Goal: Task Accomplishment & Management: Use online tool/utility

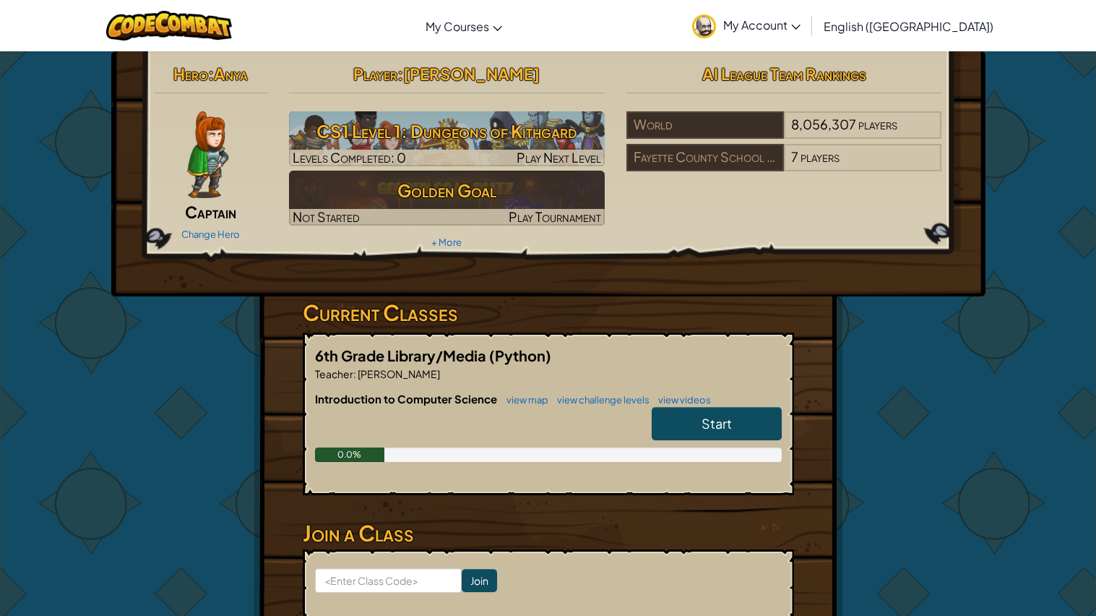
click at [202, 223] on div "Change Hero" at bounding box center [211, 233] width 113 height 23
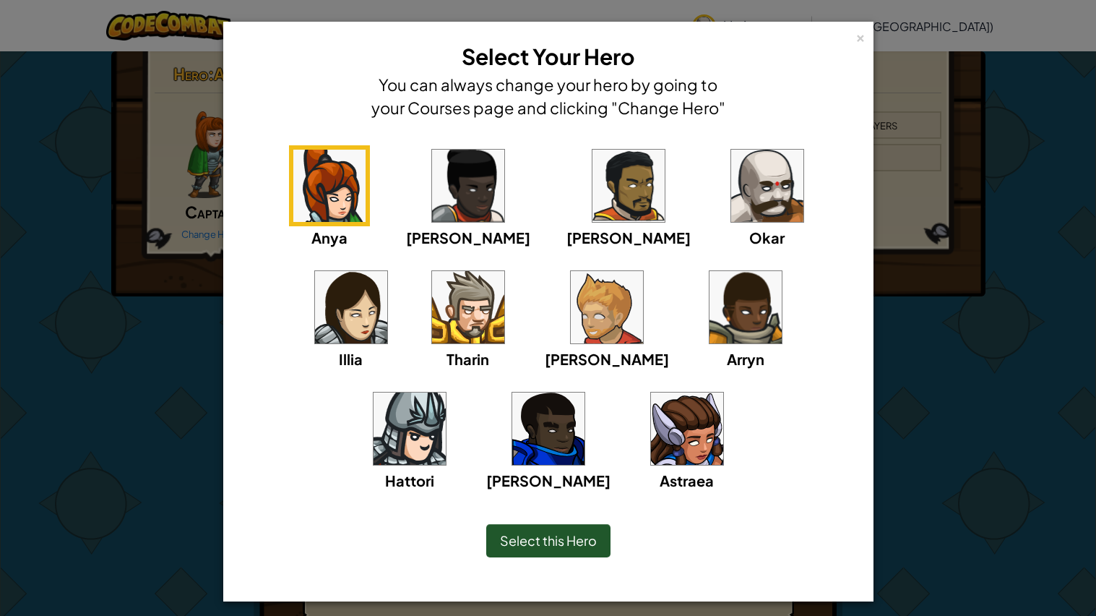
click at [731, 185] on img at bounding box center [767, 186] width 72 height 72
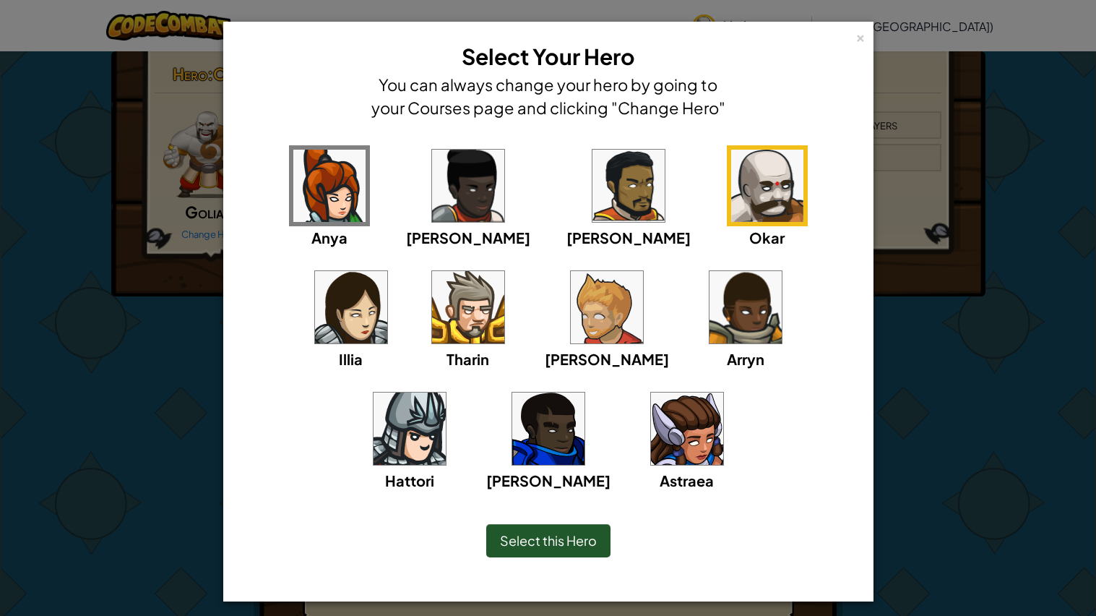
click at [561, 530] on div "Select this Hero" at bounding box center [548, 540] width 124 height 33
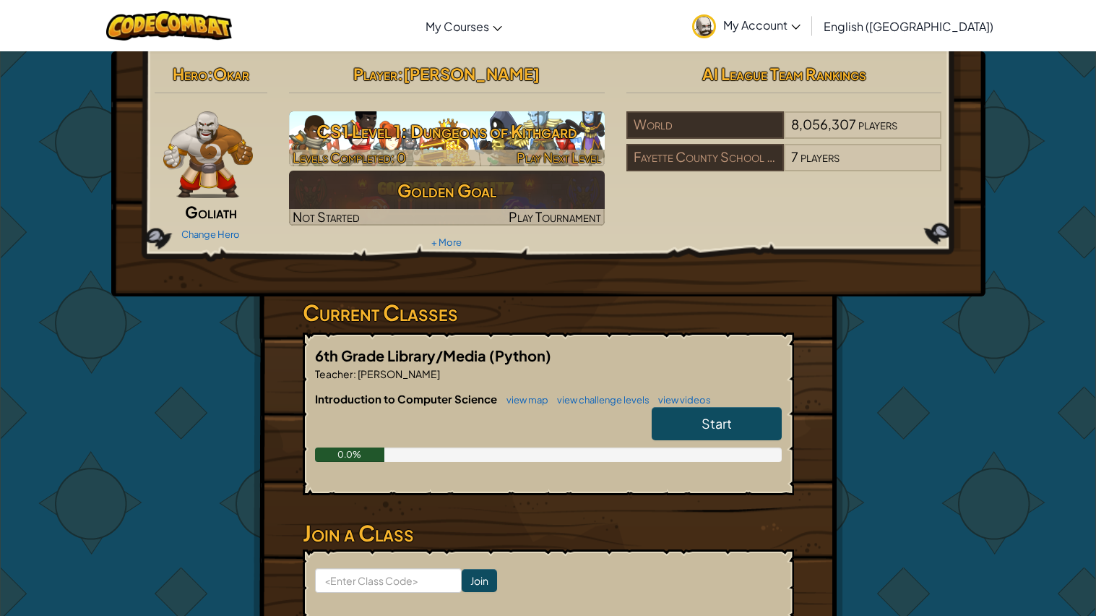
click at [447, 156] on div at bounding box center [447, 158] width 316 height 17
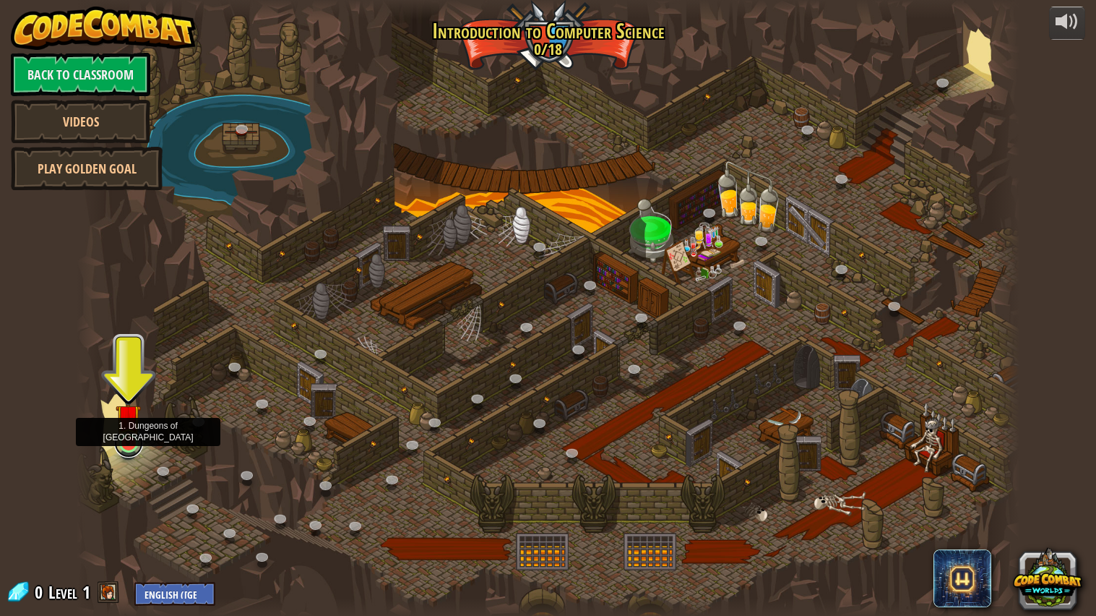
click at [132, 451] on link at bounding box center [128, 443] width 29 height 29
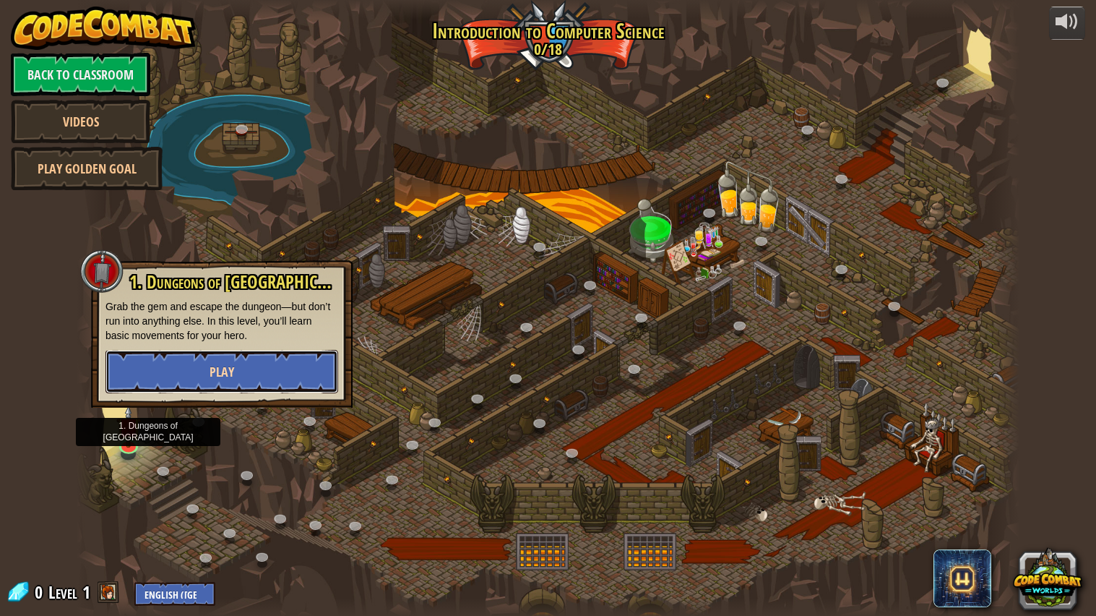
click at [204, 370] on button "Play" at bounding box center [222, 371] width 233 height 43
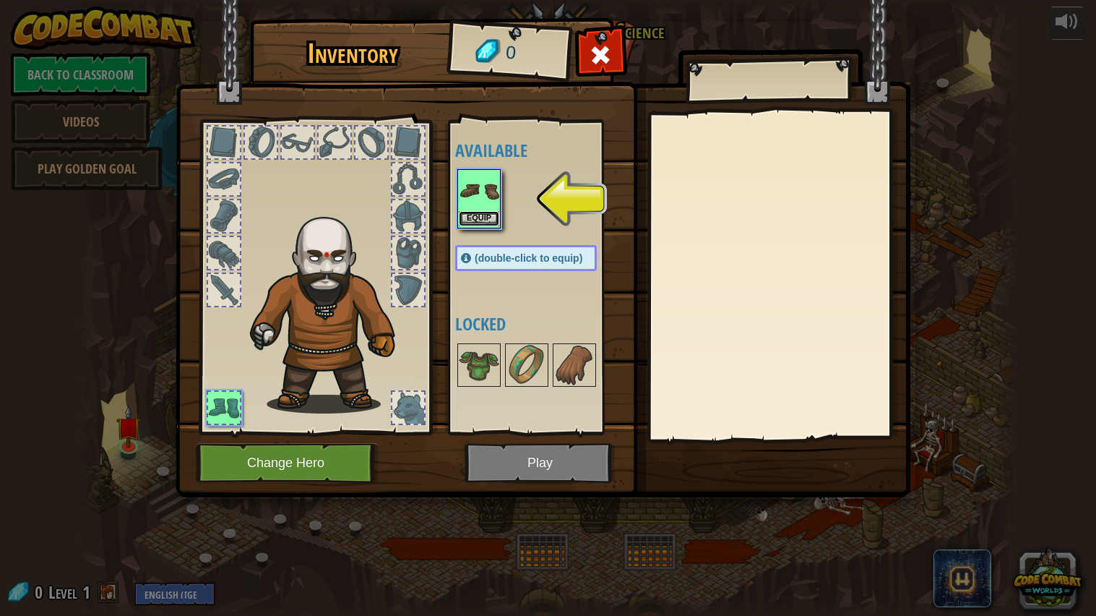
click at [489, 217] on button "Equip" at bounding box center [479, 218] width 40 height 15
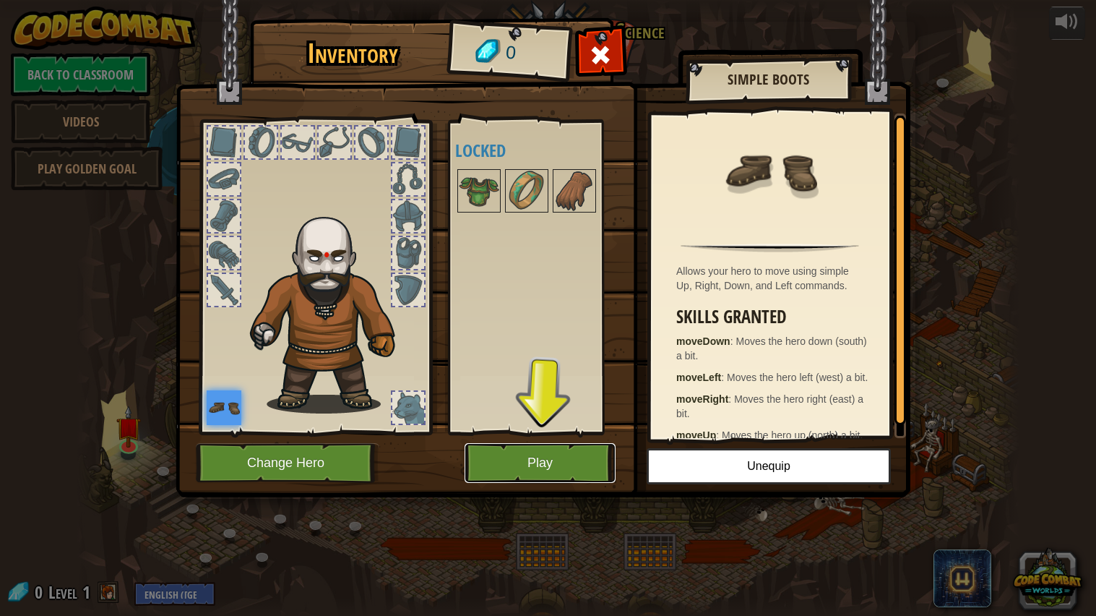
click at [507, 468] on button "Play" at bounding box center [540, 463] width 151 height 40
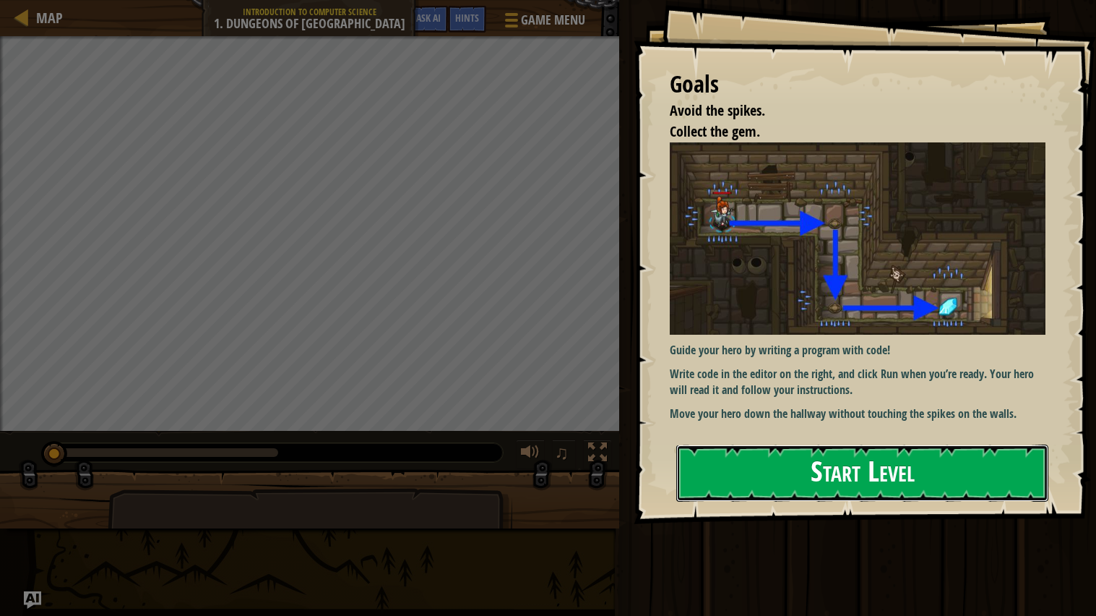
click at [1011, 478] on button "Start Level" at bounding box center [862, 472] width 372 height 57
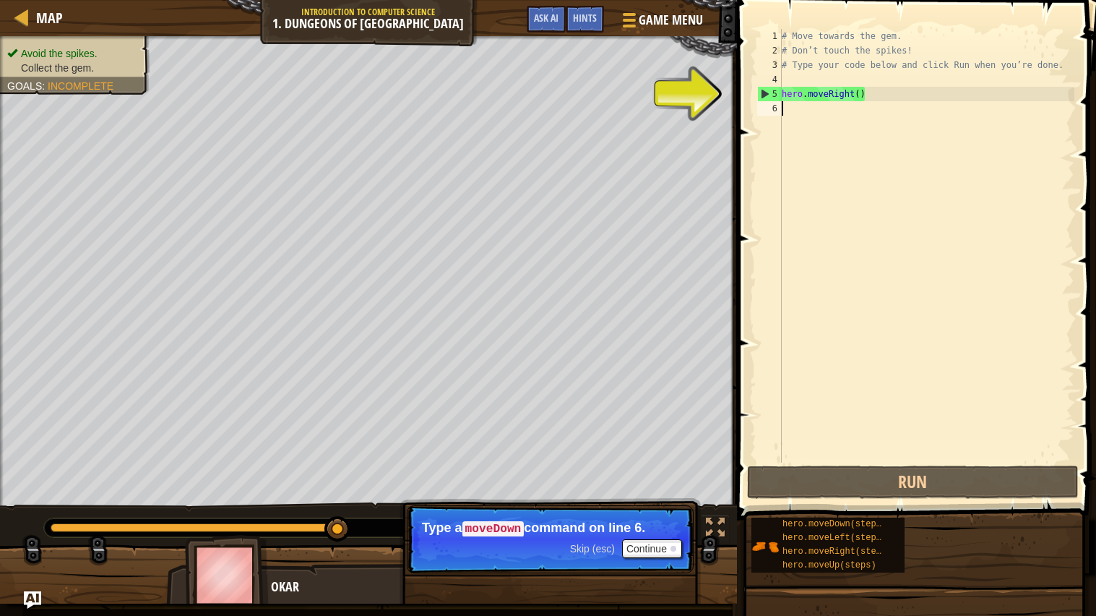
type textarea "h"
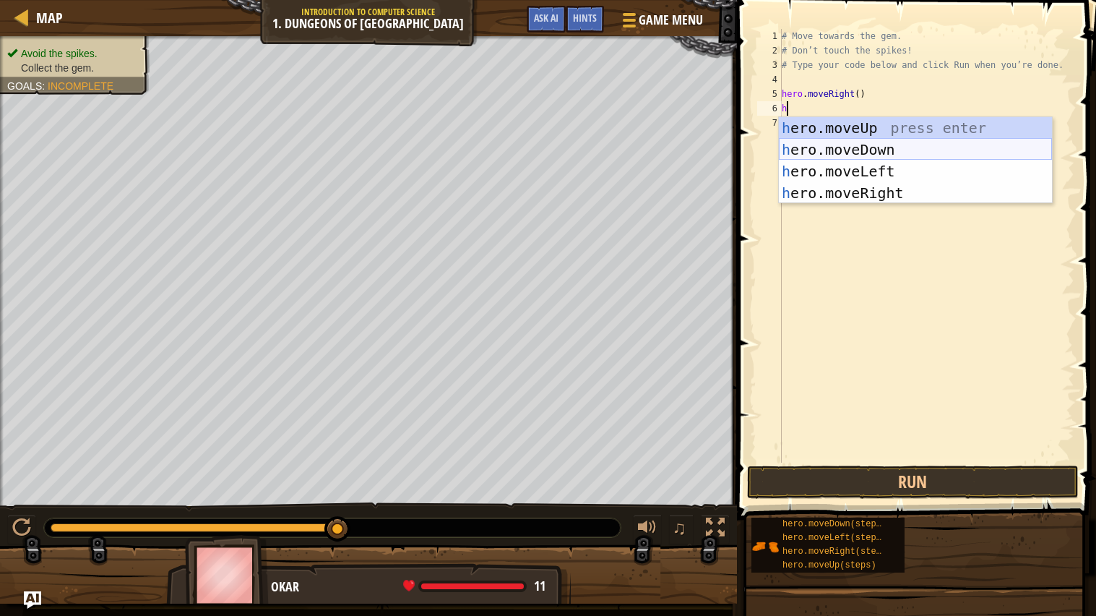
click at [838, 154] on div "h ero.moveUp press enter h ero.moveDown press enter h ero.moveLeft press enter …" at bounding box center [915, 182] width 273 height 130
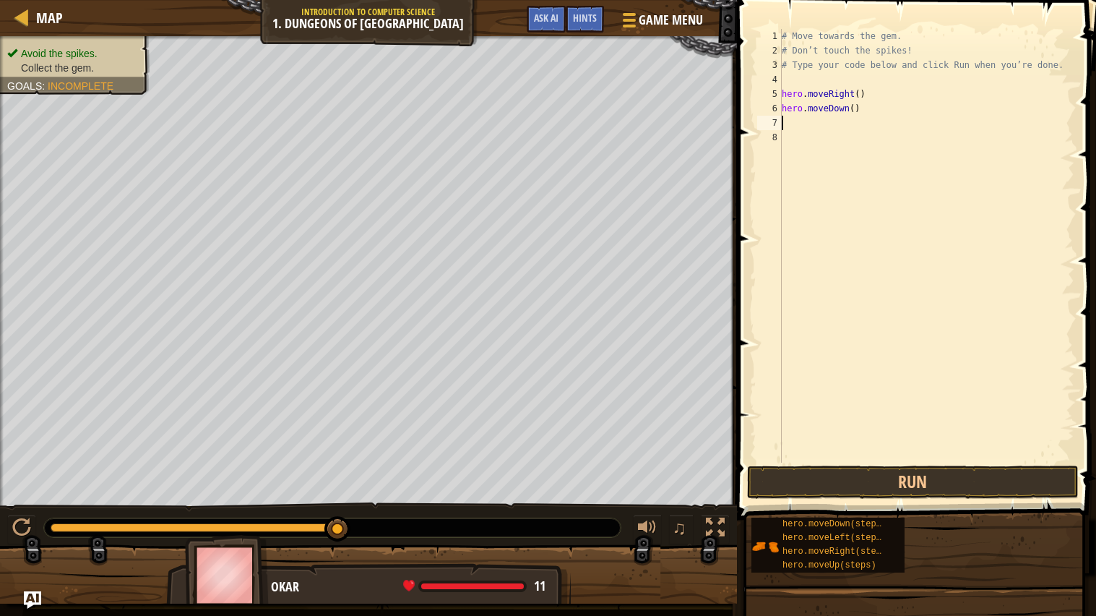
type textarea "h"
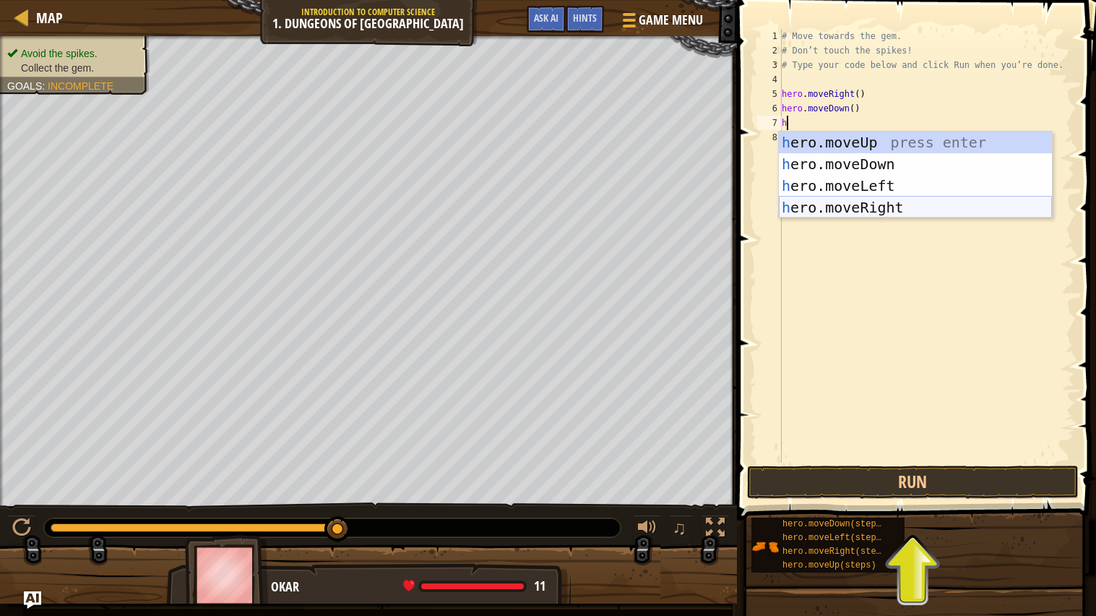
click at [855, 205] on div "h ero.moveUp press enter h ero.moveDown press enter h ero.moveLeft press enter …" at bounding box center [915, 197] width 273 height 130
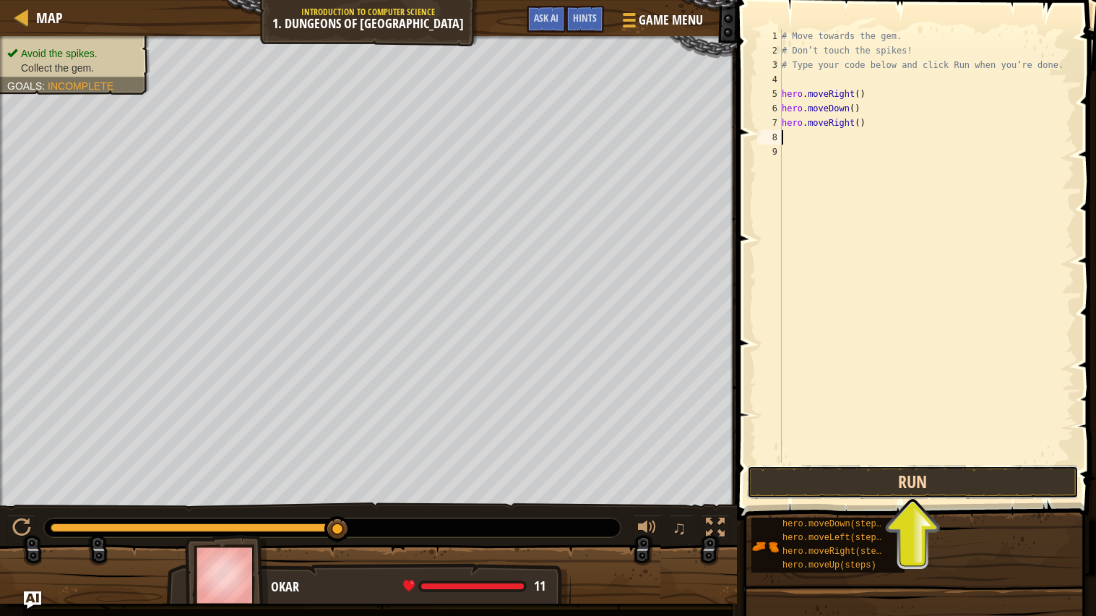
click at [902, 481] on button "Run" at bounding box center [913, 481] width 332 height 33
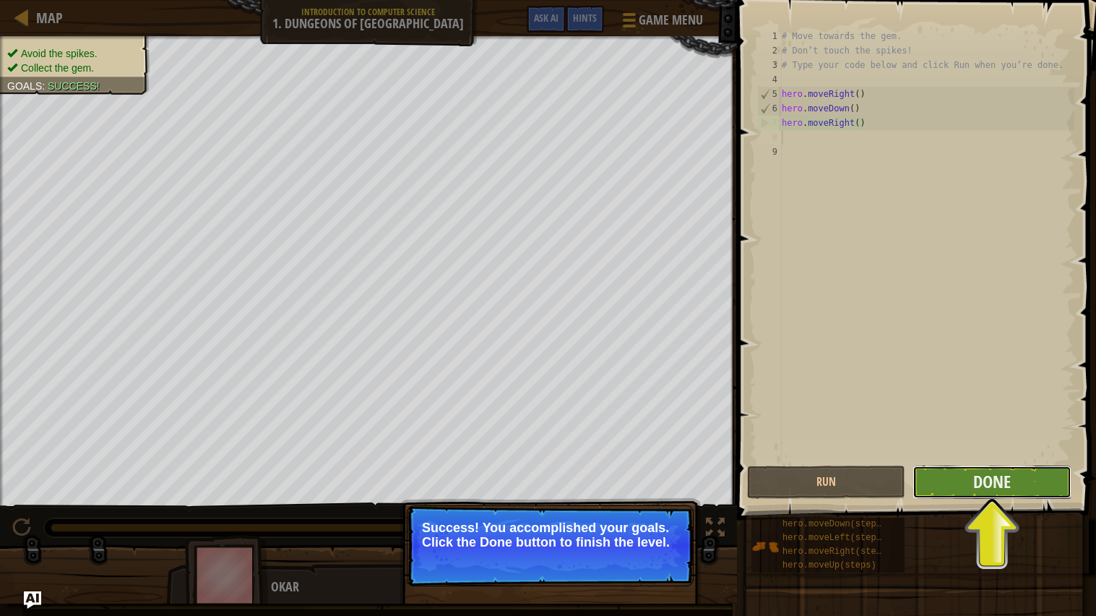
click at [1027, 493] on button "Done" at bounding box center [992, 481] width 158 height 33
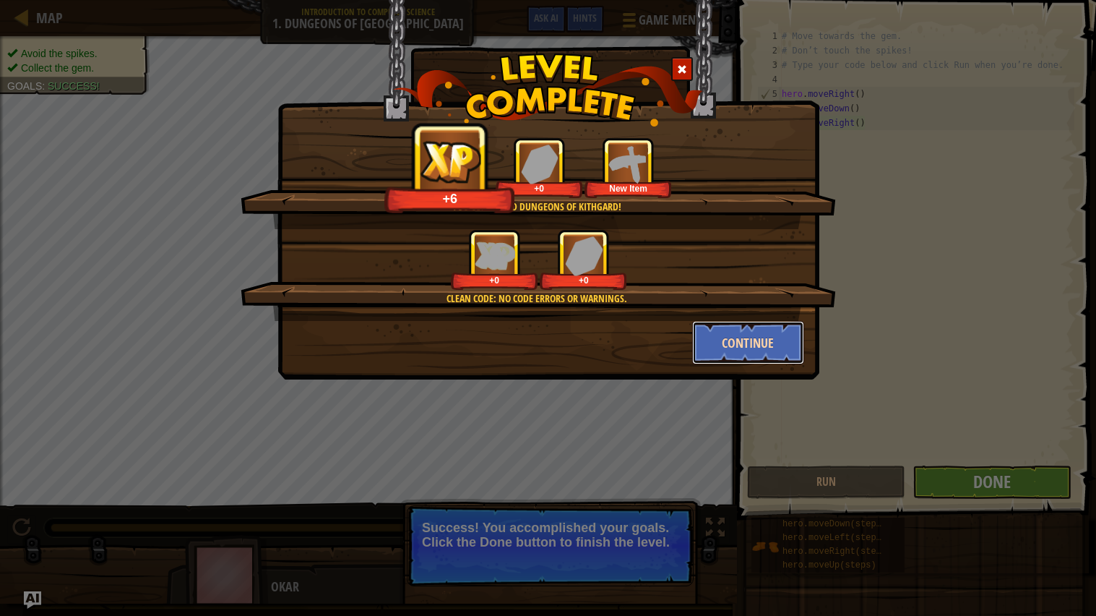
click at [757, 343] on button "Continue" at bounding box center [748, 342] width 112 height 43
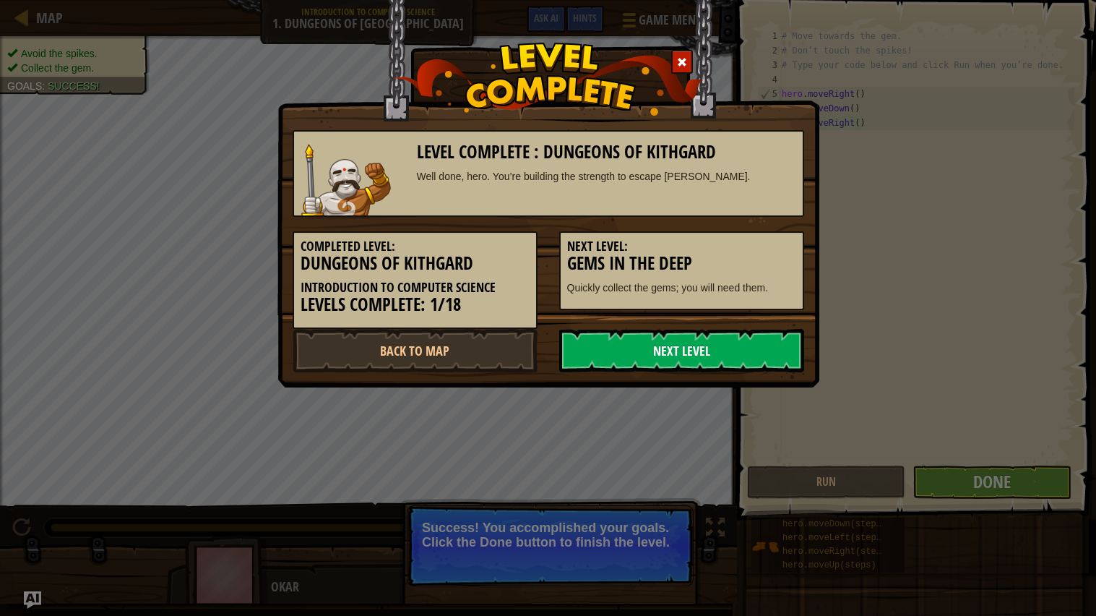
click at [744, 329] on link "Next Level" at bounding box center [681, 350] width 245 height 43
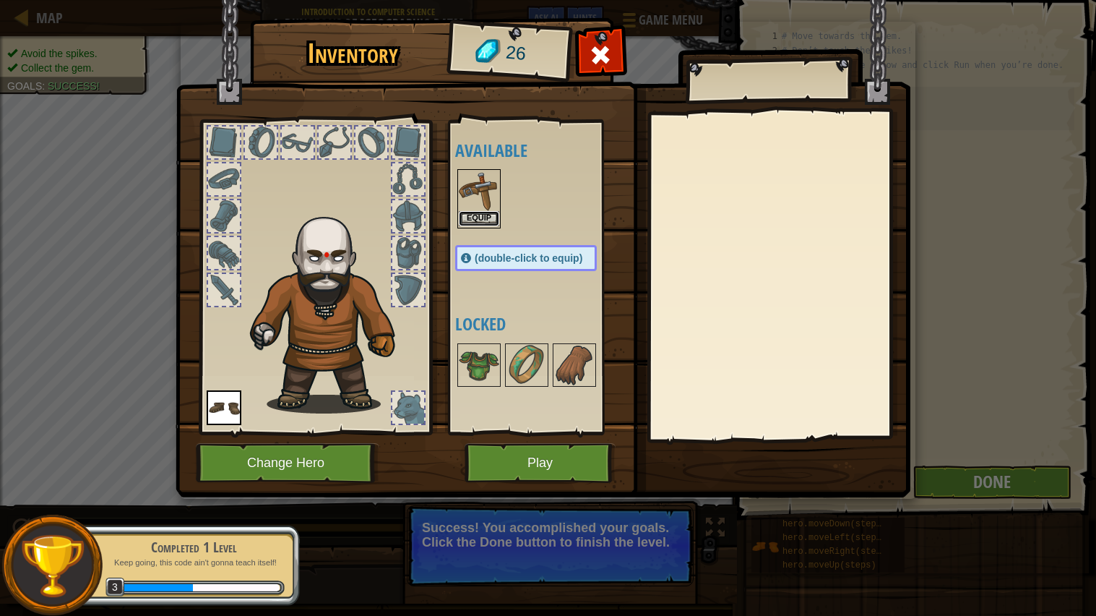
click at [484, 220] on button "Equip" at bounding box center [479, 218] width 40 height 15
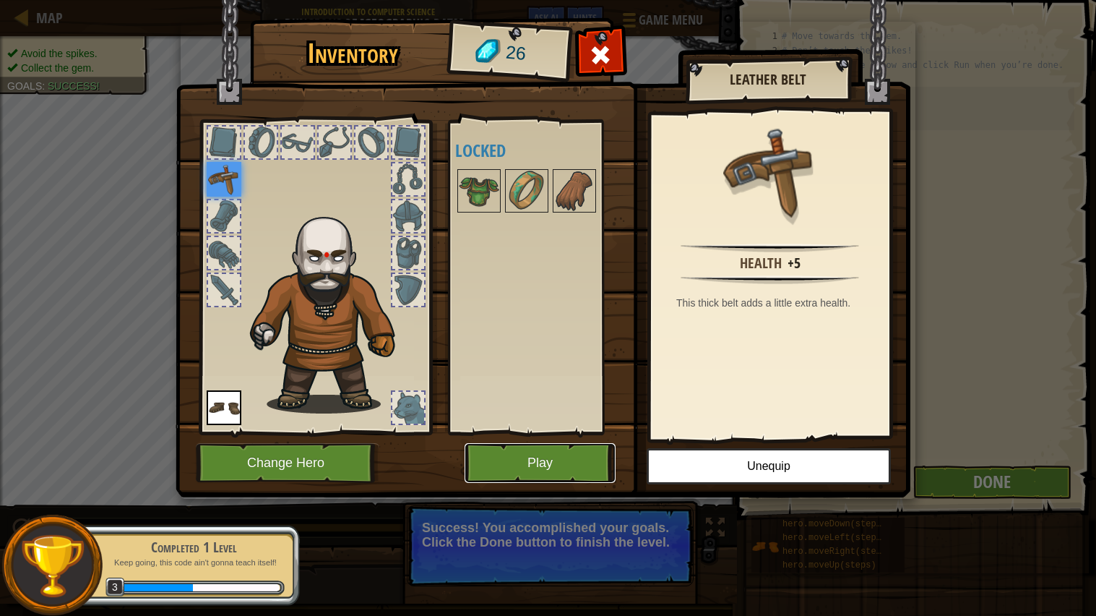
click at [564, 462] on button "Play" at bounding box center [540, 463] width 151 height 40
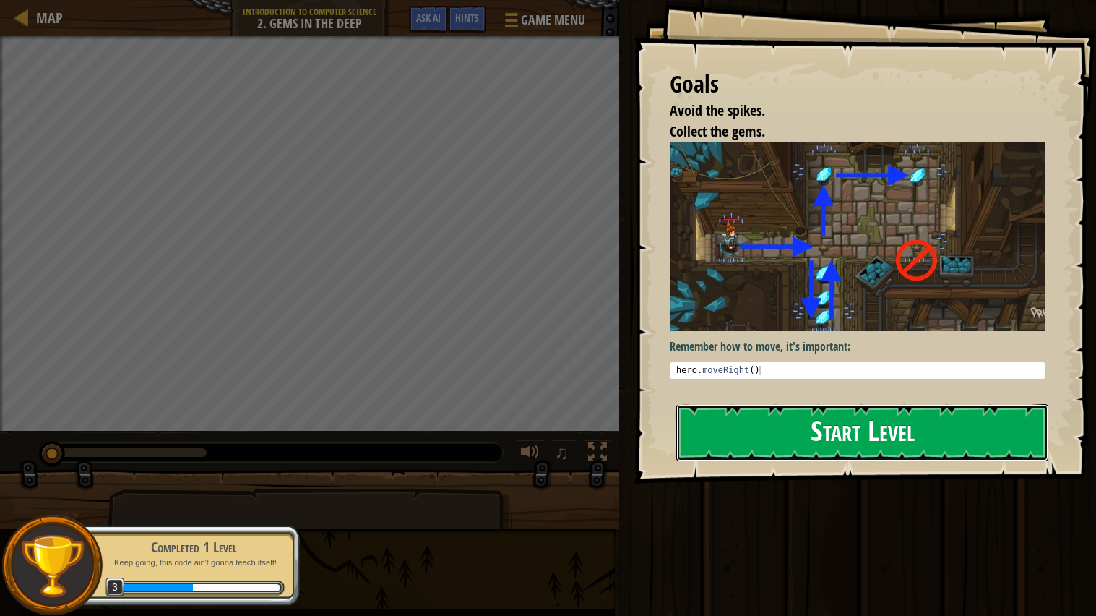
click at [993, 414] on button "Start Level" at bounding box center [862, 432] width 372 height 57
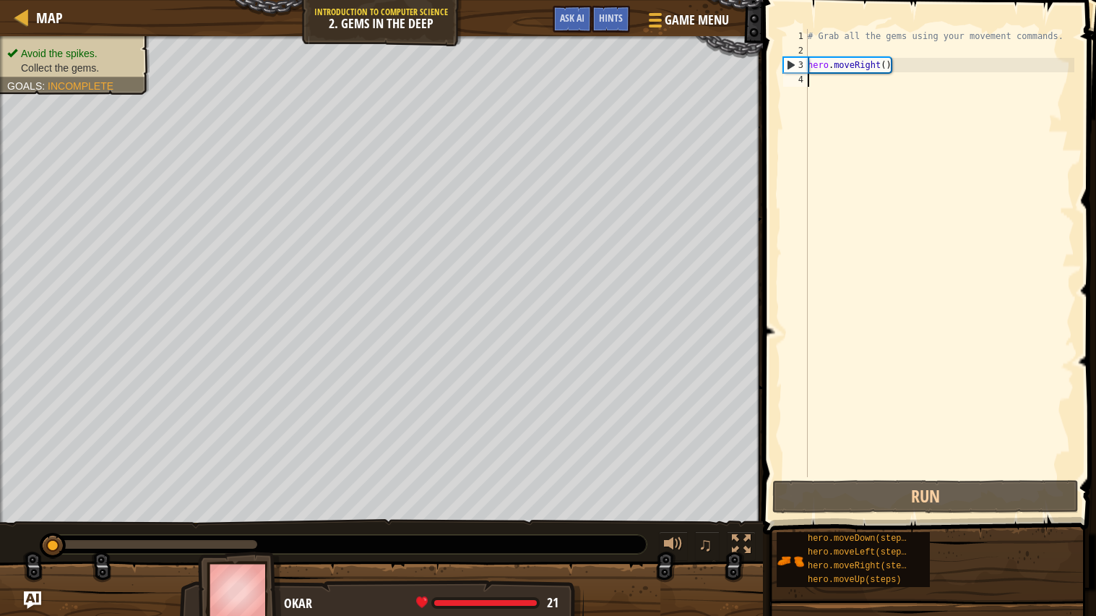
scroll to position [6, 0]
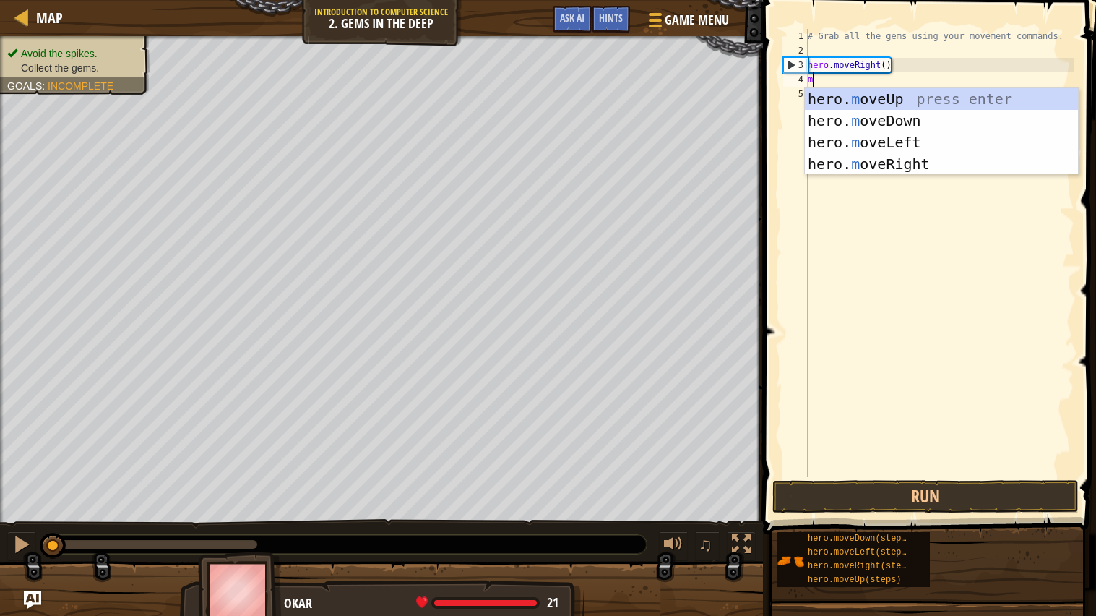
type textarea "mo"
click at [950, 119] on div "hero. mo veUp press enter hero. mo veDown press enter hero. mo veLeft press ent…" at bounding box center [941, 153] width 273 height 130
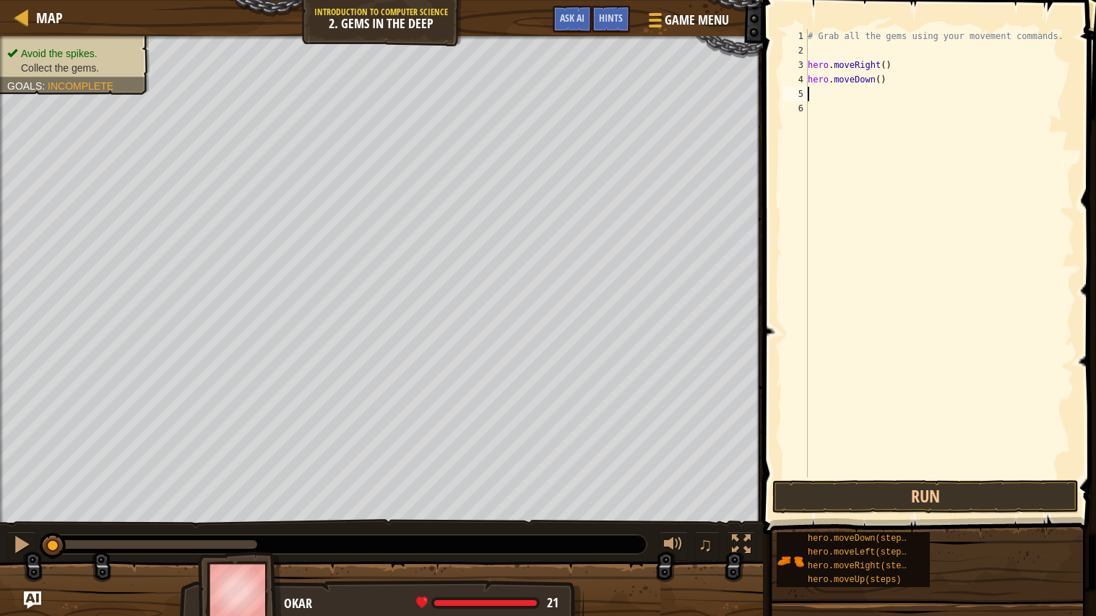
type textarea "m"
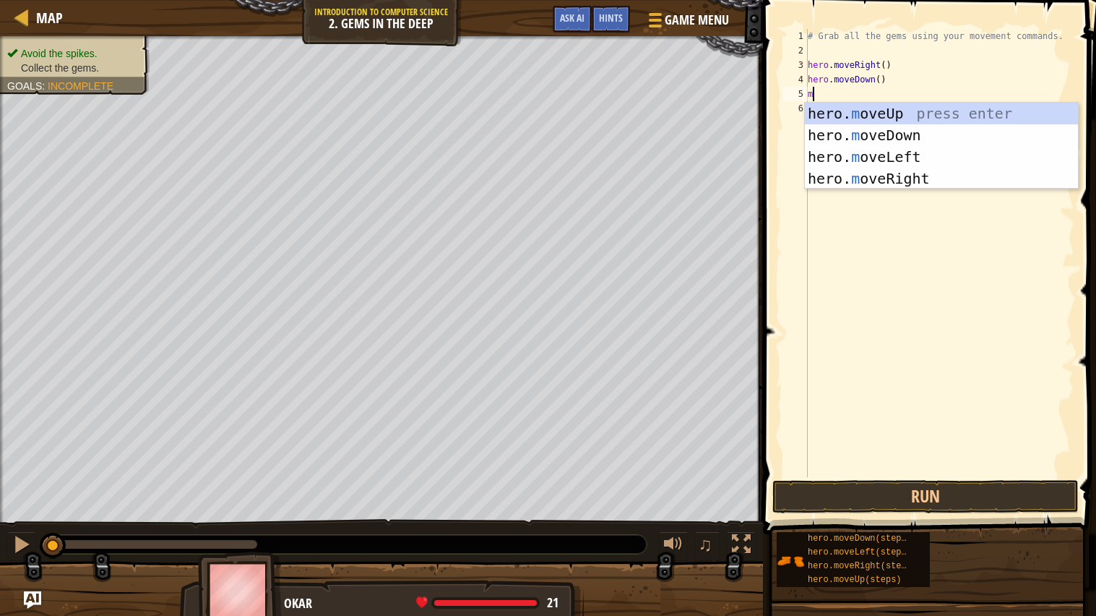
click at [971, 115] on div "hero. m oveUp press enter hero. m oveDown press enter hero. m oveLeft press ent…" at bounding box center [941, 168] width 273 height 130
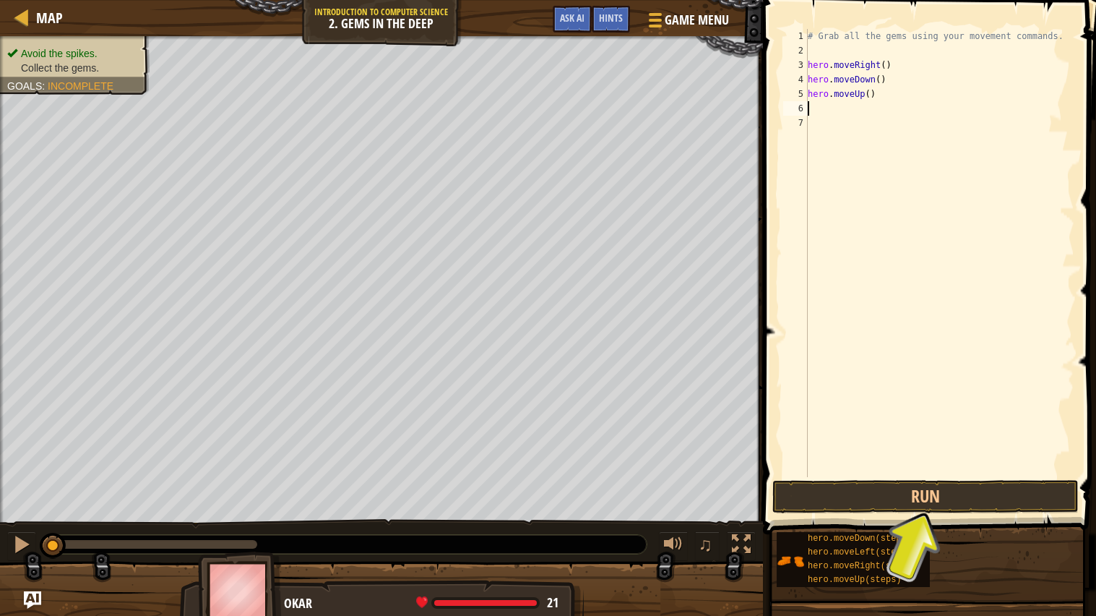
click at [970, 470] on div "# Grab all the gems using your movement commands. hero . moveRight ( ) hero . m…" at bounding box center [940, 267] width 270 height 477
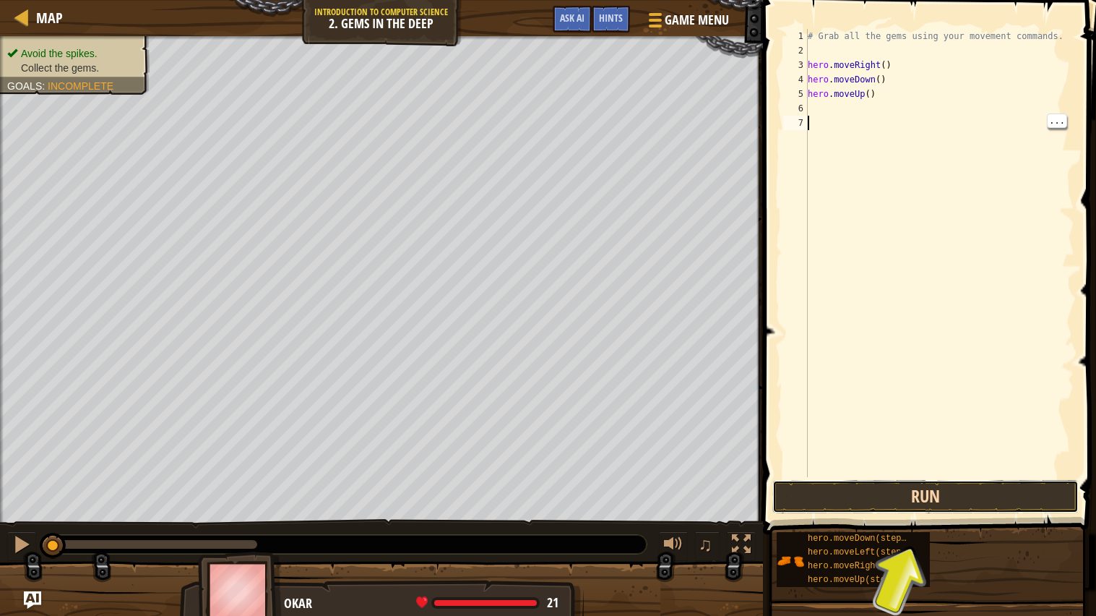
click at [962, 491] on button "Run" at bounding box center [925, 496] width 306 height 33
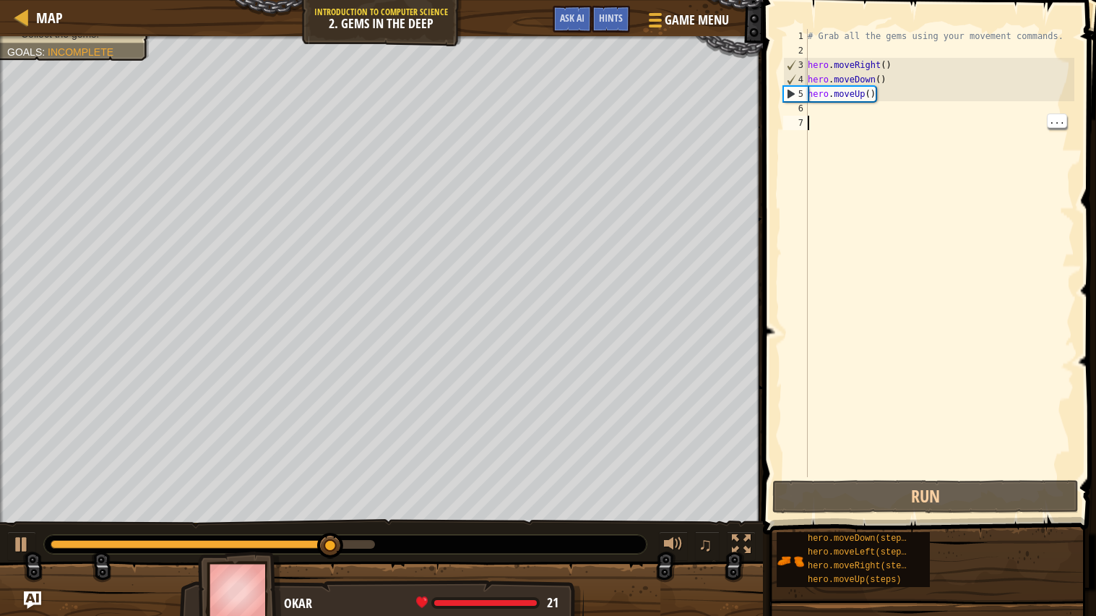
click at [821, 107] on div "# Grab all the gems using your movement commands. hero . moveRight ( ) hero . m…" at bounding box center [940, 267] width 270 height 477
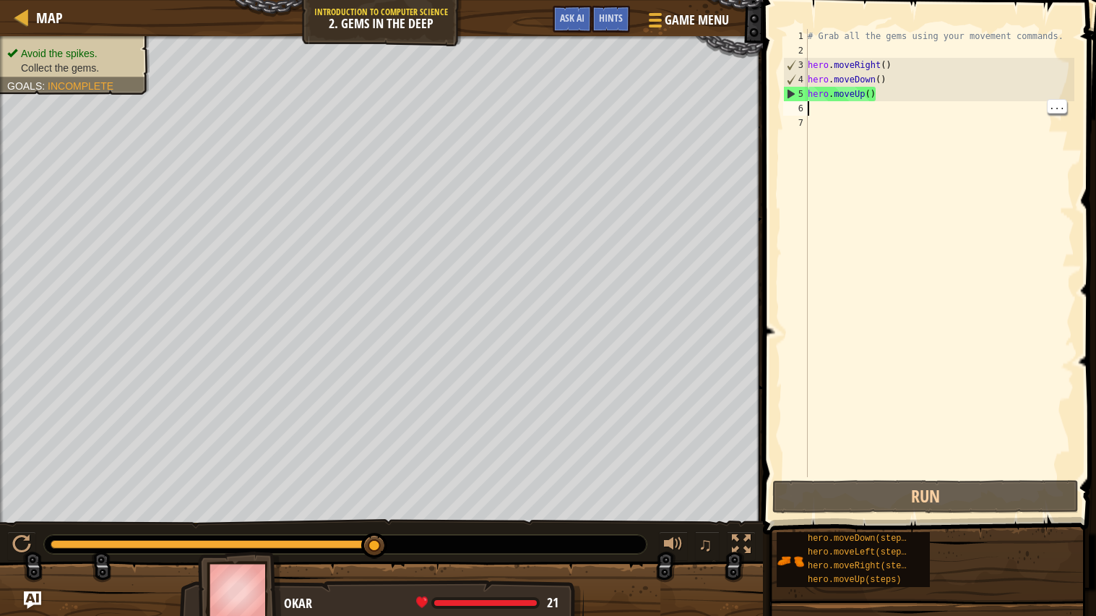
type textarea "m"
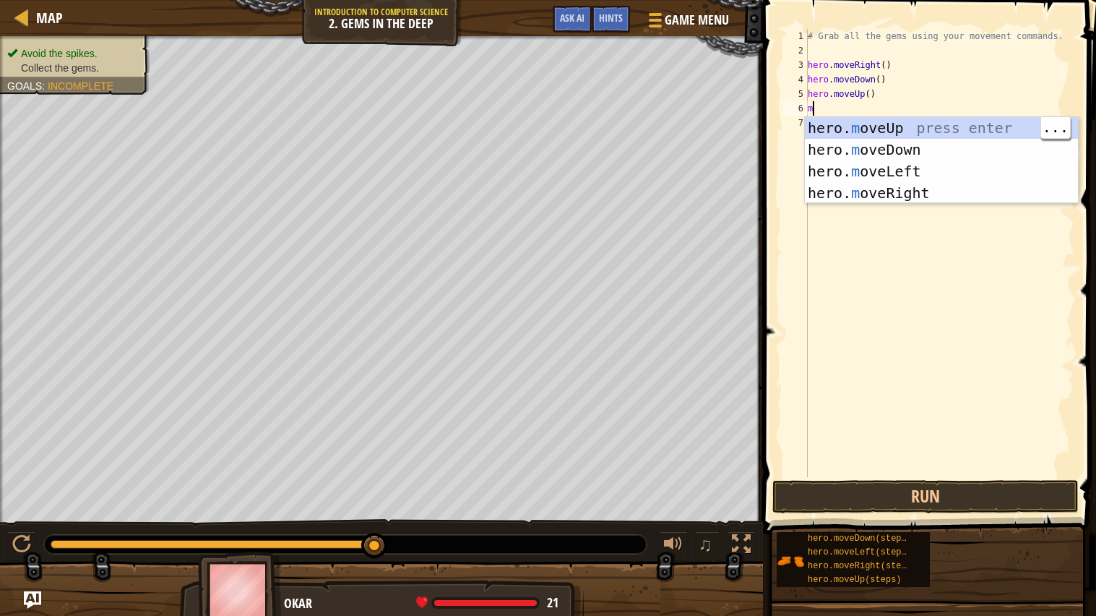
click at [1001, 118] on div "hero. m oveUp press enter hero. m oveDown press enter hero. m oveLeft press ent…" at bounding box center [941, 182] width 273 height 130
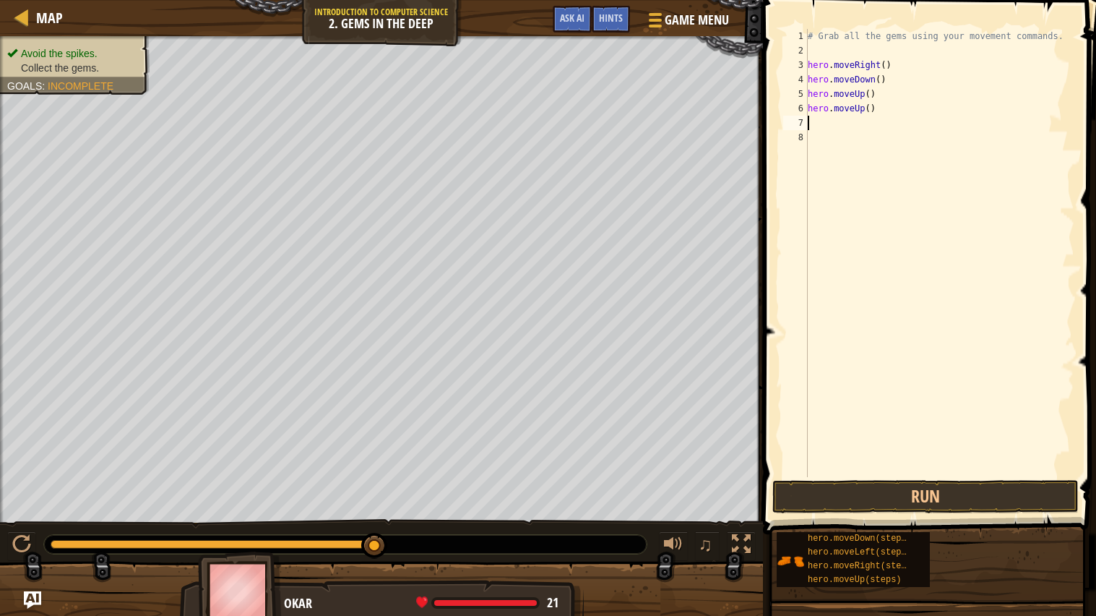
click at [997, 126] on div "# Grab all the gems using your movement commands. hero . moveRight ( ) hero . m…" at bounding box center [940, 267] width 270 height 477
type textarea "m"
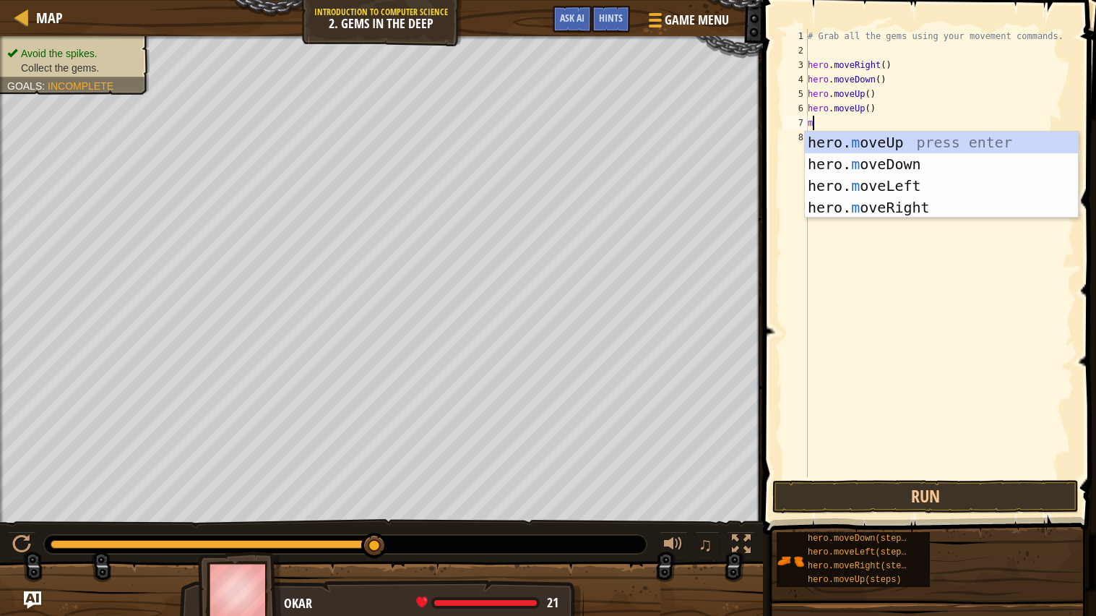
click at [955, 201] on div "hero. m oveUp press enter hero. m oveDown press enter hero. m oveLeft press ent…" at bounding box center [941, 197] width 273 height 130
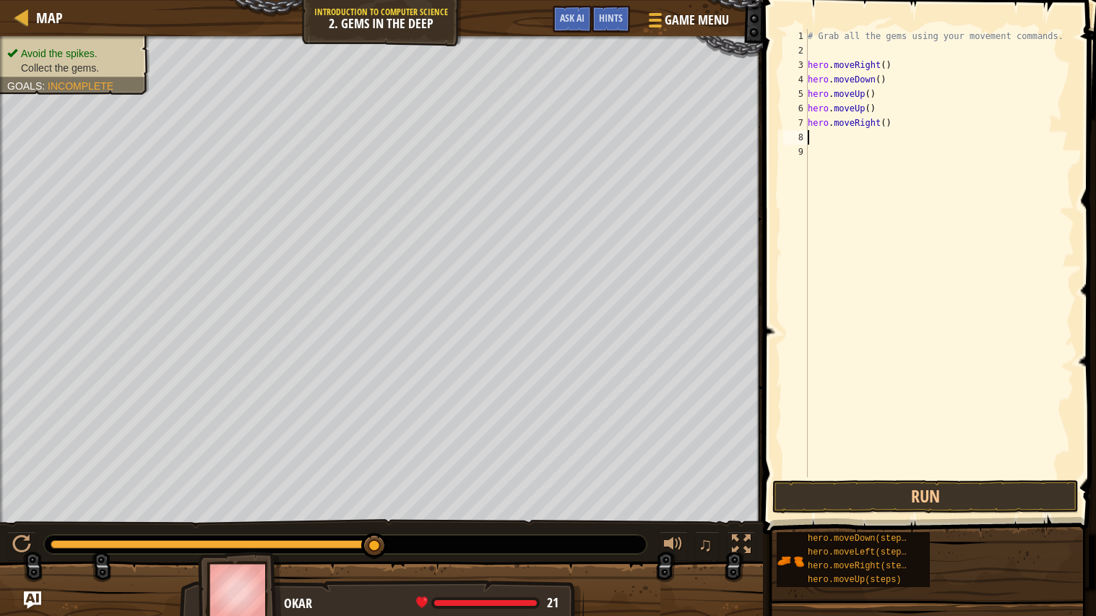
type textarea "m"
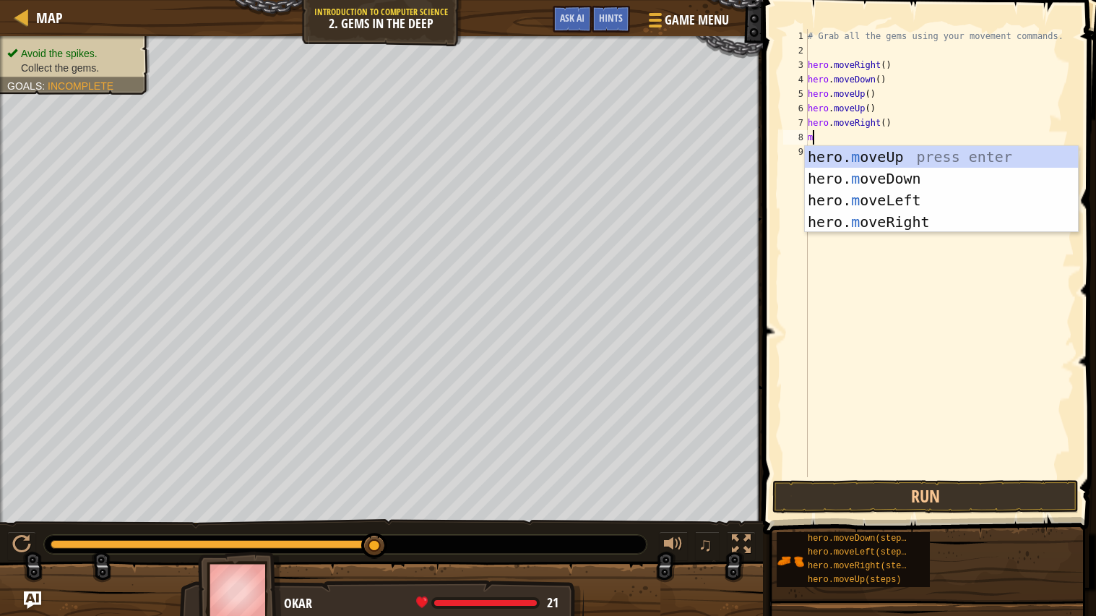
click at [943, 180] on div "hero. m oveUp press enter hero. m oveDown press enter hero. m oveLeft press ent…" at bounding box center [941, 211] width 273 height 130
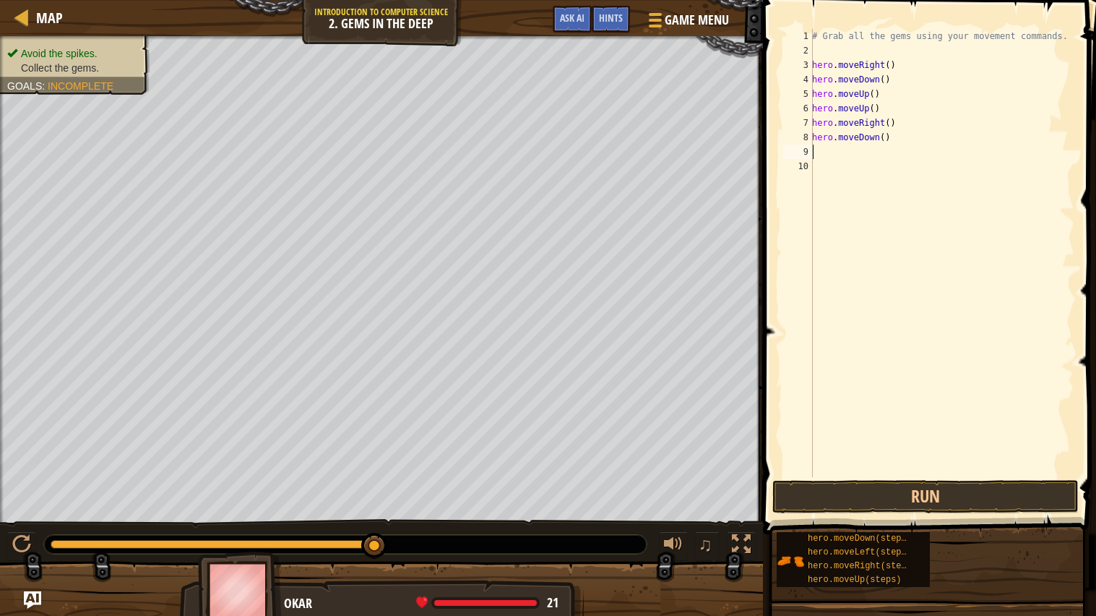
click at [916, 145] on div "# Grab all the gems using your movement commands. hero . moveRight ( ) hero . m…" at bounding box center [941, 267] width 265 height 477
click at [911, 131] on div "# Grab all the gems using your movement commands. hero . moveRight ( ) hero . m…" at bounding box center [941, 267] width 265 height 477
type textarea "h"
click at [1012, 485] on button "Run" at bounding box center [925, 496] width 306 height 33
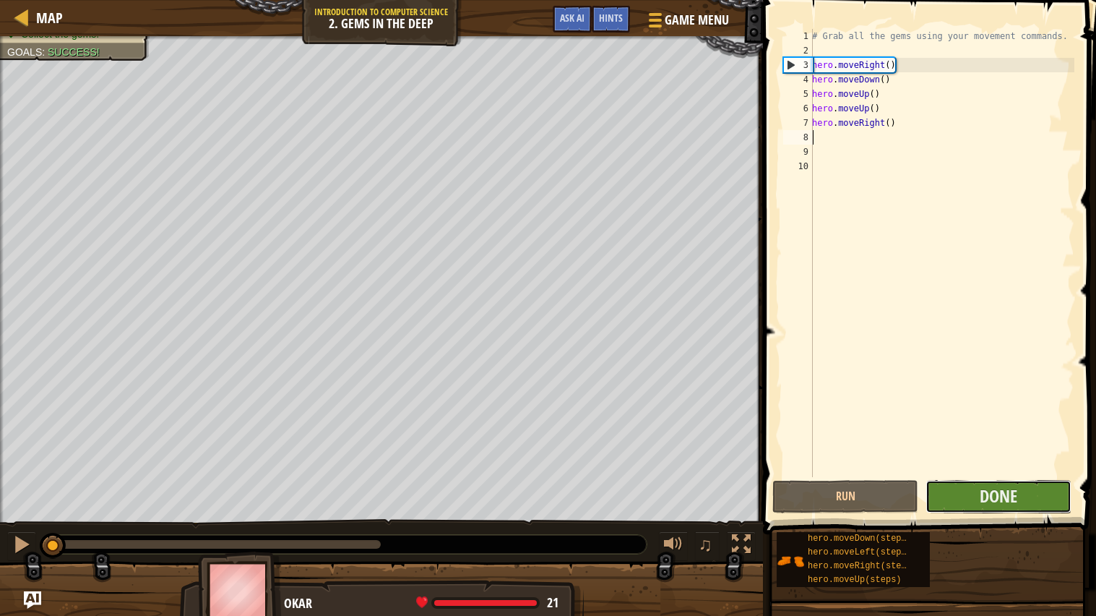
click at [1038, 492] on button "Done" at bounding box center [999, 496] width 146 height 33
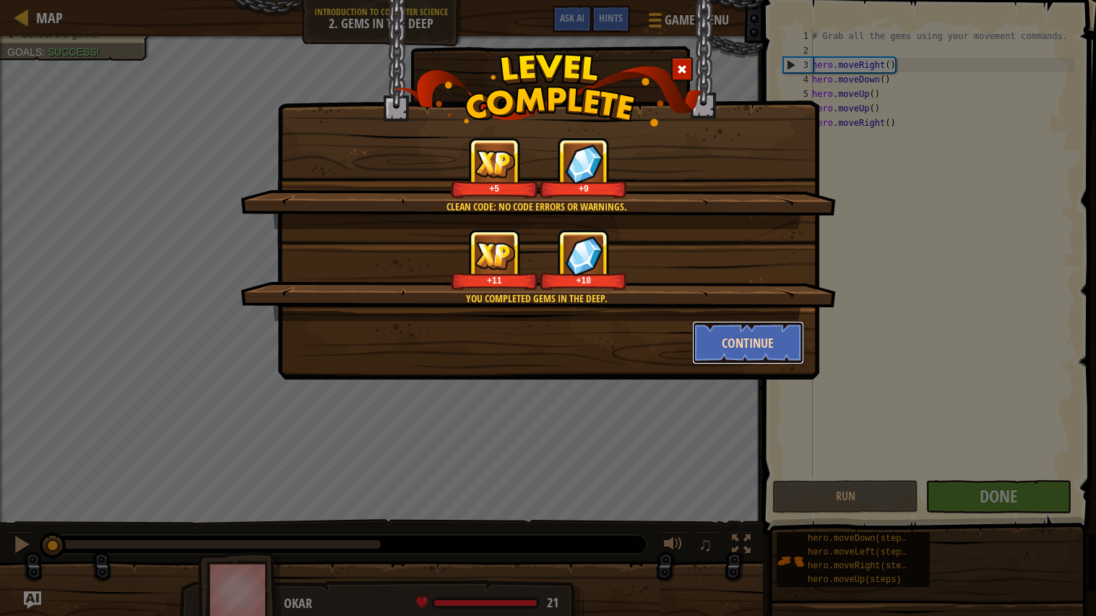
click at [768, 335] on button "Continue" at bounding box center [748, 342] width 112 height 43
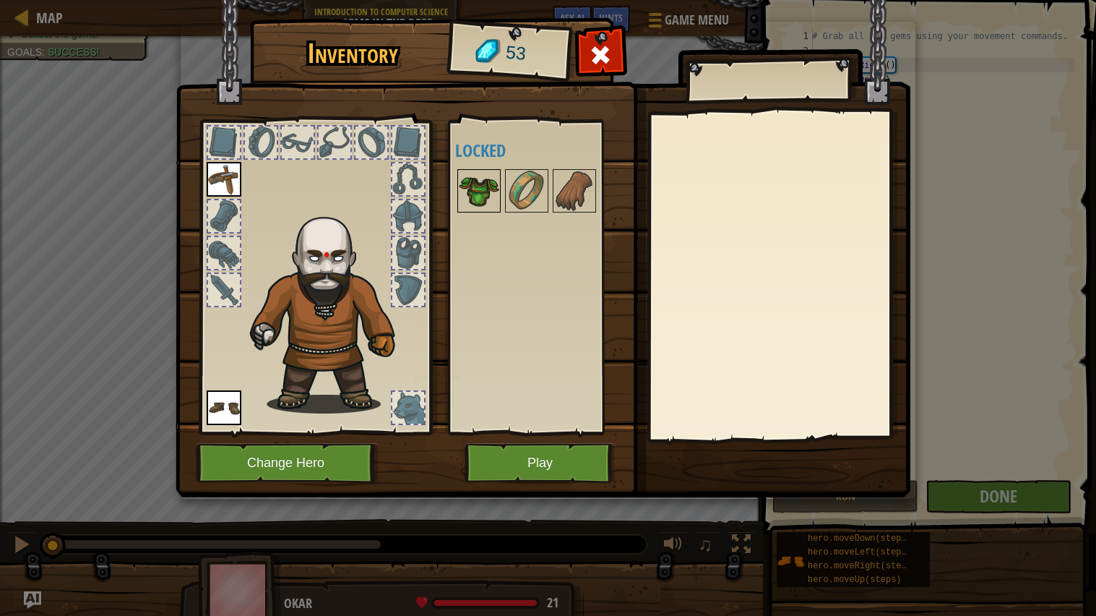
click at [487, 182] on img at bounding box center [479, 191] width 40 height 40
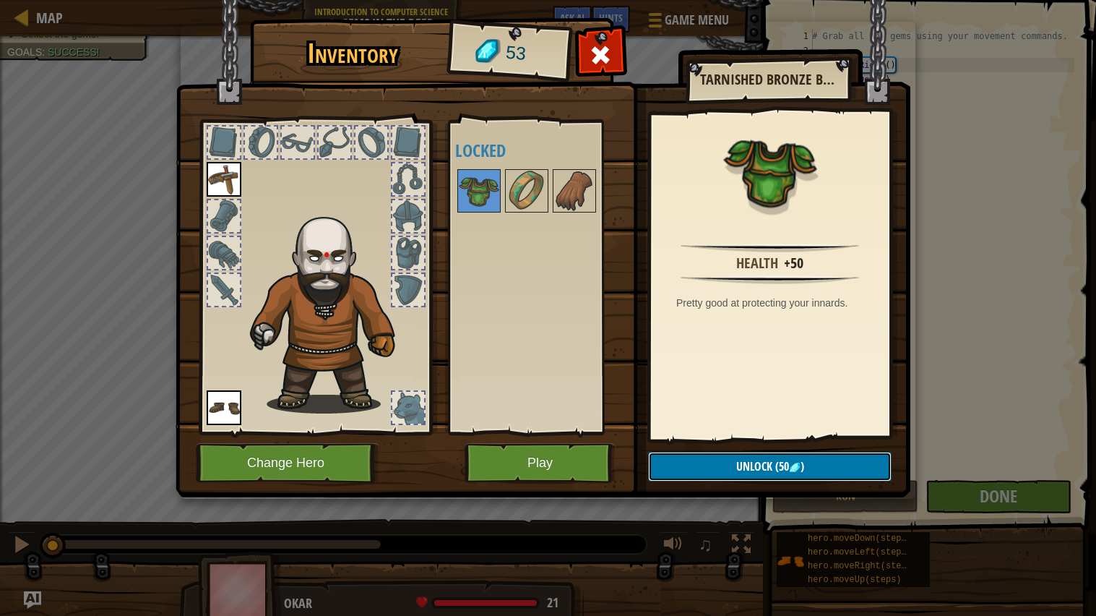
click at [848, 457] on button "Unlock (50 )" at bounding box center [770, 467] width 244 height 30
click at [858, 468] on button "Confirm" at bounding box center [770, 467] width 244 height 30
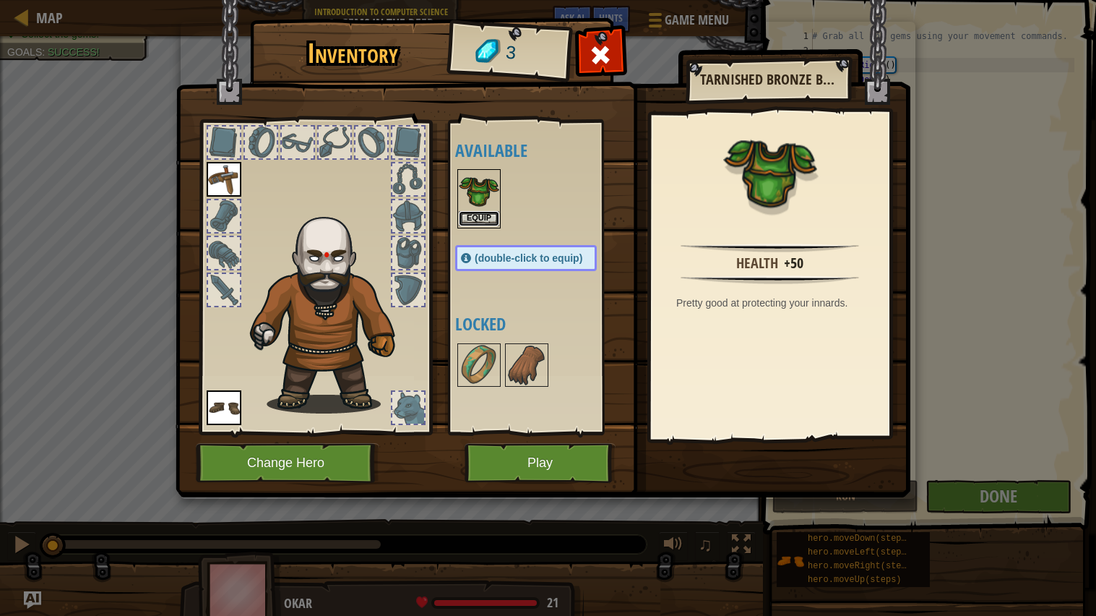
click at [496, 212] on button "Equip" at bounding box center [479, 218] width 40 height 15
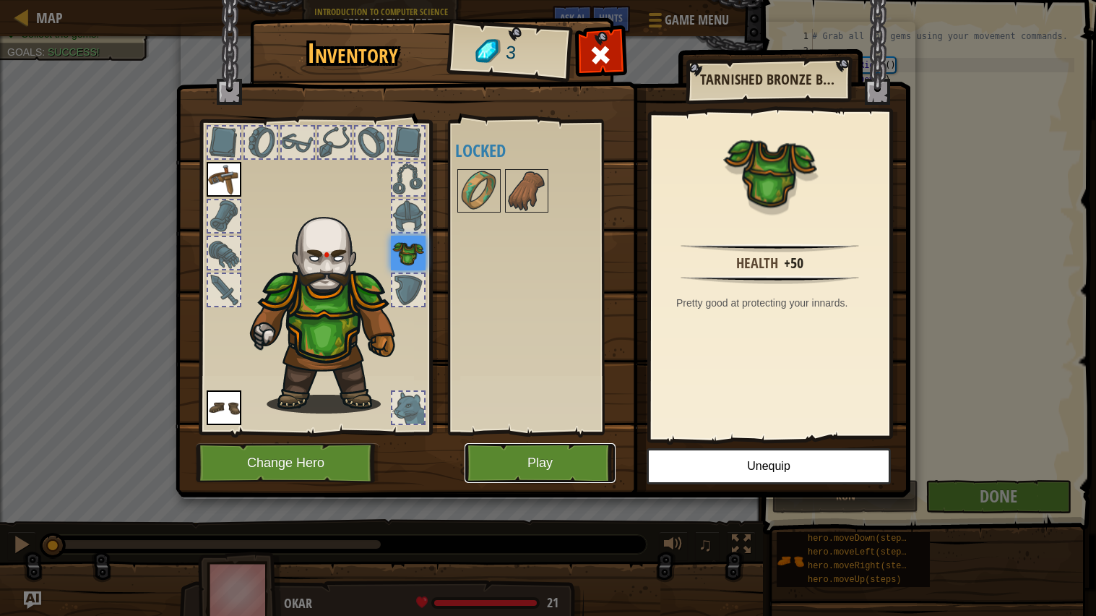
click at [552, 465] on button "Play" at bounding box center [540, 463] width 151 height 40
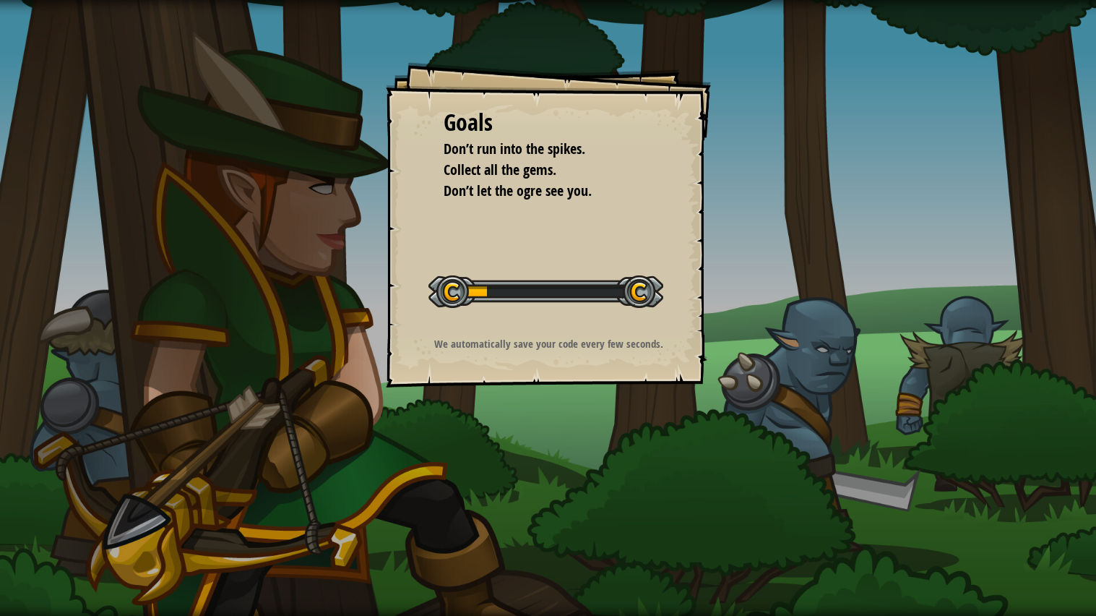
click at [545, 470] on div "Goals Don’t run into the spikes. Collect all the gems. Don’t let the ogre see y…" at bounding box center [548, 308] width 1096 height 616
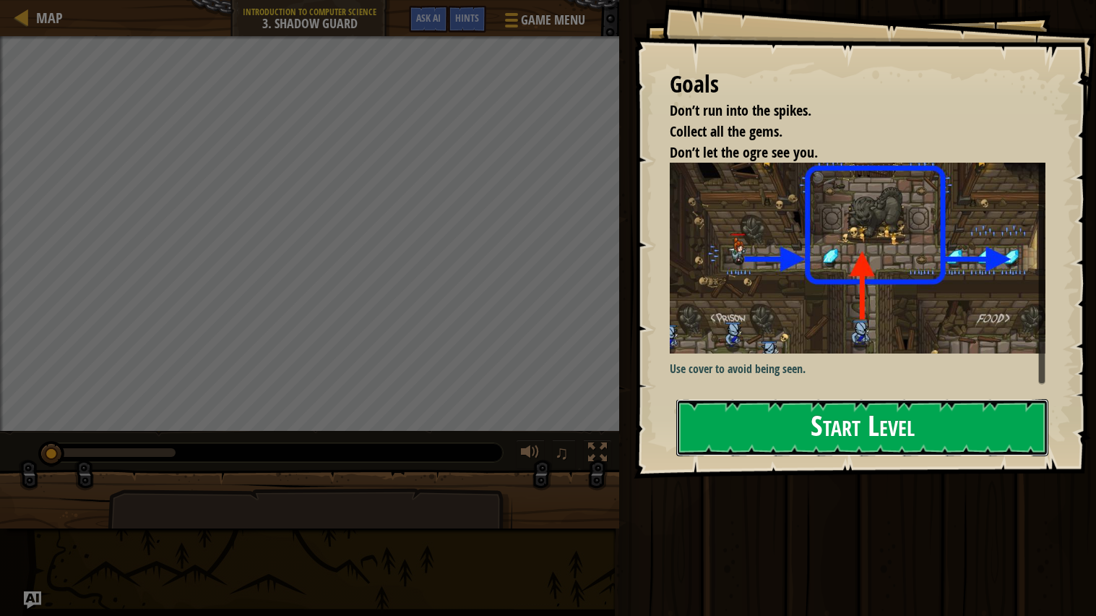
click at [1001, 447] on button "Start Level" at bounding box center [862, 427] width 372 height 57
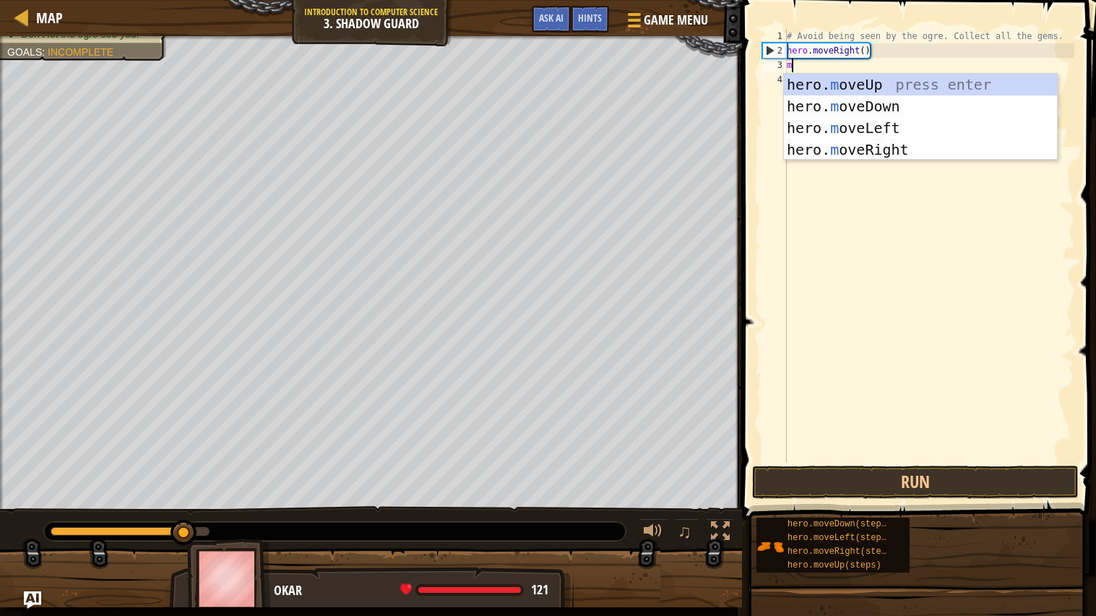
scroll to position [6, 0]
type textarea "mo"
click at [924, 84] on div "hero. mo veUp press enter hero. mo veDown press enter hero. mo veLeft press ent…" at bounding box center [920, 139] width 273 height 130
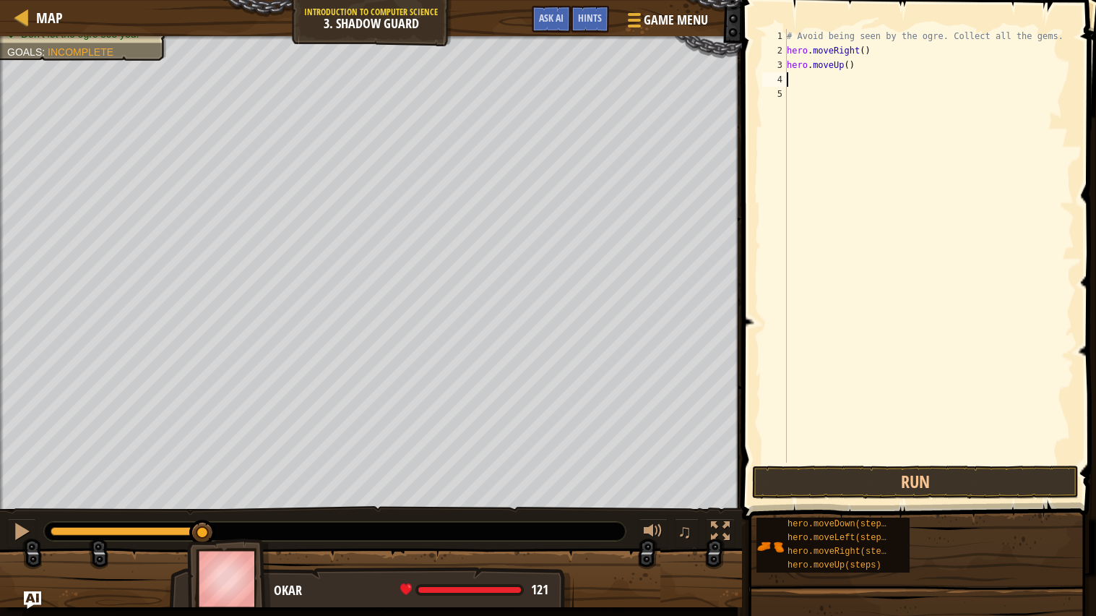
type textarea "m"
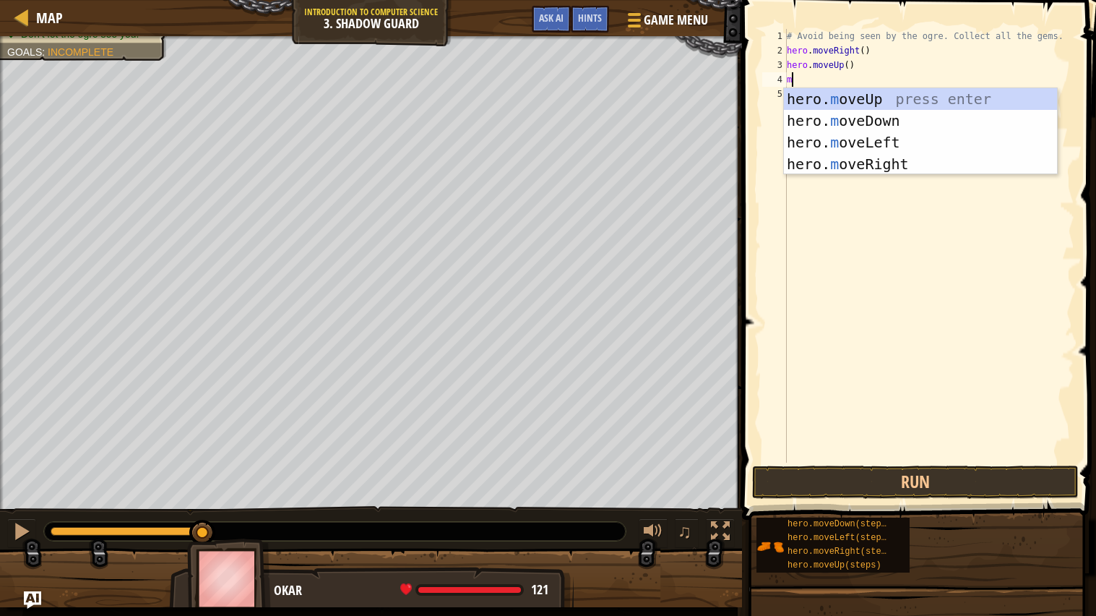
click at [924, 166] on div "hero. m oveUp press enter hero. m oveDown press enter hero. m oveLeft press ent…" at bounding box center [920, 153] width 273 height 130
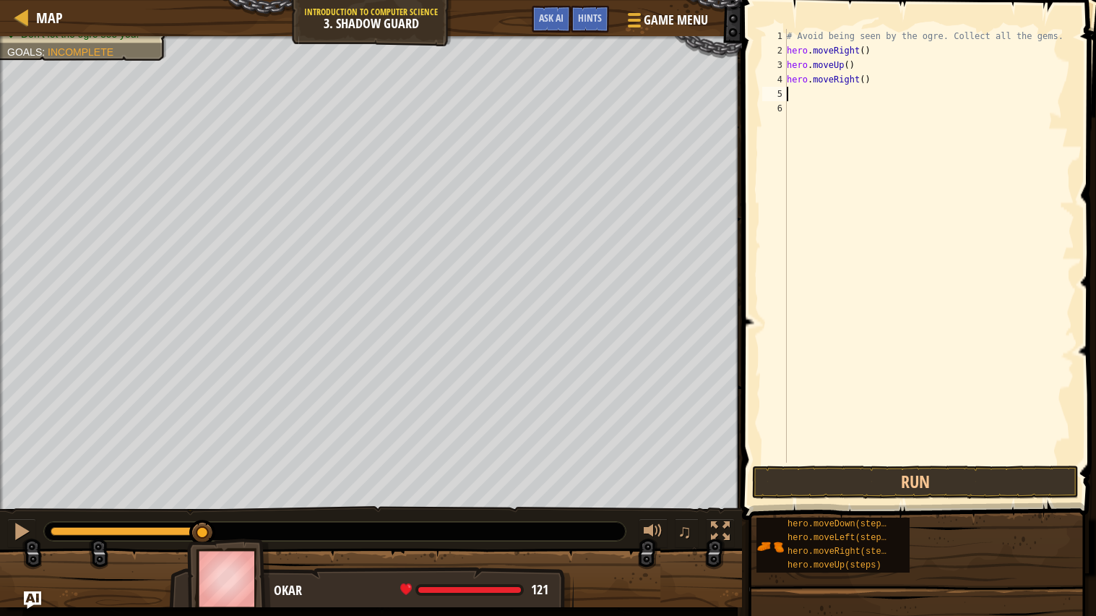
type textarea "m"
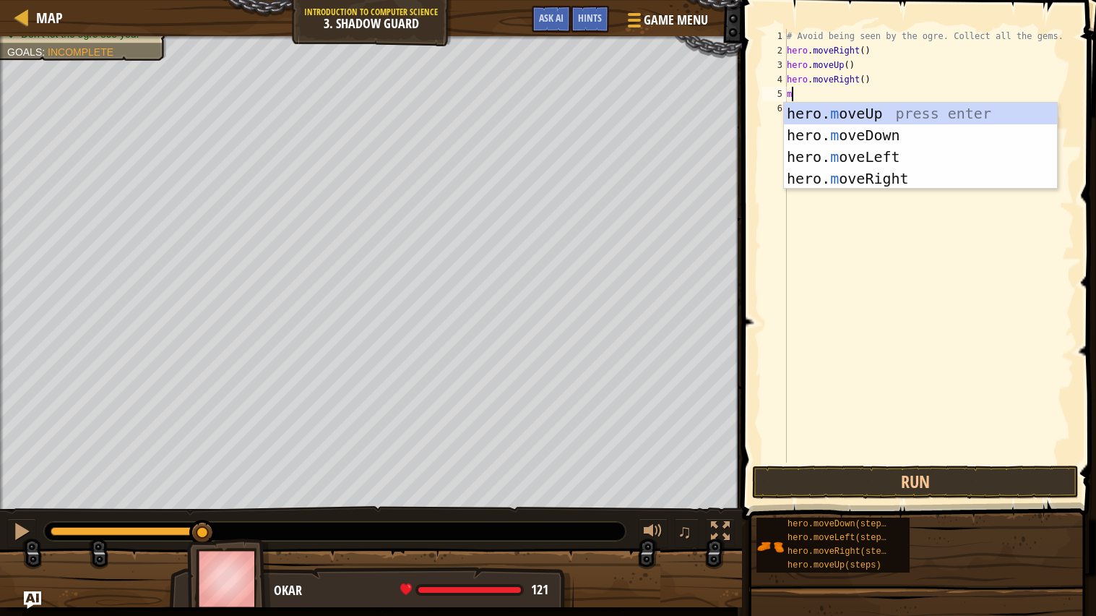
click at [957, 132] on div "hero. m oveUp press enter hero. m oveDown press enter hero. m oveLeft press ent…" at bounding box center [920, 168] width 273 height 130
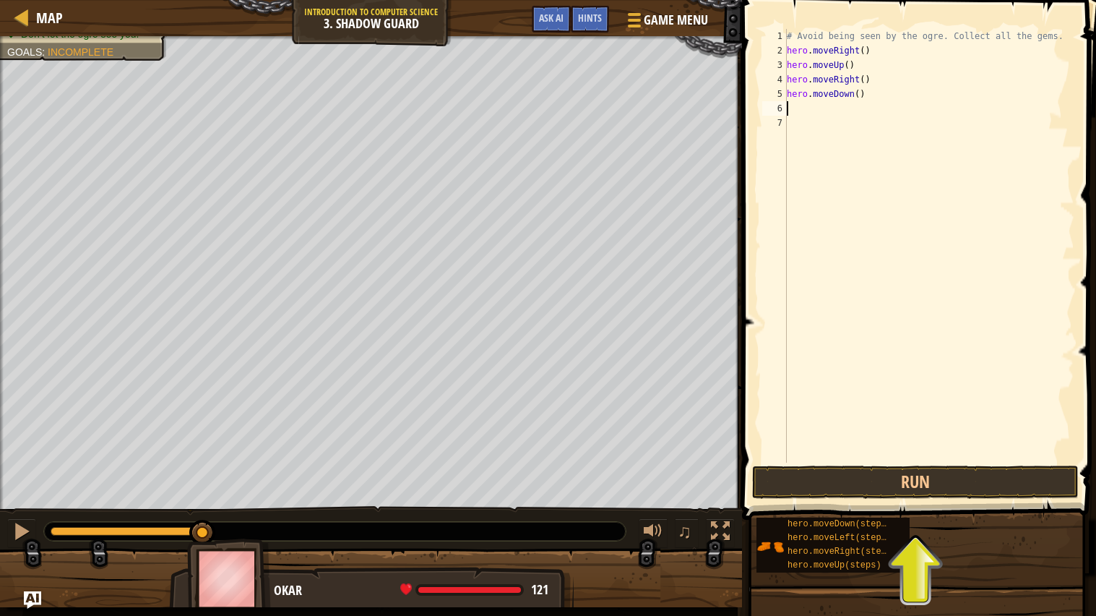
type textarea "m"
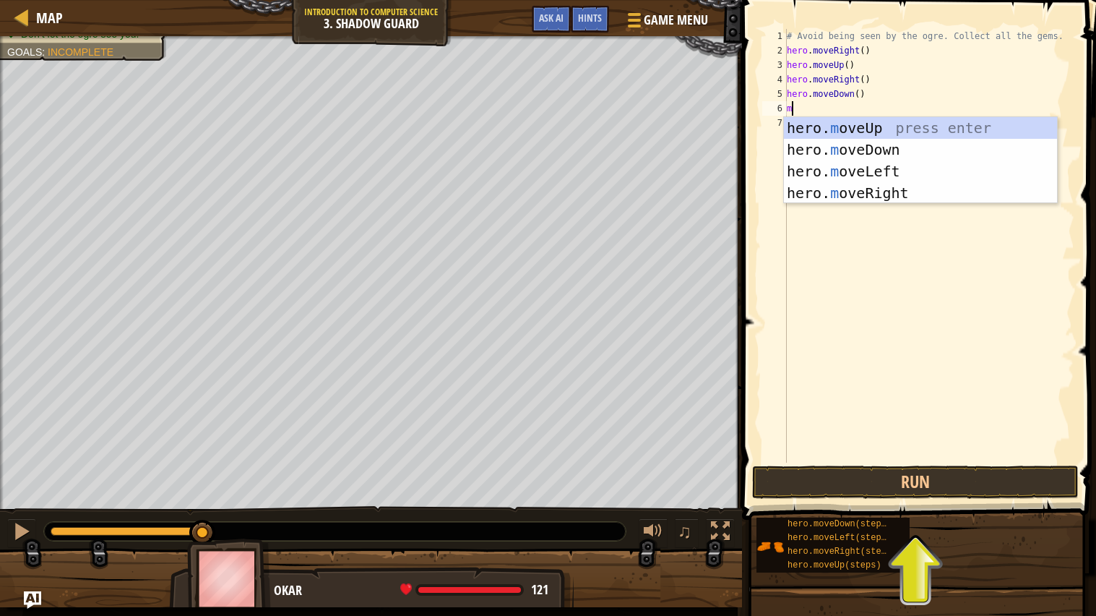
click at [947, 191] on div "hero. m oveUp press enter hero. m oveDown press enter hero. m oveLeft press ent…" at bounding box center [920, 182] width 273 height 130
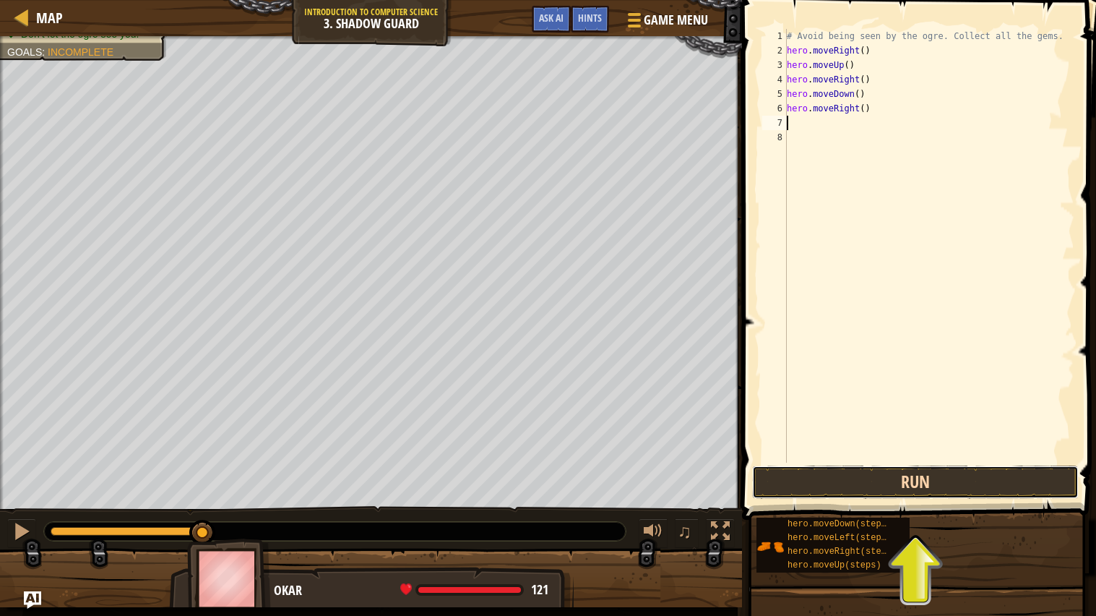
click at [1036, 484] on button "Run" at bounding box center [915, 481] width 327 height 33
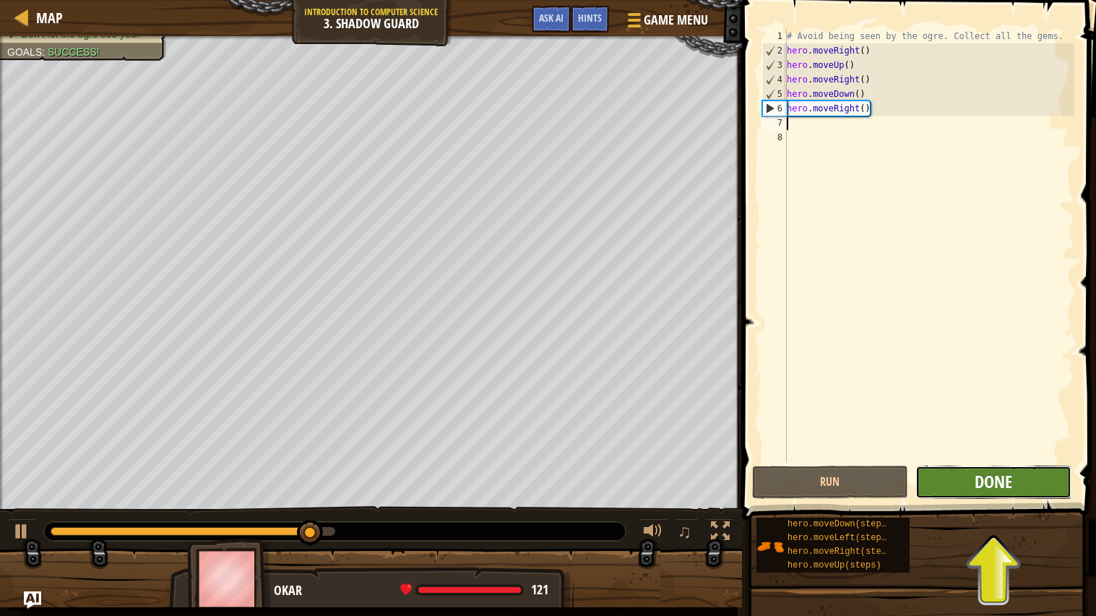
click at [1006, 470] on span "Done" at bounding box center [994, 481] width 38 height 23
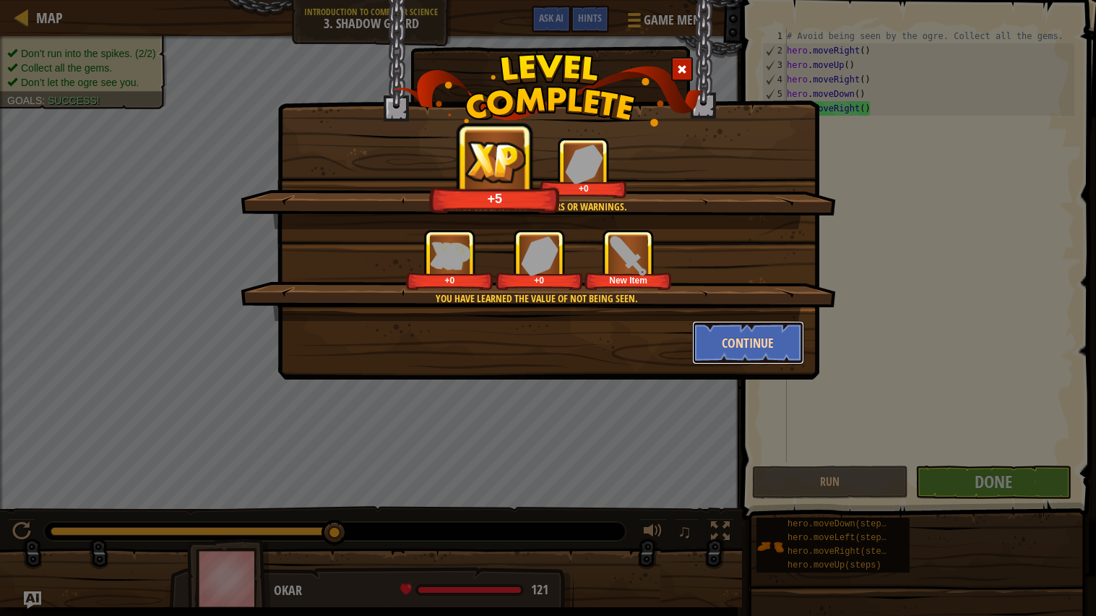
click at [757, 338] on button "Continue" at bounding box center [748, 342] width 112 height 43
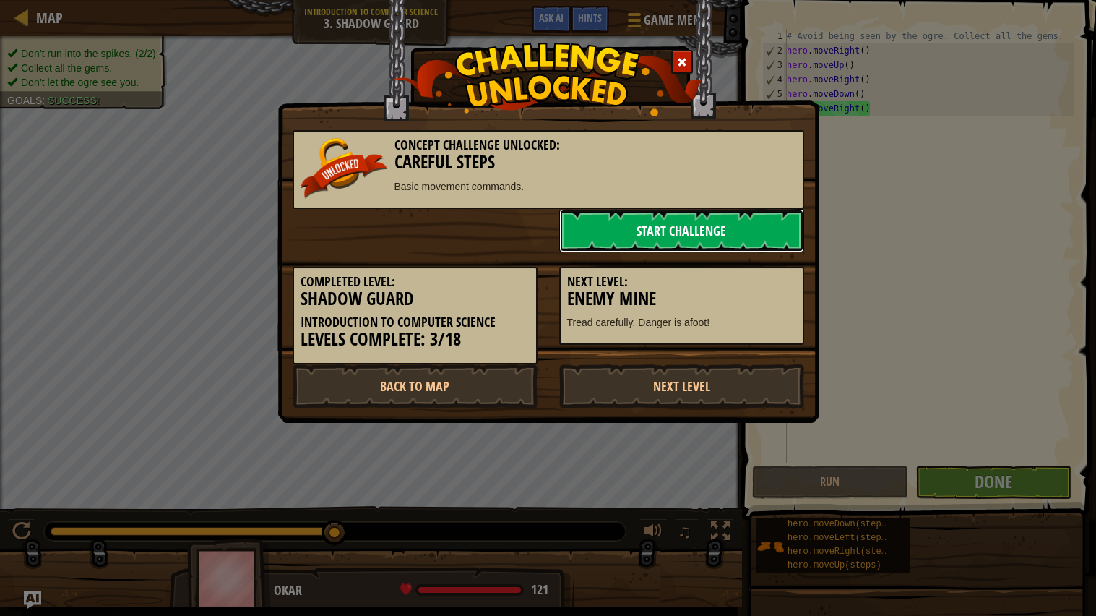
click at [770, 228] on link "Start Challenge" at bounding box center [681, 230] width 245 height 43
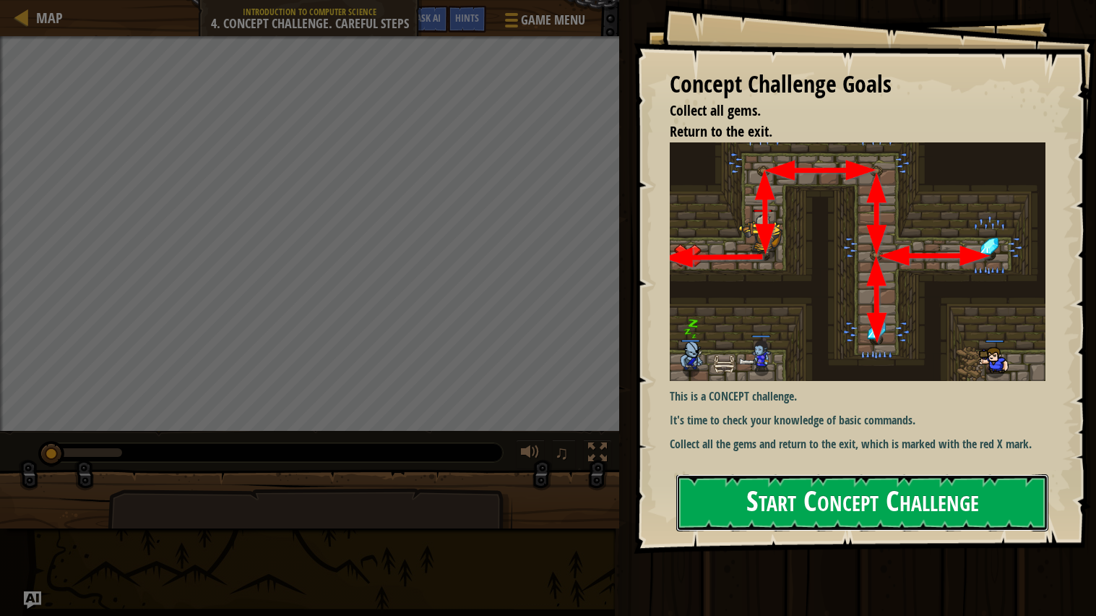
click at [969, 512] on button "Start Concept Challenge" at bounding box center [862, 502] width 372 height 57
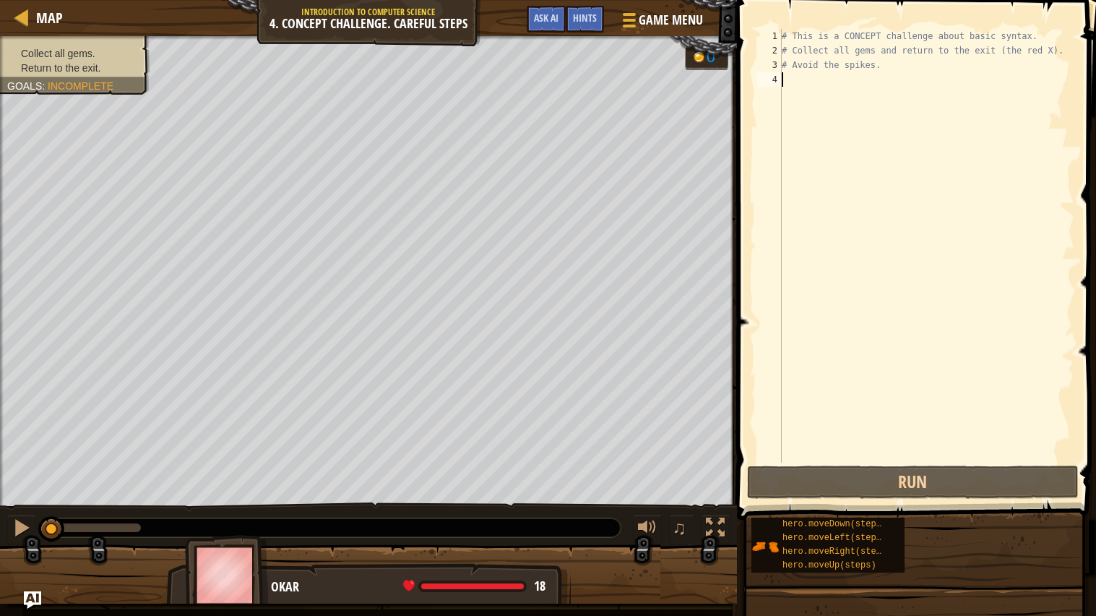
type textarea "h"
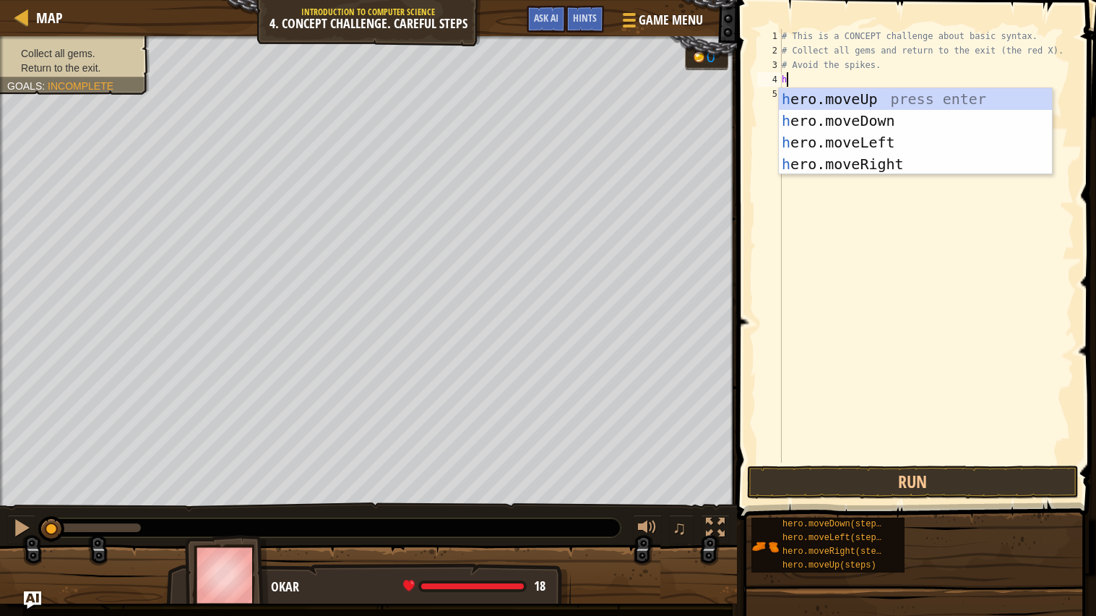
click at [989, 92] on div "h ero.moveUp press enter h ero.moveDown press enter h ero.moveLeft press enter …" at bounding box center [915, 153] width 273 height 130
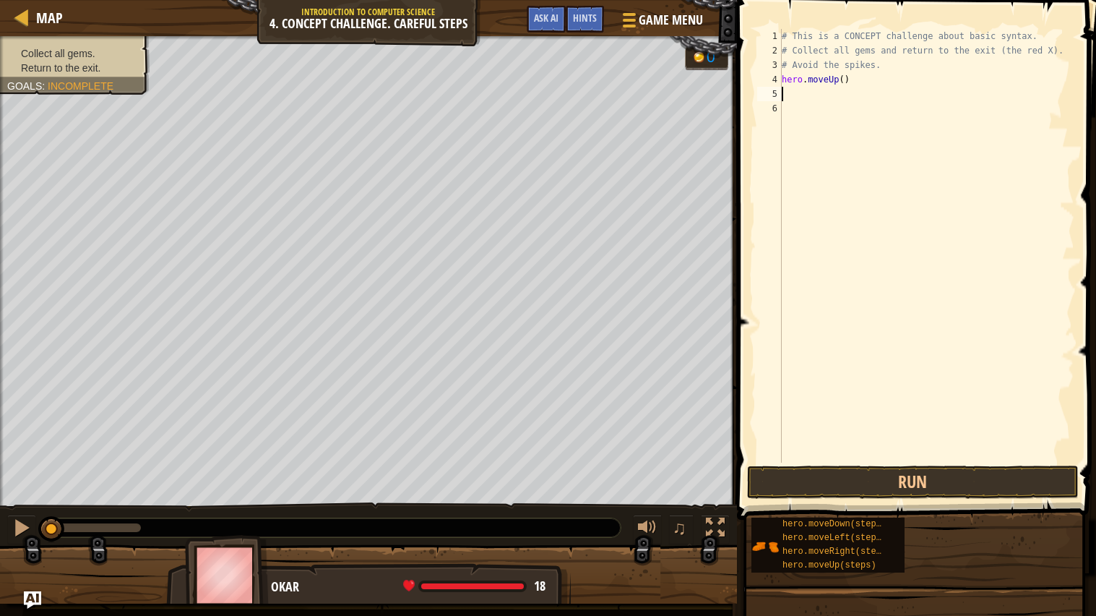
type textarea "m"
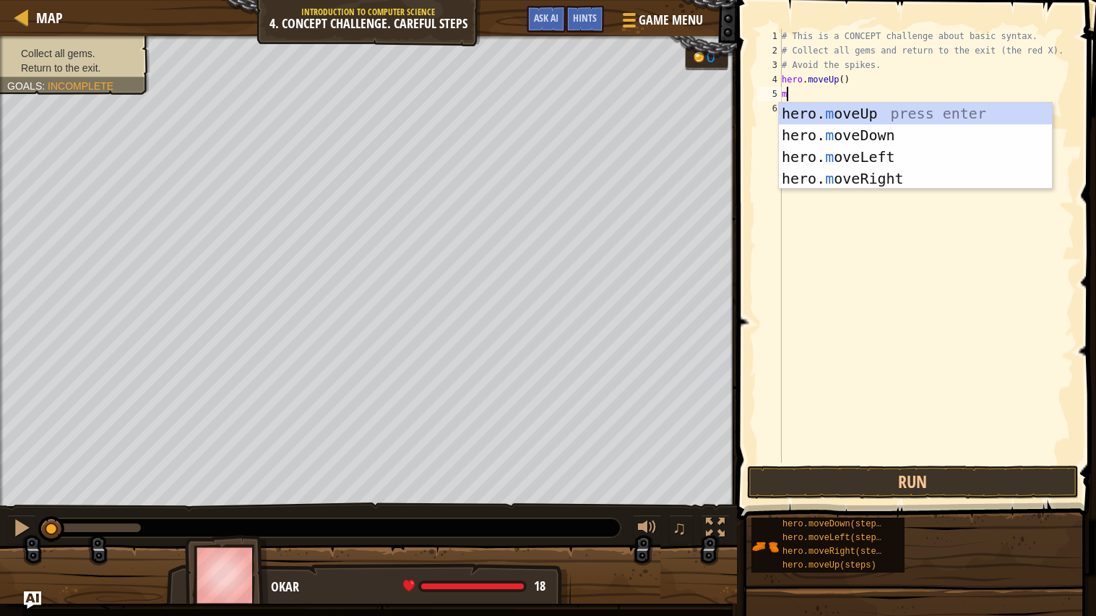
click at [926, 184] on div "hero. m oveUp press enter hero. m oveDown press enter hero. m oveLeft press ent…" at bounding box center [915, 168] width 273 height 130
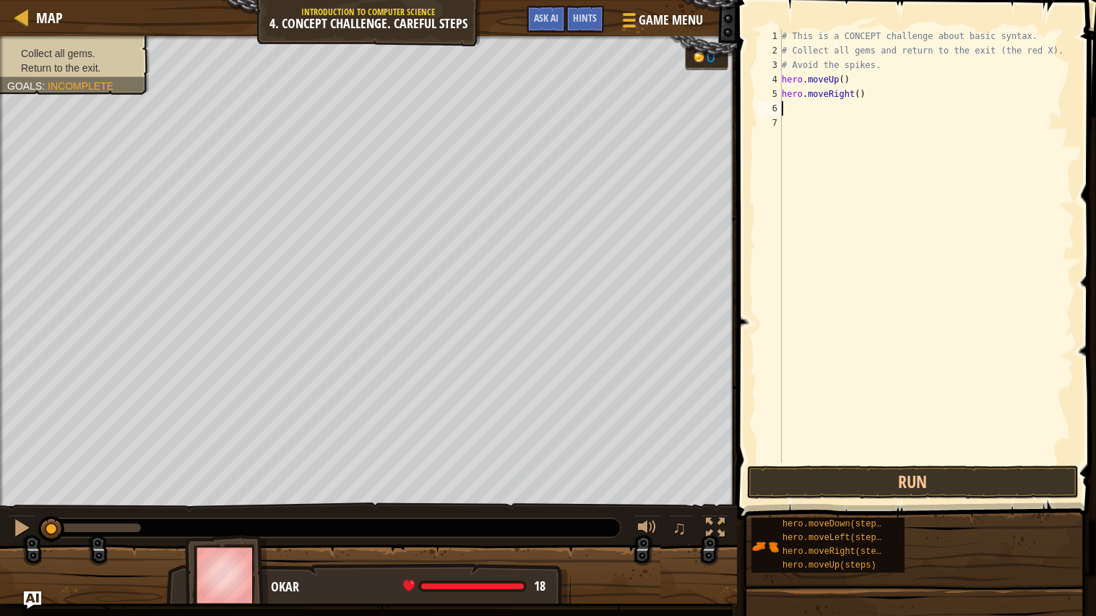
type textarea "m"
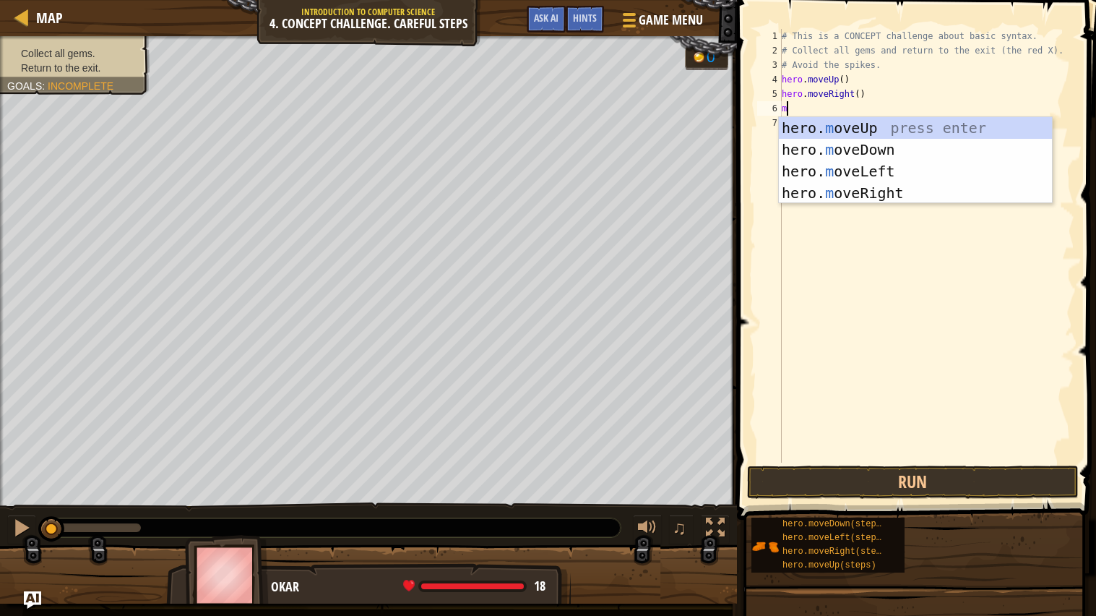
click at [932, 142] on div "hero. m oveUp press enter hero. m oveDown press enter hero. m oveLeft press ent…" at bounding box center [915, 182] width 273 height 130
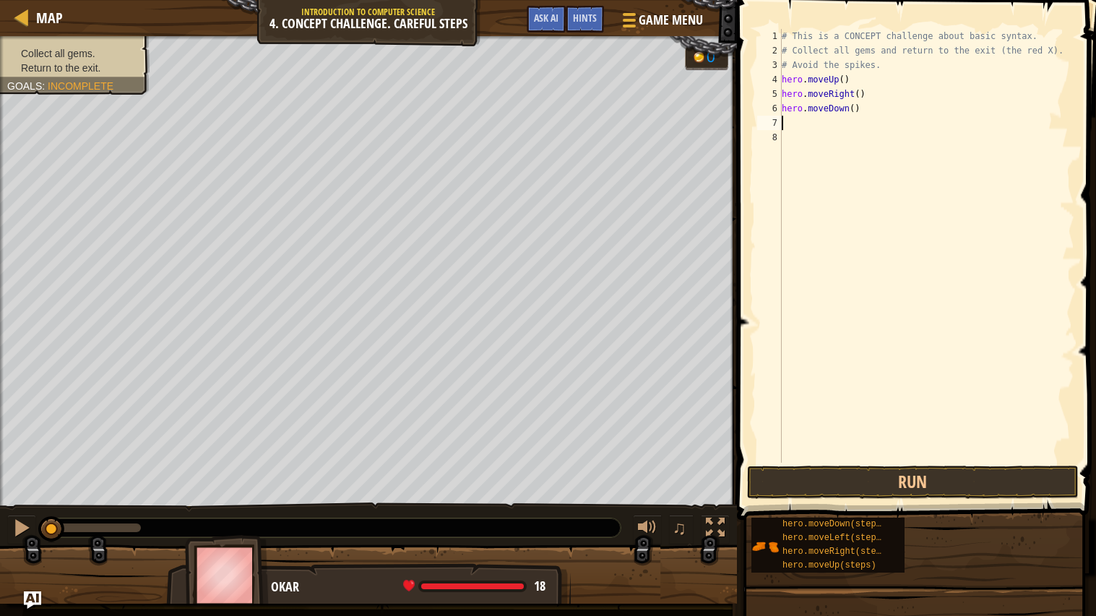
type textarea "m"
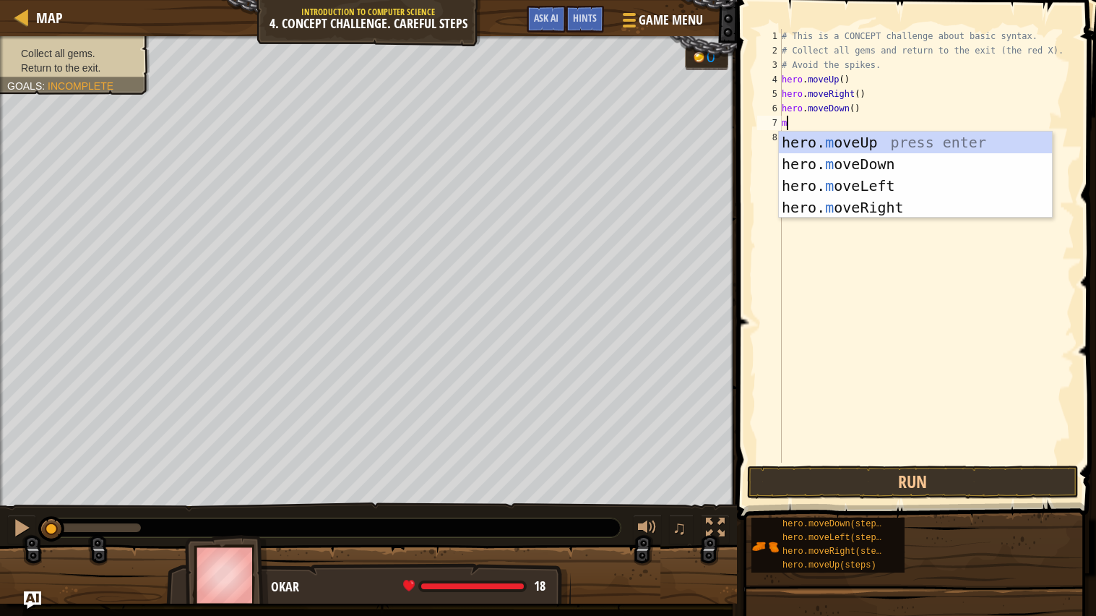
click at [970, 163] on div "hero. m oveUp press enter hero. m oveDown press enter hero. m oveLeft press ent…" at bounding box center [915, 197] width 273 height 130
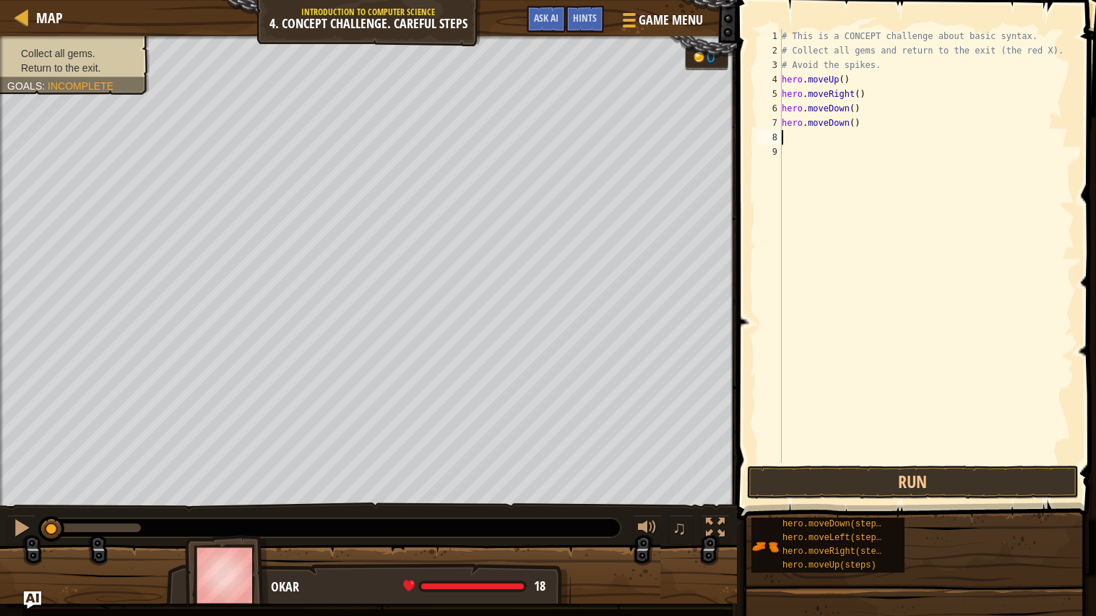
type textarea "m"
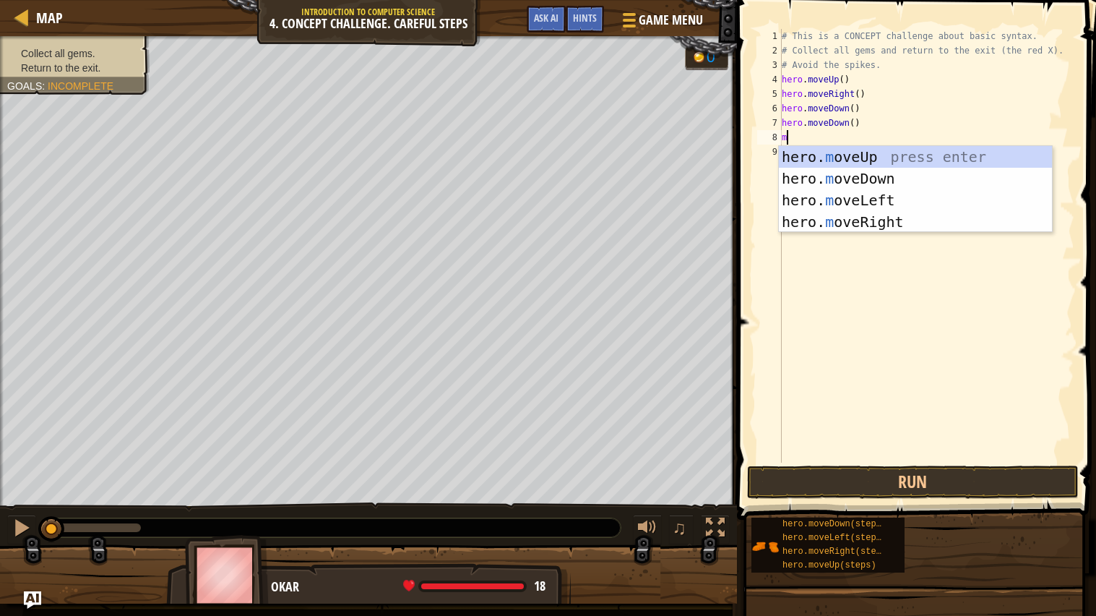
click at [921, 158] on div "hero. m oveUp press enter hero. m oveDown press enter hero. m oveLeft press ent…" at bounding box center [915, 211] width 273 height 130
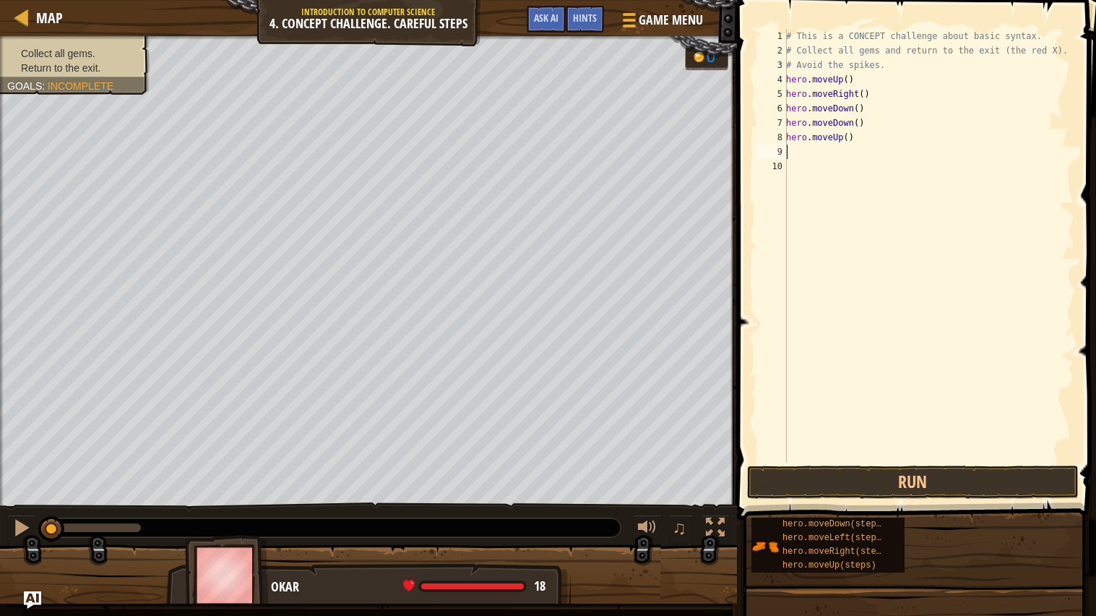
type textarea "m"
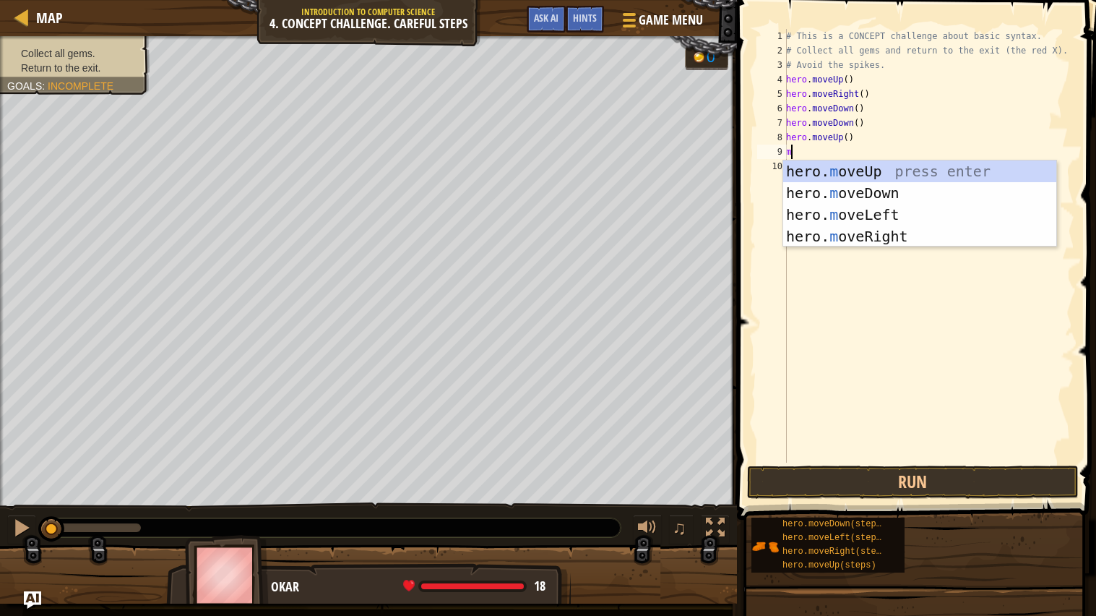
click at [918, 234] on div "hero. m oveUp press enter hero. m oveDown press enter hero. m oveLeft press ent…" at bounding box center [919, 225] width 273 height 130
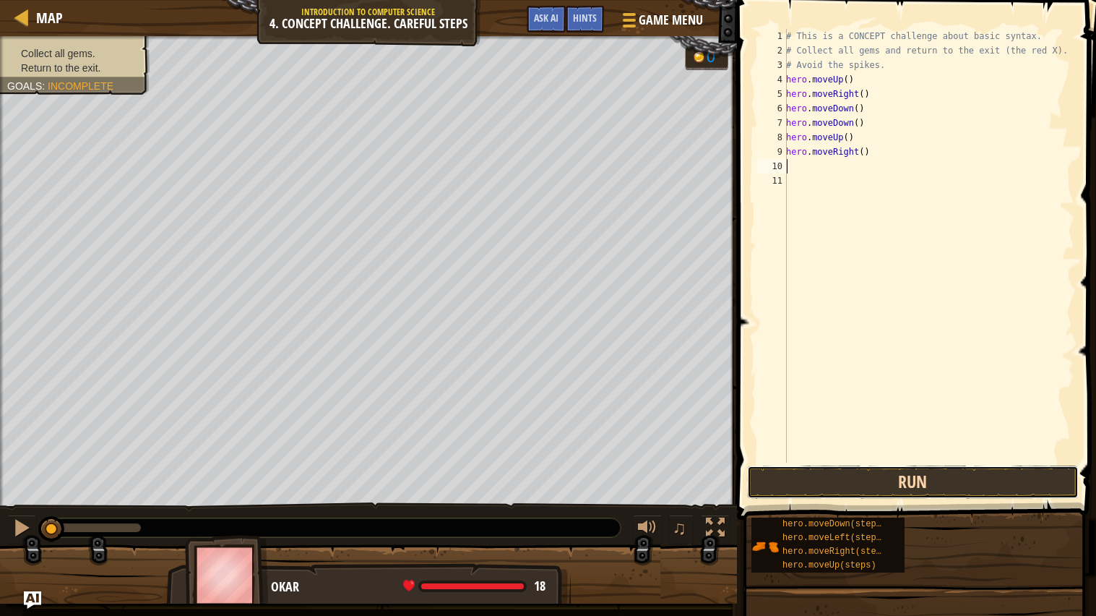
click at [989, 488] on button "Run" at bounding box center [913, 481] width 332 height 33
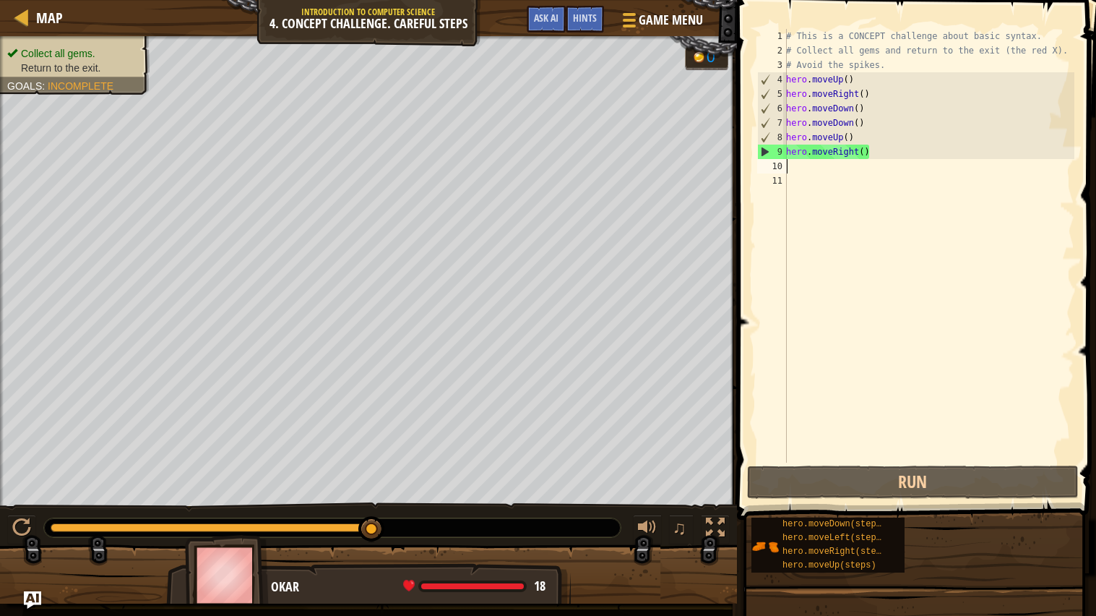
click at [841, 178] on div "# This is a CONCEPT challenge about basic syntax. # Collect all gems and return…" at bounding box center [928, 260] width 291 height 462
click at [831, 171] on div "# This is a CONCEPT challenge about basic syntax. # Collect all gems and return…" at bounding box center [928, 260] width 291 height 462
click at [816, 158] on div "# This is a CONCEPT challenge about basic syntax. # Collect all gems and return…" at bounding box center [928, 260] width 291 height 462
type textarea "hero.moveRight()"
click at [861, 188] on div "# This is a CONCEPT challenge about basic syntax. # Collect all gems and return…" at bounding box center [928, 260] width 291 height 462
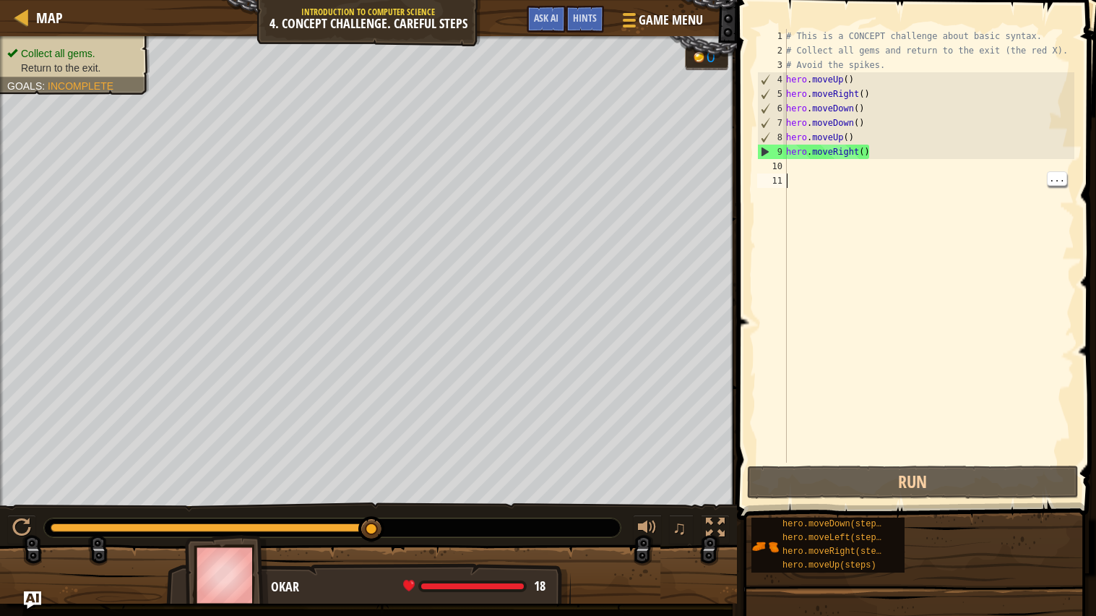
click at [855, 171] on div "# This is a CONCEPT challenge about basic syntax. # Collect all gems and return…" at bounding box center [928, 260] width 291 height 462
type textarea "m"
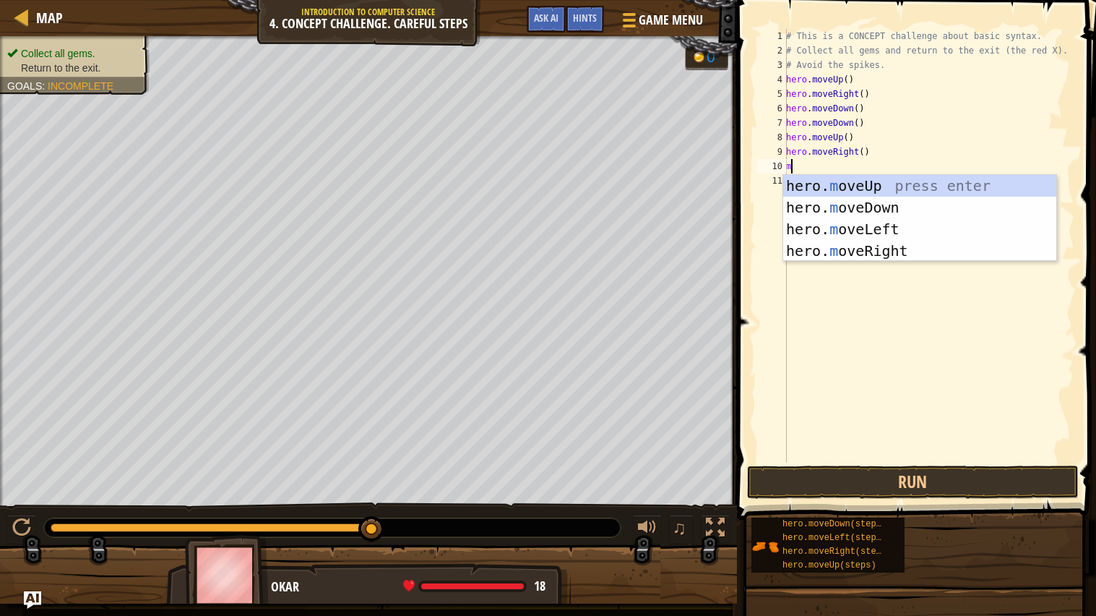
click at [930, 231] on div "hero. m oveUp press enter hero. m oveDown press enter hero. m oveLeft press ent…" at bounding box center [919, 240] width 273 height 130
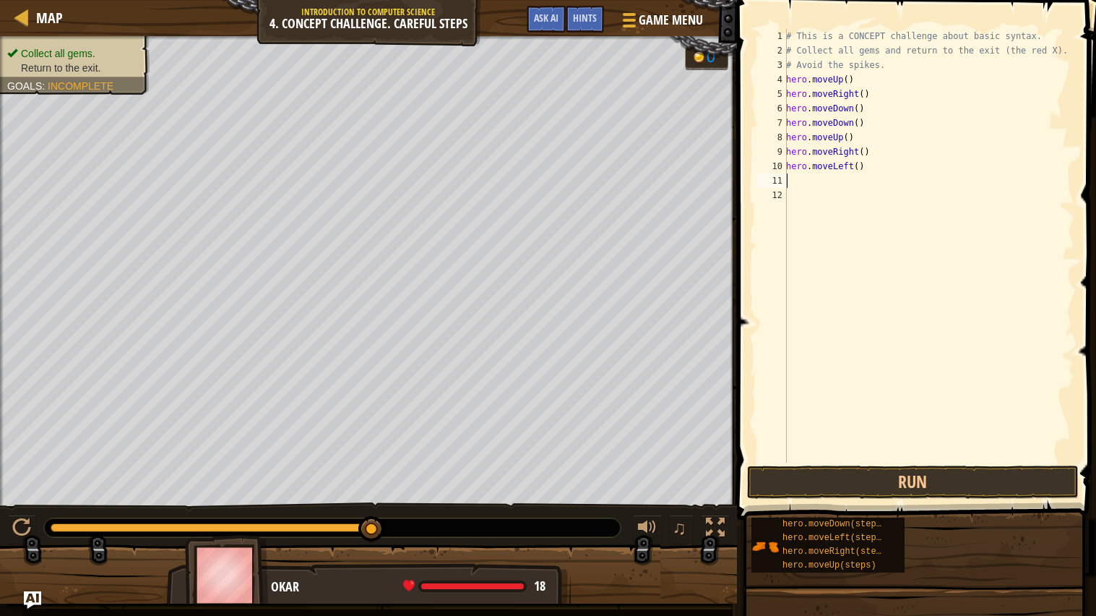
click at [836, 184] on div "# This is a CONCEPT challenge about basic syntax. # Collect all gems and return…" at bounding box center [928, 260] width 291 height 462
click at [787, 175] on div "# This is a CONCEPT challenge about basic syntax. # Collect all gems and return…" at bounding box center [928, 260] width 291 height 462
click at [822, 182] on div "# This is a CONCEPT challenge about basic syntax. # Collect all gems and return…" at bounding box center [928, 260] width 291 height 462
type textarea "m"
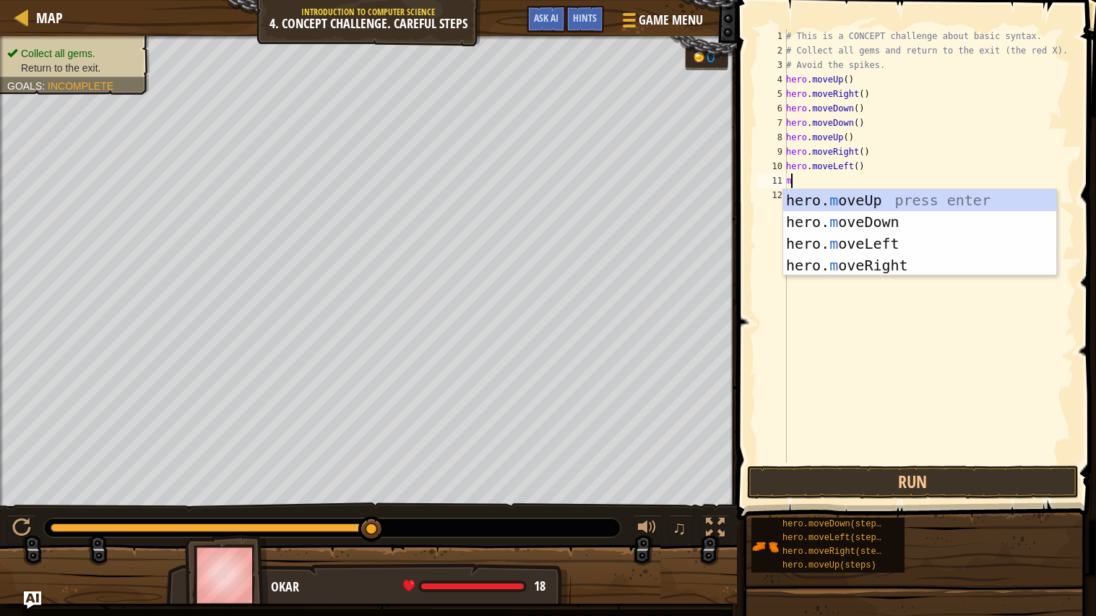
click at [932, 202] on div "hero. m oveUp press enter hero. m oveDown press enter hero. m oveLeft press ent…" at bounding box center [919, 254] width 273 height 130
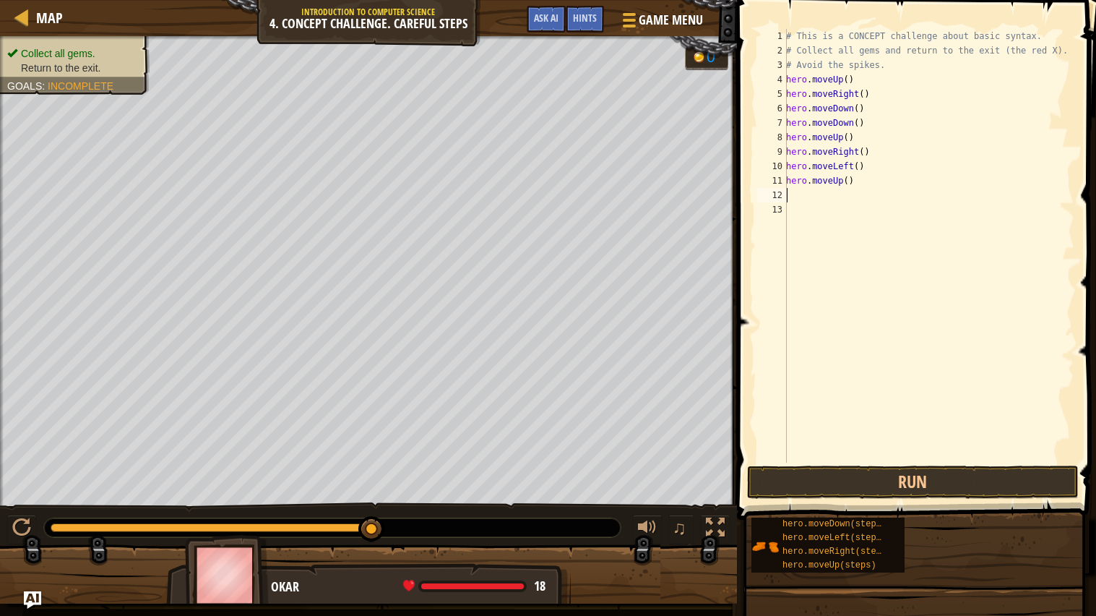
type textarea "m"
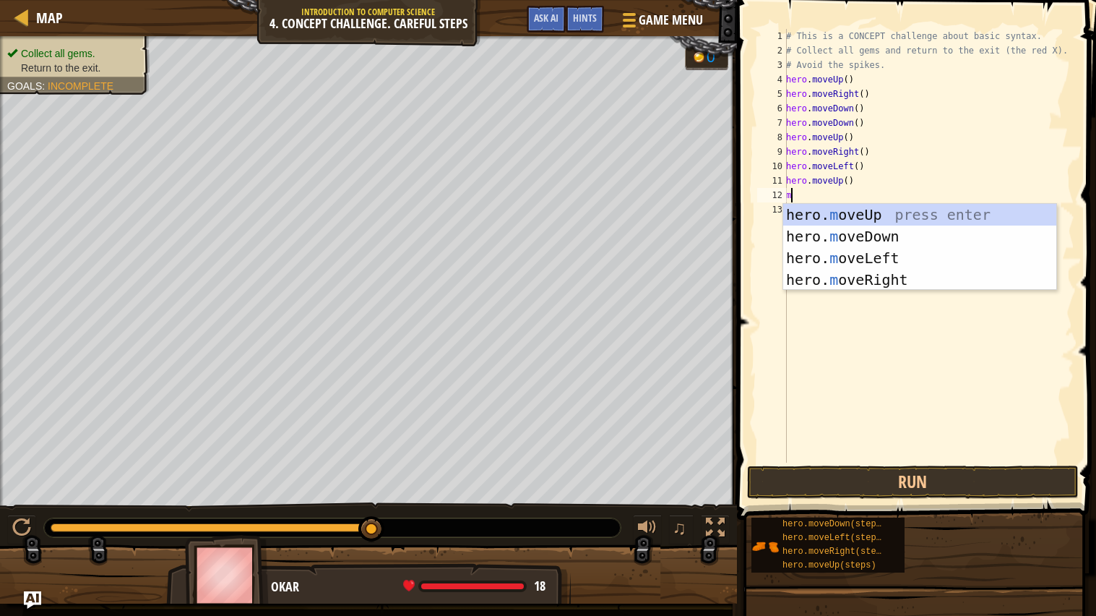
click at [921, 259] on div "hero. m oveUp press enter hero. m oveDown press enter hero. m oveLeft press ent…" at bounding box center [919, 269] width 273 height 130
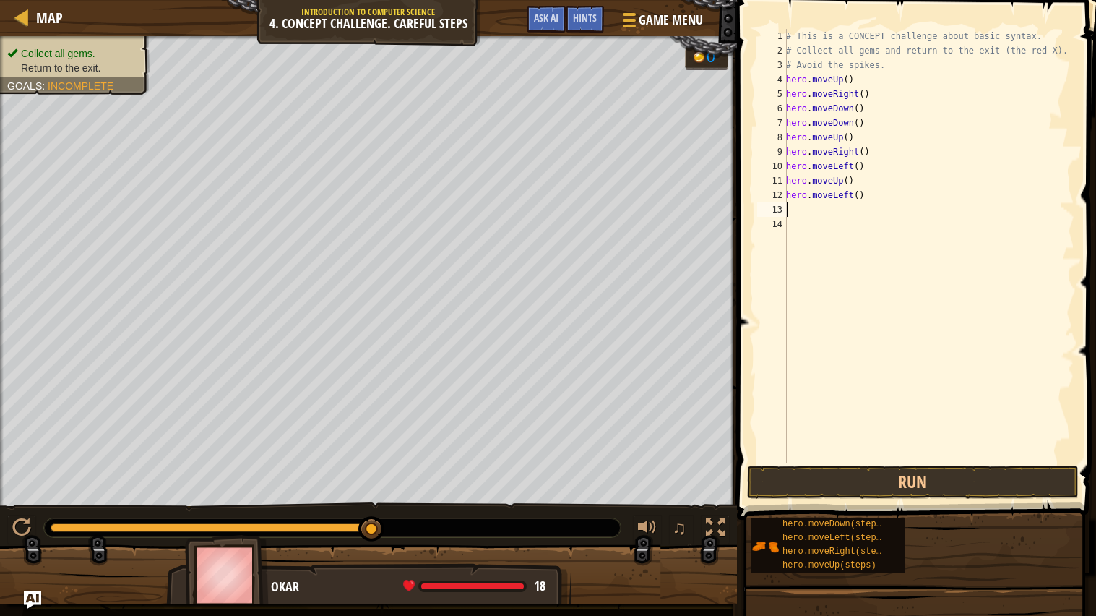
click at [796, 223] on div "# This is a CONCEPT challenge about basic syntax. # Collect all gems and return…" at bounding box center [928, 260] width 291 height 462
click at [810, 209] on div "# This is a CONCEPT challenge about basic syntax. # Collect all gems and return…" at bounding box center [928, 260] width 291 height 462
click at [853, 195] on div "# This is a CONCEPT challenge about basic syntax. # Collect all gems and return…" at bounding box center [928, 260] width 291 height 462
type textarea "hero.moveLeft()"
click at [821, 217] on div "# This is a CONCEPT challenge about basic syntax. # Collect all gems and return…" at bounding box center [928, 260] width 291 height 462
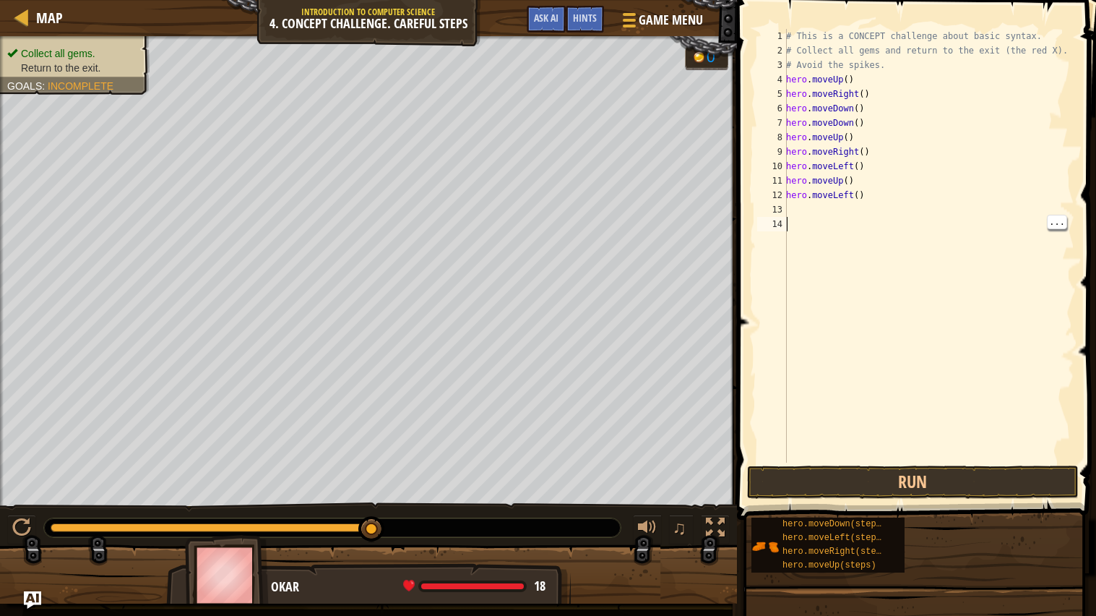
type textarea "m"
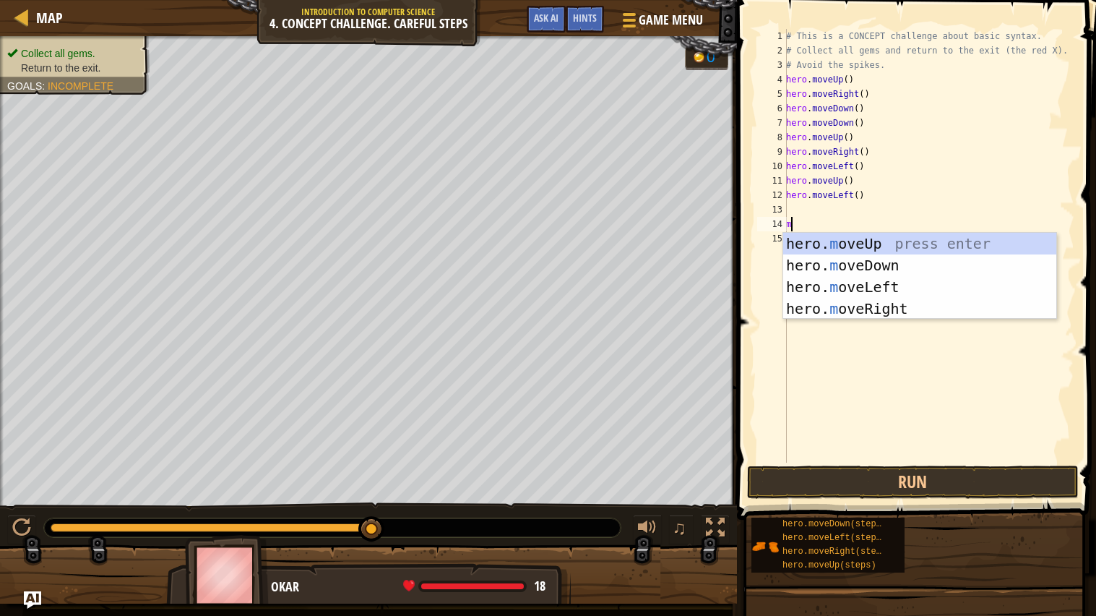
click at [965, 267] on div "hero. m oveUp press enter hero. m oveDown press enter hero. m oveLeft press ent…" at bounding box center [919, 298] width 273 height 130
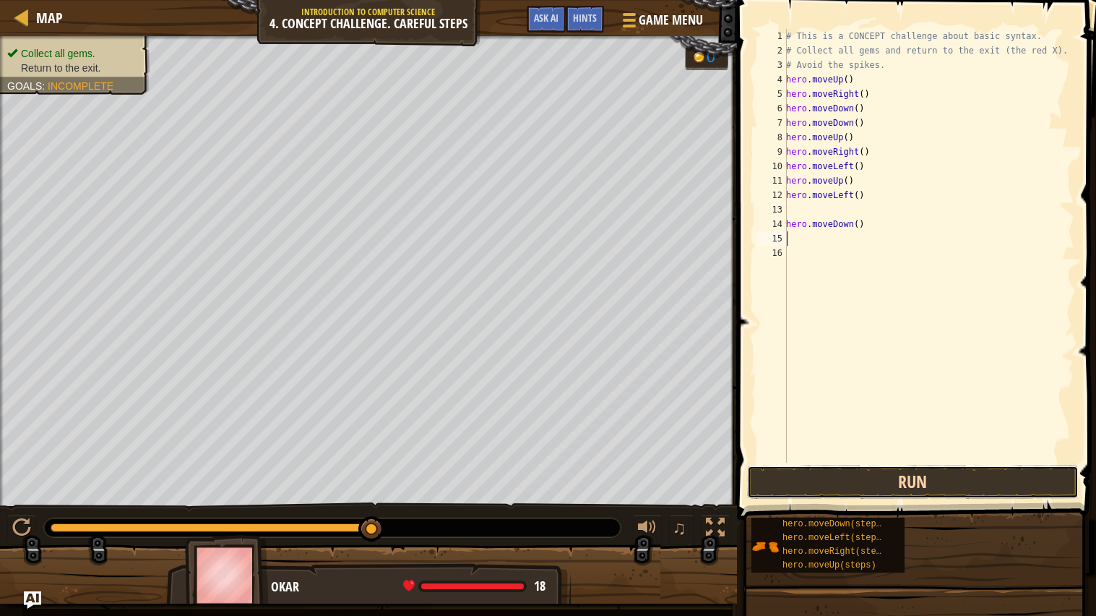
click at [979, 481] on button "Run" at bounding box center [913, 481] width 332 height 33
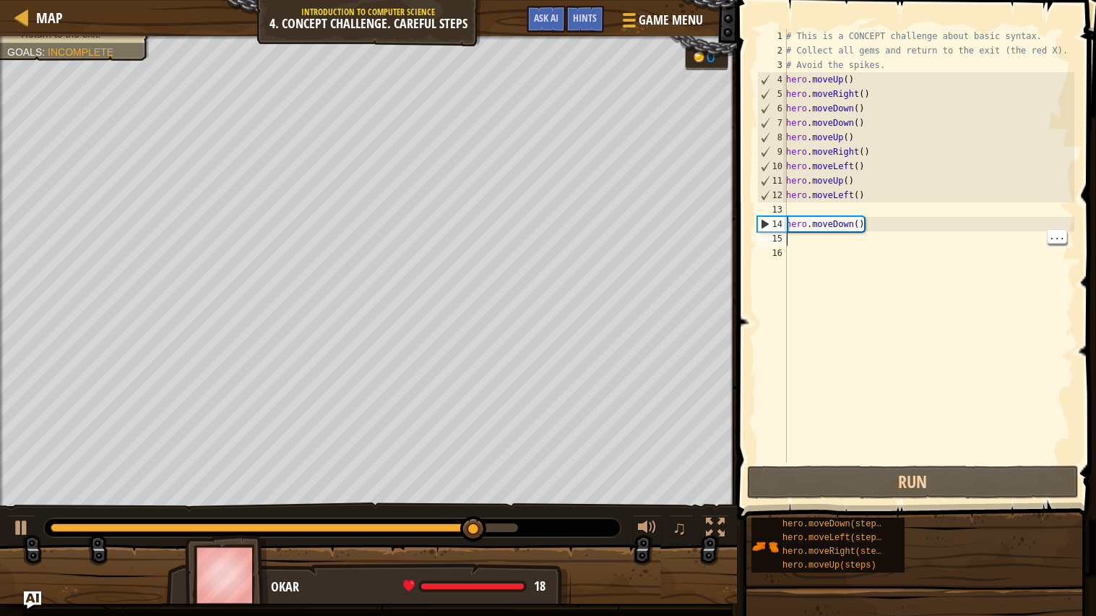
click at [915, 243] on div "# This is a CONCEPT challenge about basic syntax. # Collect all gems and return…" at bounding box center [928, 260] width 291 height 462
type textarea "h"
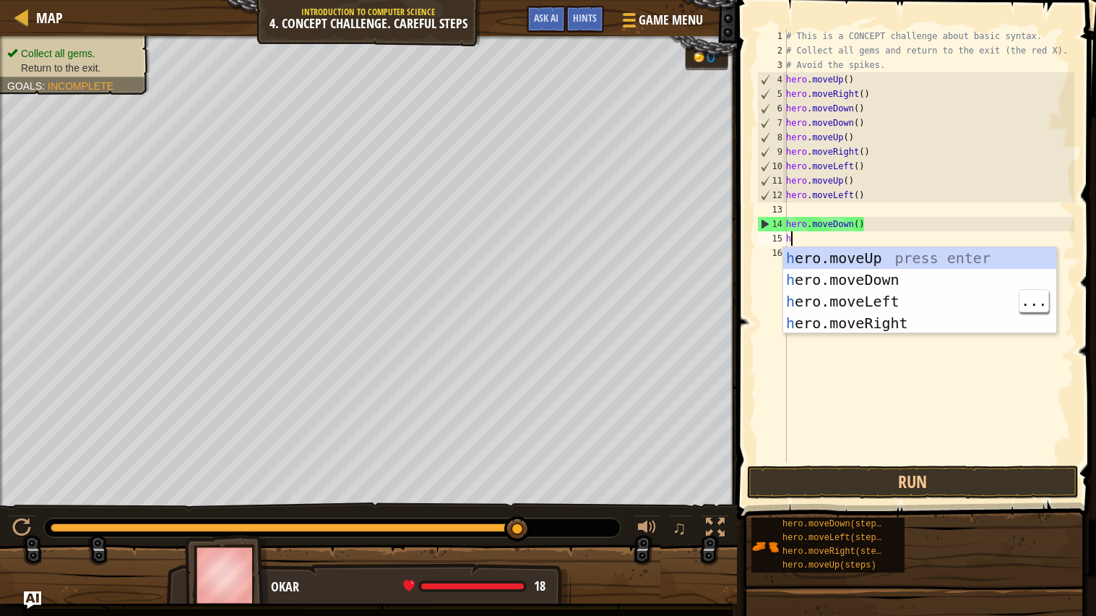
click at [966, 299] on div "h ero.moveUp press enter h ero.moveDown press enter h ero.moveLeft press enter …" at bounding box center [919, 312] width 273 height 130
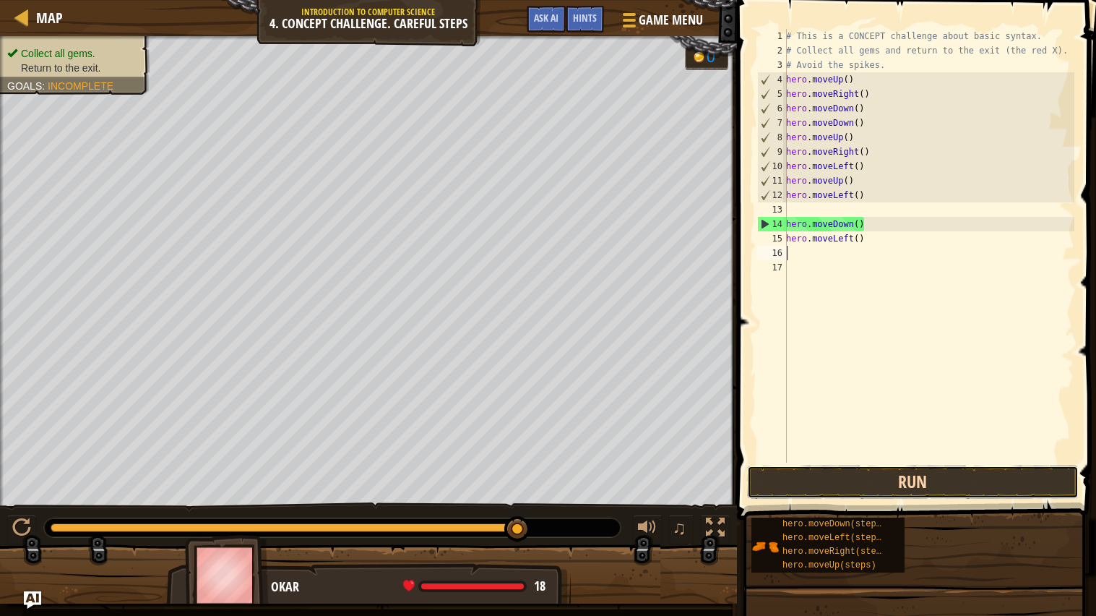
click at [978, 468] on button "Run" at bounding box center [913, 481] width 332 height 33
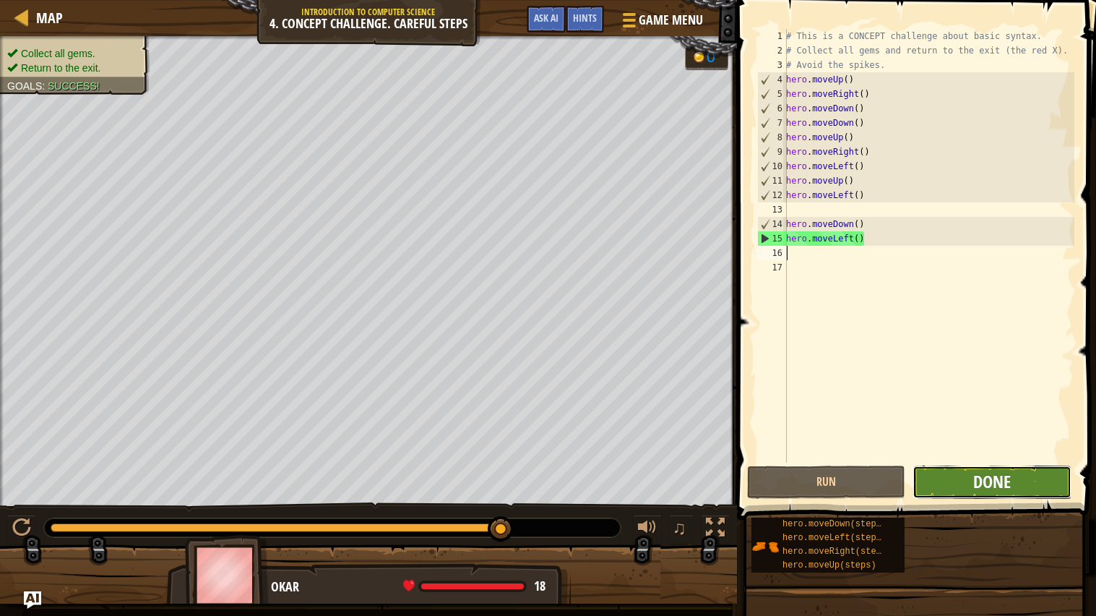
click at [1006, 477] on span "Done" at bounding box center [992, 481] width 38 height 23
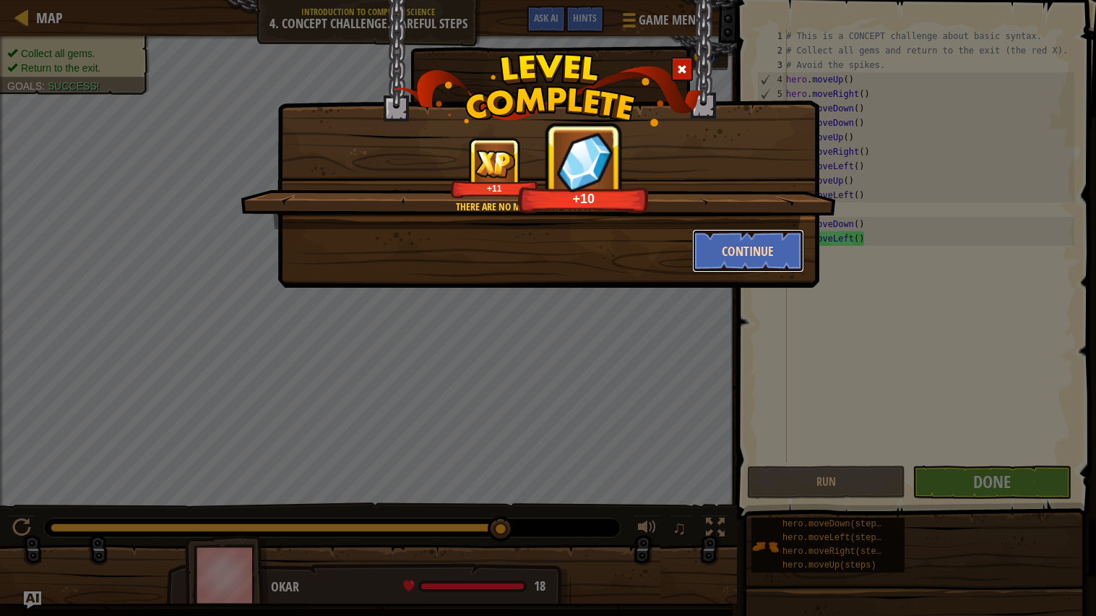
click at [736, 251] on button "Continue" at bounding box center [748, 250] width 112 height 43
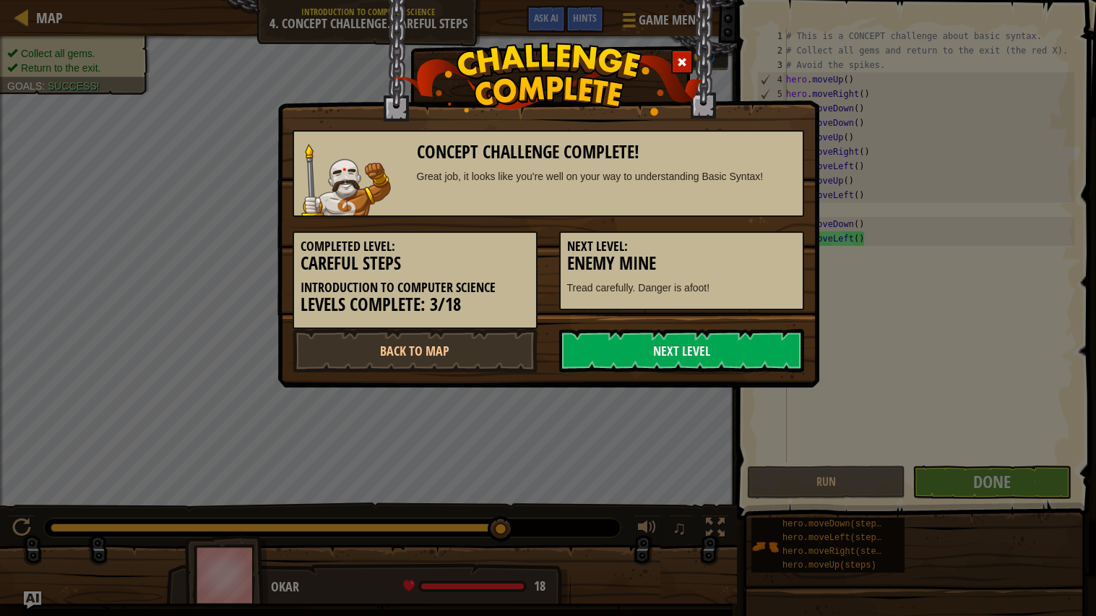
click at [775, 251] on h5 "Next Level:" at bounding box center [681, 246] width 229 height 14
click at [741, 347] on link "Next Level" at bounding box center [681, 350] width 245 height 43
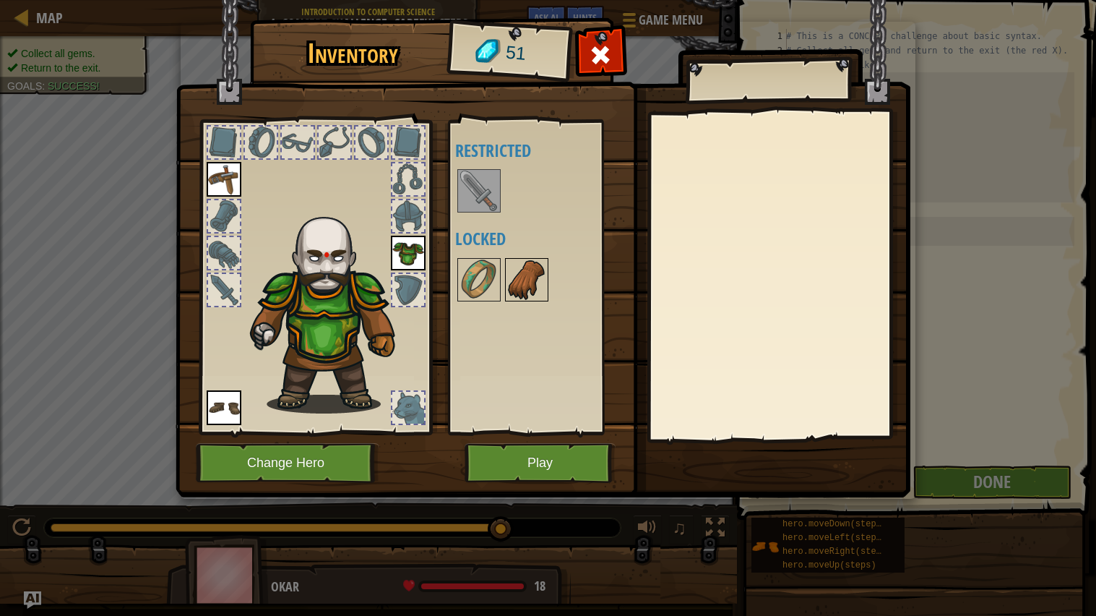
click at [505, 281] on div at bounding box center [526, 279] width 43 height 43
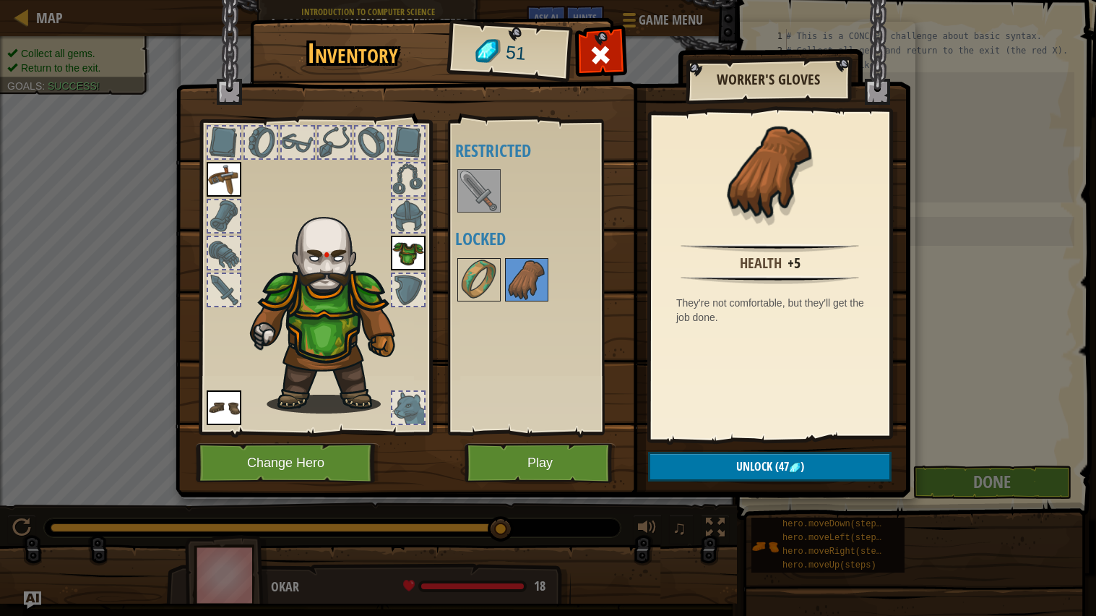
click at [475, 197] on img at bounding box center [479, 191] width 40 height 40
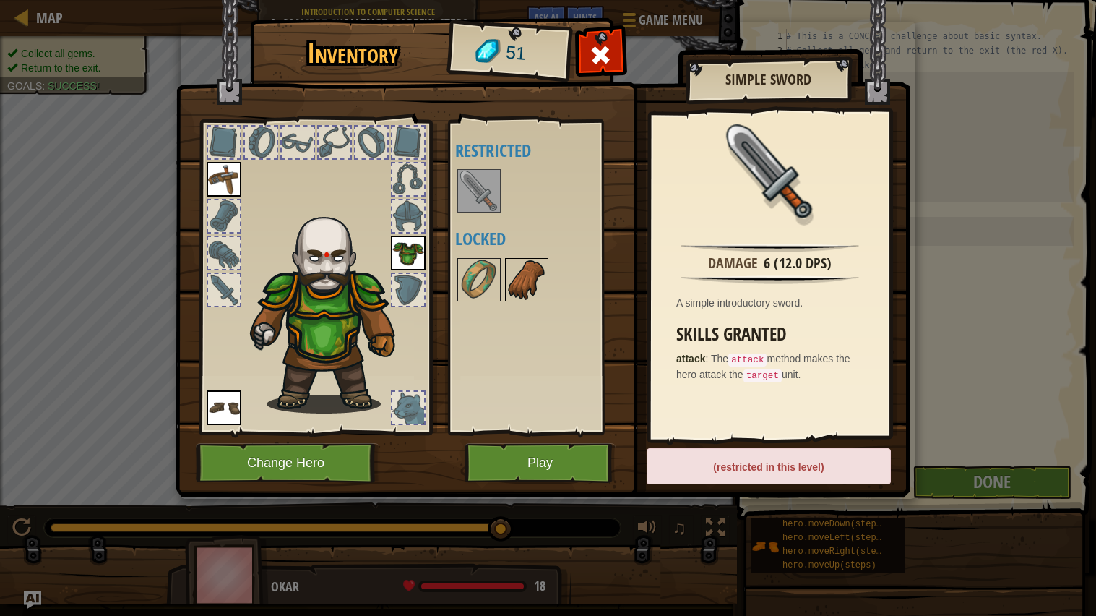
click at [538, 282] on img at bounding box center [527, 279] width 40 height 40
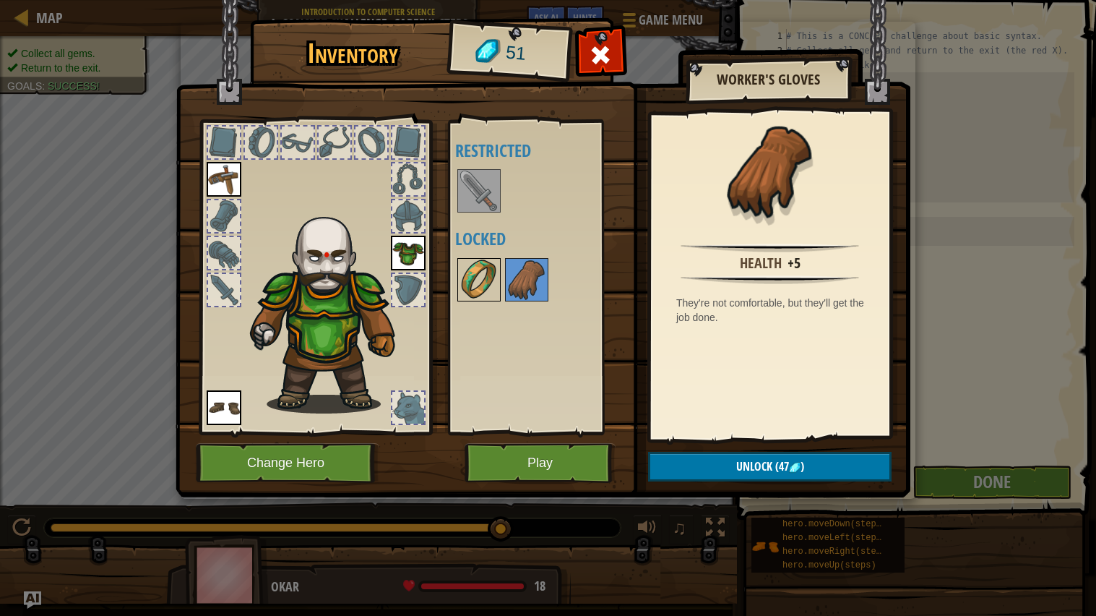
click at [475, 274] on img at bounding box center [479, 279] width 40 height 40
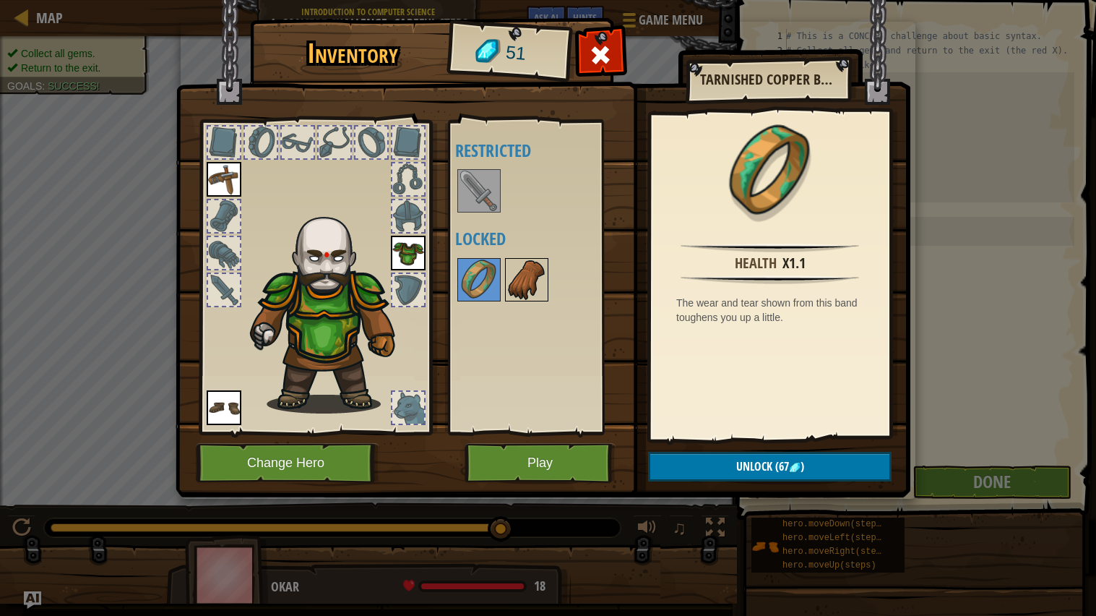
click at [532, 270] on img at bounding box center [527, 279] width 40 height 40
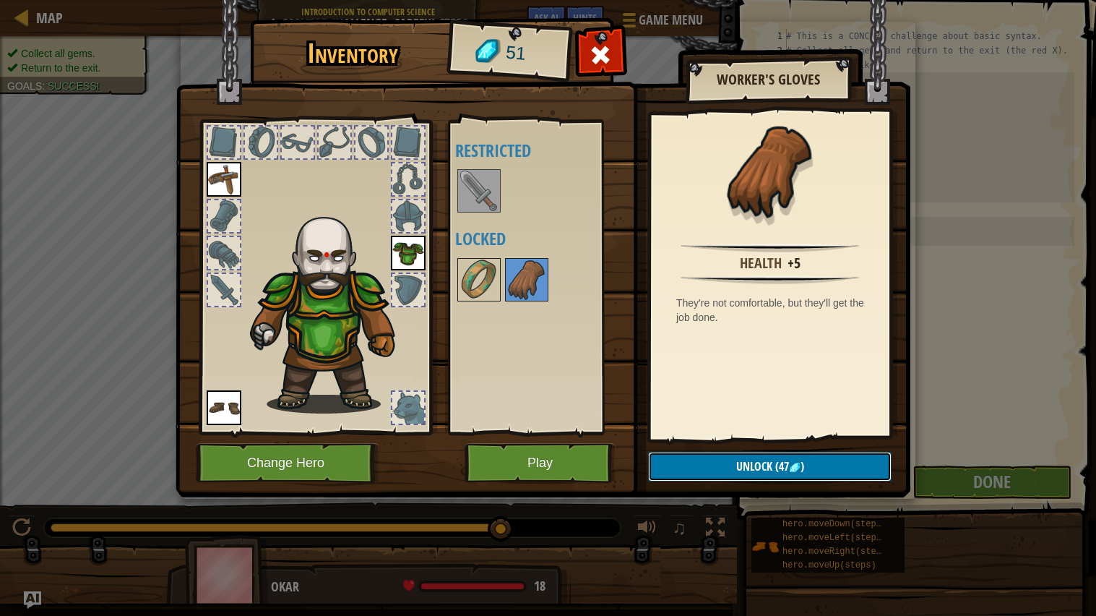
click at [792, 466] on img at bounding box center [795, 468] width 12 height 12
click at [764, 465] on button "Confirm" at bounding box center [770, 467] width 244 height 30
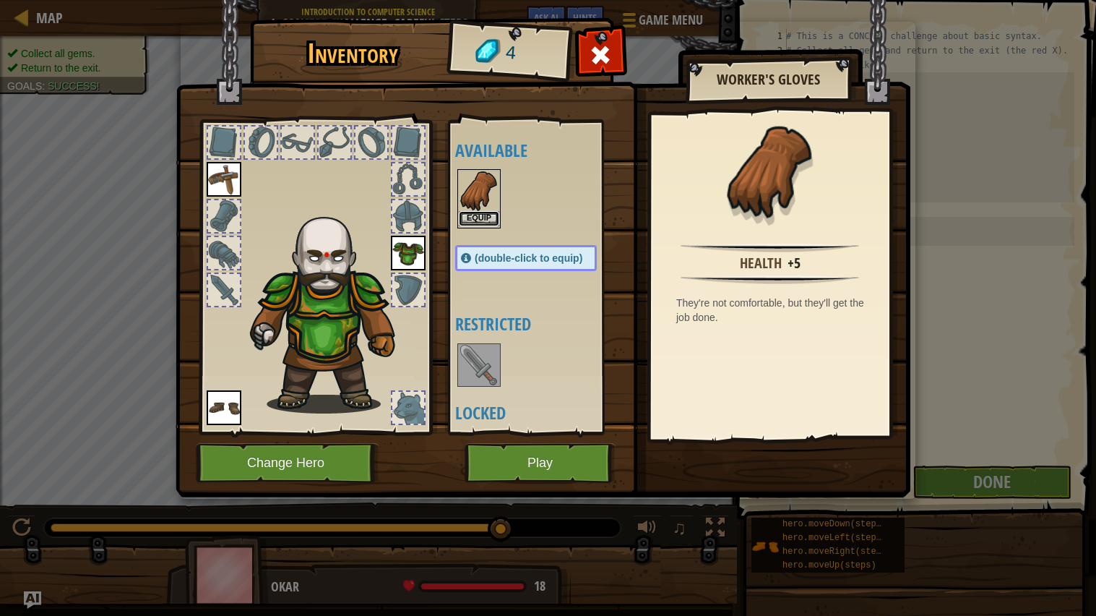
click at [480, 212] on button "Equip" at bounding box center [479, 218] width 40 height 15
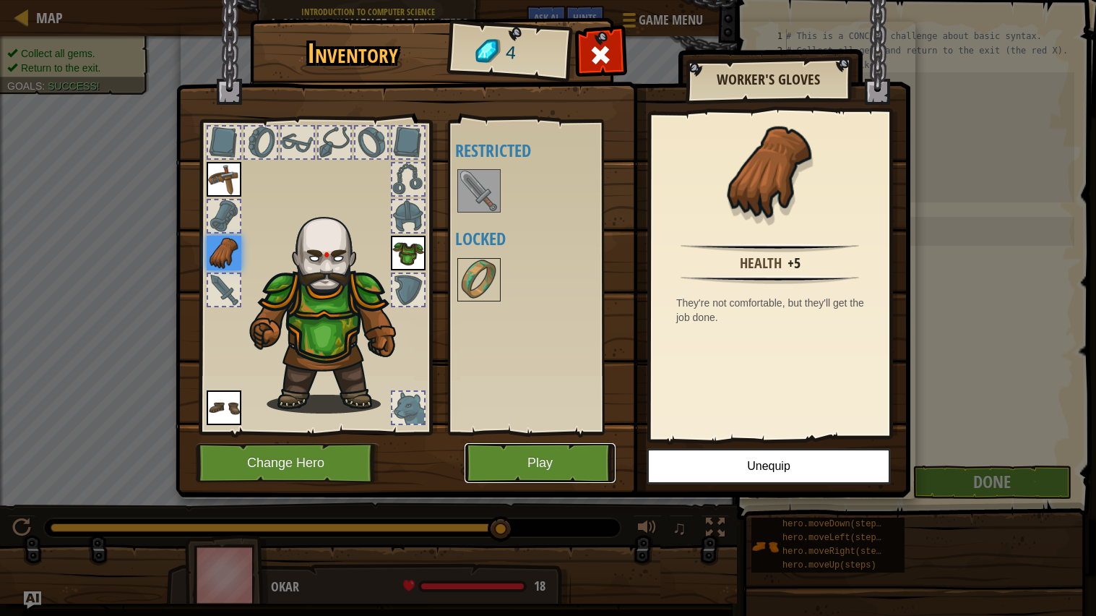
click at [592, 457] on button "Play" at bounding box center [540, 463] width 151 height 40
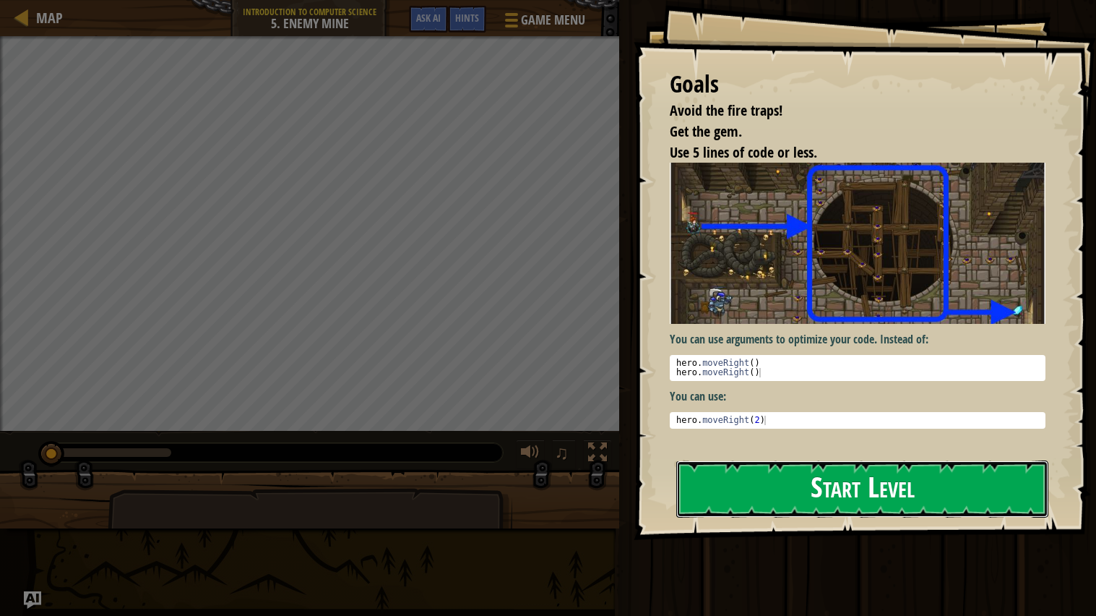
click at [983, 494] on button "Start Level" at bounding box center [862, 488] width 372 height 57
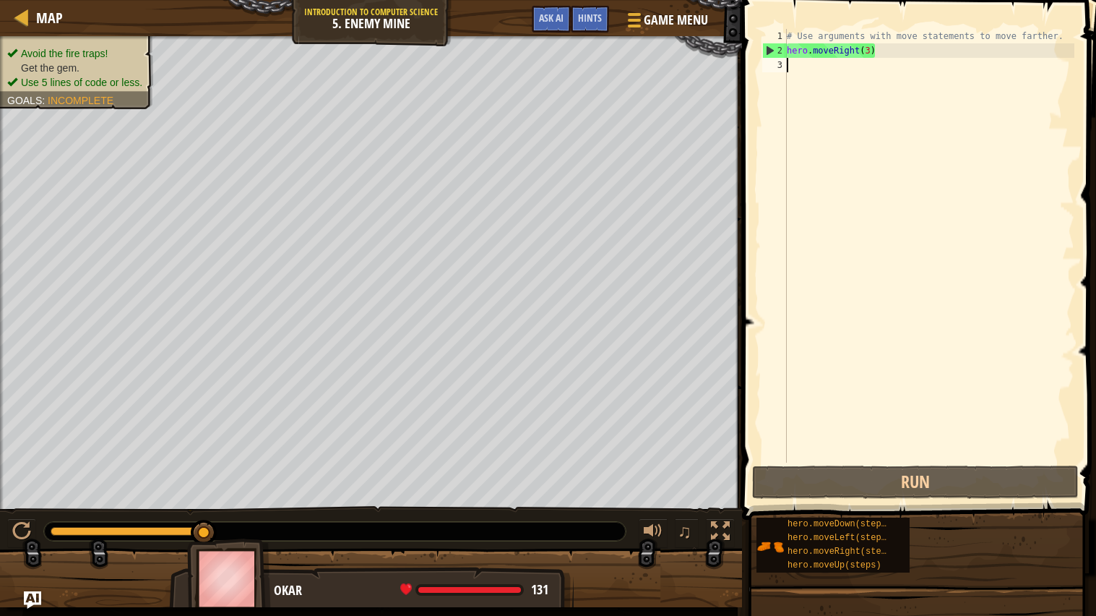
type textarea "m"
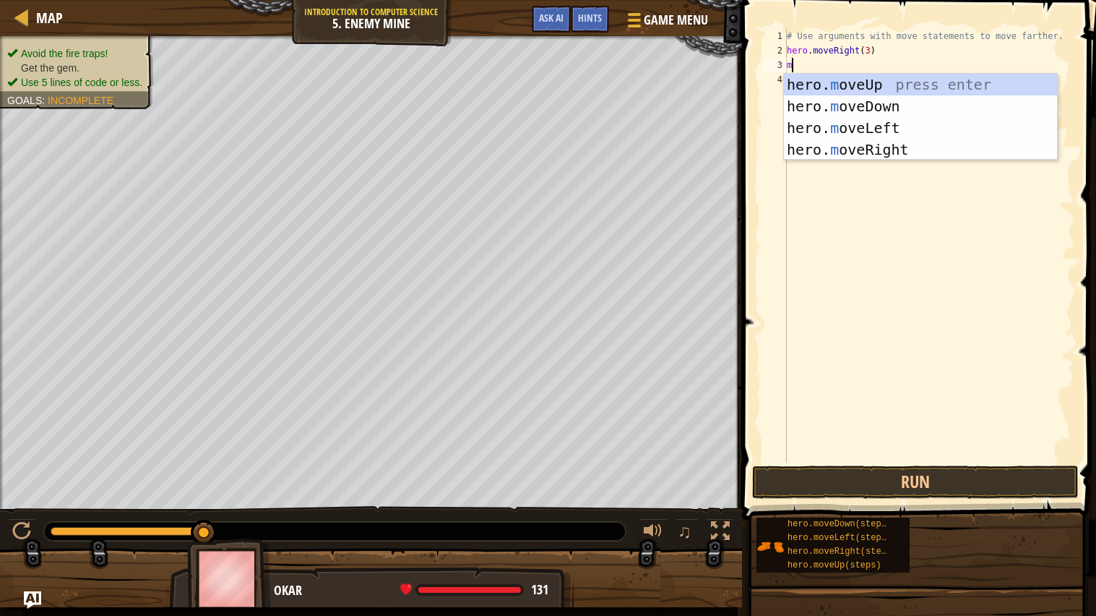
click at [920, 84] on div "hero. m oveUp press enter hero. m oveDown press enter hero. m oveLeft press ent…" at bounding box center [920, 139] width 273 height 130
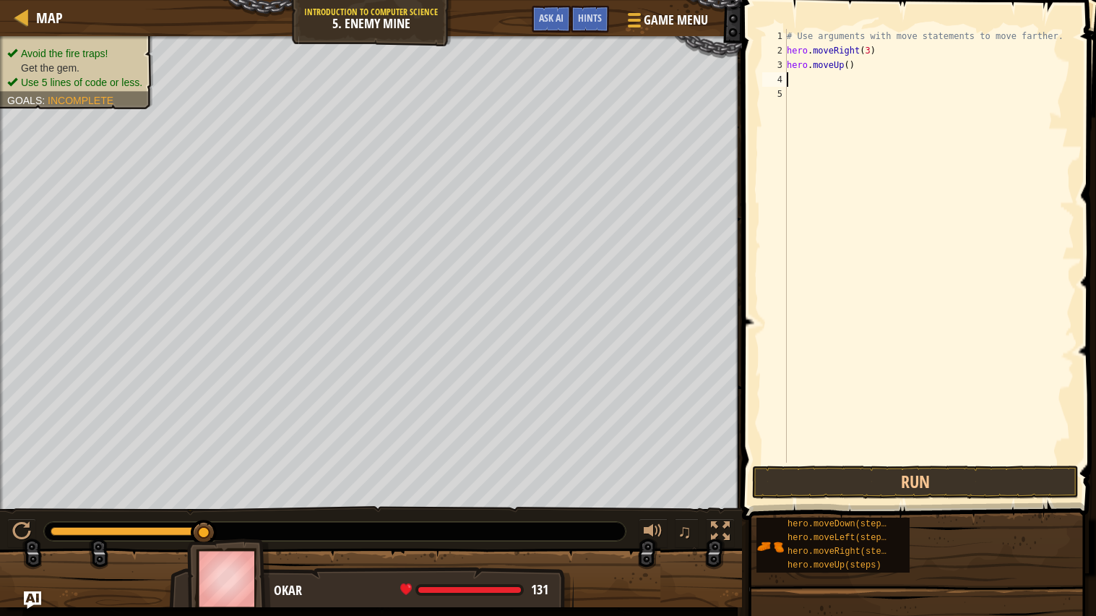
type textarea "m"
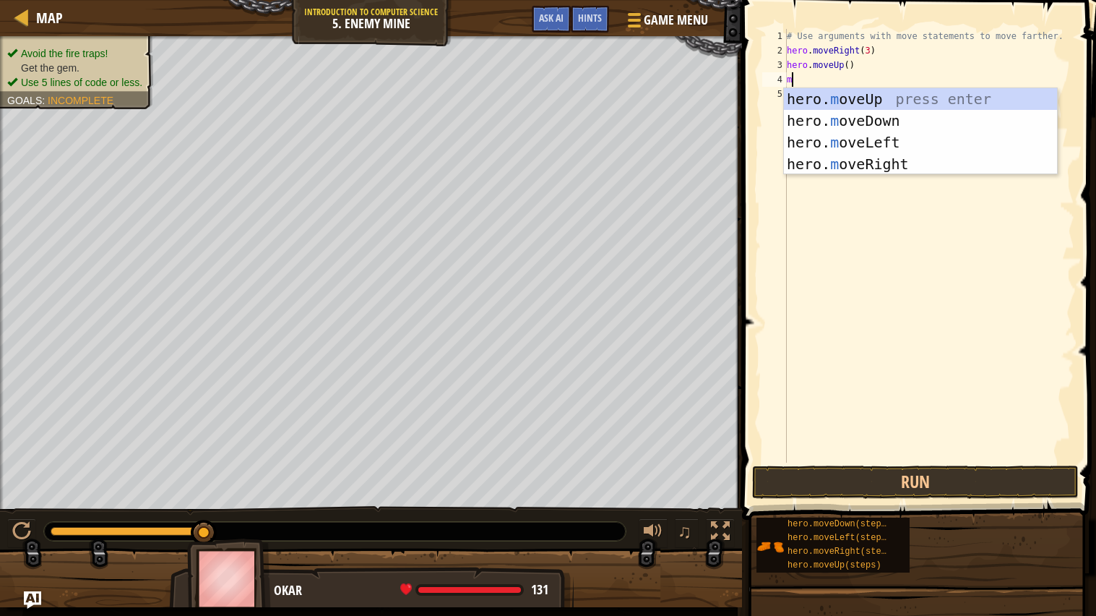
click at [924, 164] on div "hero. m oveUp press enter hero. m oveDown press enter hero. m oveLeft press ent…" at bounding box center [920, 153] width 273 height 130
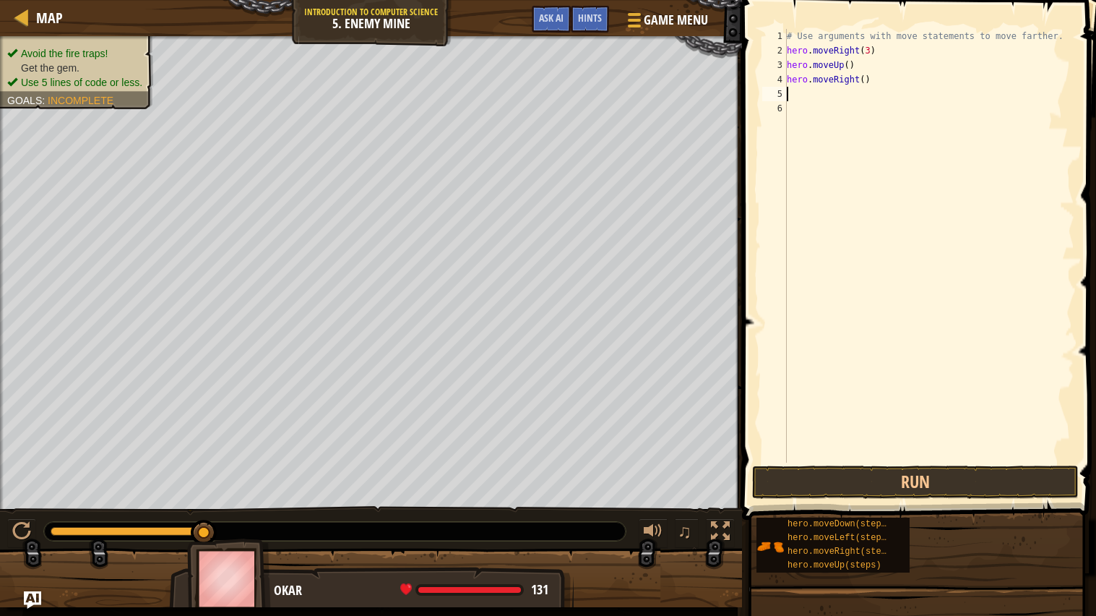
type textarea "m"
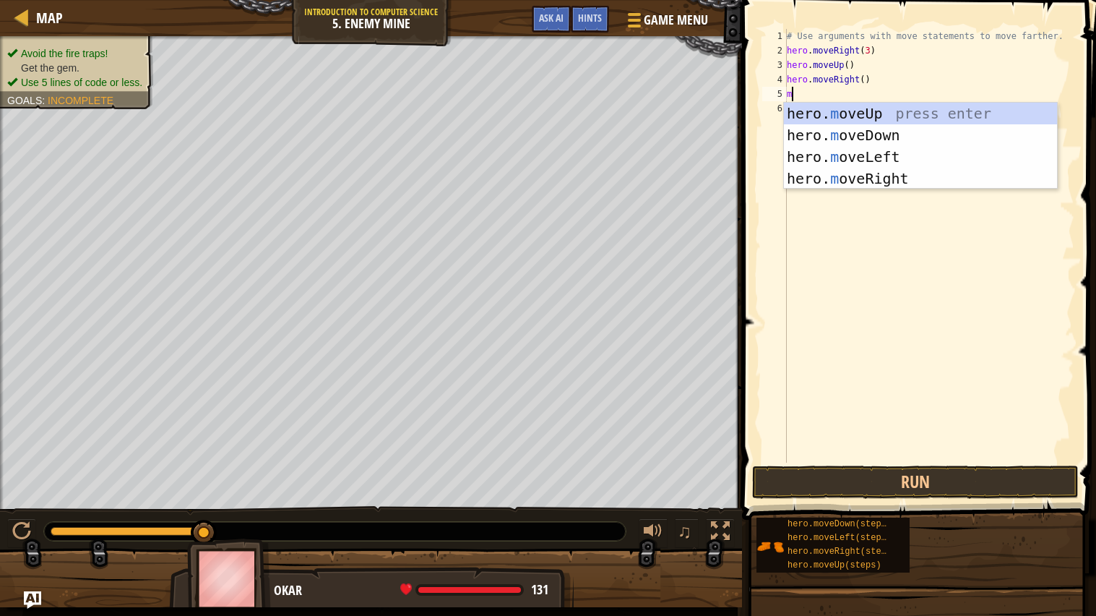
click at [931, 141] on div "hero. m oveUp press enter hero. m oveDown press enter hero. m oveLeft press ent…" at bounding box center [920, 168] width 273 height 130
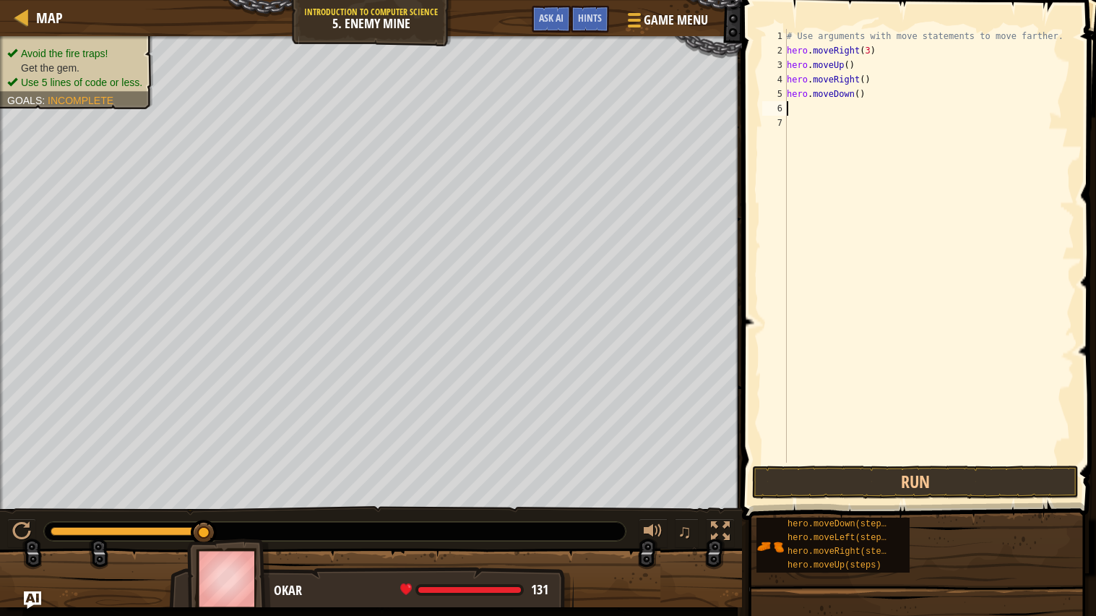
type textarea "m"
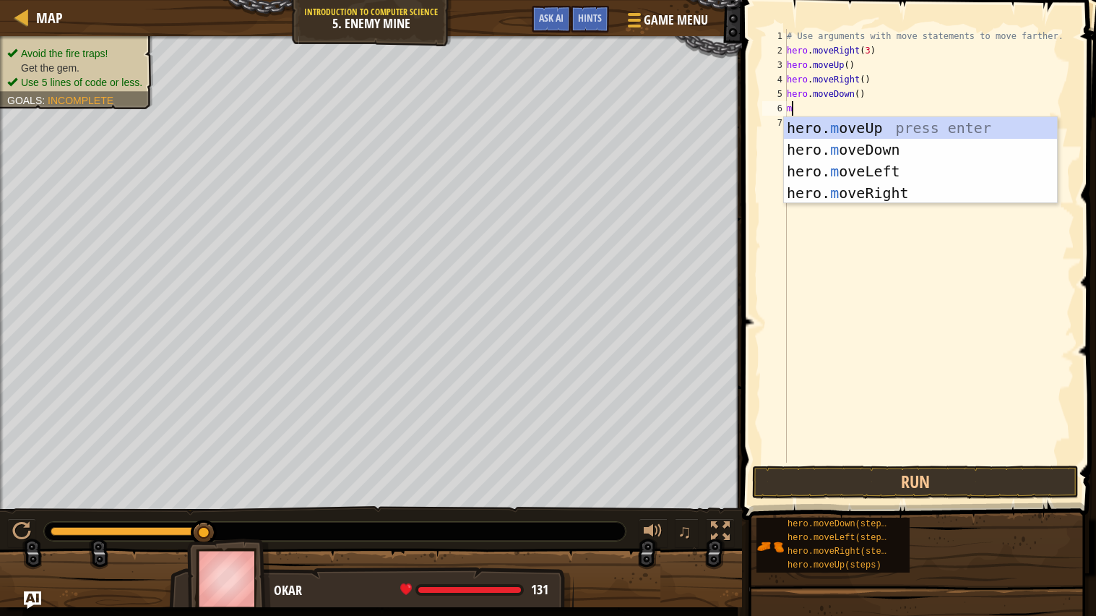
click at [937, 149] on div "hero. m oveUp press enter hero. m oveDown press enter hero. m oveLeft press ent…" at bounding box center [920, 182] width 273 height 130
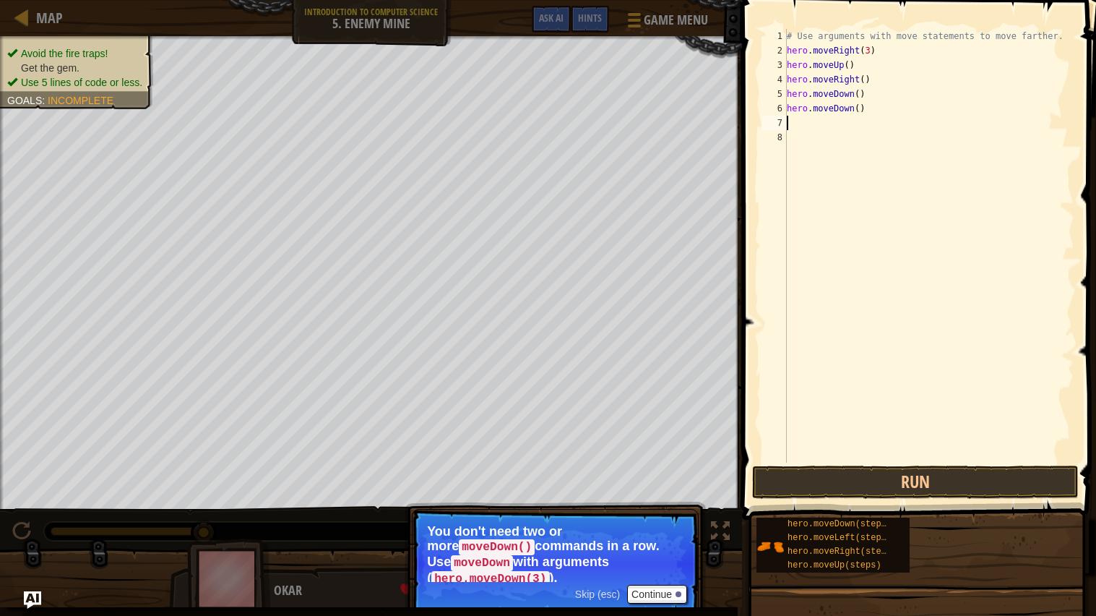
click at [930, 112] on div "# Use arguments with move statements to move farther. hero . moveRight ( 3 ) he…" at bounding box center [929, 260] width 290 height 462
type textarea "h"
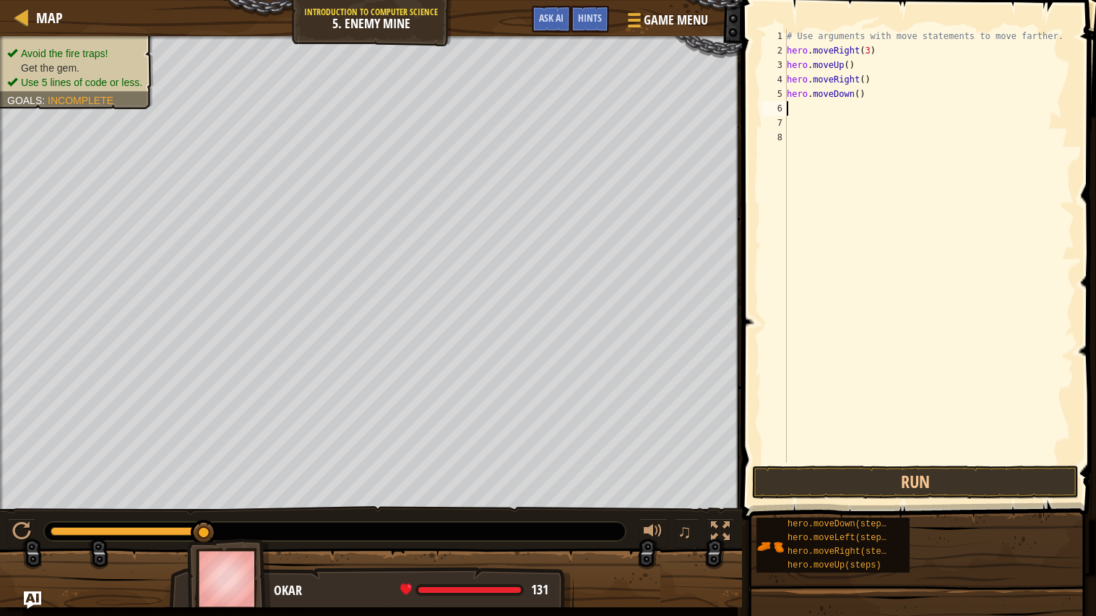
click at [862, 92] on div "# Use arguments with move statements to move farther. hero . moveRight ( 3 ) he…" at bounding box center [929, 260] width 290 height 462
type textarea "hero.moveDown(3)"
click at [834, 115] on div "# Use arguments with move statements to move farther. hero . moveRight ( 3 ) he…" at bounding box center [929, 260] width 290 height 462
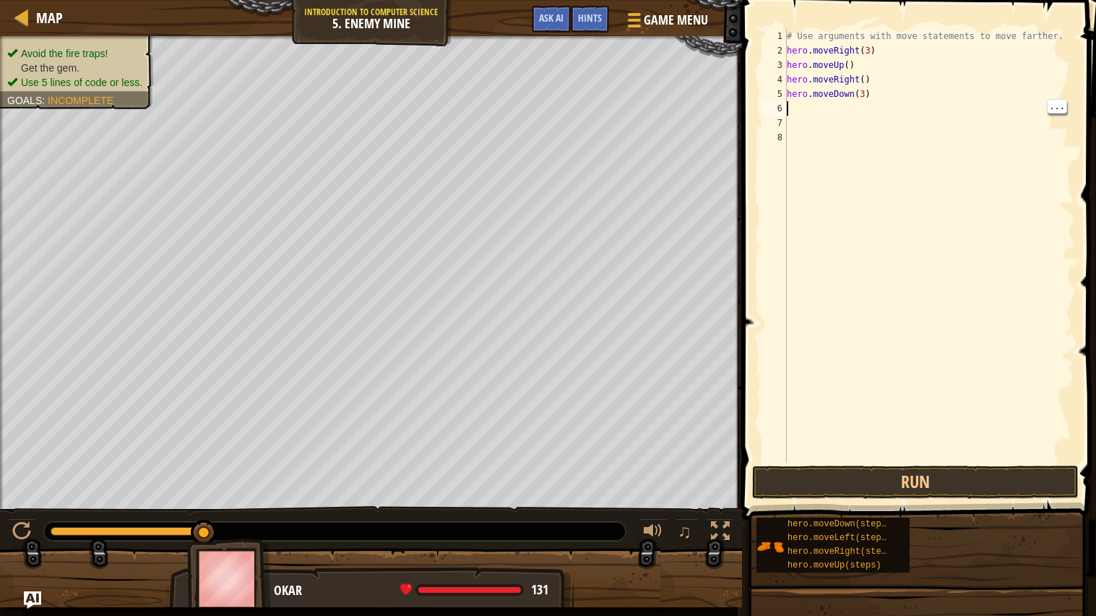
type textarea "m"
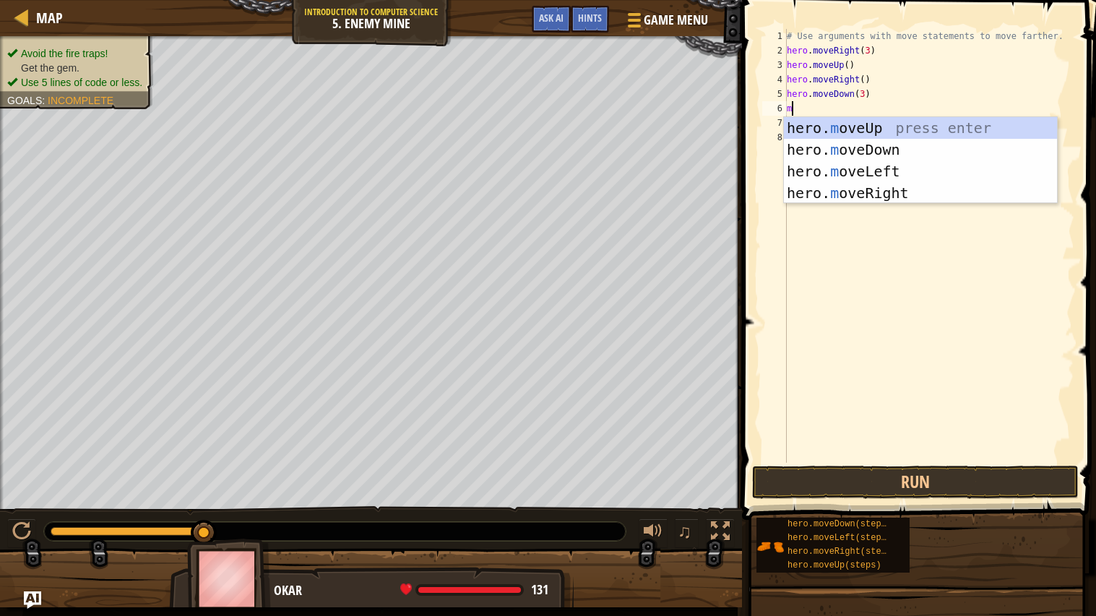
click at [943, 192] on div "hero. m oveUp press enter hero. m oveDown press enter hero. m oveLeft press ent…" at bounding box center [920, 182] width 273 height 130
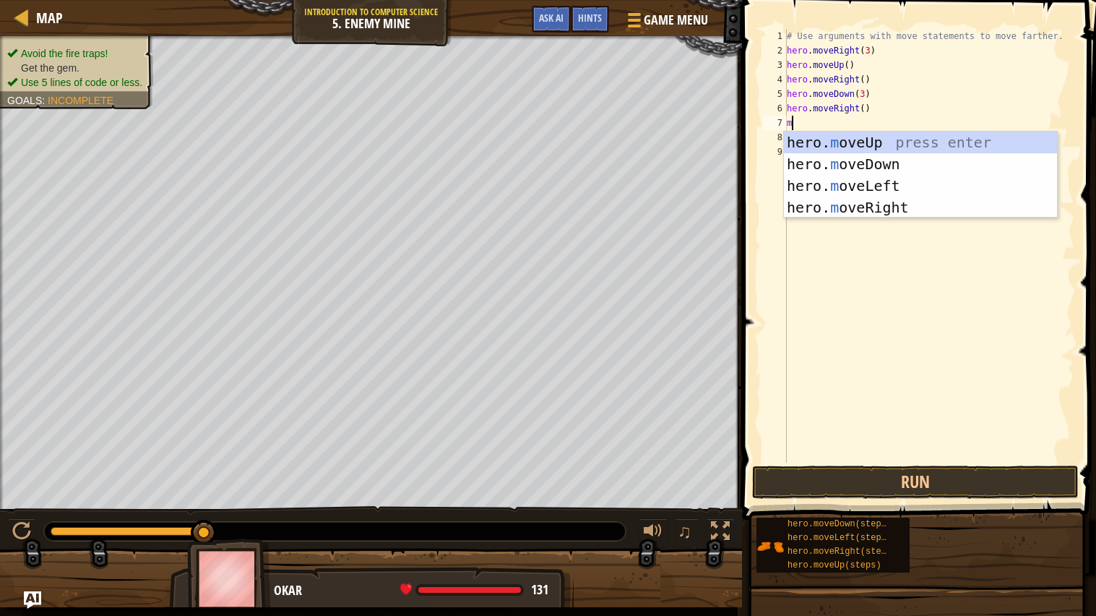
click at [869, 105] on div "# Use arguments with move statements to move farther. hero . moveRight ( 3 ) he…" at bounding box center [929, 260] width 290 height 462
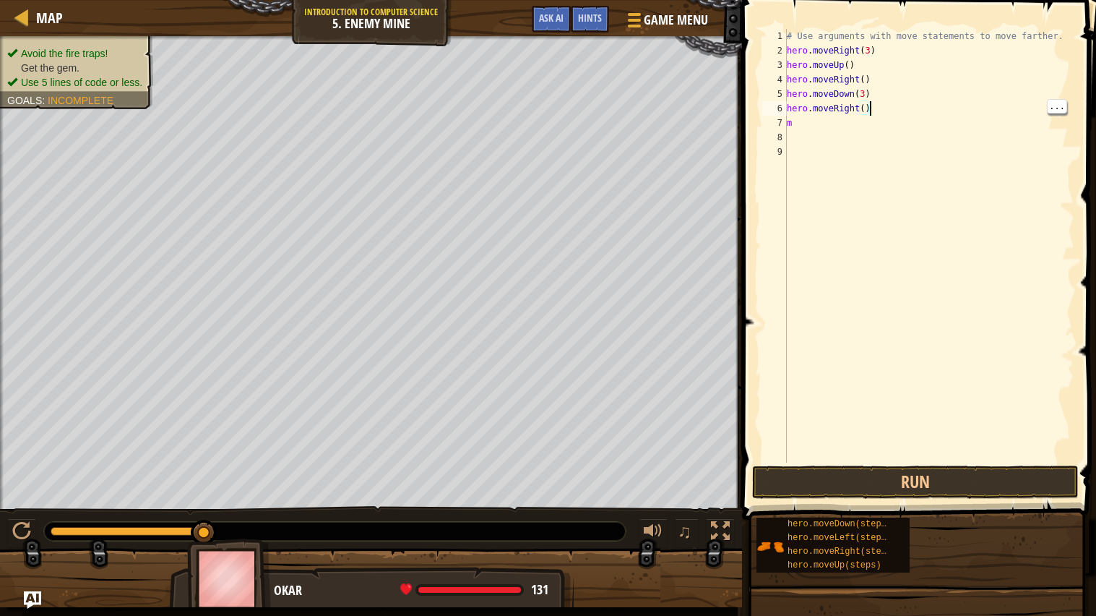
click at [861, 106] on div "# Use arguments with move statements to move farther. hero . moveRight ( 3 ) he…" at bounding box center [929, 260] width 290 height 462
click at [862, 103] on div "# Use arguments with move statements to move farther. hero . moveRight ( 3 ) he…" at bounding box center [929, 260] width 290 height 462
click at [865, 107] on div "# Use arguments with move statements to move farther. hero . moveRight ( 3 ) he…" at bounding box center [929, 260] width 290 height 462
click at [1015, 485] on button "Run" at bounding box center [915, 481] width 327 height 33
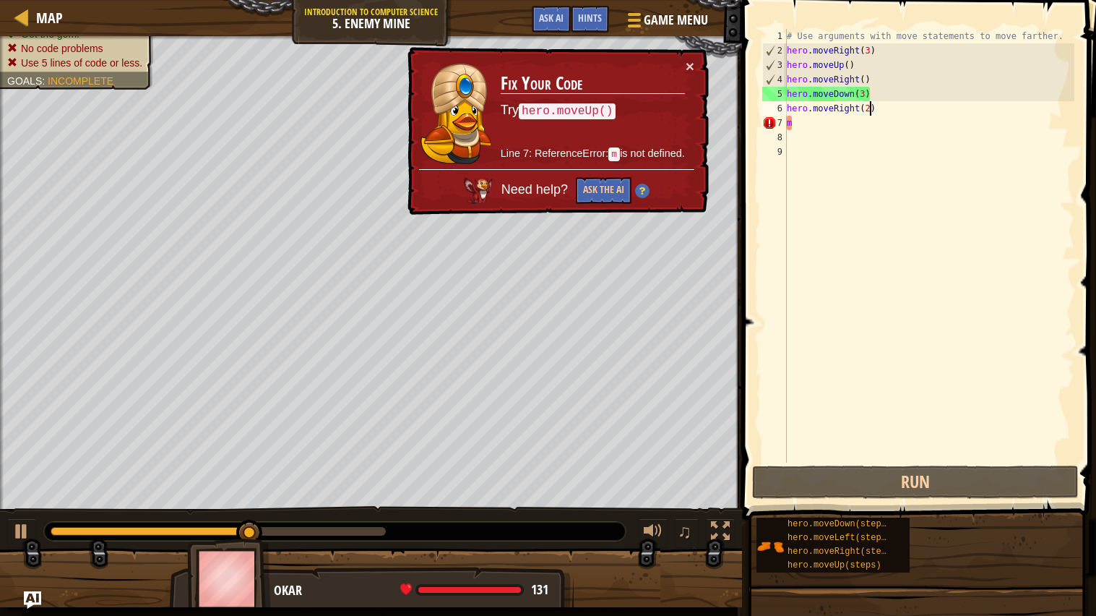
click at [894, 120] on div "# Use arguments with move statements to move farther. hero . moveRight ( 3 ) he…" at bounding box center [929, 260] width 290 height 462
type textarea "m"
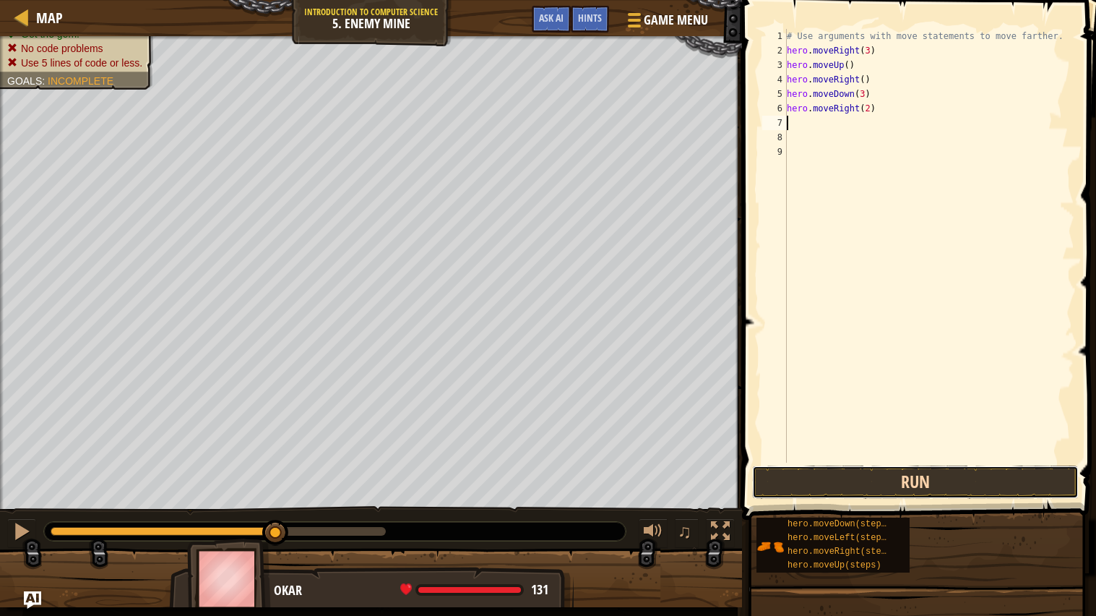
click at [1014, 481] on button "Run" at bounding box center [915, 481] width 327 height 33
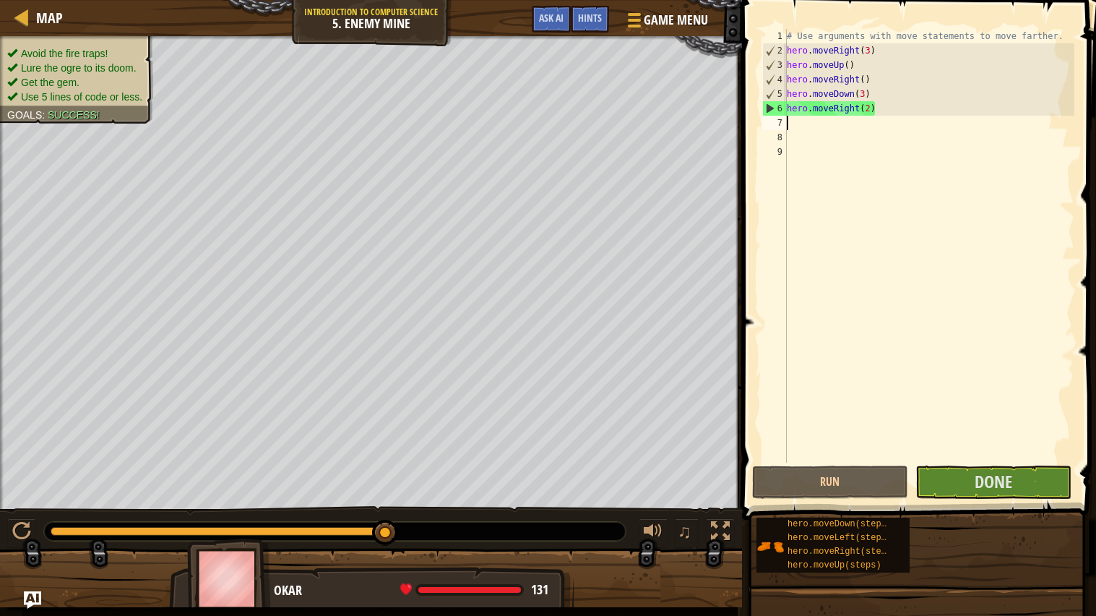
click at [1012, 462] on span at bounding box center [921, 239] width 366 height 562
click at [1011, 478] on span "Done" at bounding box center [994, 481] width 38 height 23
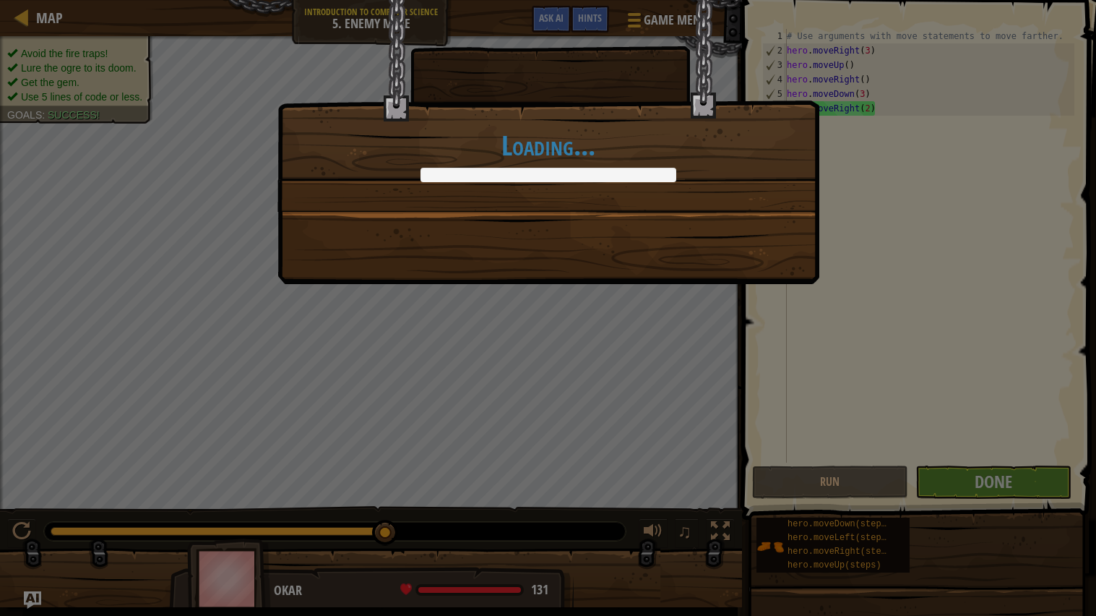
click at [1031, 497] on div "Loading..." at bounding box center [548, 308] width 1096 height 616
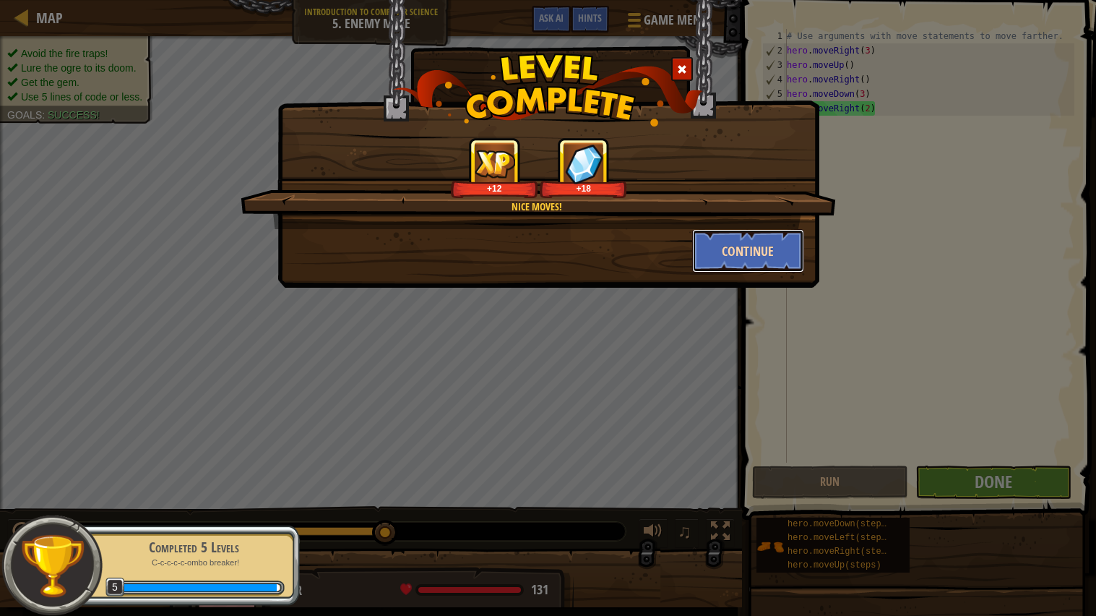
click at [748, 257] on button "Continue" at bounding box center [748, 250] width 112 height 43
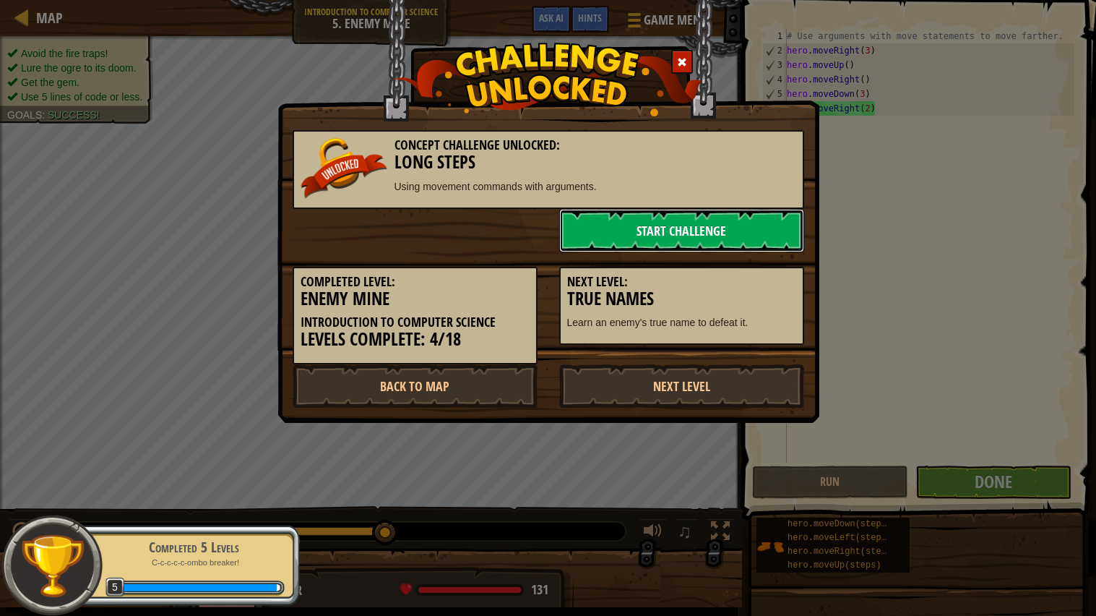
click at [763, 225] on link "Start Challenge" at bounding box center [681, 230] width 245 height 43
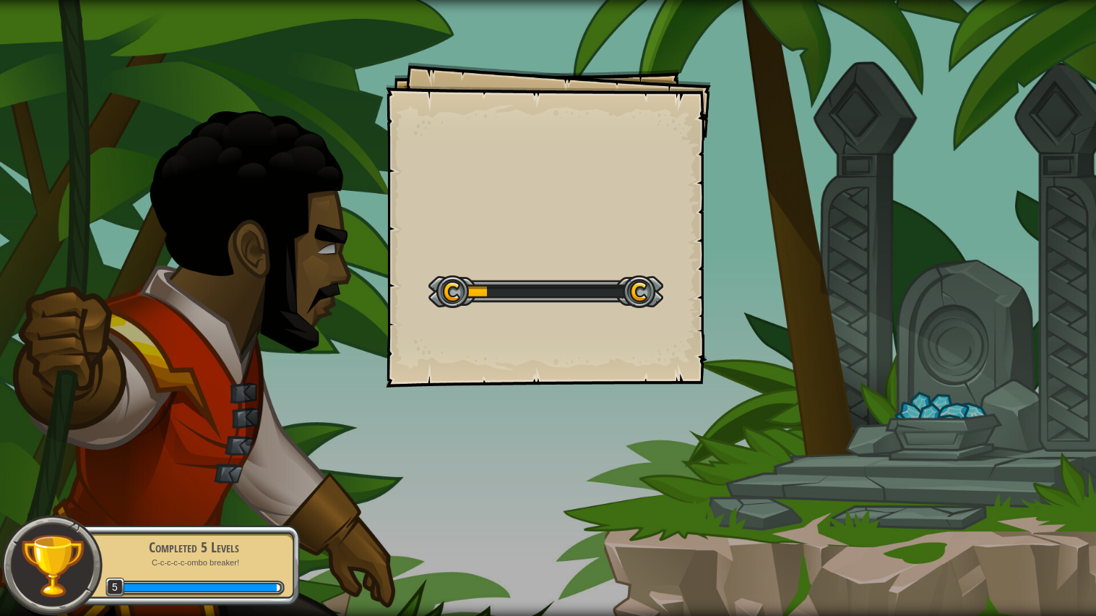
click at [801, 211] on div "Goals Start Level Error loading from server. Try refreshing the page. You'll ne…" at bounding box center [548, 308] width 1096 height 616
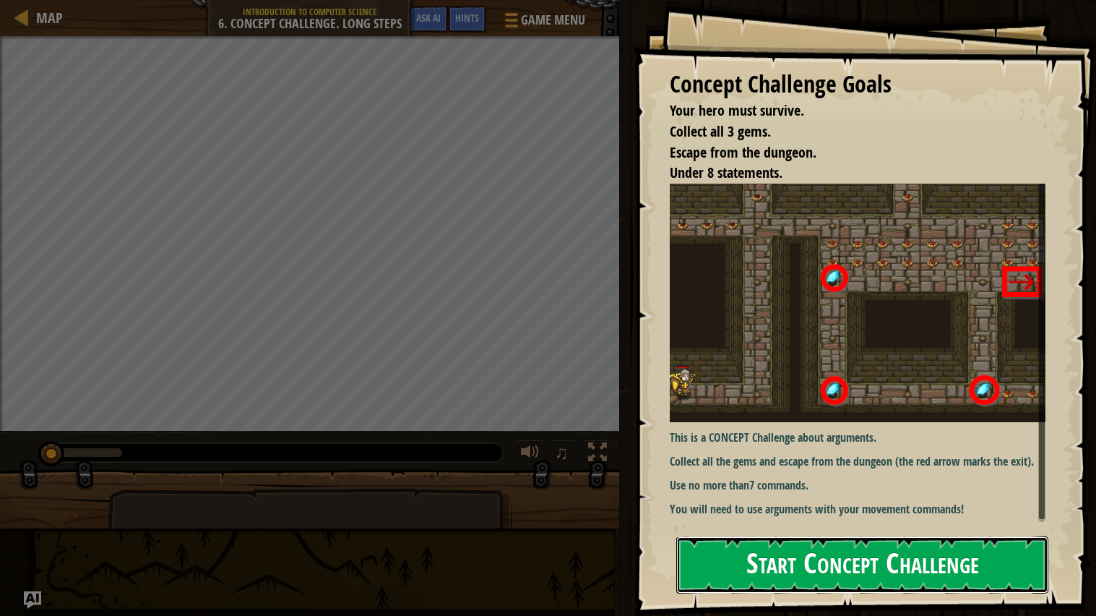
click at [1006, 564] on button "Start Concept Challenge" at bounding box center [862, 564] width 372 height 57
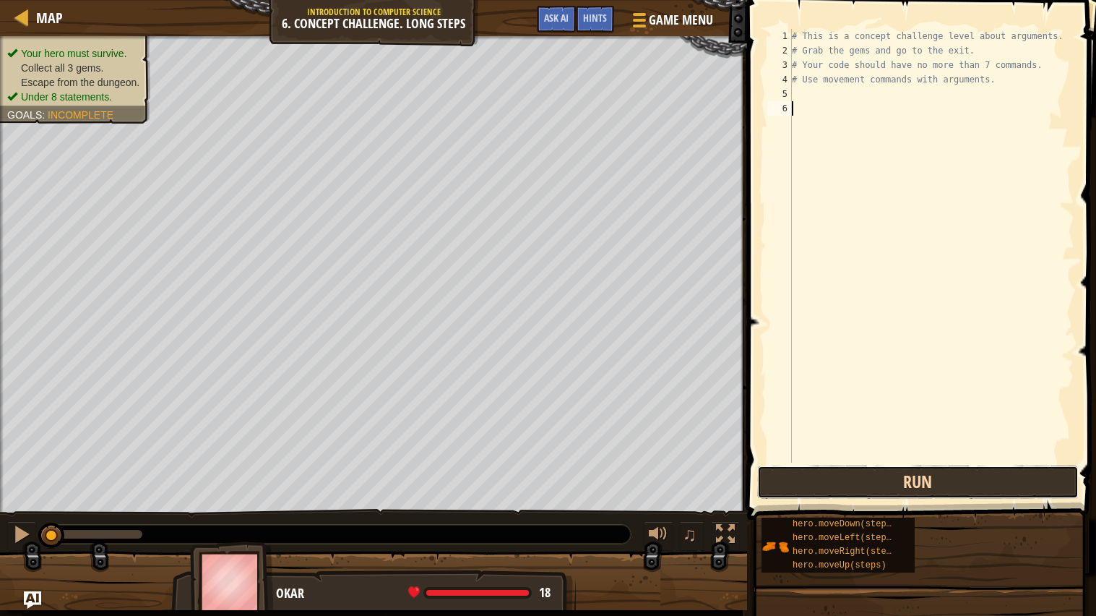
click at [1032, 484] on button "Run" at bounding box center [918, 481] width 322 height 33
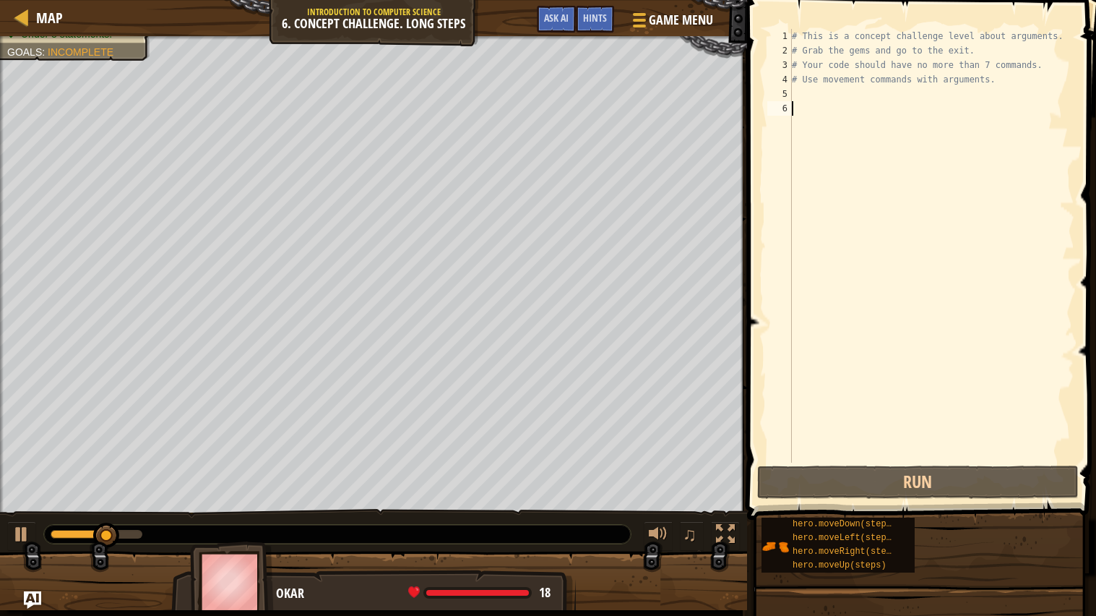
click at [902, 98] on div "# This is a concept challenge level about arguments. # Grab the gems and go to …" at bounding box center [931, 260] width 285 height 462
type textarea "m"
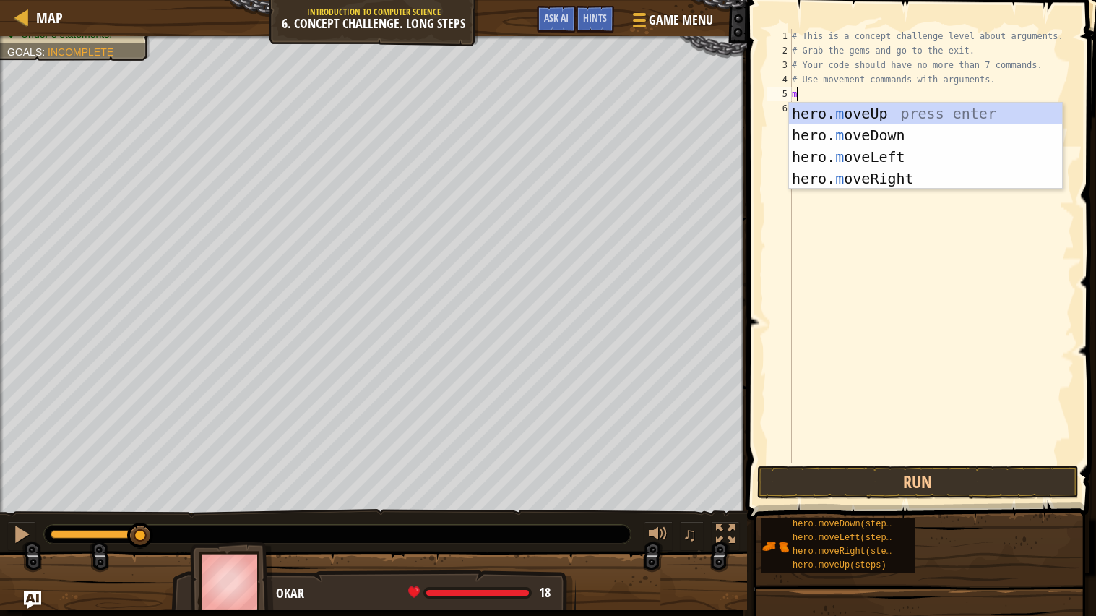
click at [909, 172] on div "hero. m oveUp press enter hero. m oveDown press enter hero. m oveLeft press ent…" at bounding box center [925, 168] width 273 height 130
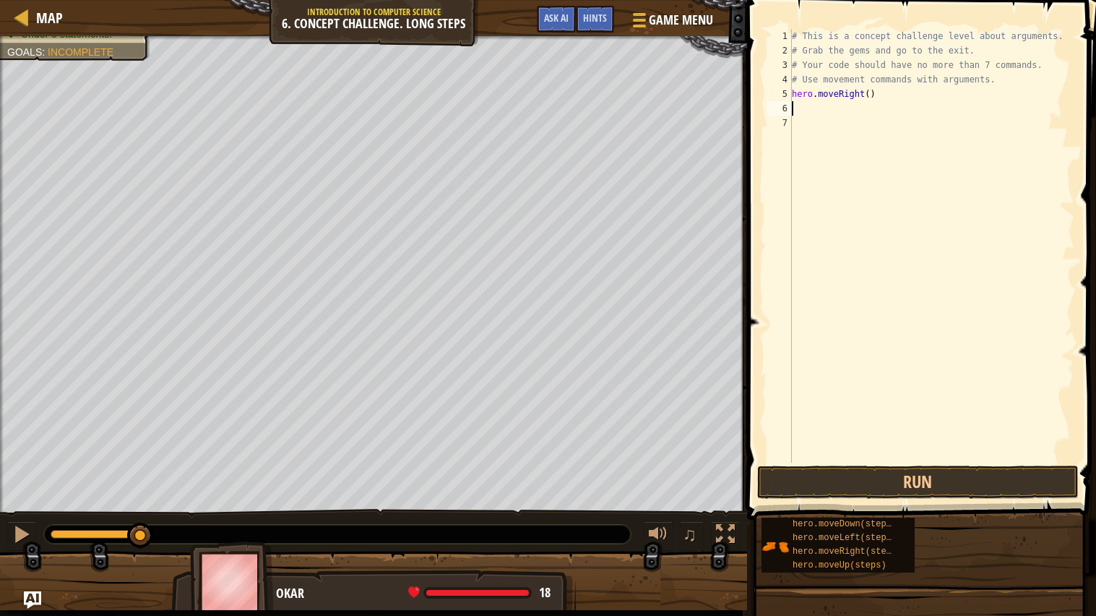
type textarea "m"
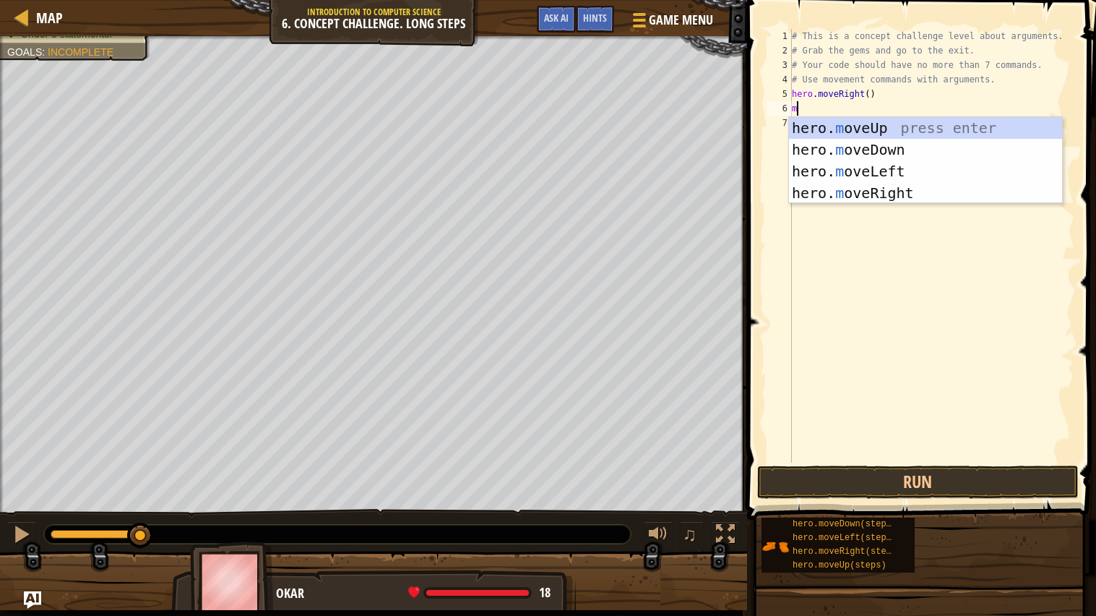
click at [940, 124] on div "hero. m oveUp press enter hero. m oveDown press enter hero. m oveLeft press ent…" at bounding box center [925, 182] width 273 height 130
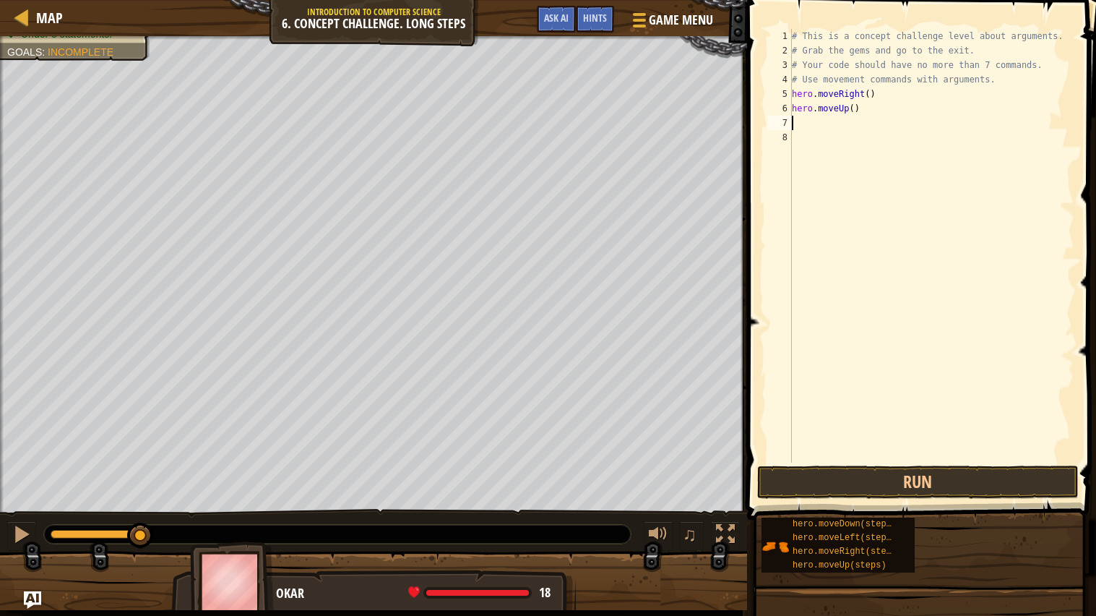
click at [852, 107] on div "# This is a concept challenge level about arguments. # Grab the gems and go to …" at bounding box center [931, 260] width 285 height 462
click at [858, 106] on div "# This is a concept challenge level about arguments. # Grab the gems and go to …" at bounding box center [931, 260] width 285 height 462
click at [855, 108] on div "# This is a concept challenge level about arguments. # Grab the gems and go to …" at bounding box center [931, 260] width 285 height 462
type textarea "hero.moveUp(3)"
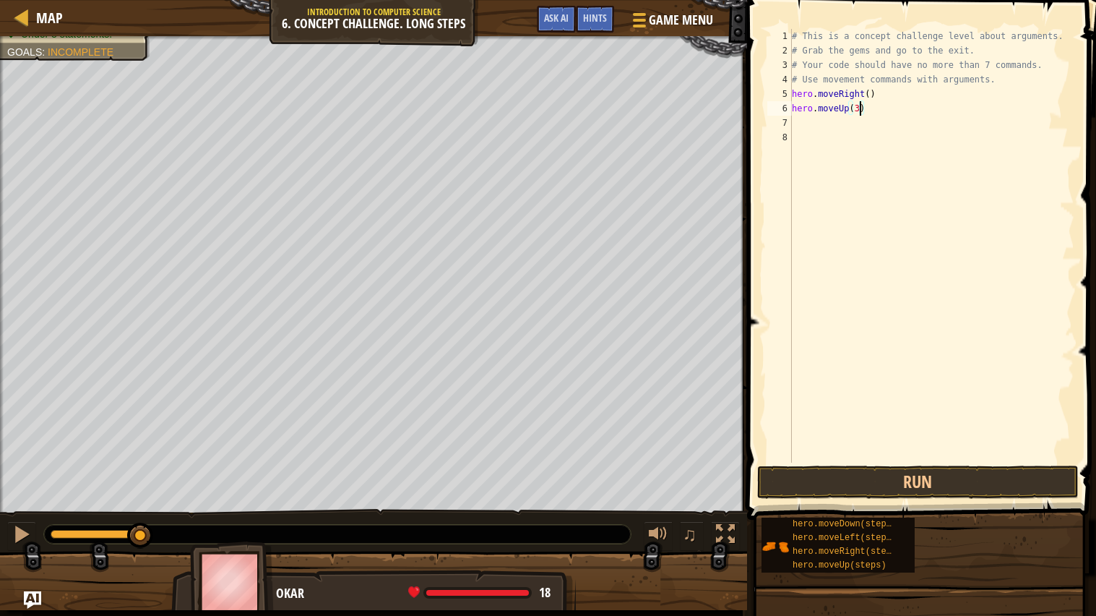
click at [832, 122] on div "# This is a concept challenge level about arguments. # Grab the gems and go to …" at bounding box center [931, 260] width 285 height 462
type textarea "m"
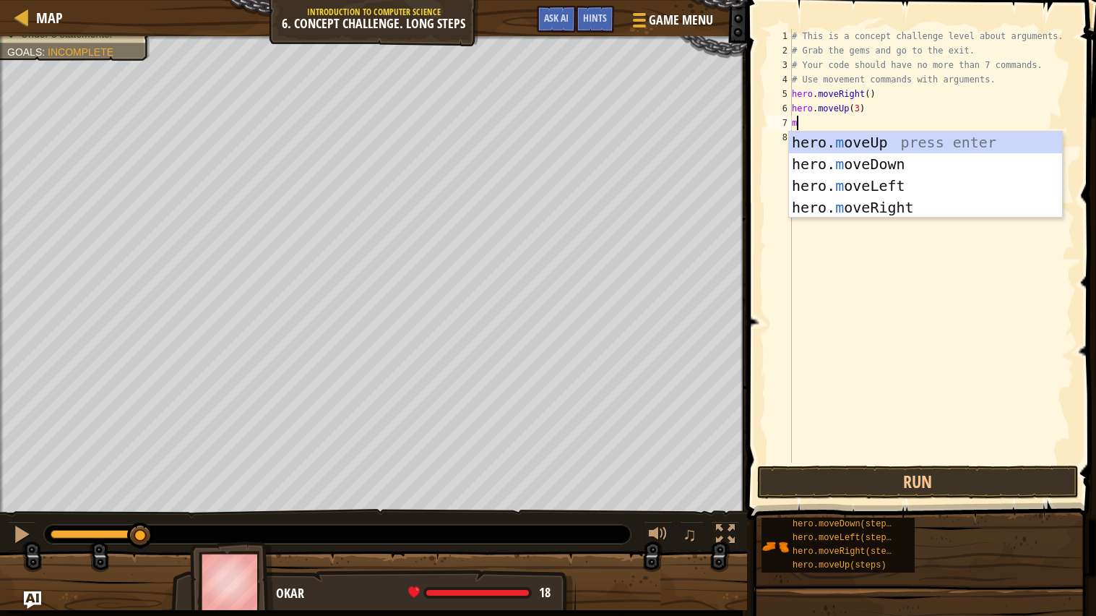
click at [926, 202] on div "hero. m oveUp press enter hero. m oveDown press enter hero. m oveLeft press ent…" at bounding box center [925, 197] width 273 height 130
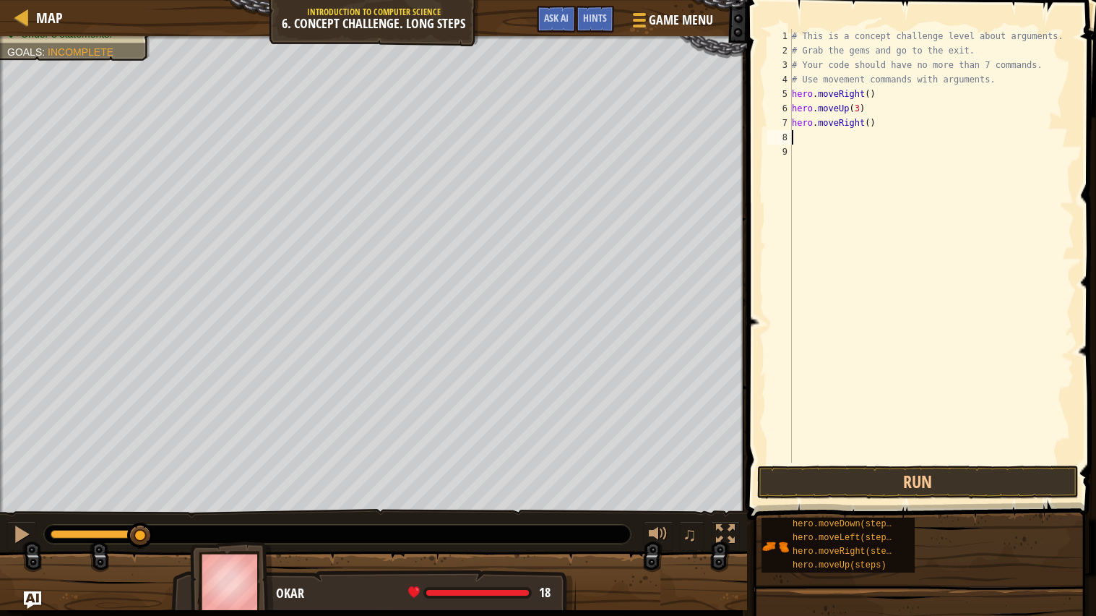
click at [876, 124] on div "# This is a concept challenge level about arguments. # Grab the gems and go to …" at bounding box center [931, 260] width 285 height 462
click at [869, 120] on div "# This is a concept challenge level about arguments. # Grab the gems and go to …" at bounding box center [931, 260] width 285 height 462
type textarea "hero.moveRight(2)"
click at [860, 132] on div "# This is a concept challenge level about arguments. # Grab the gems and go to …" at bounding box center [931, 260] width 285 height 462
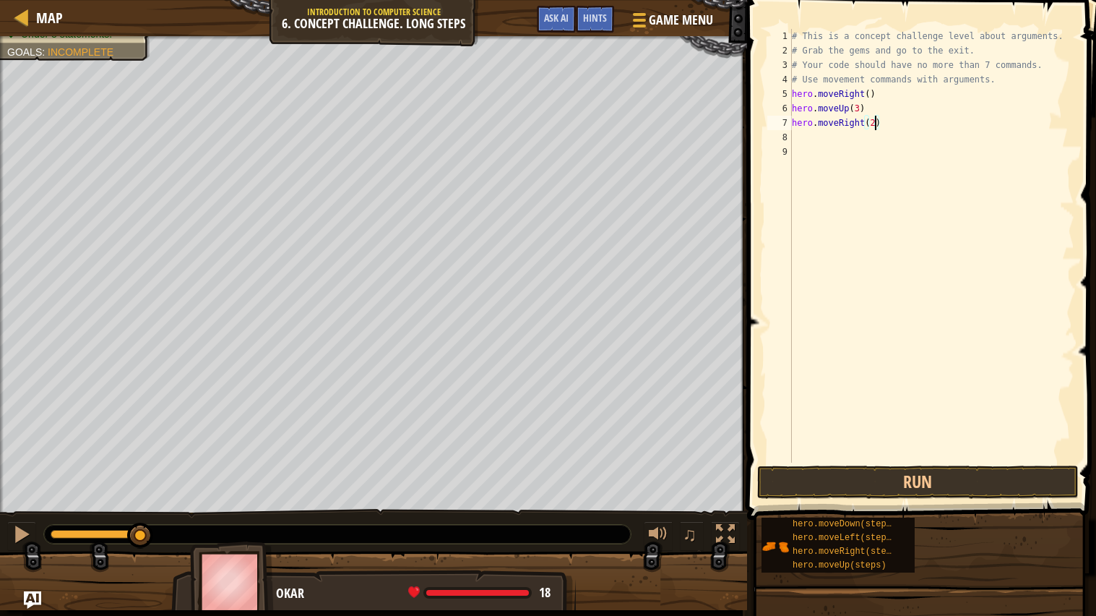
scroll to position [6, 0]
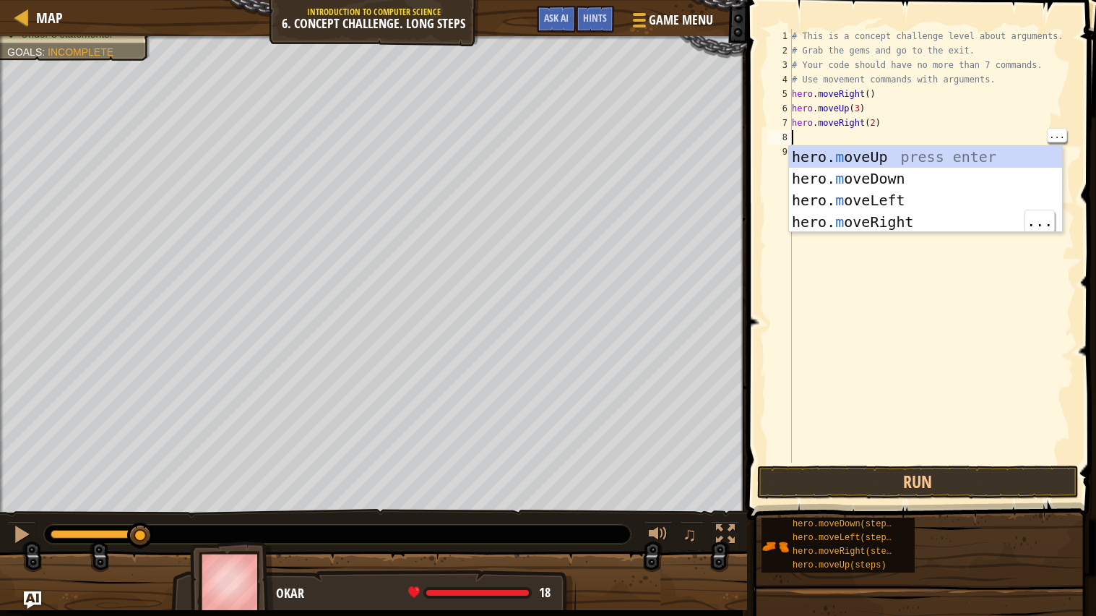
type textarea "m"
click at [898, 172] on div "hero. m oveUp press enter hero. m oveDown press enter hero. m oveLeft press ent…" at bounding box center [925, 211] width 273 height 130
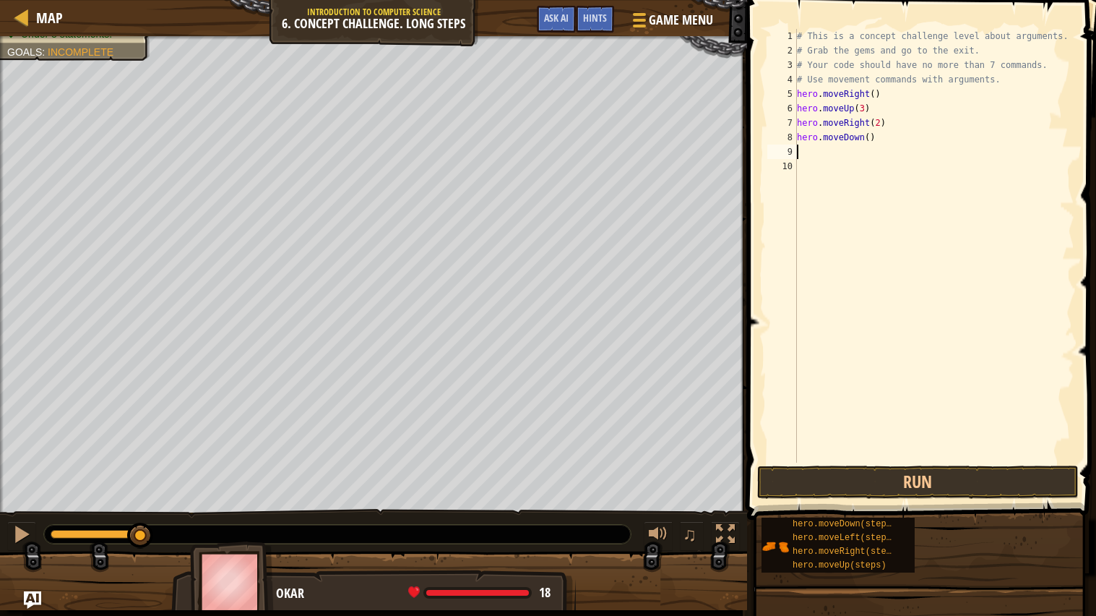
click at [850, 141] on div "# This is a concept challenge level about arguments. # Grab the gems and go to …" at bounding box center [934, 260] width 281 height 462
type textarea "hero.moveDown()"
click at [839, 150] on div "# This is a concept challenge level about arguments. # Grab the gems and go to …" at bounding box center [934, 260] width 281 height 462
click at [829, 158] on div "# This is a concept challenge level about arguments. # Grab the gems and go to …" at bounding box center [934, 260] width 281 height 462
click at [823, 147] on div "# This is a concept challenge level about arguments. # Grab the gems and go to …" at bounding box center [934, 260] width 281 height 462
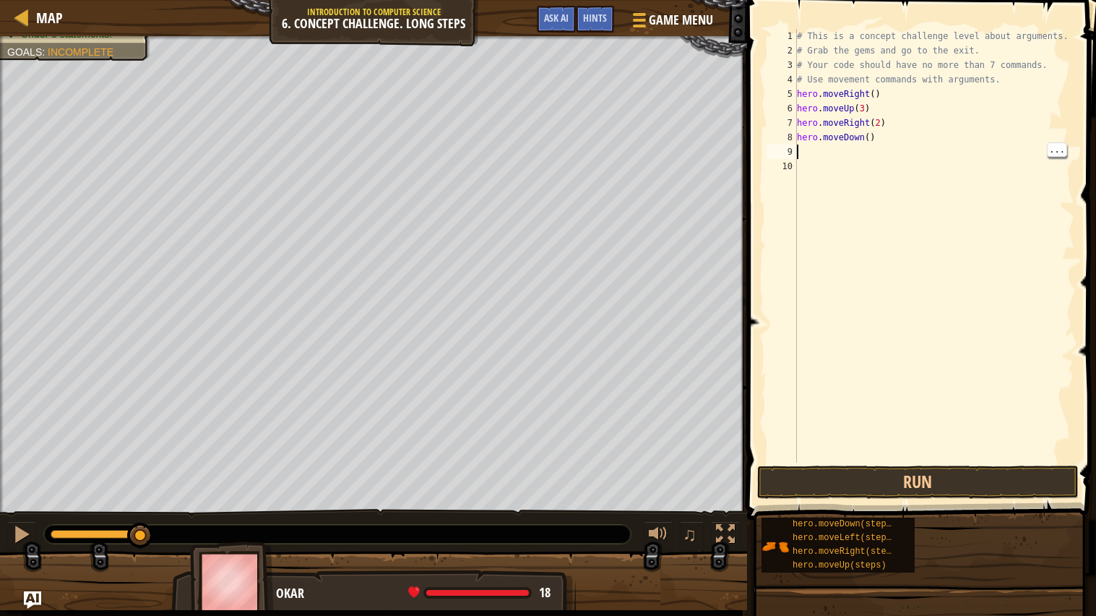
click at [800, 150] on div "# This is a concept challenge level about arguments. # Grab the gems and go to …" at bounding box center [934, 260] width 281 height 462
click at [831, 157] on div "# This is a concept challenge level about arguments. # Grab the gems and go to …" at bounding box center [934, 260] width 281 height 462
type textarea "m"
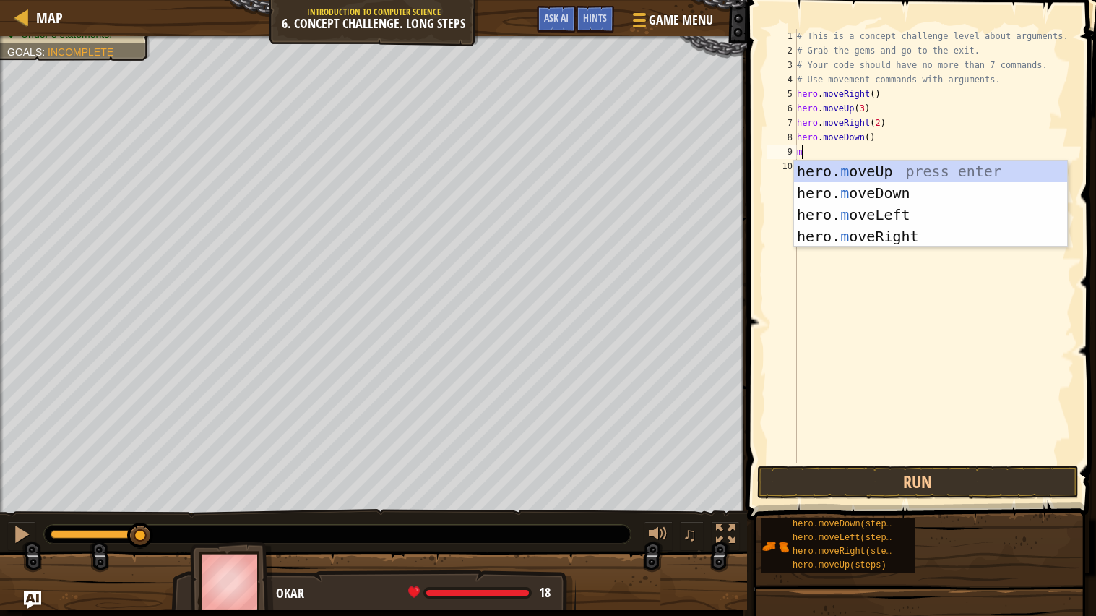
click at [904, 216] on div "hero. m oveUp press enter hero. m oveDown press enter hero. m oveLeft press ent…" at bounding box center [930, 225] width 273 height 130
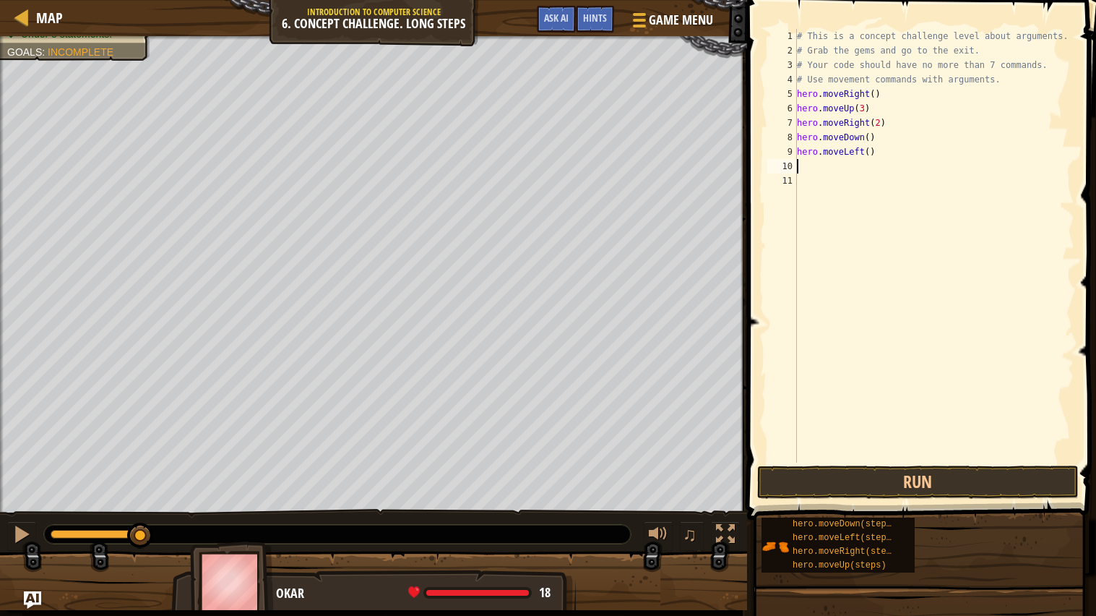
type textarea "m"
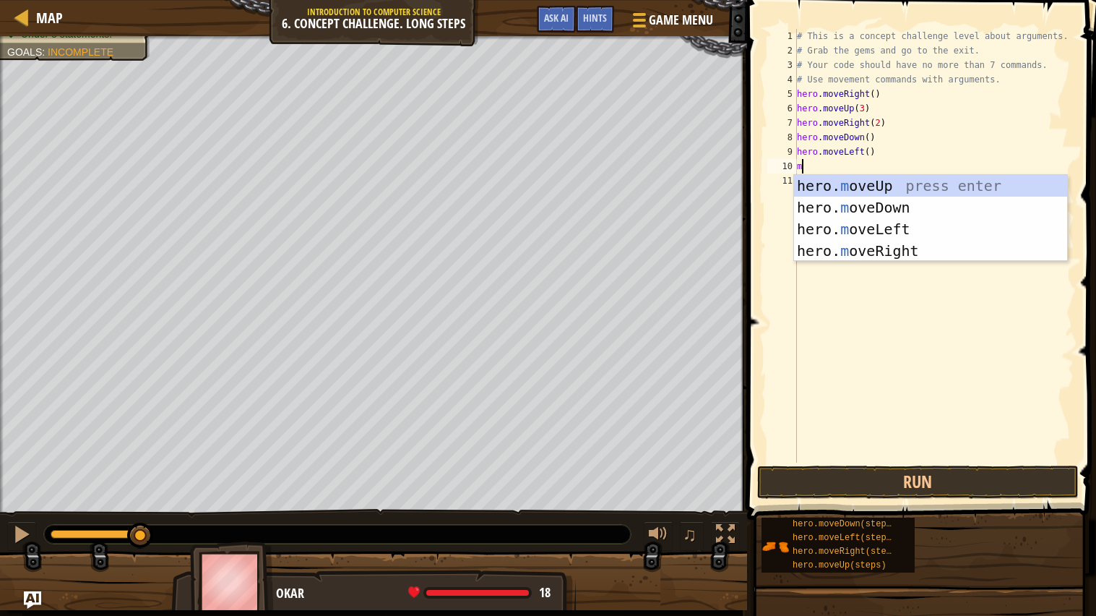
click at [918, 205] on div "hero. m oveUp press enter hero. m oveDown press enter hero. m oveLeft press ent…" at bounding box center [930, 240] width 273 height 130
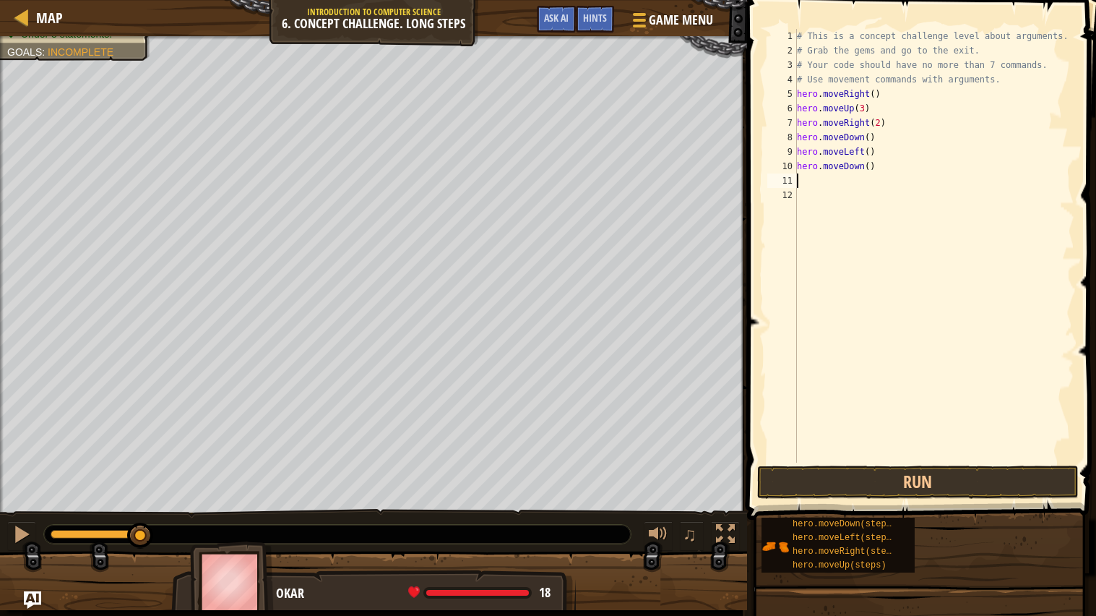
click at [867, 165] on div "# This is a concept challenge level about arguments. # Grab the gems and go to …" at bounding box center [934, 260] width 281 height 462
type textarea "hero.moveDown(2)"
click at [870, 178] on div "# This is a concept challenge level about arguments. # Grab the gems and go to …" at bounding box center [934, 260] width 281 height 462
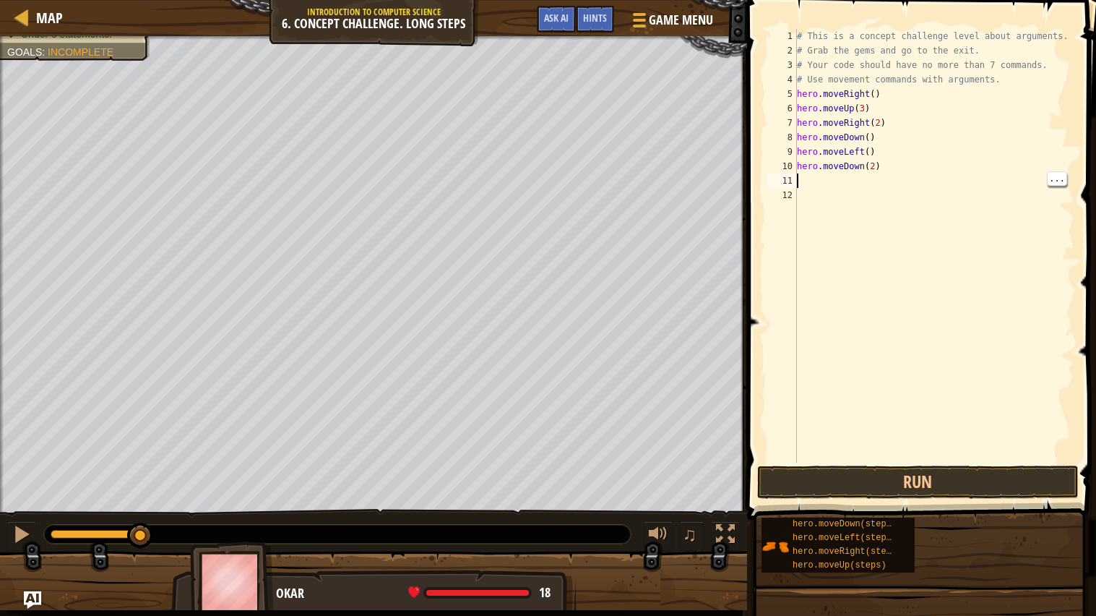
type textarea "m"
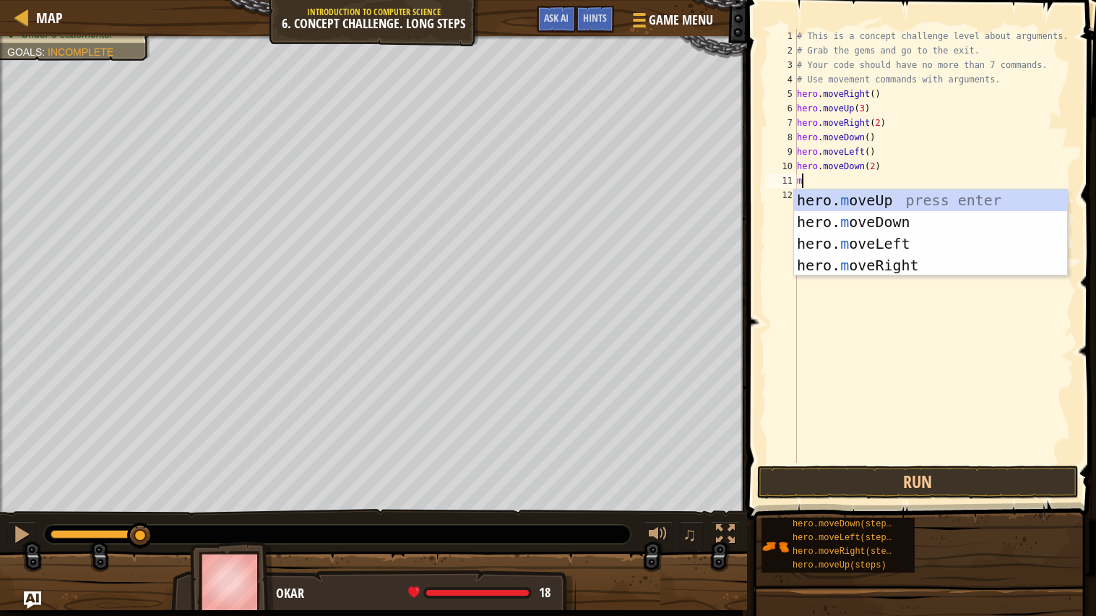
click at [952, 264] on div "hero. m oveUp press enter hero. m oveDown press enter hero. m oveLeft press ent…" at bounding box center [930, 254] width 273 height 130
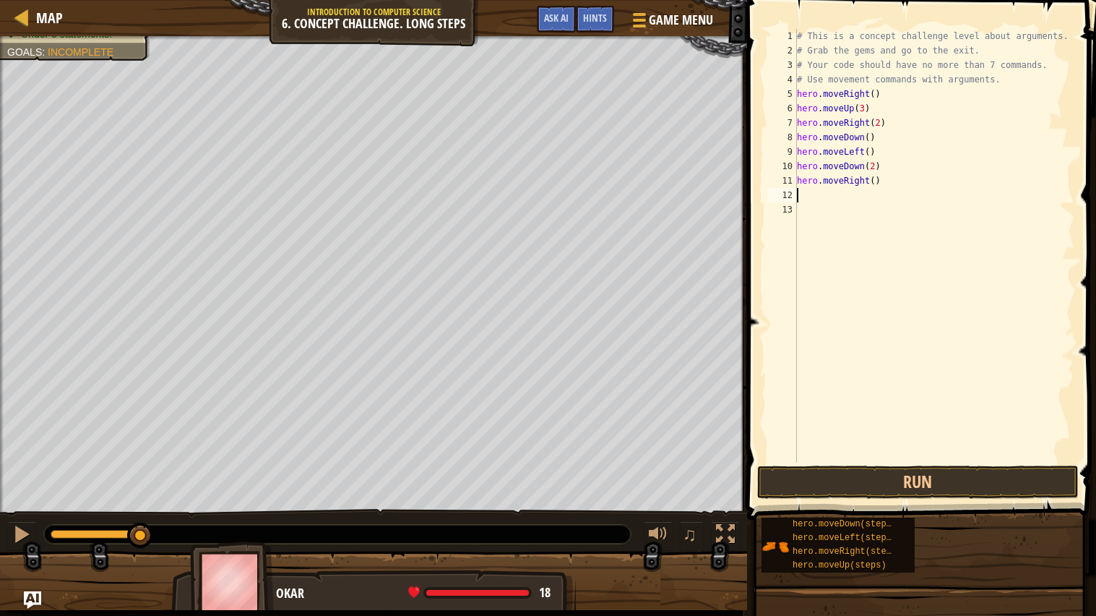
click at [880, 184] on div "# This is a concept challenge level about arguments. # Grab the gems and go to …" at bounding box center [934, 260] width 281 height 462
click at [877, 173] on div "# This is a concept challenge level about arguments. # Grab the gems and go to …" at bounding box center [934, 260] width 281 height 462
click at [877, 184] on div "# This is a concept challenge level about arguments. # Grab the gems and go to …" at bounding box center [934, 260] width 281 height 462
type textarea "hero.moveRight(2)"
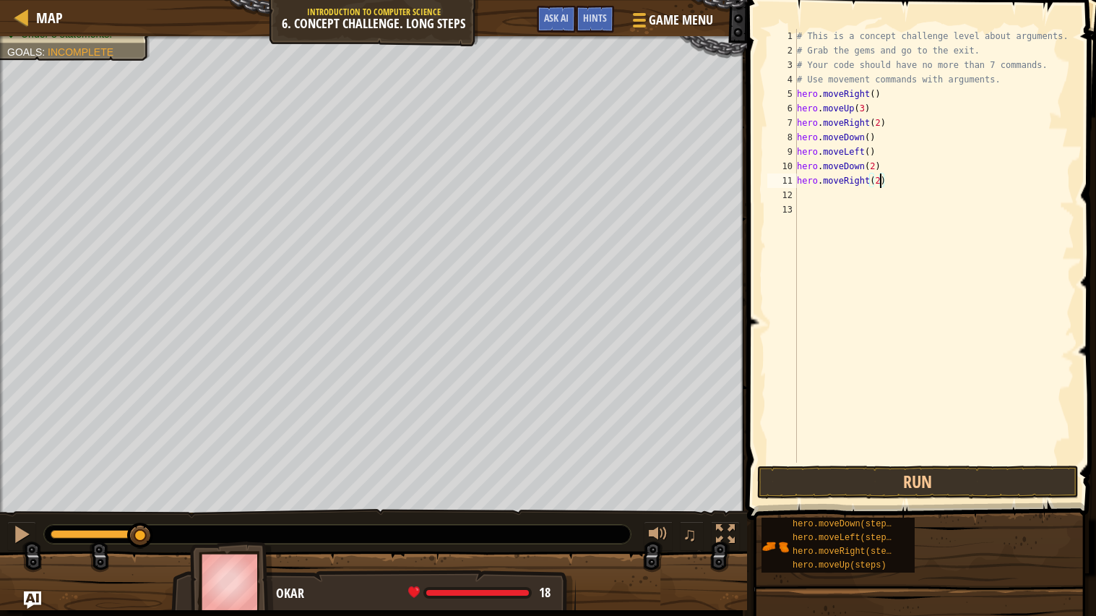
click at [837, 194] on div "# This is a concept challenge level about arguments. # Grab the gems and go to …" at bounding box center [934, 260] width 281 height 462
type textarea "m"
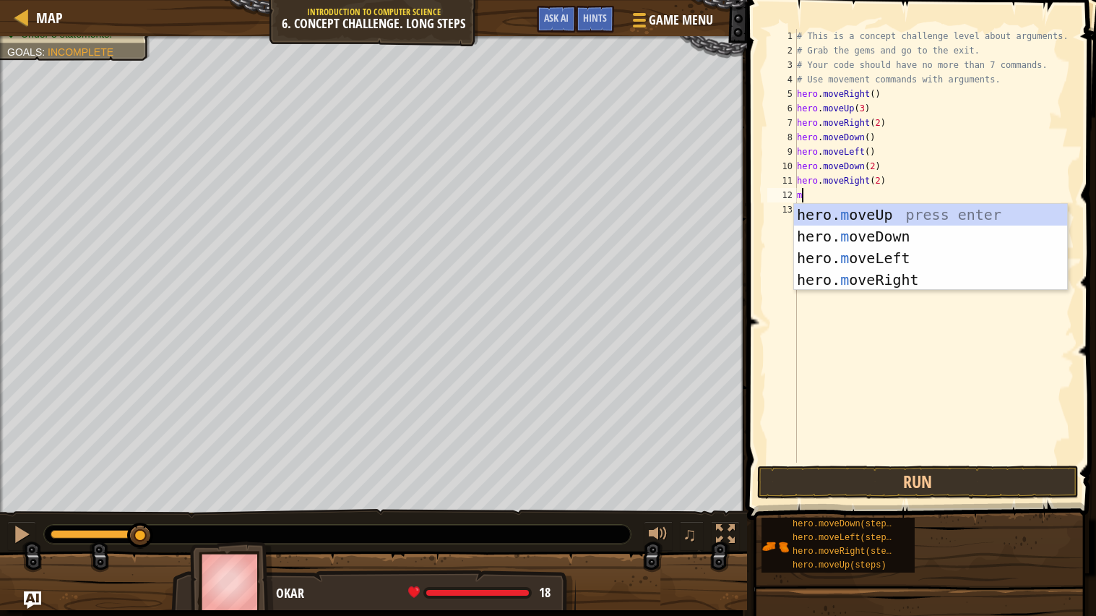
click at [929, 210] on div "hero. m oveUp press enter hero. m oveDown press enter hero. m oveLeft press ent…" at bounding box center [930, 269] width 273 height 130
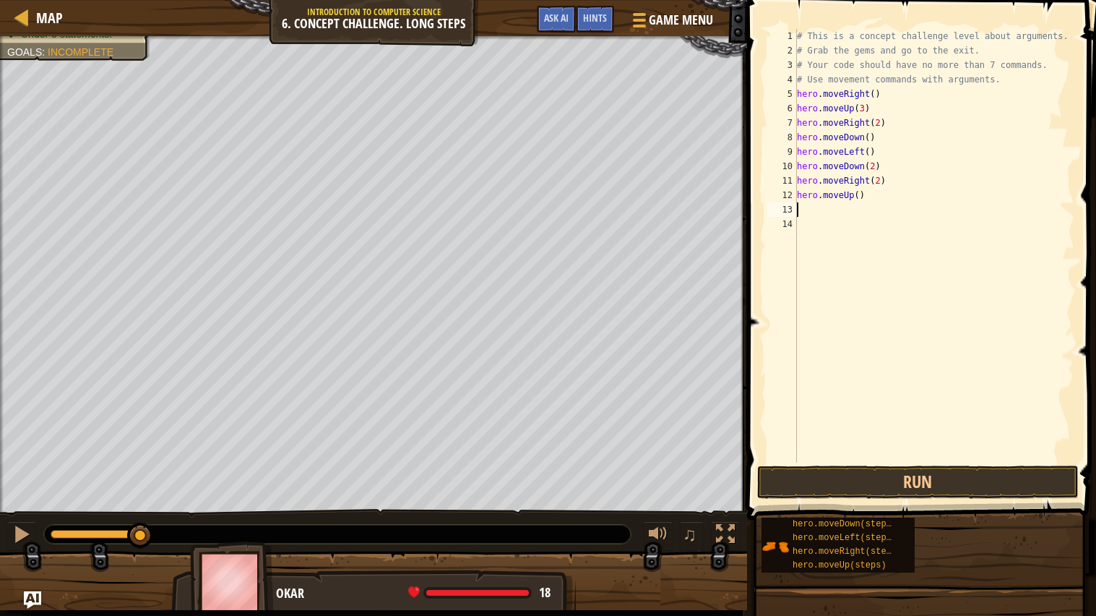
click at [858, 195] on div "# This is a concept challenge level about arguments. # Grab the gems and go to …" at bounding box center [934, 260] width 281 height 462
type textarea "hero.moveUp(2)"
click at [866, 219] on div "# This is a concept challenge level about arguments. # Grab the gems and go to …" at bounding box center [934, 260] width 281 height 462
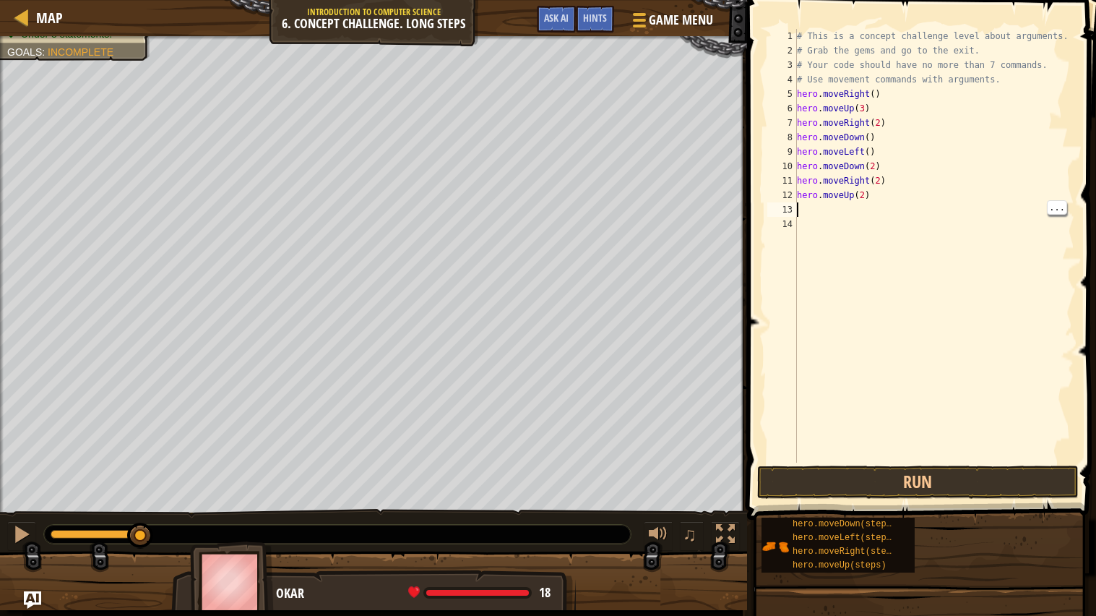
click at [817, 218] on div "# This is a concept challenge level about arguments. # Grab the gems and go to …" at bounding box center [934, 260] width 281 height 462
click at [811, 201] on div "# This is a concept challenge level about arguments. # Grab the gems and go to …" at bounding box center [934, 260] width 281 height 462
type textarea "hero.moveUp(2)"
click at [817, 211] on div "# This is a concept challenge level about arguments. # Grab the gems and go to …" at bounding box center [934, 260] width 281 height 462
type textarea "m"
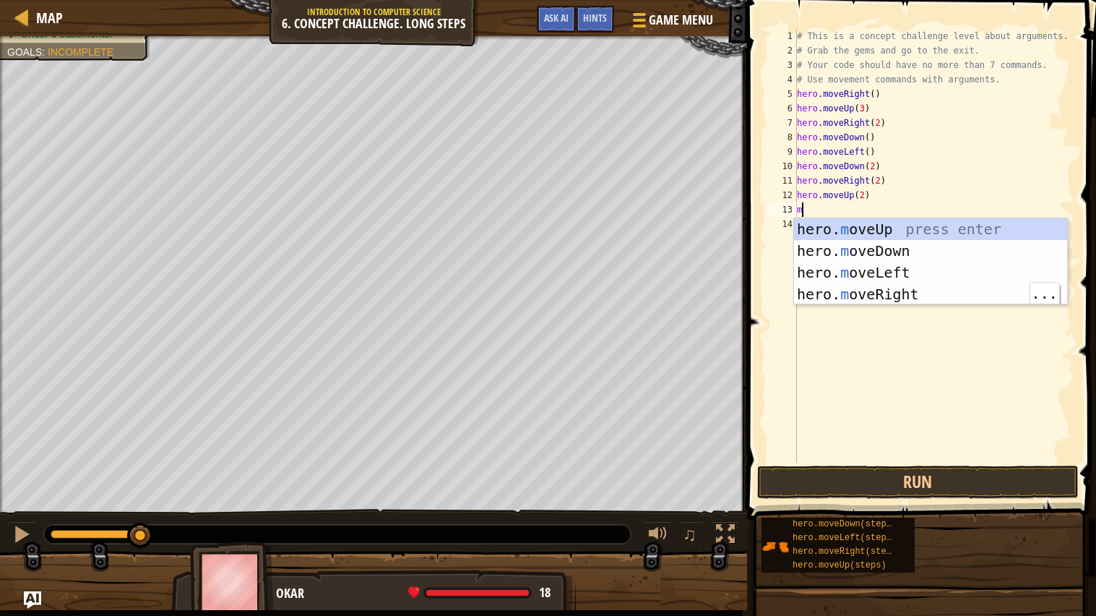
click at [931, 295] on div "hero. m oveUp press enter hero. m oveDown press enter hero. m oveLeft press ent…" at bounding box center [930, 283] width 273 height 130
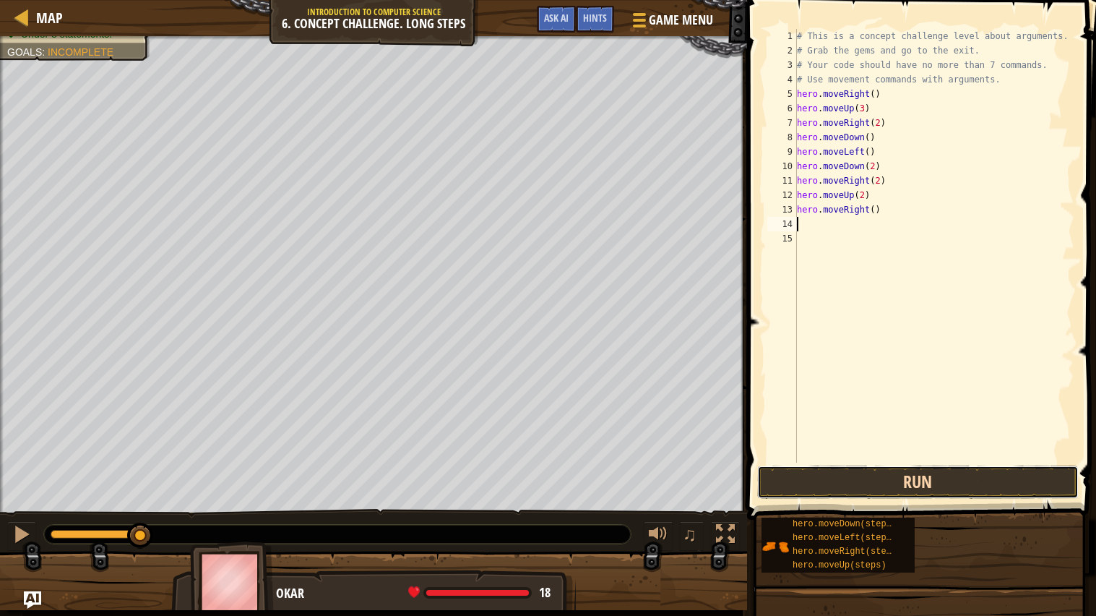
click at [988, 481] on button "Run" at bounding box center [918, 481] width 322 height 33
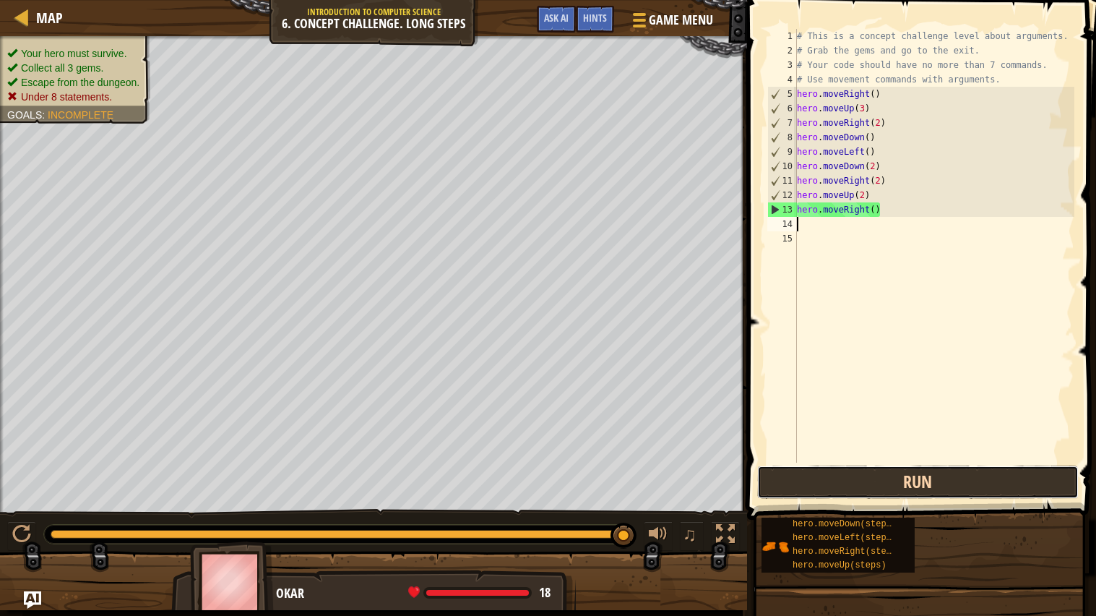
click at [1018, 481] on button "Run" at bounding box center [918, 481] width 322 height 33
type textarea "h"
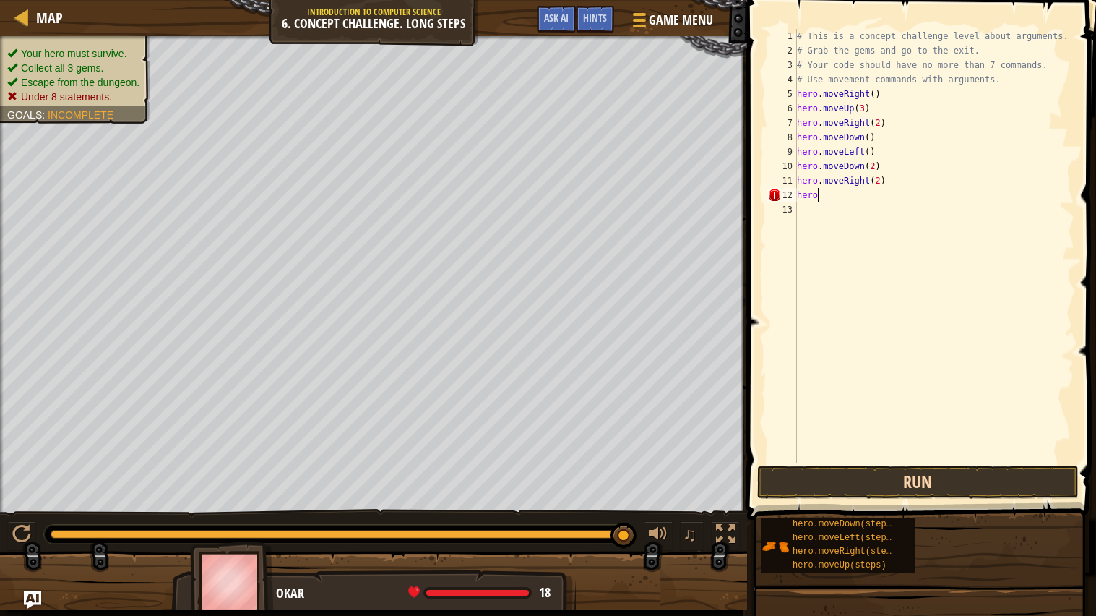
type textarea "h"
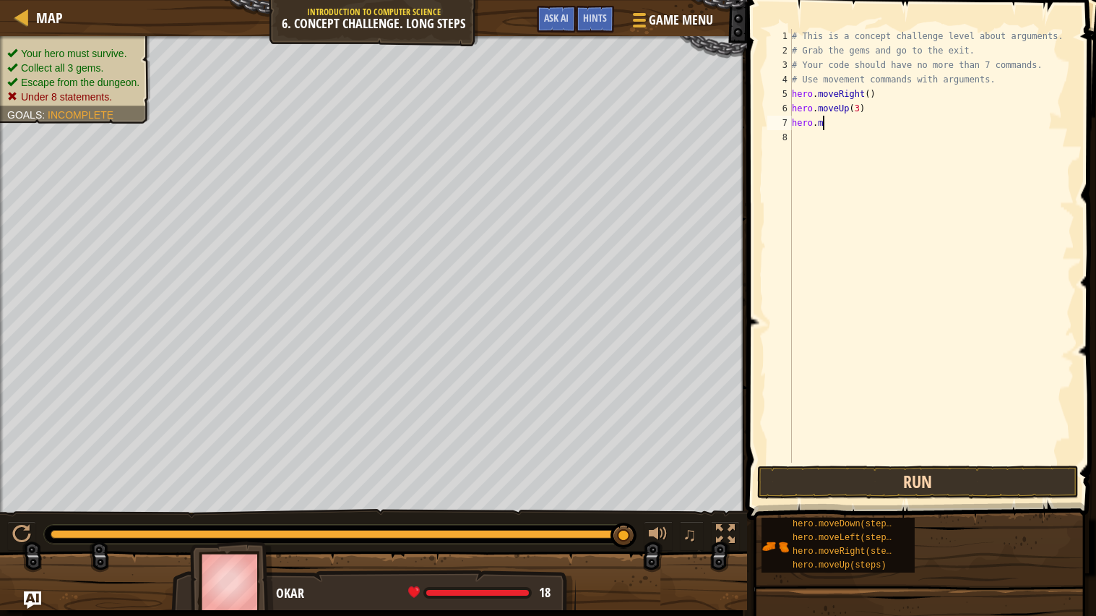
type textarea "h"
type textarea "m"
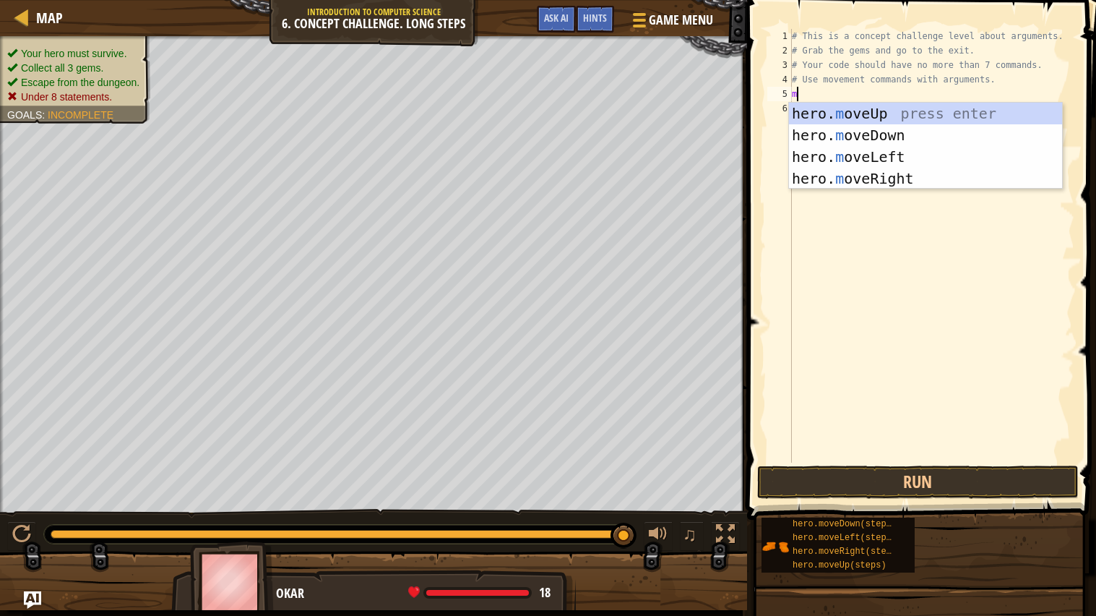
click at [931, 176] on div "hero. m oveUp press enter hero. m oveDown press enter hero. m oveLeft press ent…" at bounding box center [925, 168] width 273 height 130
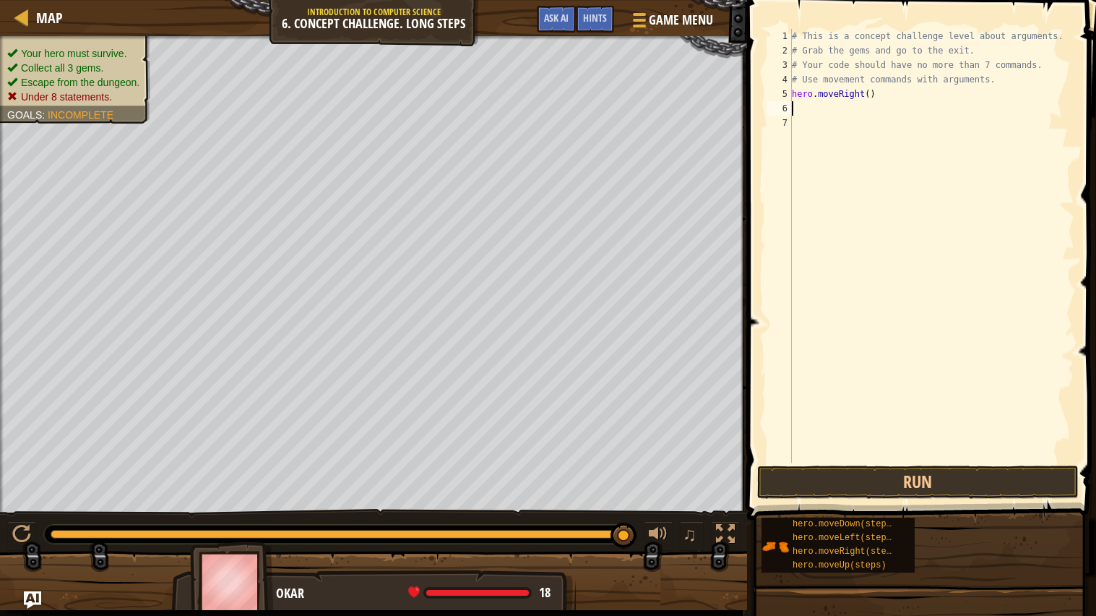
type textarea "m"
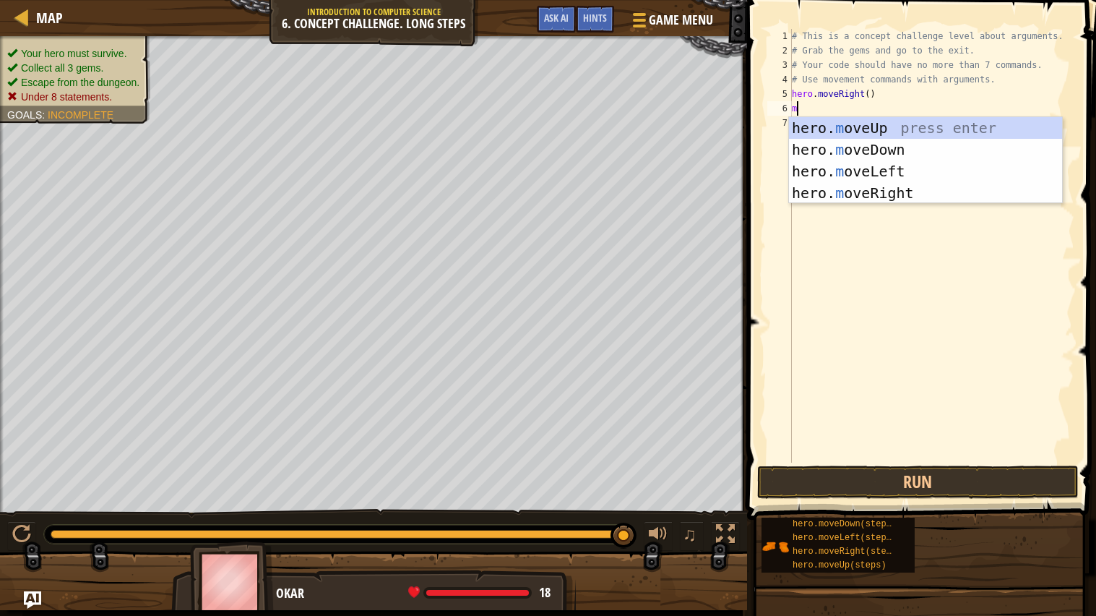
click at [931, 131] on div "hero. m oveUp press enter hero. m oveDown press enter hero. m oveLeft press ent…" at bounding box center [925, 182] width 273 height 130
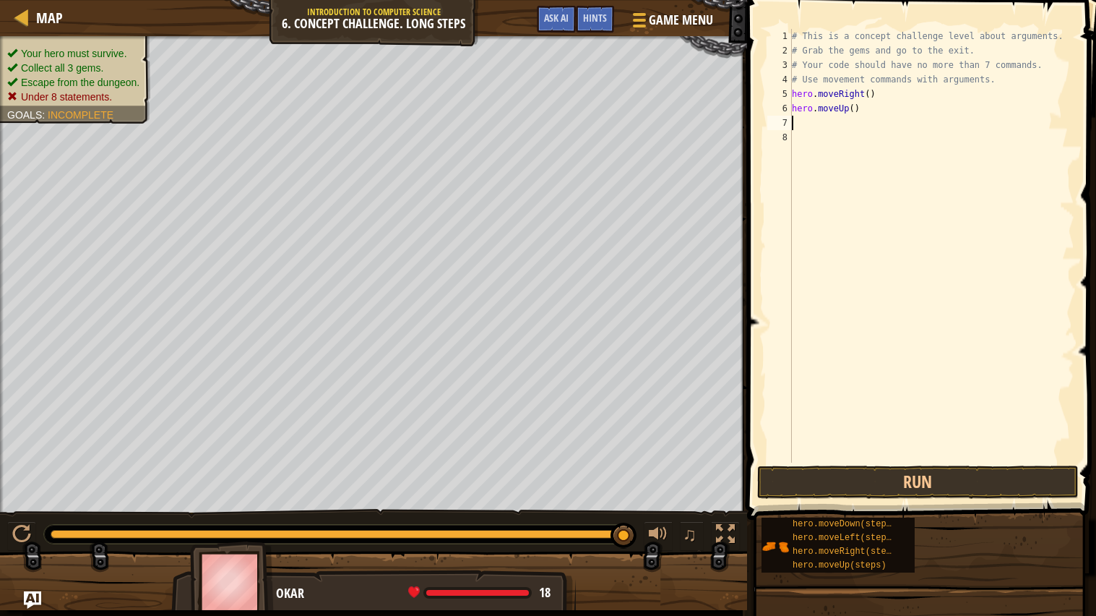
click at [857, 107] on div "# This is a concept challenge level about arguments. # Grab the gems and go to …" at bounding box center [932, 260] width 286 height 462
click at [845, 106] on div "# This is a concept challenge level about arguments. # Grab the gems and go to …" at bounding box center [932, 260] width 286 height 462
click at [848, 105] on div "# This is a concept challenge level about arguments. # Grab the gems and go to …" at bounding box center [932, 260] width 286 height 462
type textarea "hero.moveUp3)"
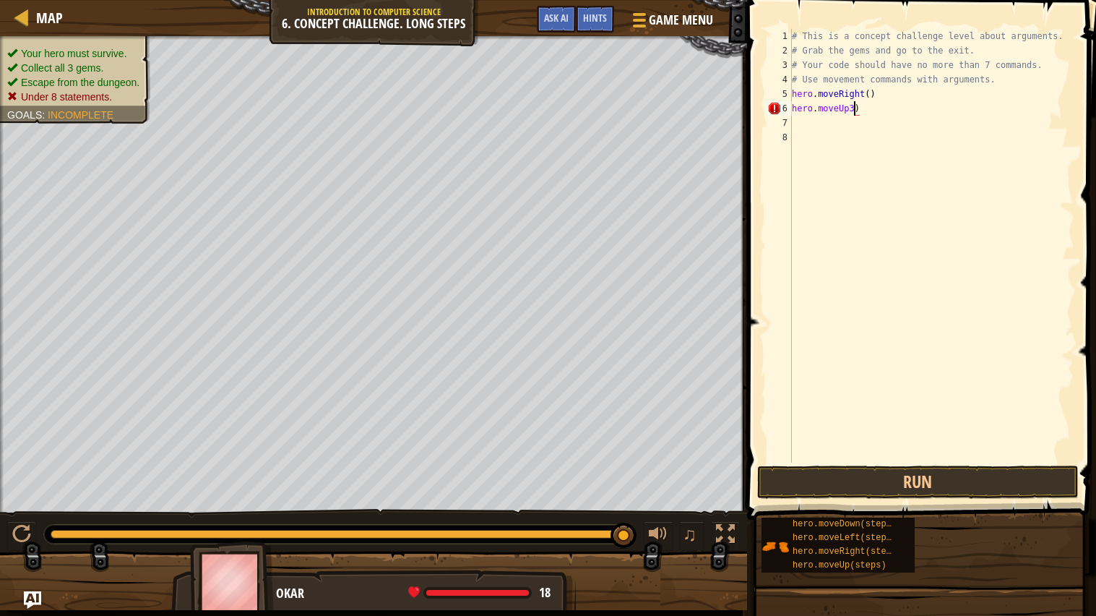
click at [832, 124] on div "# This is a concept challenge level about arguments. # Grab the gems and go to …" at bounding box center [932, 260] width 286 height 462
click at [845, 107] on div "# This is a concept challenge level about arguments. # Grab the gems and go to …" at bounding box center [932, 260] width 286 height 462
click at [850, 99] on div "# This is a concept challenge level about arguments. # Grab the gems and go to …" at bounding box center [932, 260] width 286 height 462
click at [852, 110] on div "# This is a concept challenge level about arguments. # Grab the gems and go to …" at bounding box center [932, 260] width 286 height 462
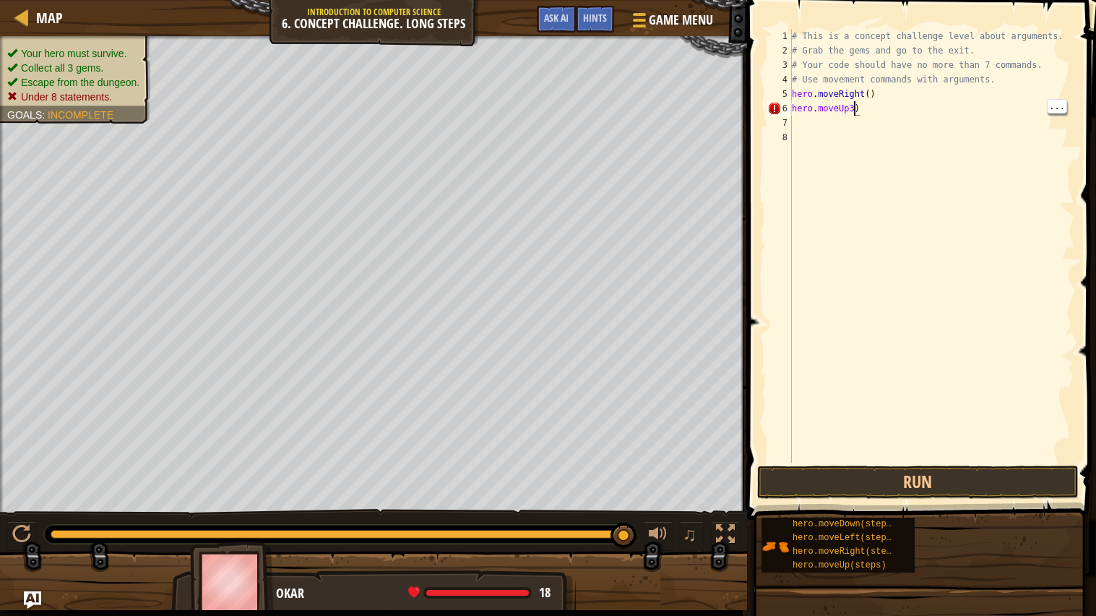
click at [843, 113] on div "# This is a concept challenge level about arguments. # Grab the gems and go to …" at bounding box center [932, 260] width 286 height 462
click at [846, 106] on div "# This is a concept challenge level about arguments. # Grab the gems and go to …" at bounding box center [932, 260] width 286 height 462
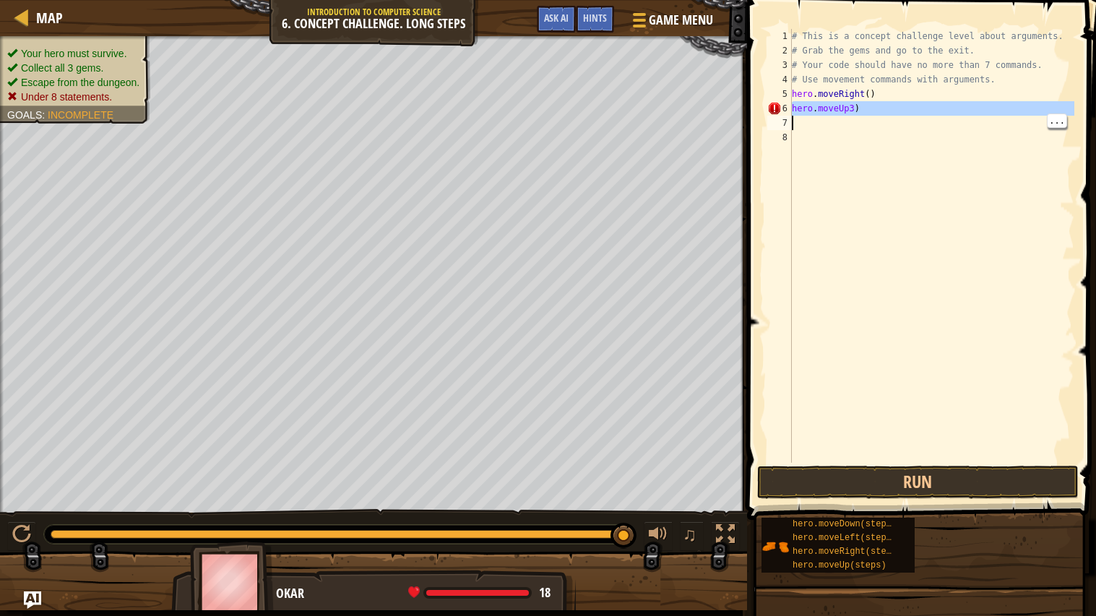
click at [890, 105] on div "# This is a concept challenge level about arguments. # Grab the gems and go to …" at bounding box center [932, 260] width 286 height 462
type textarea "hero.moveUp3)"
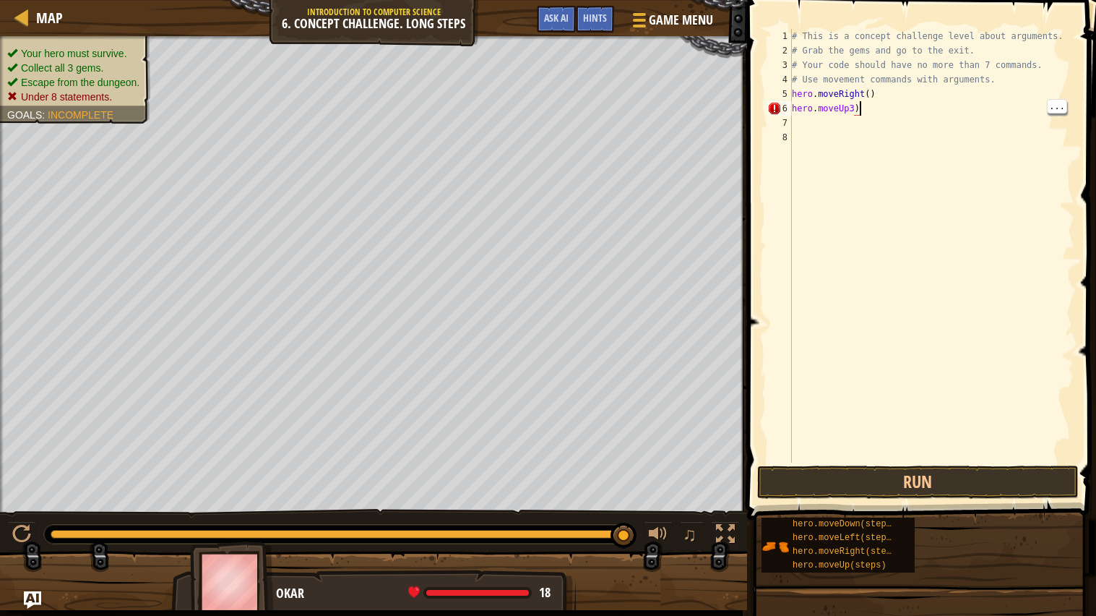
click at [884, 153] on div "# This is a concept challenge level about arguments. # Grab the gems and go to …" at bounding box center [932, 260] width 286 height 462
click at [843, 100] on div "# This is a concept challenge level about arguments. # Grab the gems and go to …" at bounding box center [932, 260] width 286 height 462
click at [852, 110] on div "# This is a concept challenge level about arguments. # Grab the gems and go to …" at bounding box center [932, 260] width 286 height 462
click at [848, 106] on div "# This is a concept challenge level about arguments. # Grab the gems and go to …" at bounding box center [932, 260] width 286 height 462
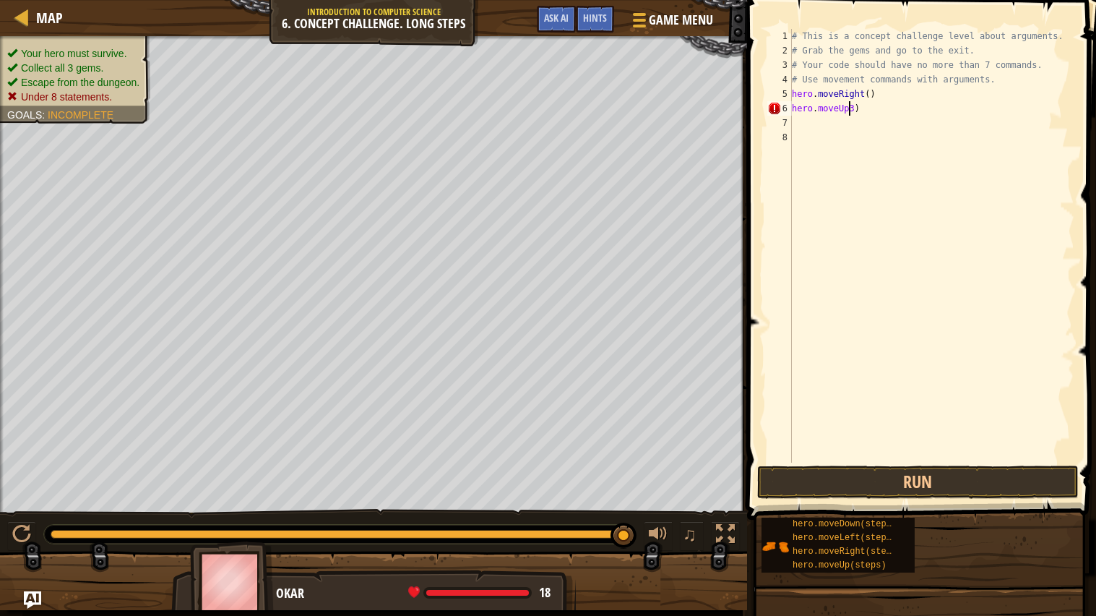
type textarea "hero.moveUp(3)"
click at [814, 121] on div "# This is a concept challenge level about arguments. # Grab the gems and go to …" at bounding box center [932, 260] width 286 height 462
click at [829, 119] on div "# This is a concept challenge level about arguments. # Grab the gems and go to …" at bounding box center [932, 260] width 286 height 462
click at [832, 129] on div "# This is a concept challenge level about arguments. # Grab the gems and go to …" at bounding box center [932, 260] width 286 height 462
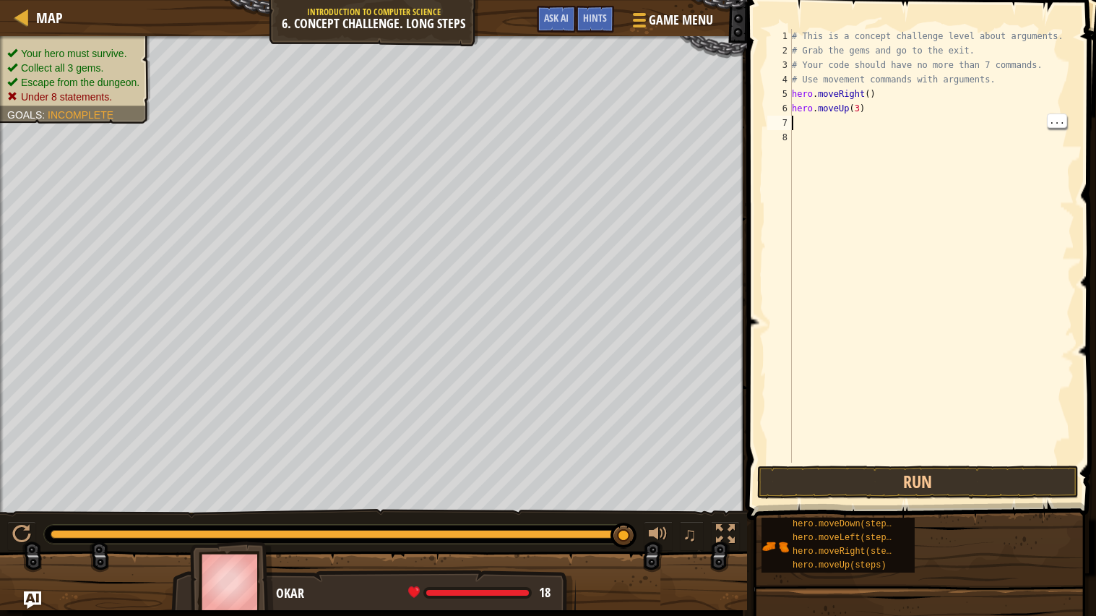
click at [818, 131] on div "# This is a concept challenge level about arguments. # Grab the gems and go to …" at bounding box center [932, 260] width 286 height 462
click at [819, 119] on div "# This is a concept challenge level about arguments. # Grab the gems and go to …" at bounding box center [932, 260] width 286 height 462
click at [816, 124] on div "# This is a concept challenge level about arguments. # Grab the gems and go to …" at bounding box center [932, 260] width 286 height 462
type textarea "m"
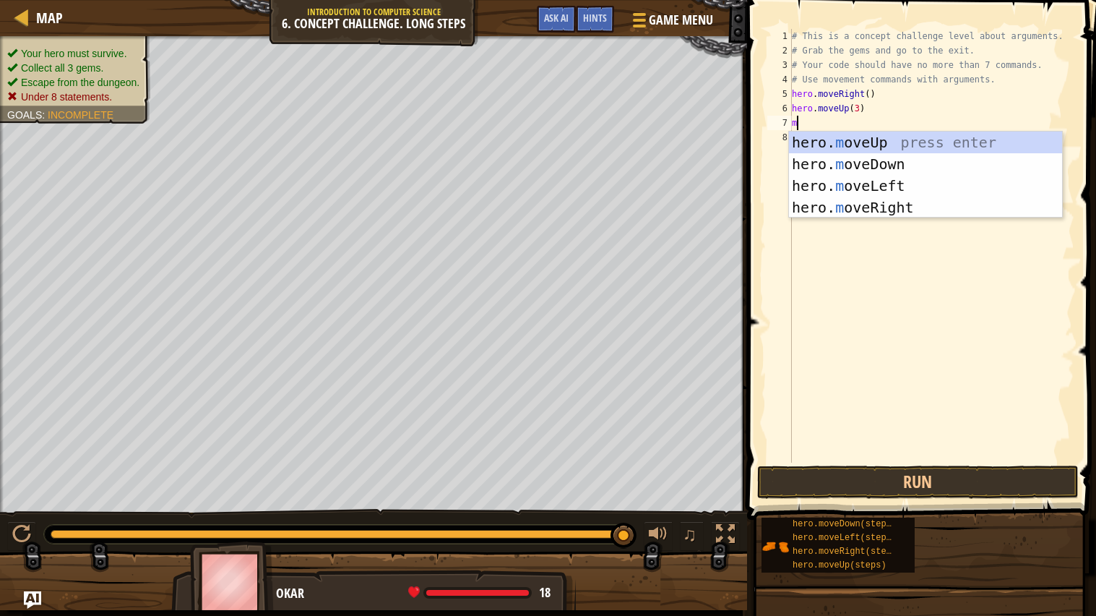
click at [904, 163] on div "hero. m oveUp press enter hero. m oveDown press enter hero. m oveLeft press ent…" at bounding box center [925, 197] width 273 height 130
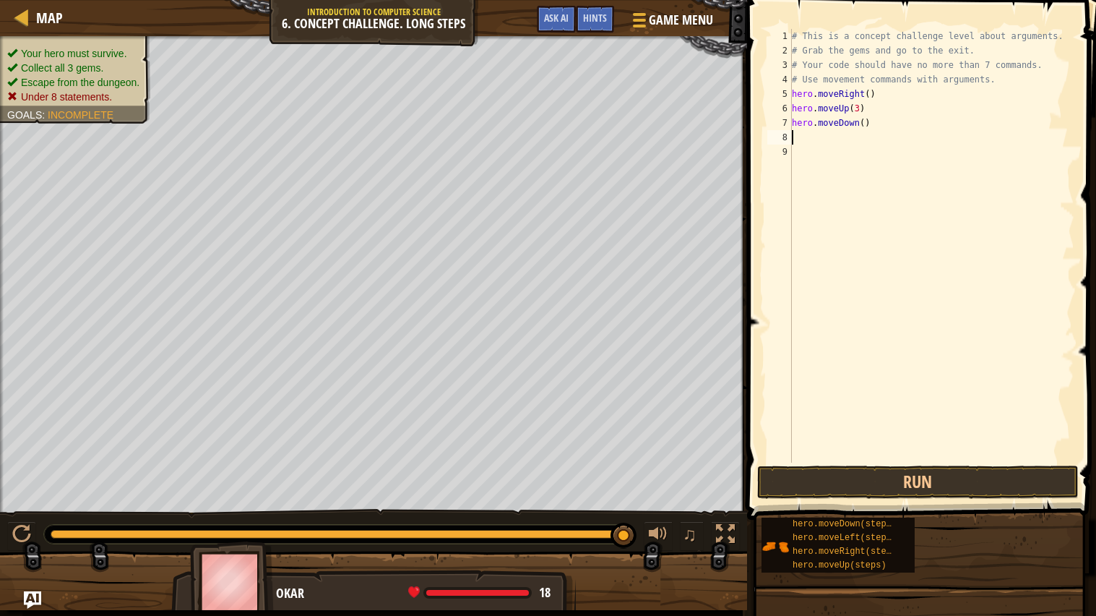
click at [887, 119] on div "# This is a concept challenge level about arguments. # Grab the gems and go to …" at bounding box center [932, 260] width 286 height 462
type textarea "h"
type textarea "m"
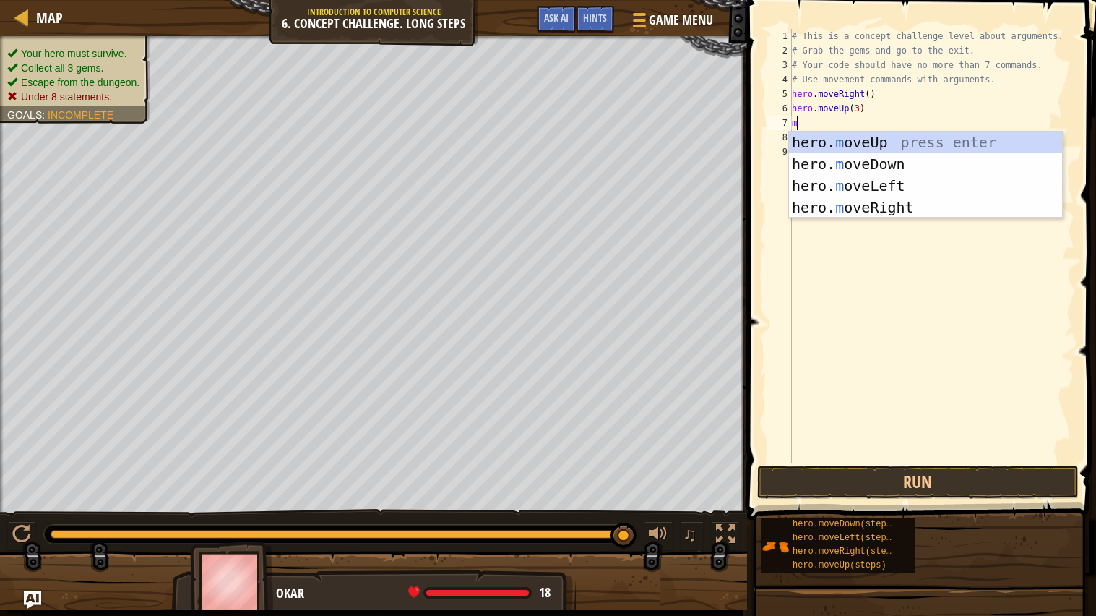
click at [886, 205] on div "hero. m oveUp press enter hero. m oveDown press enter hero. m oveLeft press ent…" at bounding box center [925, 197] width 273 height 130
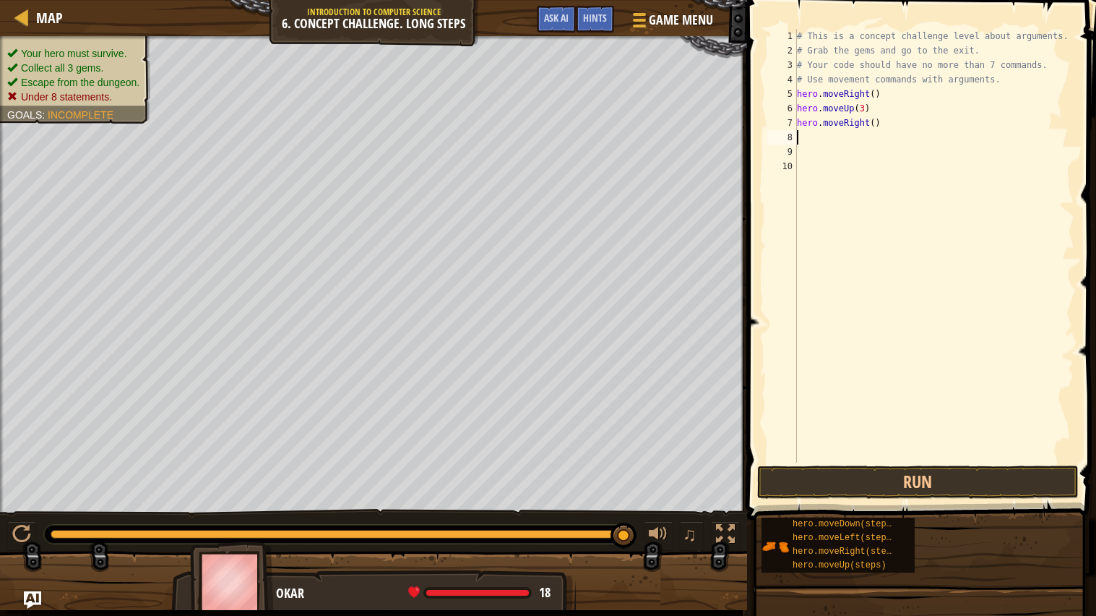
click at [874, 126] on div "# This is a concept challenge level about arguments. # Grab the gems and go to …" at bounding box center [934, 260] width 281 height 462
type textarea "hero.moveRight(2)"
click at [867, 134] on div "# This is a concept challenge level about arguments. # Grab the gems and go to …" at bounding box center [934, 260] width 281 height 462
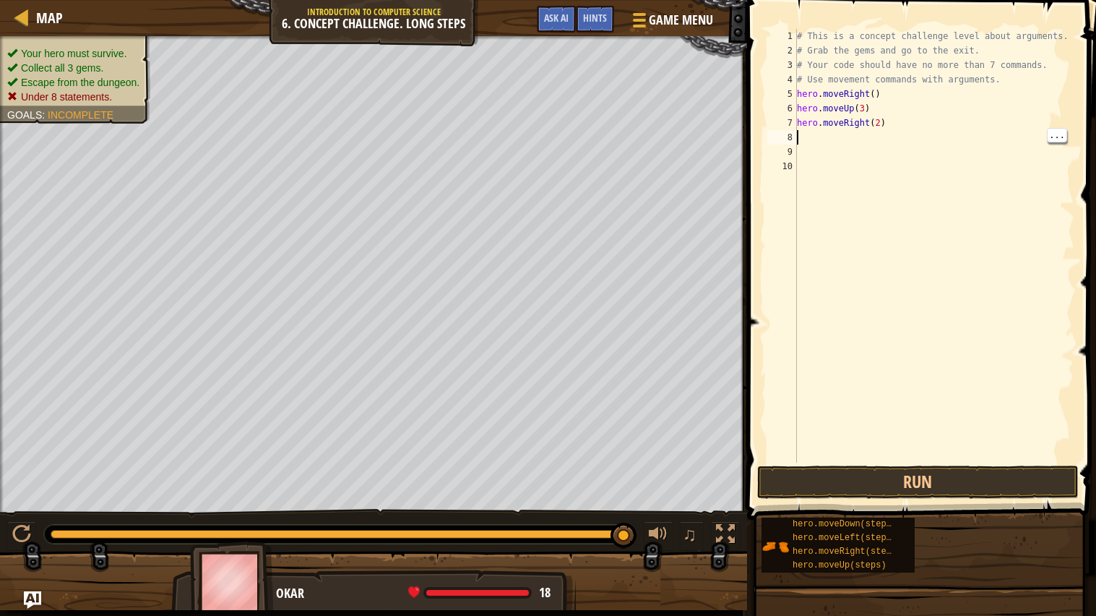
click at [838, 138] on div "# This is a concept challenge level about arguments. # Grab the gems and go to …" at bounding box center [934, 260] width 281 height 462
click at [812, 145] on div "# This is a concept challenge level about arguments. # Grab the gems and go to …" at bounding box center [934, 260] width 281 height 462
click at [841, 139] on div "# This is a concept challenge level about arguments. # Grab the gems and go to …" at bounding box center [934, 260] width 281 height 462
type textarea "m"
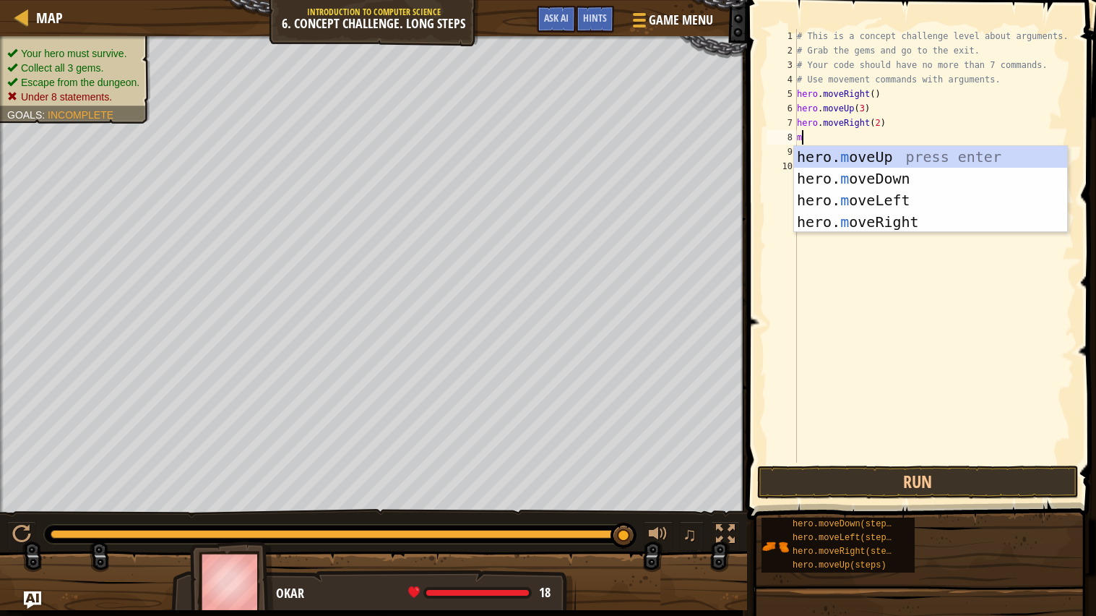
click at [944, 178] on div "hero. m oveUp press enter hero. m oveDown press enter hero. m oveLeft press ent…" at bounding box center [930, 211] width 273 height 130
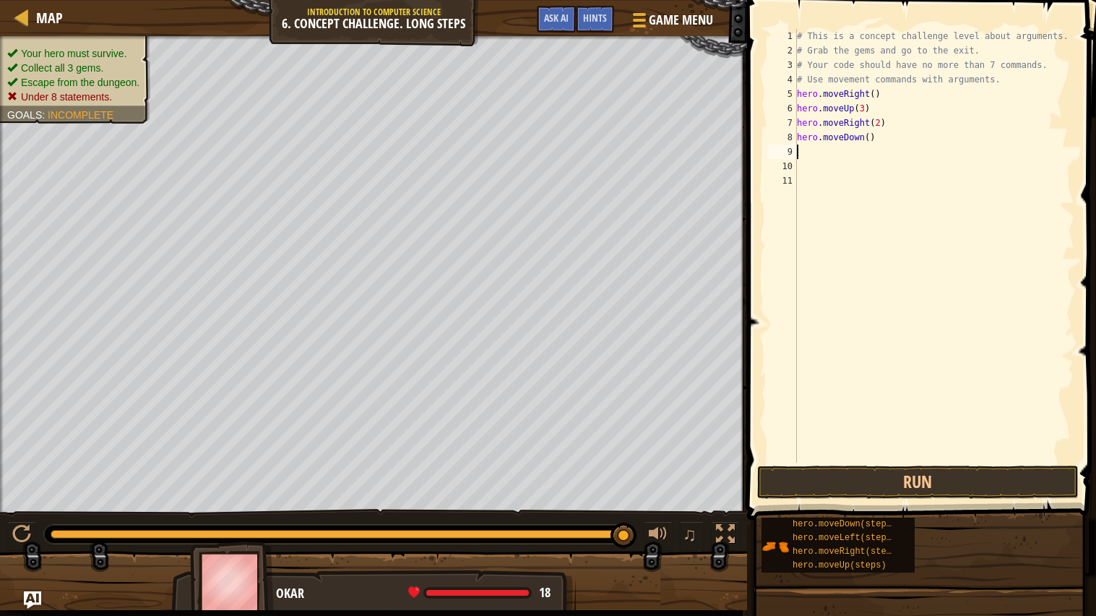
click at [872, 134] on div "# This is a concept challenge level about arguments. # Grab the gems and go to …" at bounding box center [934, 260] width 281 height 462
type textarea "hero.moveDown()"
click at [853, 158] on div "# This is a concept challenge level about arguments. # Grab the gems and go to …" at bounding box center [934, 260] width 281 height 462
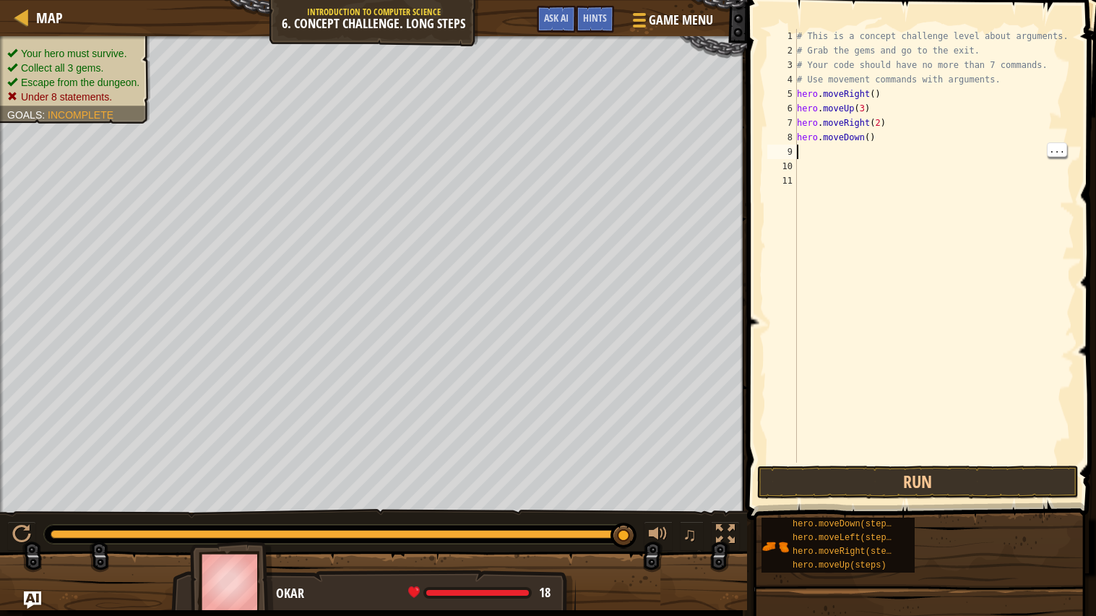
click at [824, 153] on div "# This is a concept challenge level about arguments. # Grab the gems and go to …" at bounding box center [934, 260] width 281 height 462
click at [823, 152] on div "# This is a concept challenge level about arguments. # Grab the gems and go to …" at bounding box center [934, 260] width 281 height 462
type textarea "m"
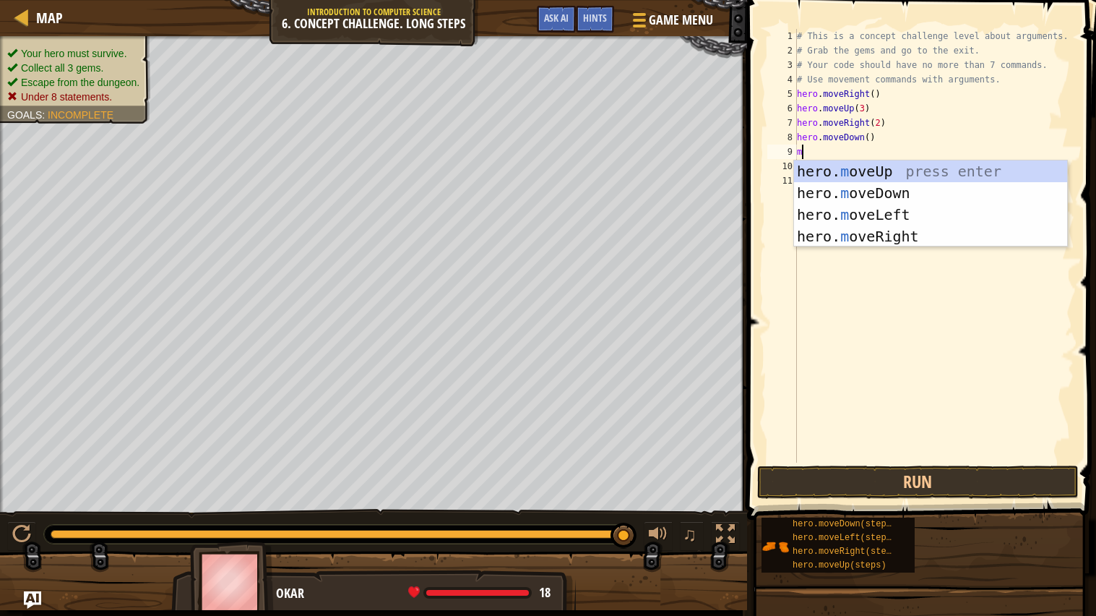
click at [937, 233] on div "hero. m oveUp press enter hero. m oveDown press enter hero. m oveLeft press ent…" at bounding box center [930, 225] width 273 height 130
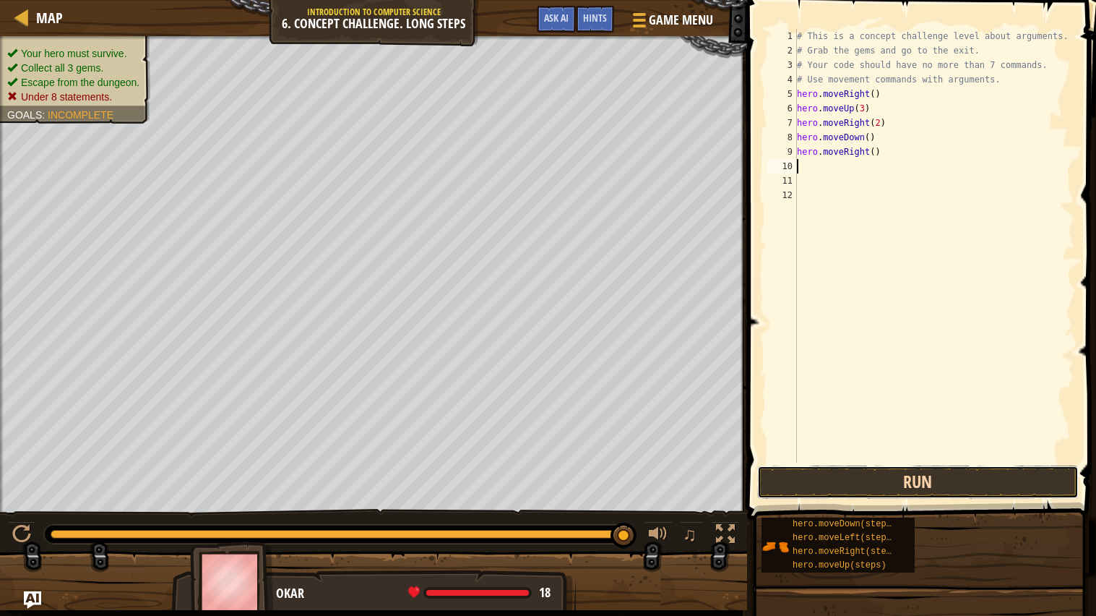
click at [955, 488] on button "Run" at bounding box center [918, 481] width 322 height 33
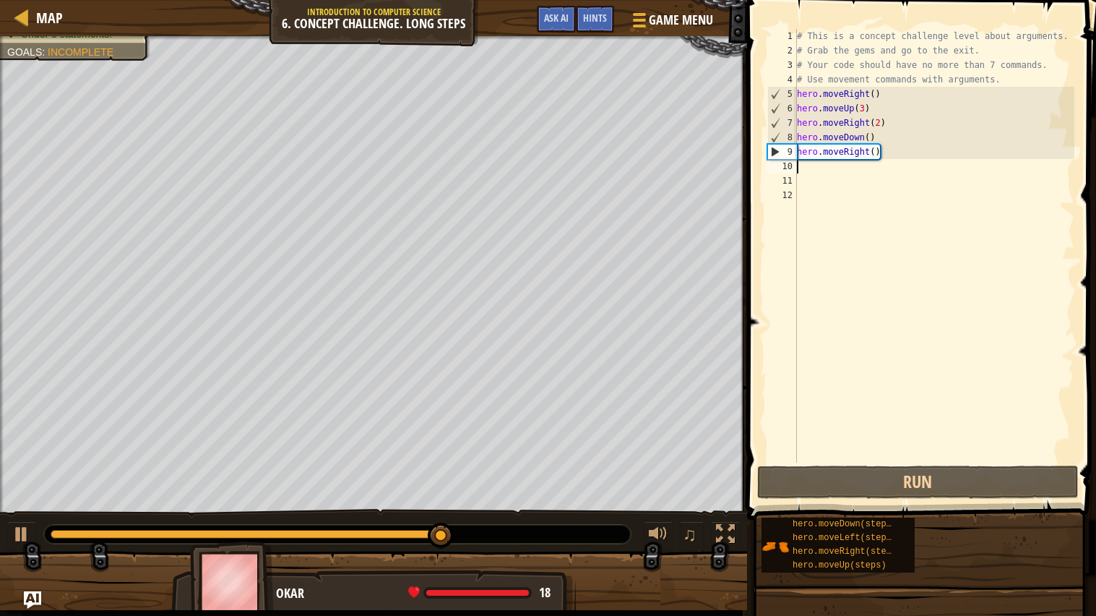
click at [874, 149] on div "# This is a concept challenge level about arguments. # Grab the gems and go to …" at bounding box center [934, 260] width 281 height 462
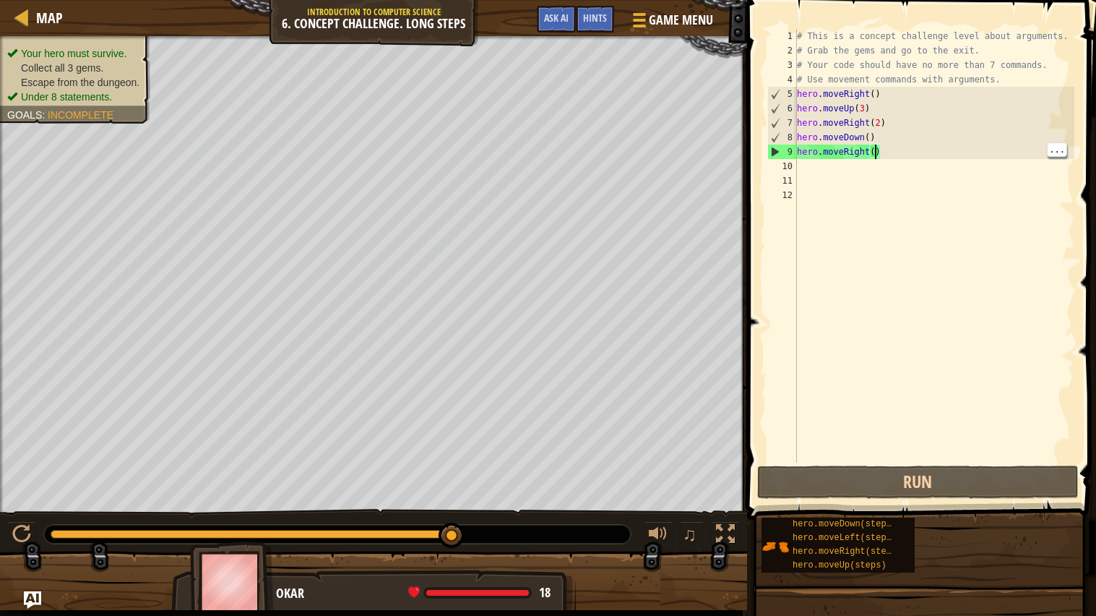
scroll to position [6, 6]
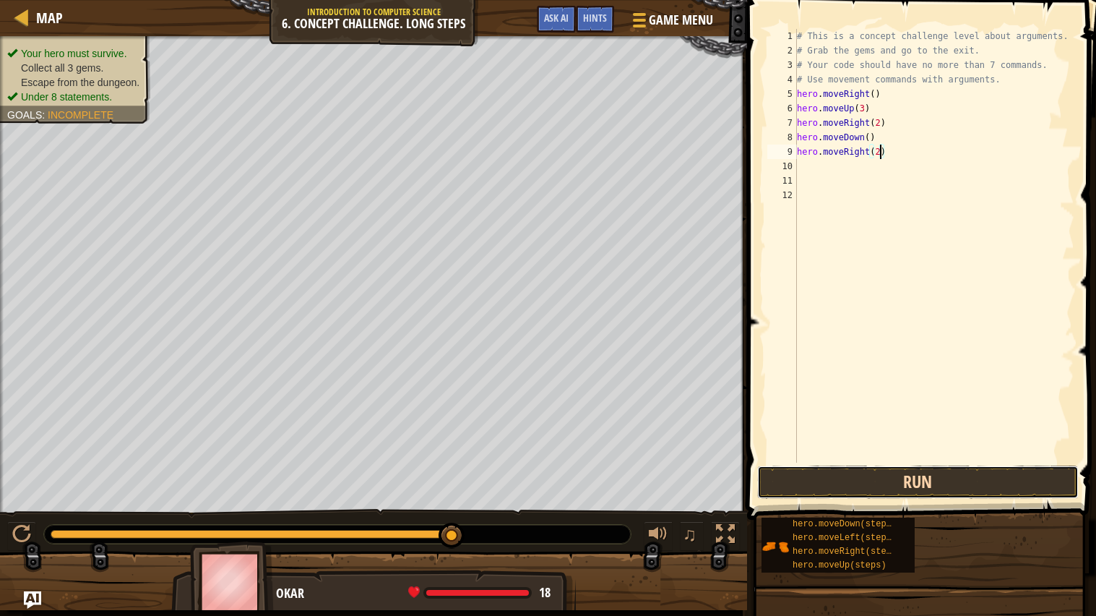
click at [1006, 487] on button "Run" at bounding box center [918, 481] width 322 height 33
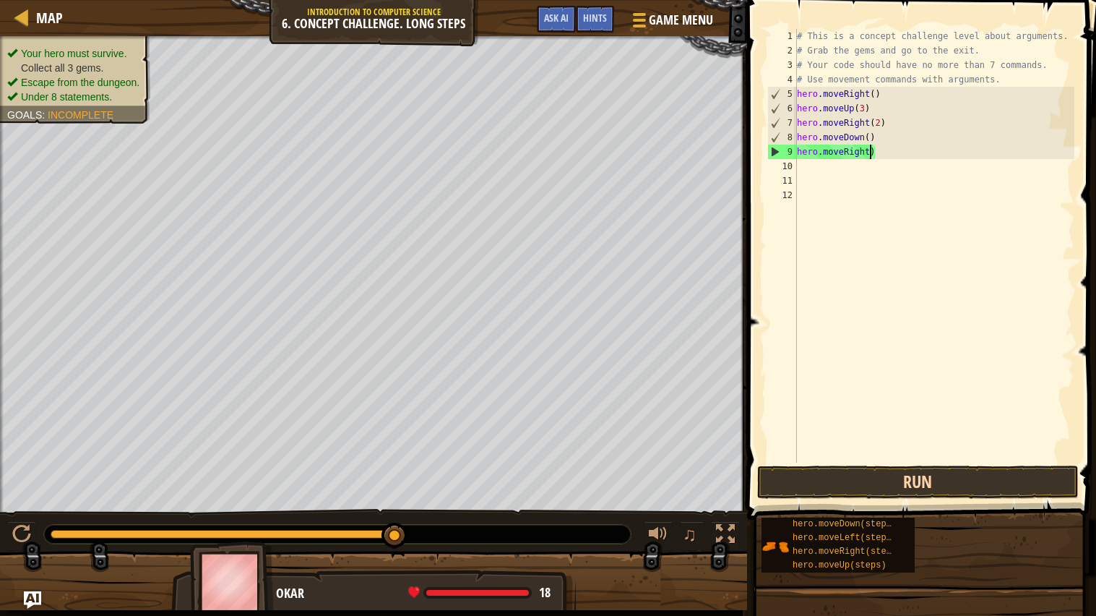
scroll to position [6, 1]
type textarea ")"
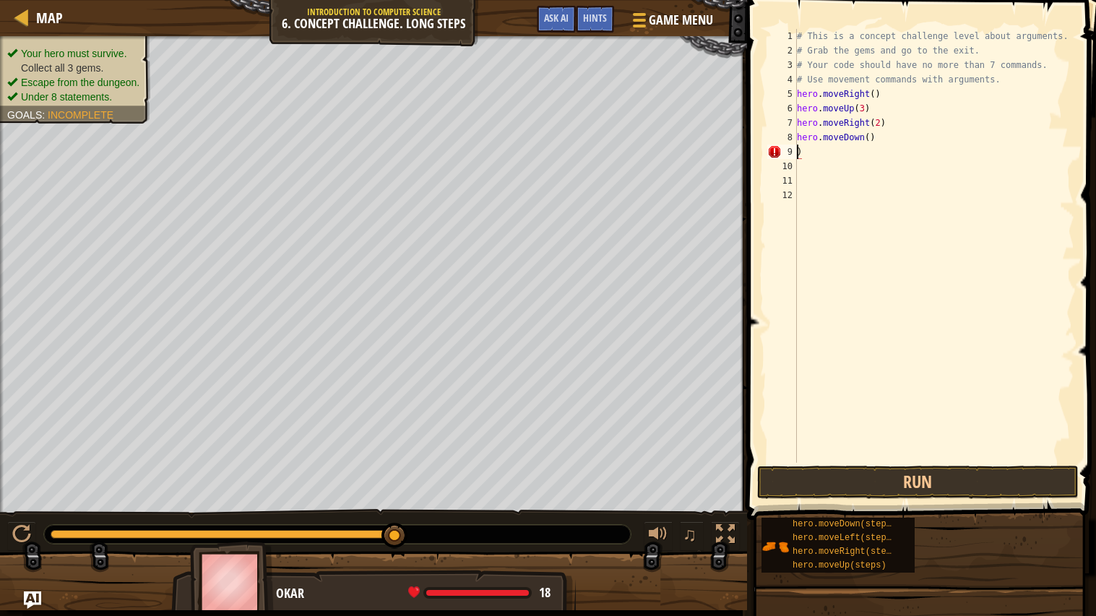
click at [848, 153] on div "# This is a concept challenge level about arguments. # Grab the gems and go to …" at bounding box center [934, 260] width 281 height 462
click at [1013, 477] on button "Run" at bounding box center [918, 481] width 322 height 33
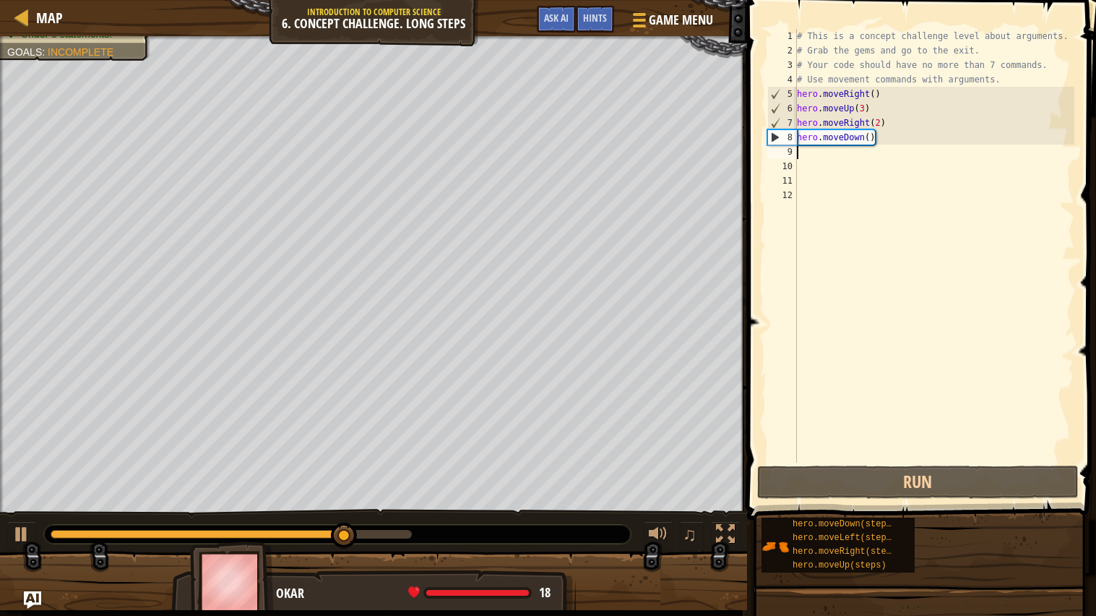
click at [868, 134] on div "# This is a concept challenge level about arguments. # Grab the gems and go to …" at bounding box center [934, 260] width 281 height 462
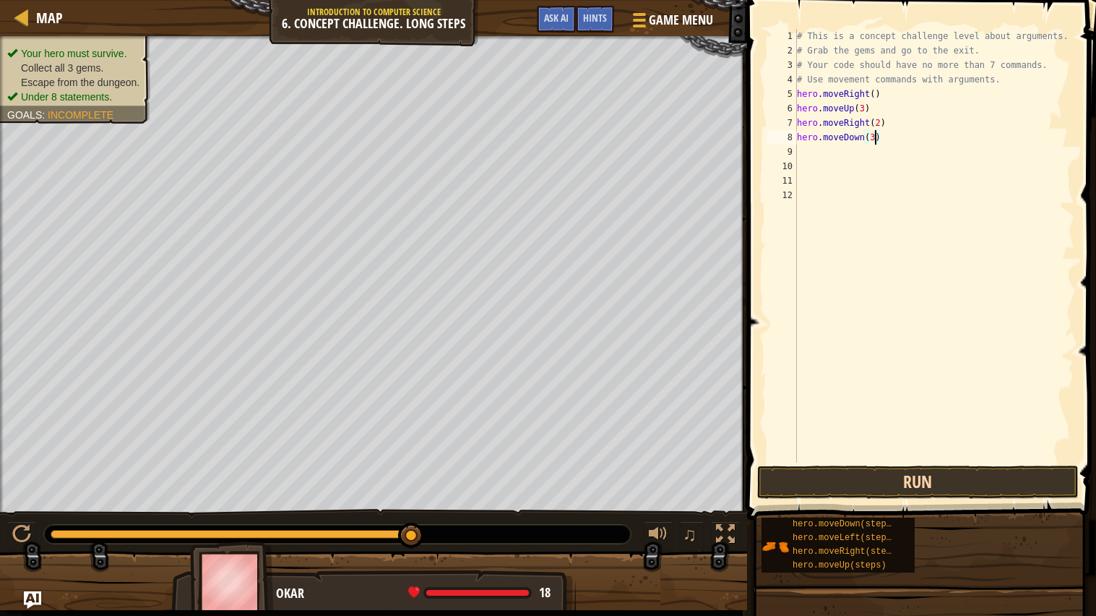
type textarea "hero.moveDown(3)"
click at [997, 475] on button "Run" at bounding box center [918, 481] width 322 height 33
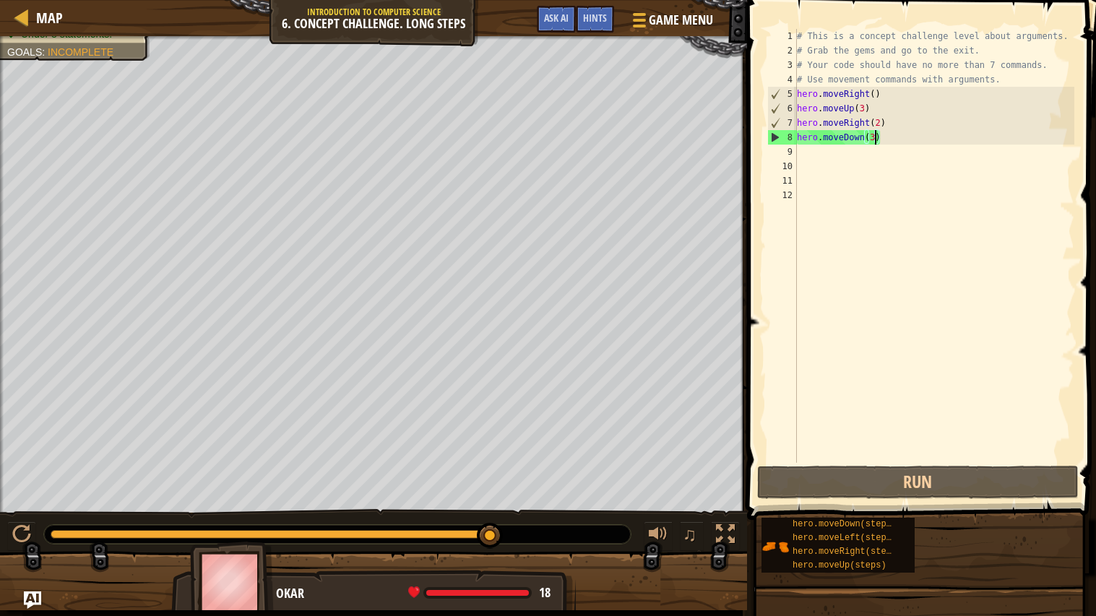
click at [853, 159] on div "# This is a concept challenge level about arguments. # Grab the gems and go to …" at bounding box center [934, 260] width 281 height 462
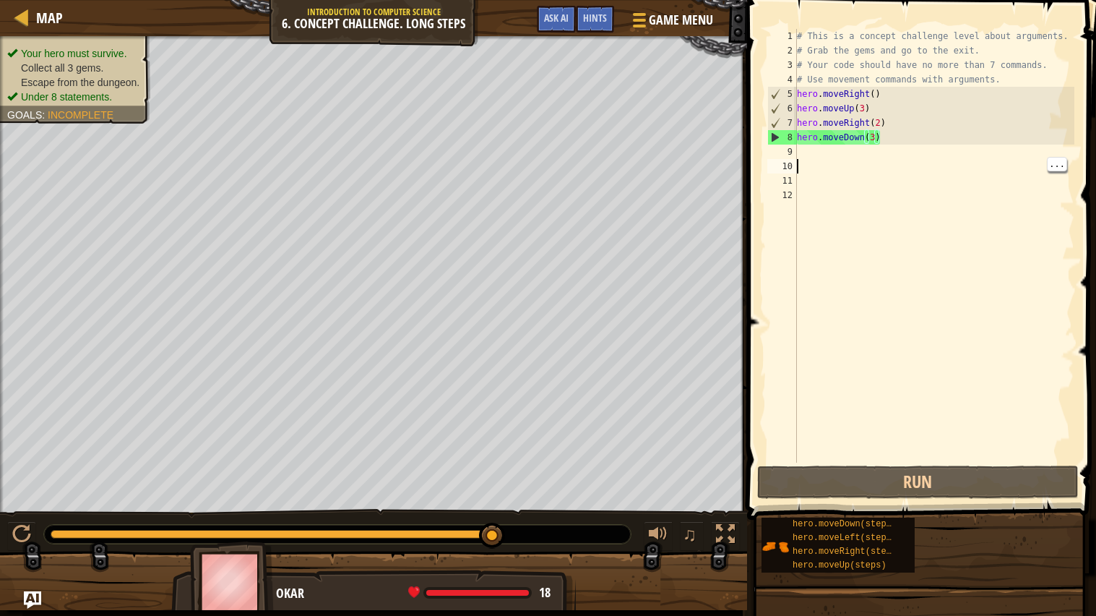
scroll to position [6, 0]
click at [858, 150] on div "# This is a concept challenge level about arguments. # Grab the gems and go to …" at bounding box center [934, 260] width 281 height 462
click at [843, 151] on div "# This is a concept challenge level about arguments. # Grab the gems and go to …" at bounding box center [934, 260] width 281 height 462
click at [830, 149] on div "# This is a concept challenge level about arguments. # Grab the gems and go to …" at bounding box center [934, 260] width 281 height 462
type textarea "m"
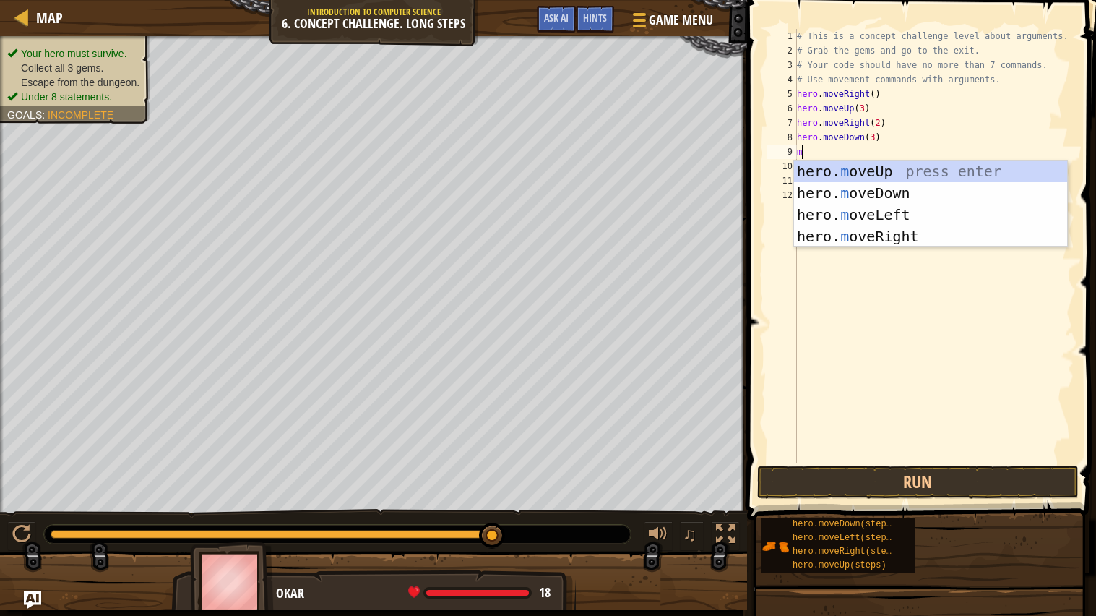
click at [938, 213] on div "hero. m oveUp press enter hero. m oveDown press enter hero. m oveLeft press ent…" at bounding box center [930, 225] width 273 height 130
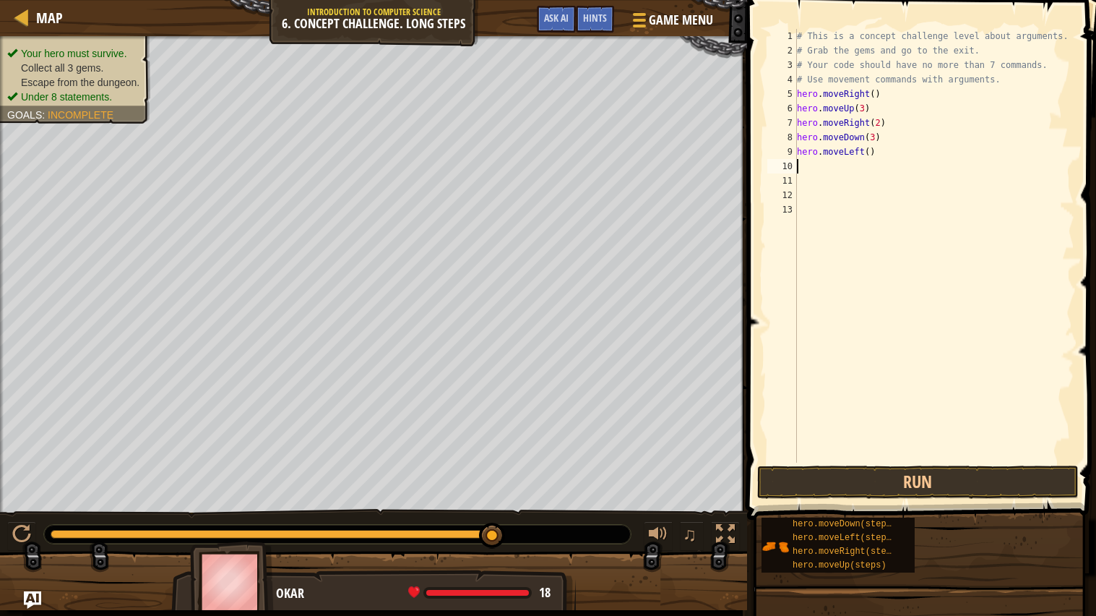
type textarea "m"
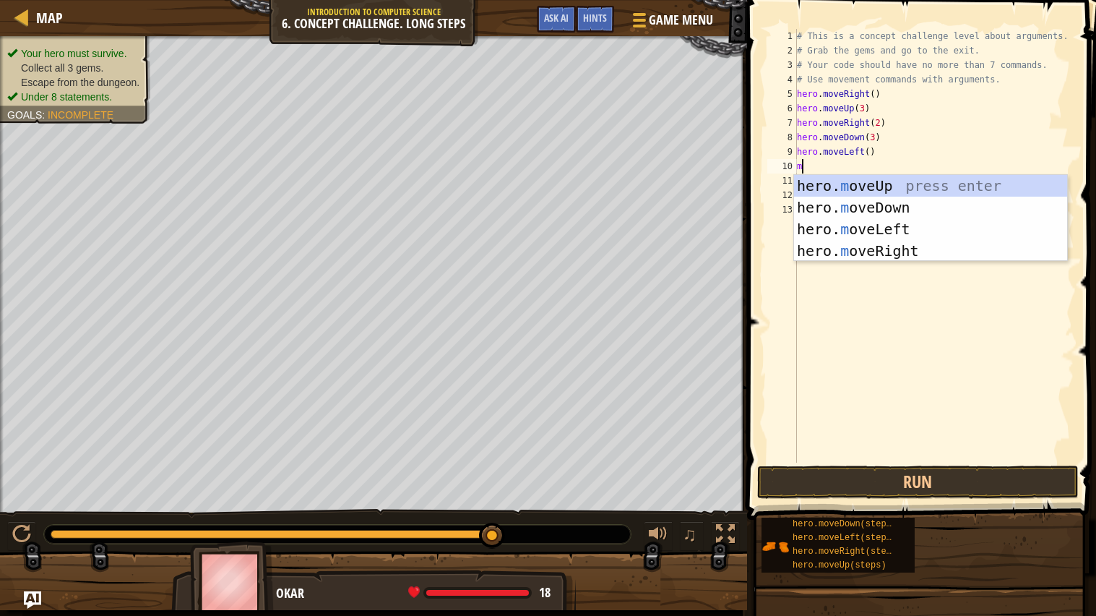
click at [925, 190] on div "hero. m oveUp press enter hero. m oveDown press enter hero. m oveLeft press ent…" at bounding box center [930, 240] width 273 height 130
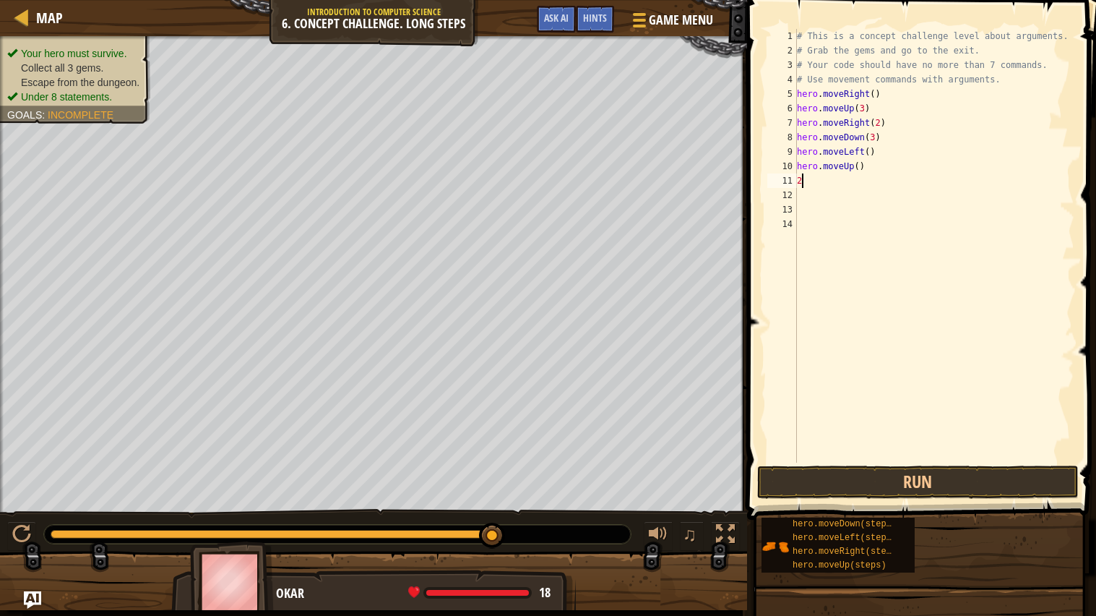
click at [859, 162] on div "# This is a concept challenge level about arguments. # Grab the gems and go to …" at bounding box center [934, 260] width 281 height 462
click at [822, 181] on div "# This is a concept challenge level about arguments. # Grab the gems and go to …" at bounding box center [934, 260] width 281 height 462
type textarea "2"
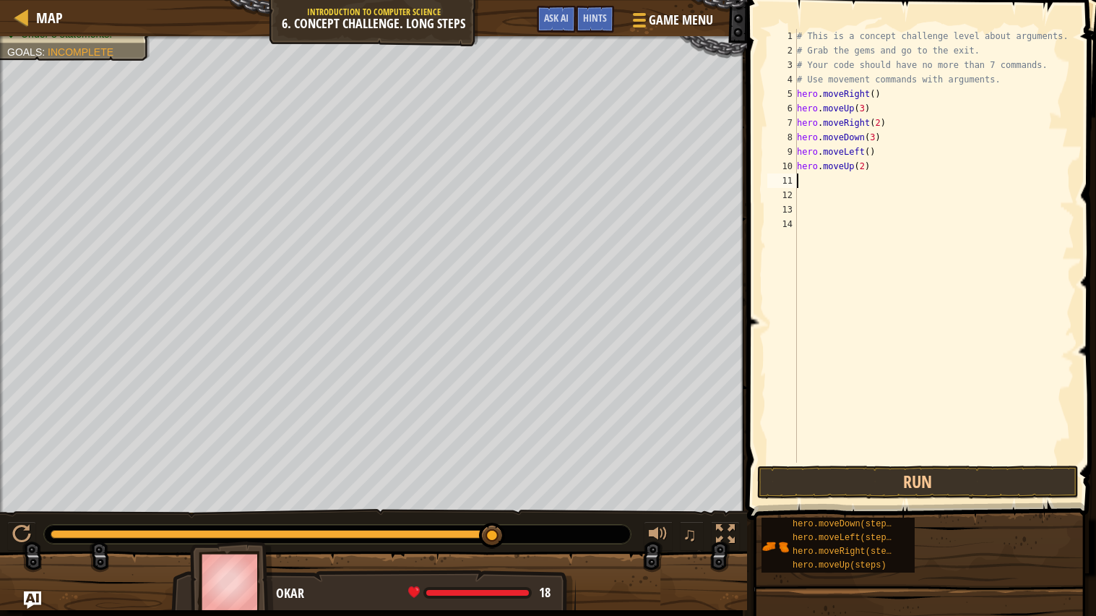
click at [839, 181] on div "# This is a concept challenge level about arguments. # Grab the gems and go to …" at bounding box center [934, 260] width 281 height 462
click at [824, 184] on div "# This is a concept challenge level about arguments. # Grab the gems and go to …" at bounding box center [934, 260] width 281 height 462
type textarea "m"
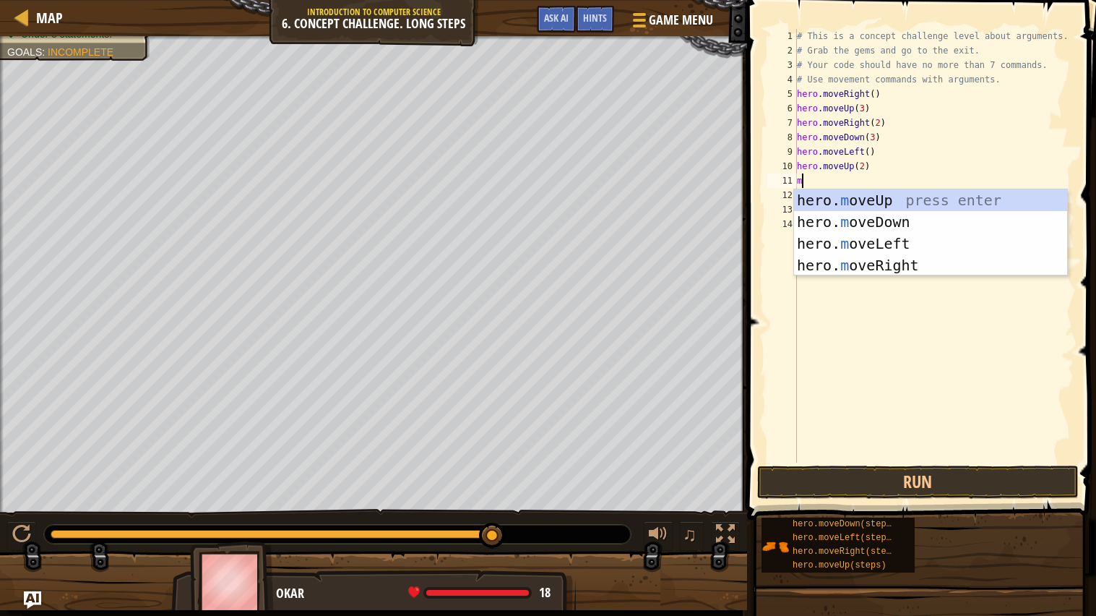
click at [931, 258] on div "hero. m oveUp press enter hero. m oveDown press enter hero. m oveLeft press ent…" at bounding box center [930, 254] width 273 height 130
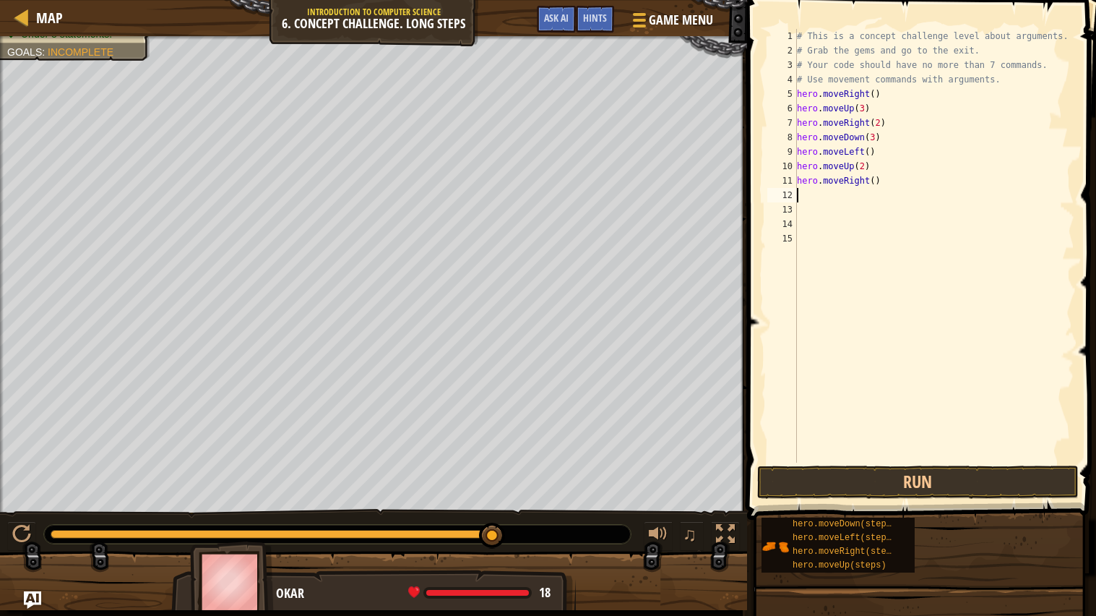
click at [871, 178] on div "# This is a concept challenge level about arguments. # Grab the gems and go to …" at bounding box center [934, 260] width 281 height 462
click at [876, 173] on div "# This is a concept challenge level about arguments. # Grab the gems and go to …" at bounding box center [934, 260] width 281 height 462
click at [876, 182] on div "# This is a concept challenge level about arguments. # Grab the gems and go to …" at bounding box center [934, 260] width 281 height 462
click at [977, 463] on span at bounding box center [923, 239] width 361 height 562
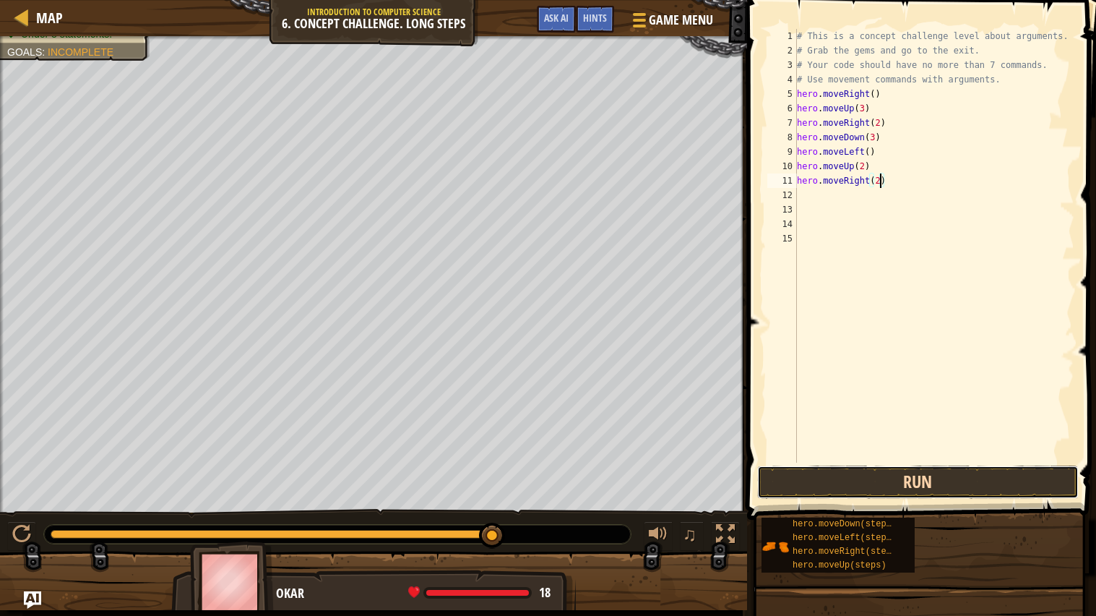
click at [991, 486] on button "Run" at bounding box center [918, 481] width 322 height 33
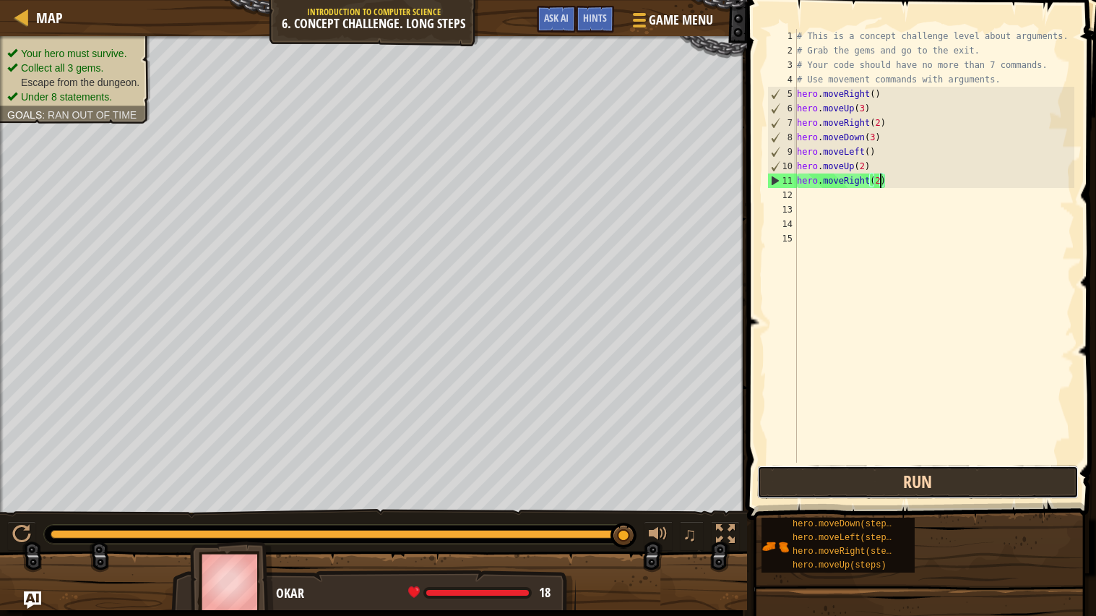
click at [952, 482] on button "Run" at bounding box center [918, 481] width 322 height 33
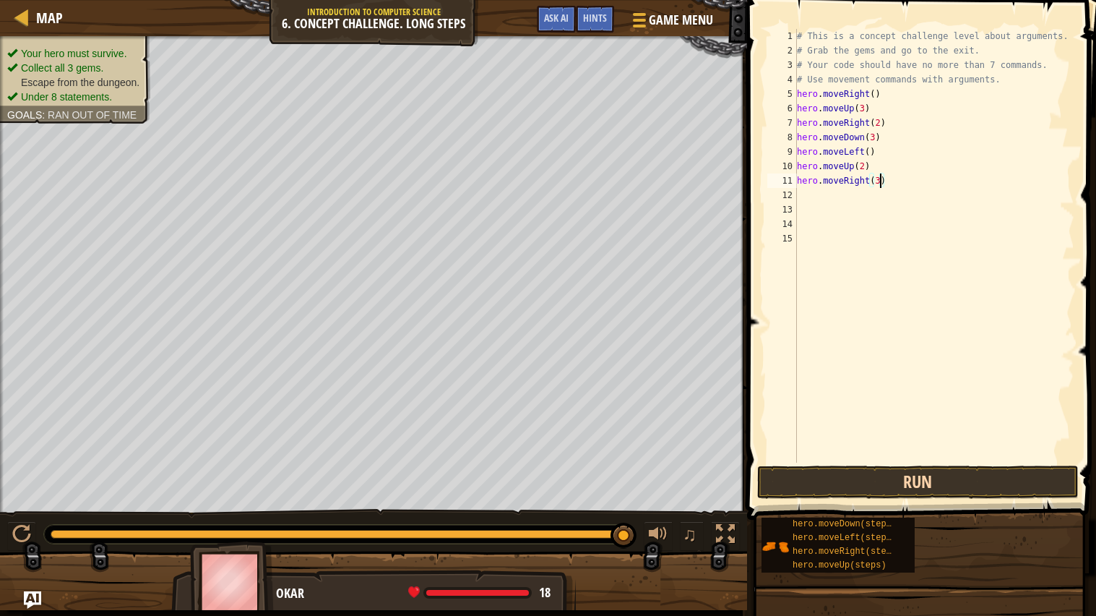
type textarea "hero.moveRight(3)"
click at [1018, 478] on button "Run" at bounding box center [918, 481] width 322 height 33
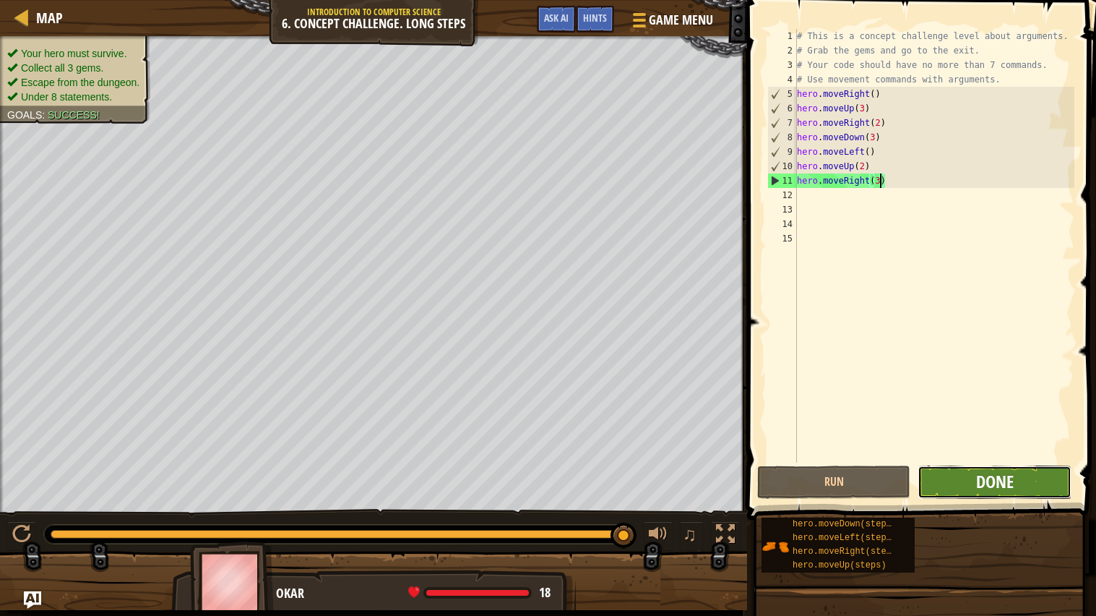
click at [1013, 482] on span "Done" at bounding box center [995, 481] width 38 height 23
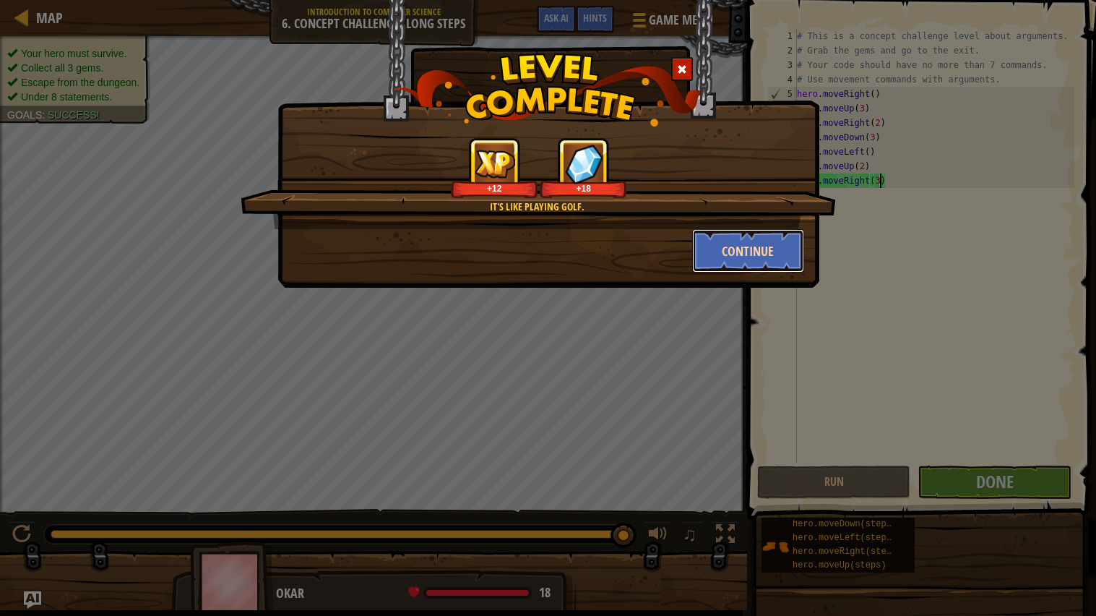
click at [749, 229] on button "Continue" at bounding box center [748, 250] width 112 height 43
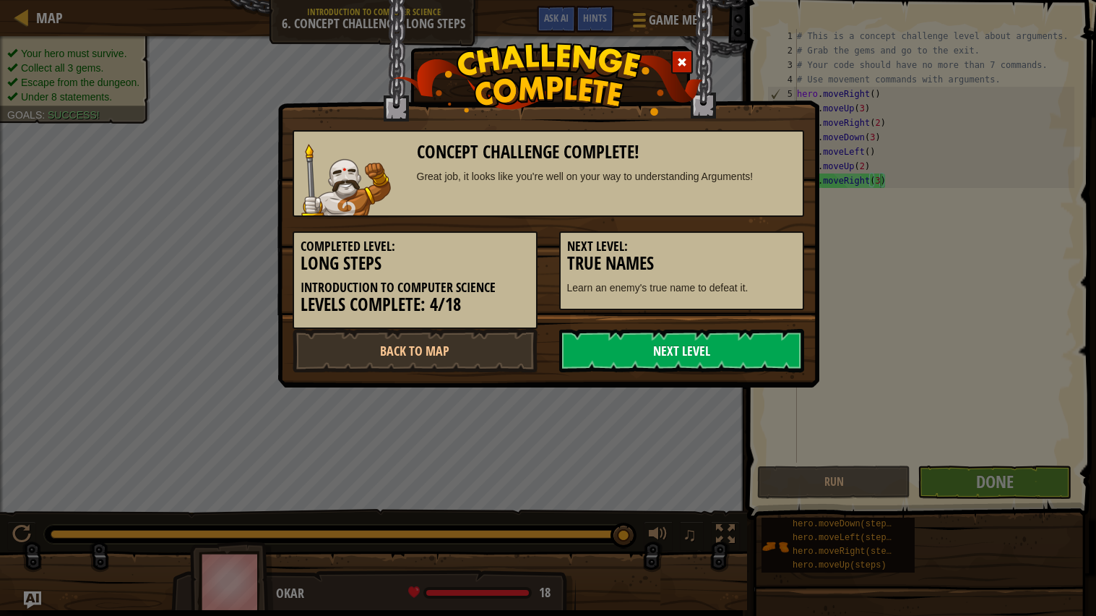
click at [710, 367] on link "Next Level" at bounding box center [681, 350] width 245 height 43
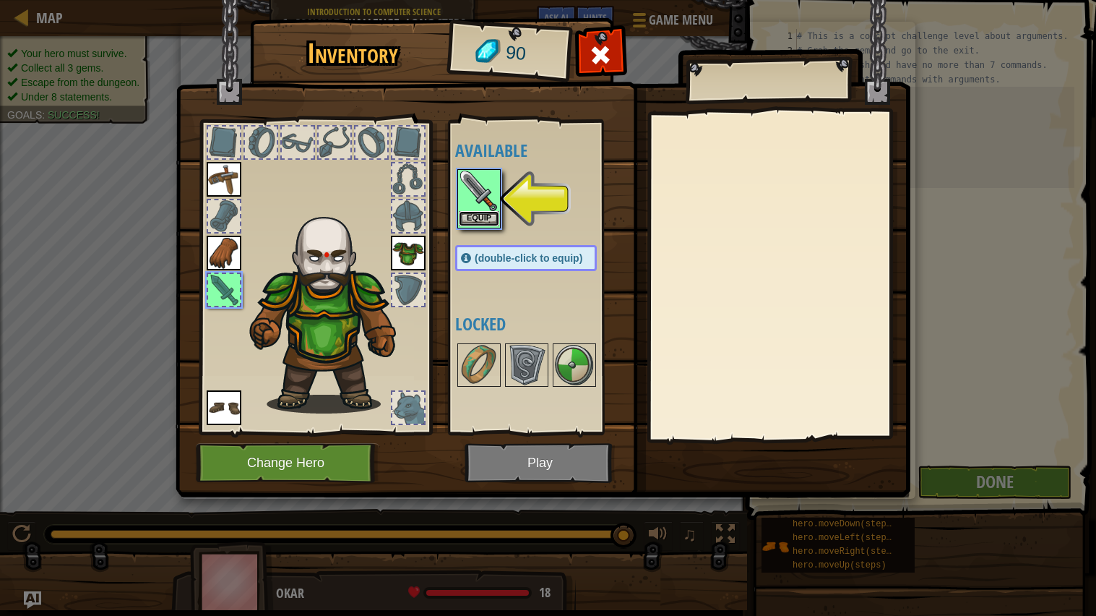
click at [492, 211] on button "Equip" at bounding box center [479, 218] width 40 height 15
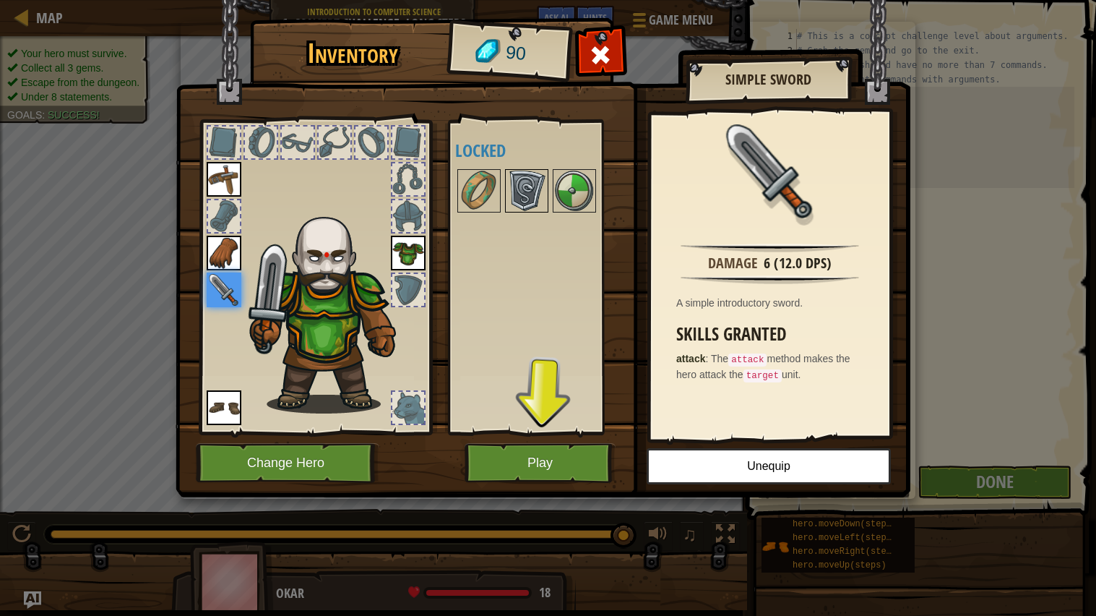
click at [528, 199] on img at bounding box center [527, 191] width 40 height 40
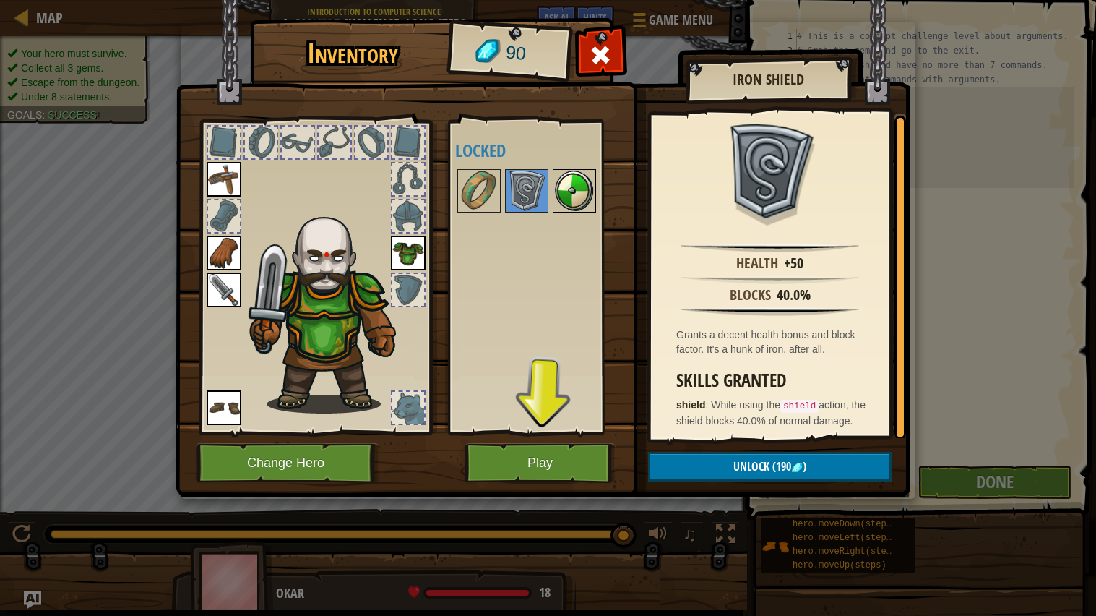
click at [577, 198] on img at bounding box center [574, 191] width 40 height 40
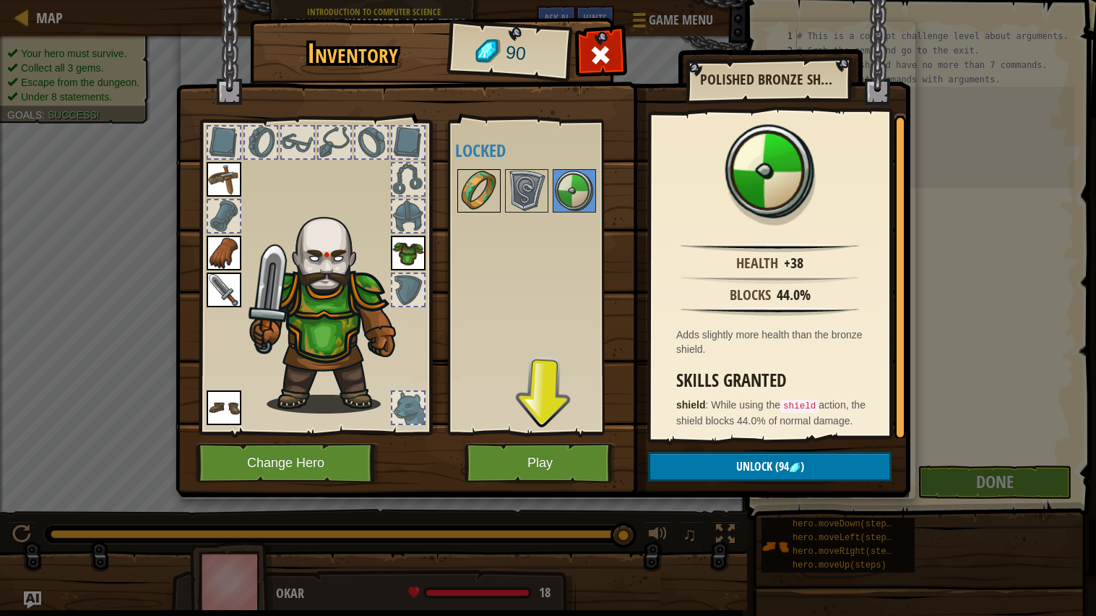
click at [462, 197] on img at bounding box center [479, 191] width 40 height 40
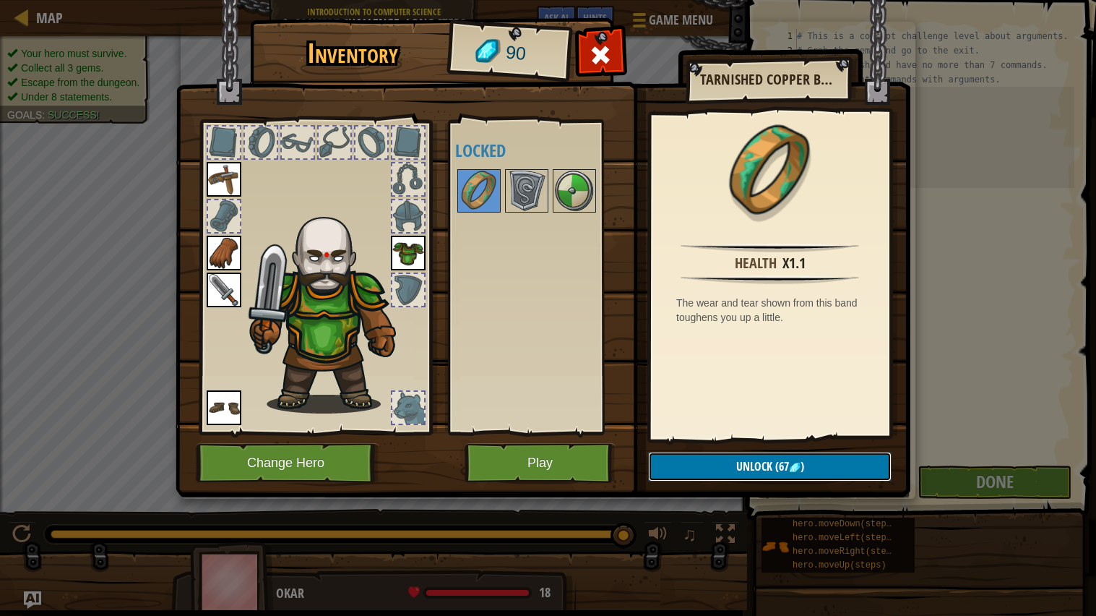
click at [785, 458] on span "(67" at bounding box center [780, 466] width 17 height 16
click at [729, 462] on button "Confirm" at bounding box center [770, 467] width 244 height 30
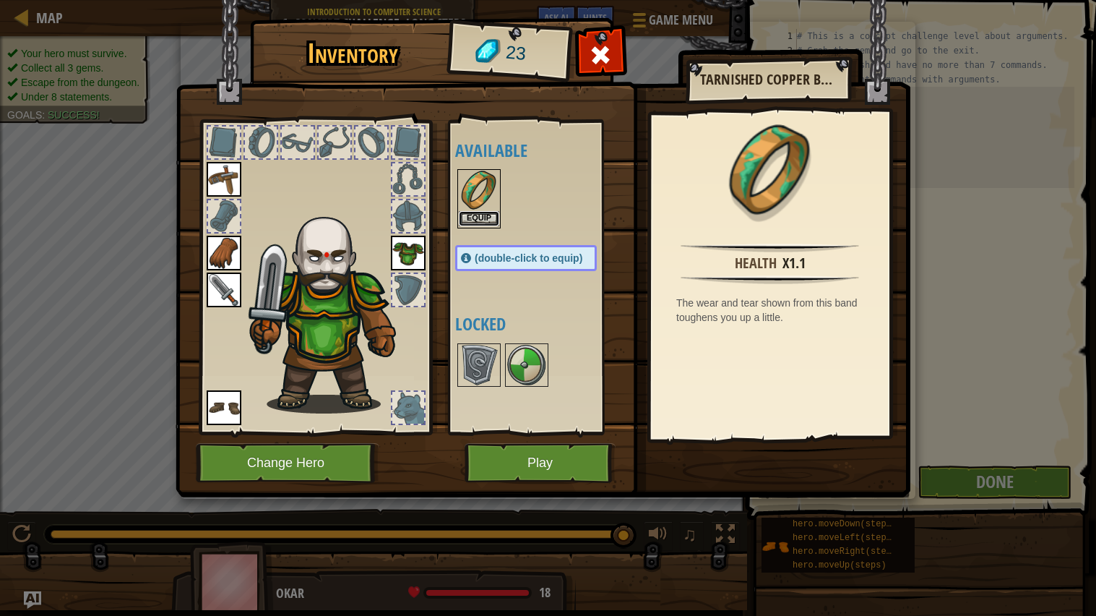
click at [478, 216] on button "Equip" at bounding box center [479, 218] width 40 height 15
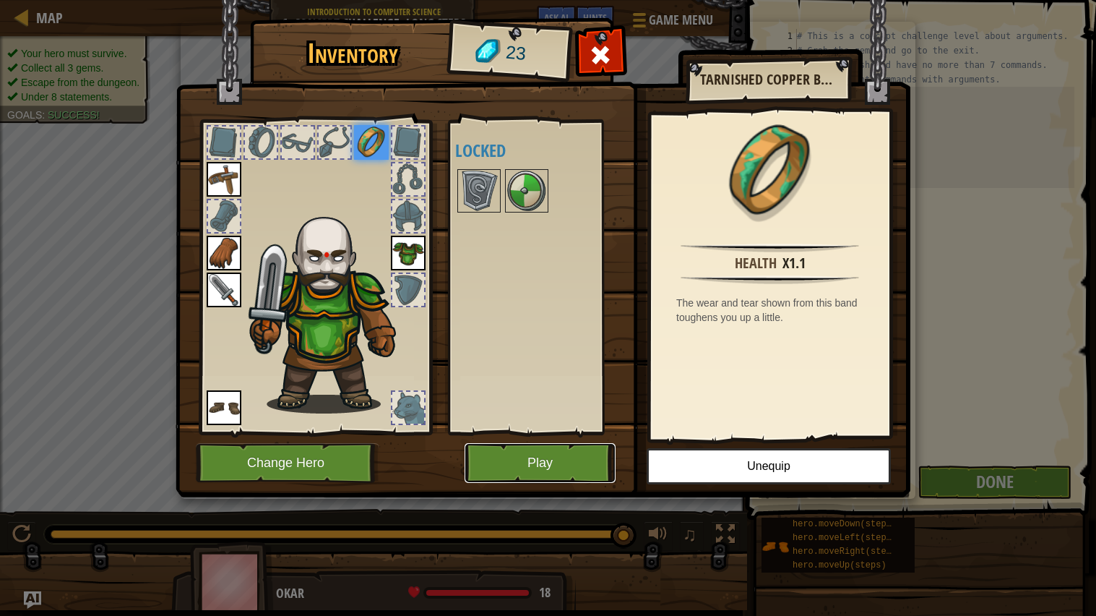
click at [546, 466] on button "Play" at bounding box center [540, 463] width 151 height 40
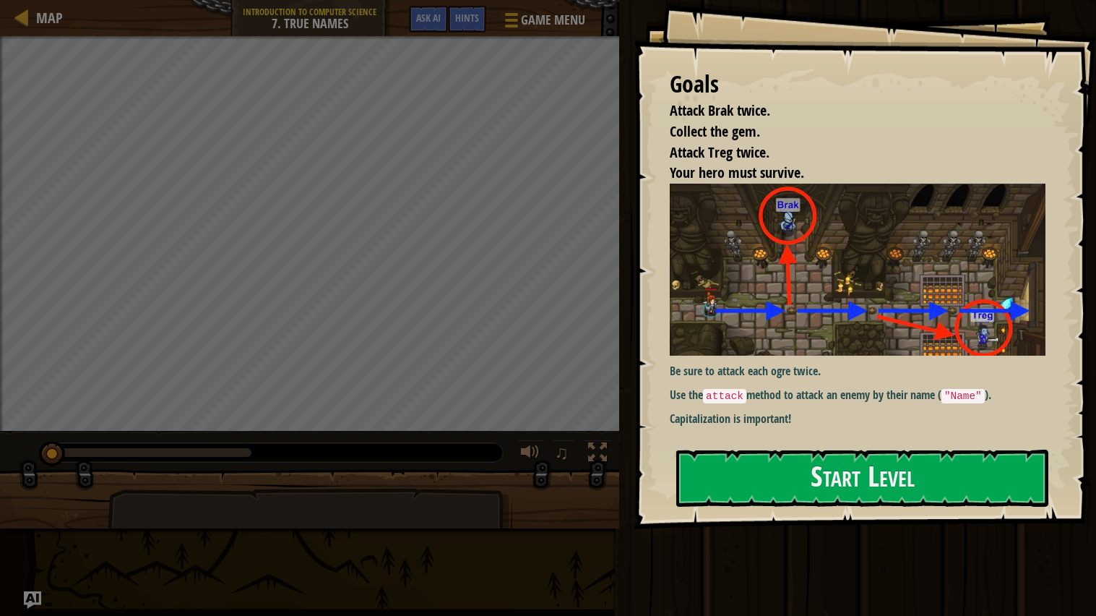
click at [752, 533] on div at bounding box center [862, 537] width 372 height 33
click at [741, 461] on button "Start Level" at bounding box center [862, 477] width 372 height 57
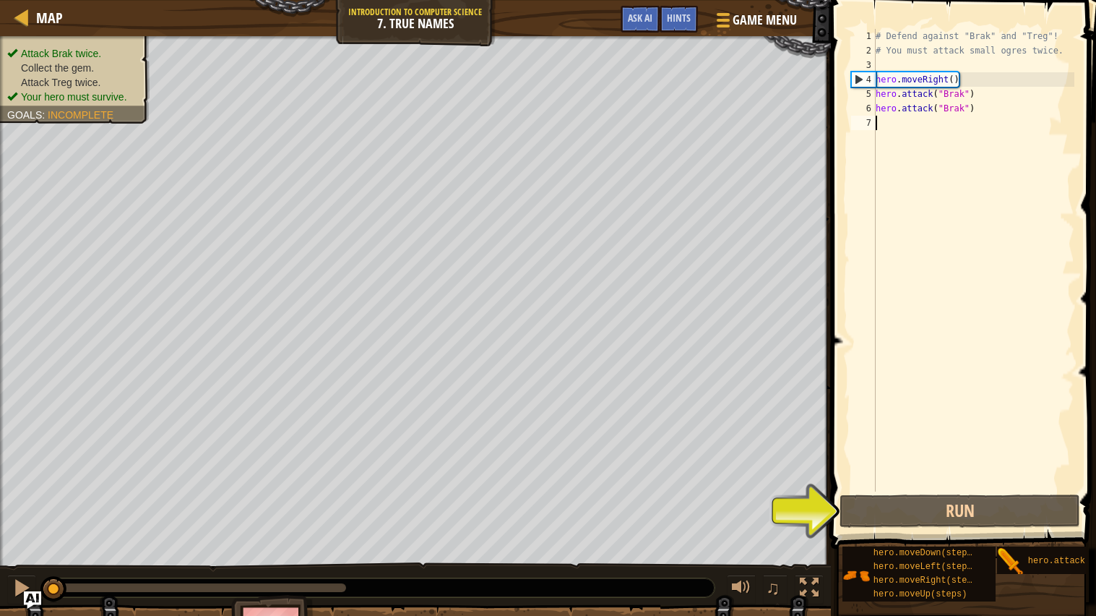
click at [966, 96] on div "# Defend against "Brak" and "Treg"! # You must attack small ogres twice. hero .…" at bounding box center [974, 274] width 202 height 491
type textarea "hero.attack("Brak")"
click at [966, 96] on div "# Defend against "Brak" and "Treg"! # You must attack small ogres twice. hero .…" at bounding box center [974, 274] width 202 height 491
click at [959, 132] on div "# Defend against "Brak" and "Treg"! # You must attack small ogres twice. hero .…" at bounding box center [974, 274] width 202 height 491
click at [937, 491] on div "# Defend against "Brak" and "Treg"! # You must attack small ogres twice. hero .…" at bounding box center [974, 274] width 202 height 491
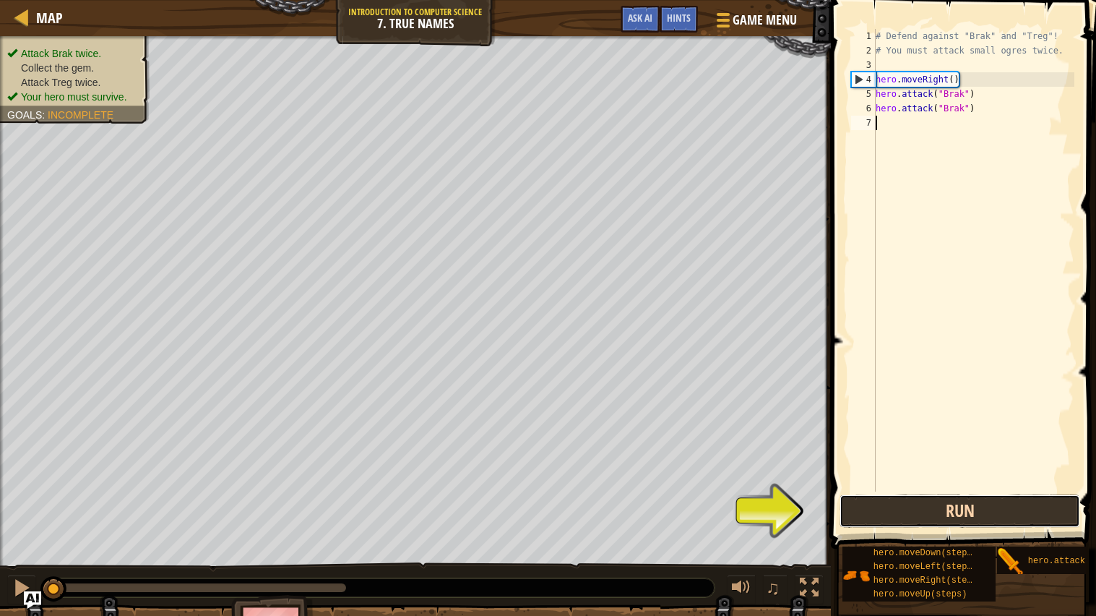
click at [944, 501] on button "Run" at bounding box center [960, 510] width 241 height 33
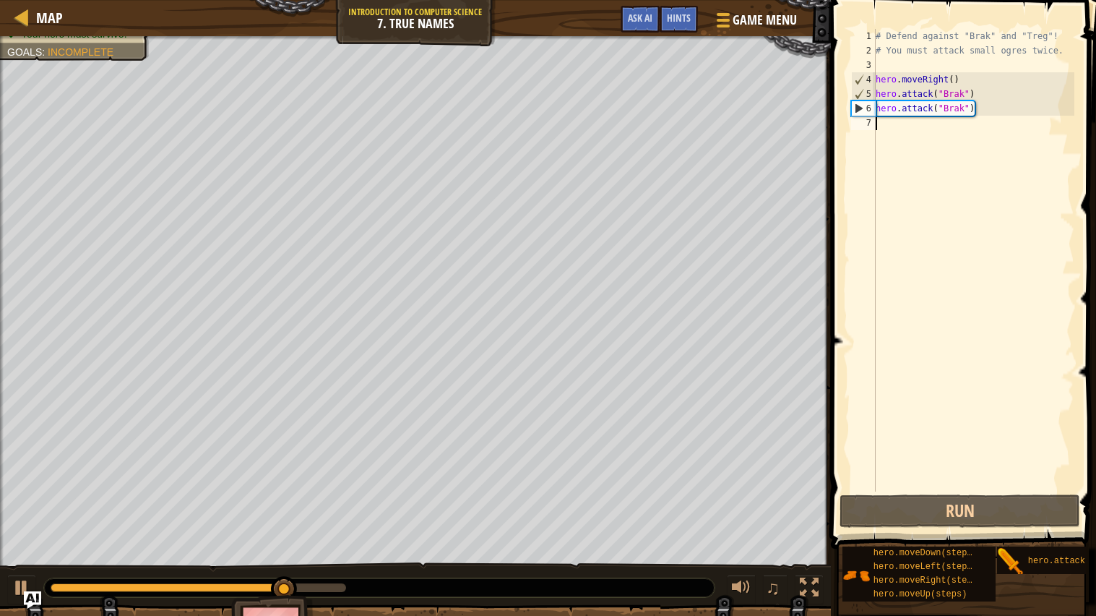
type textarea "m"
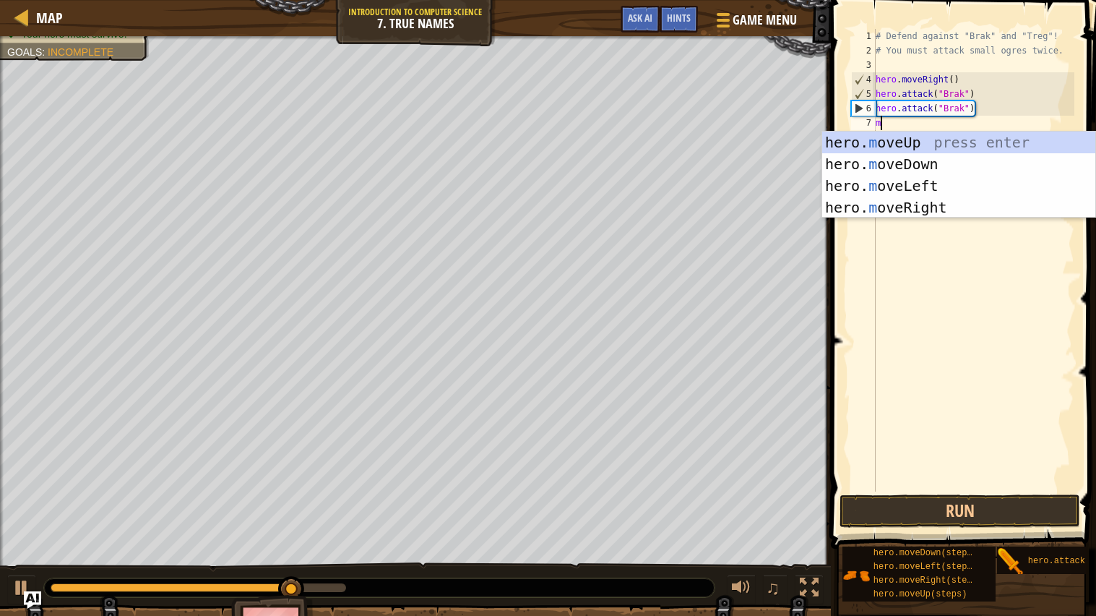
scroll to position [6, 0]
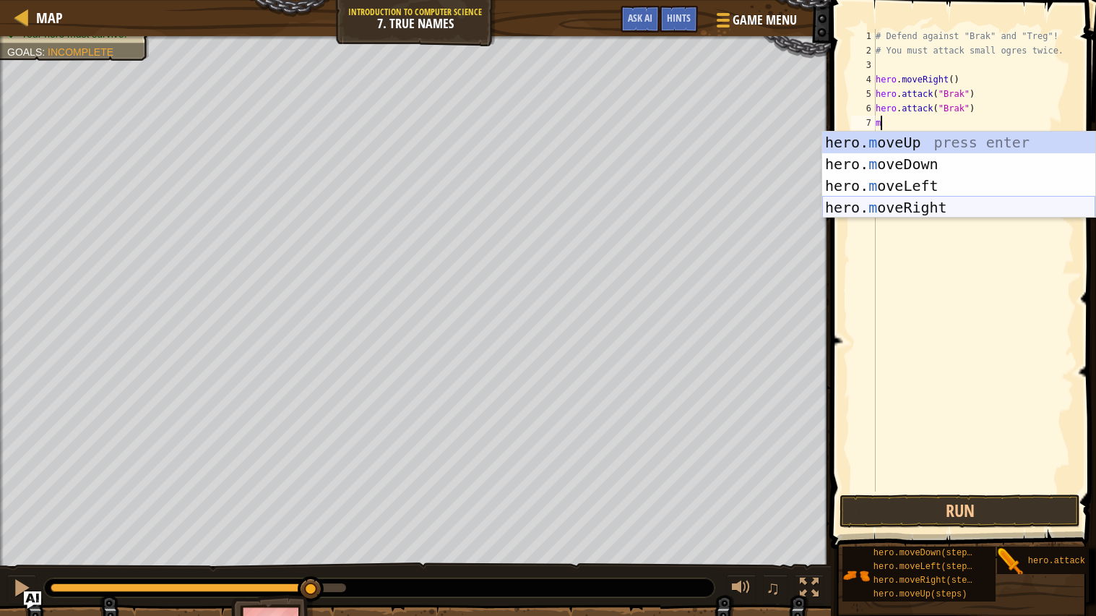
click at [930, 202] on div "hero. m oveUp press enter hero. m oveDown press enter hero. m oveLeft press ent…" at bounding box center [958, 197] width 273 height 130
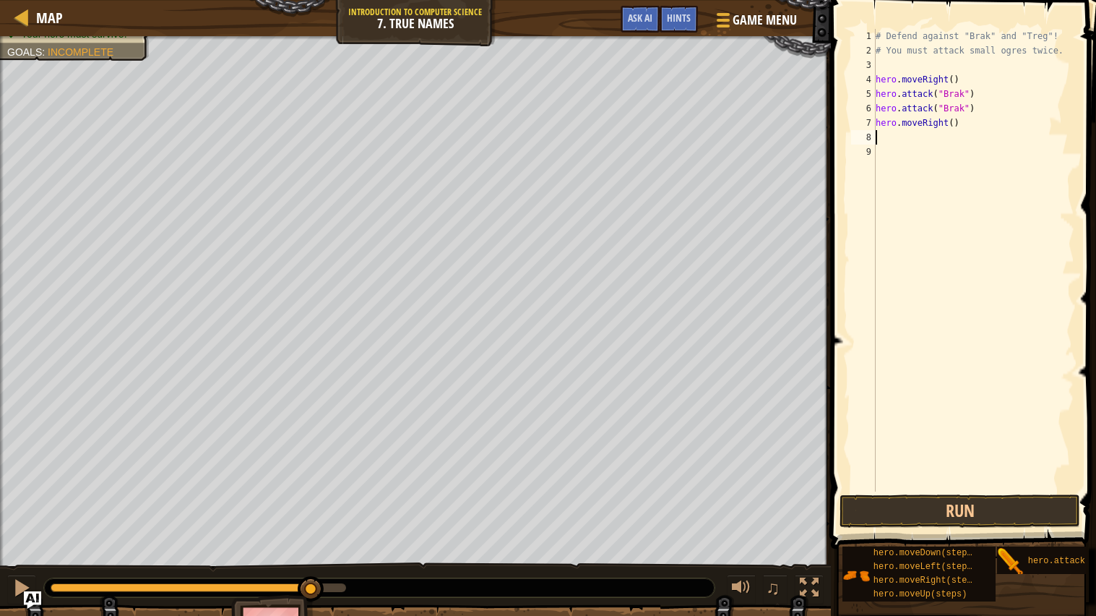
click at [954, 122] on div "# Defend against "Brak" and "Treg"! # You must attack small ogres twice. hero .…" at bounding box center [974, 274] width 202 height 491
type textarea "hero.moveRight(3)"
click at [942, 145] on div "# Defend against "Brak" and "Treg"! # You must attack small ogres twice. hero .…" at bounding box center [974, 274] width 202 height 491
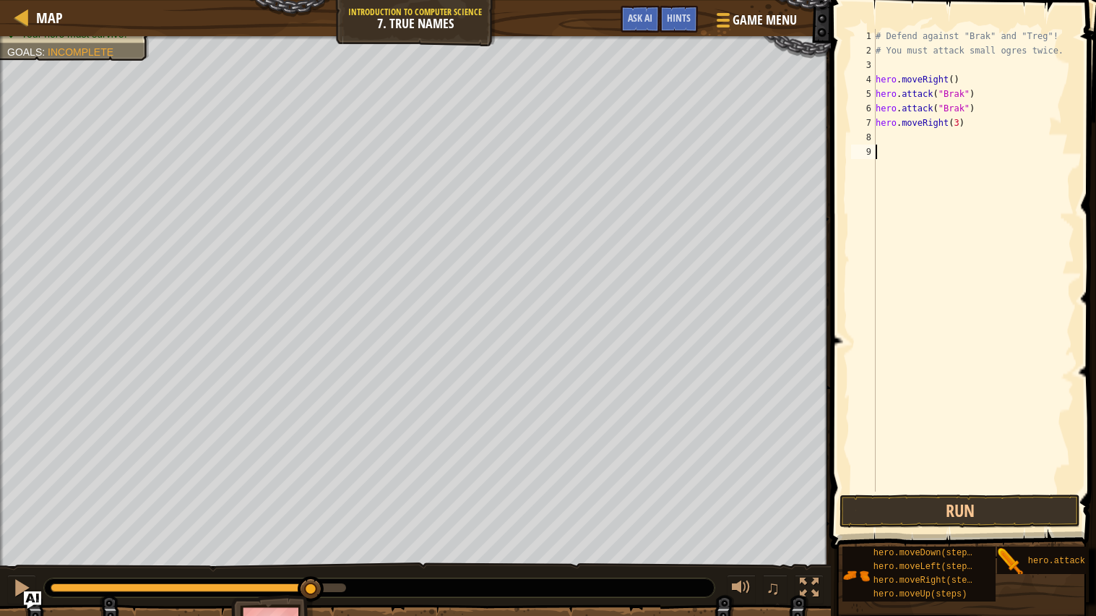
click at [938, 138] on div "# Defend against "Brak" and "Treg"! # You must attack small ogres twice. hero .…" at bounding box center [974, 274] width 202 height 491
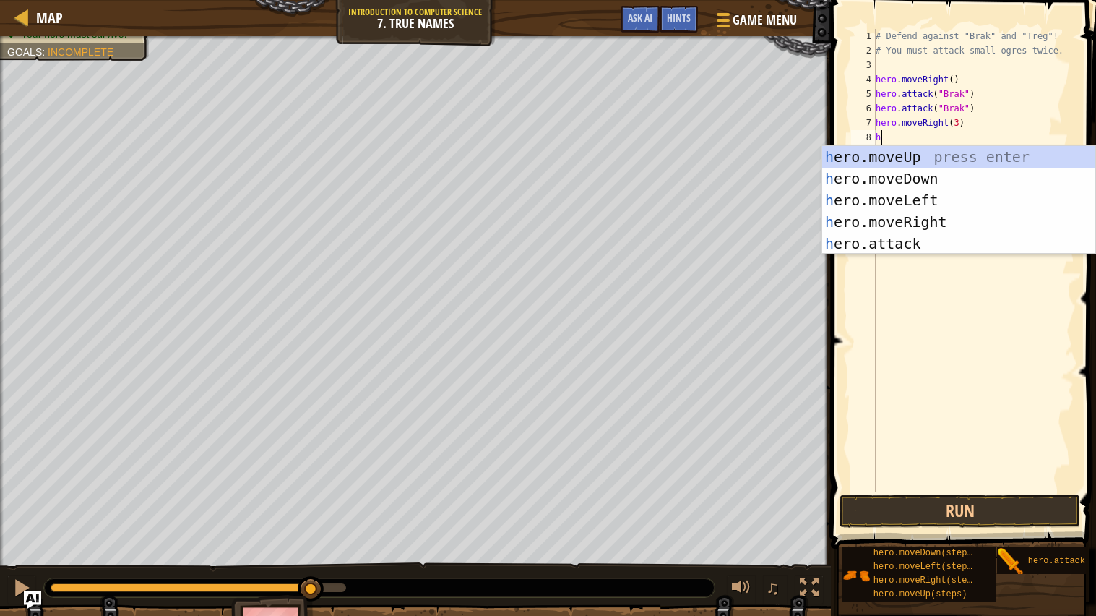
click at [947, 242] on div "h ero.moveUp press enter h ero.moveDown press enter h ero.moveLeft press enter …" at bounding box center [958, 222] width 273 height 152
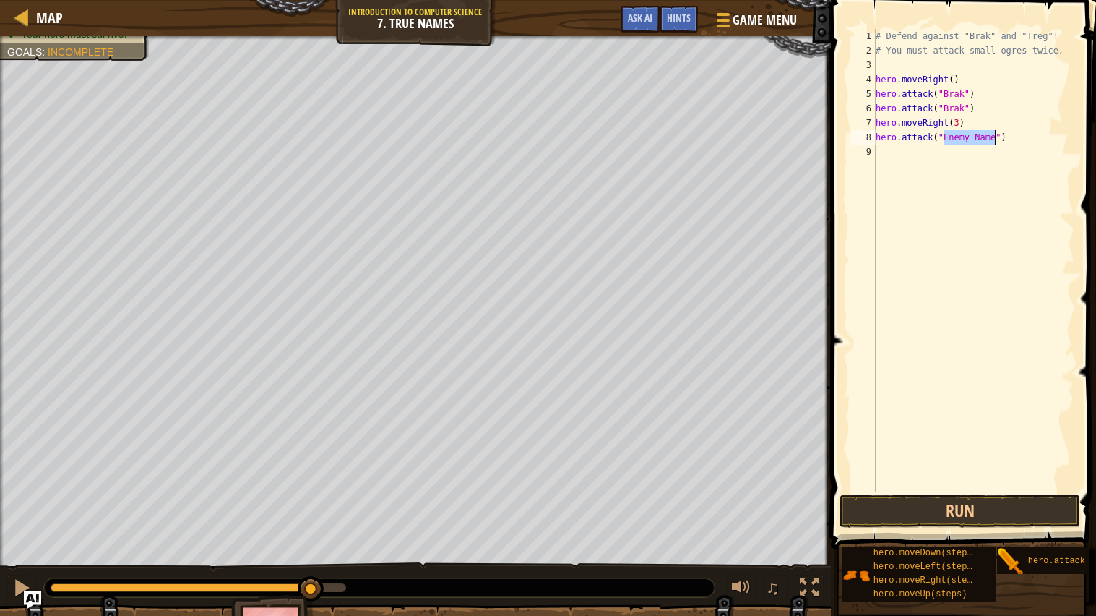
click at [974, 142] on div "# Defend against "Brak" and "Treg"! # You must attack small ogres twice. hero .…" at bounding box center [974, 274] width 202 height 491
click at [993, 133] on div "# Defend against "Brak" and "Treg"! # You must attack small ogres twice. hero .…" at bounding box center [974, 274] width 202 height 491
click at [919, 139] on div "# Defend against "Brak" and "Treg"! # You must attack small ogres twice. hero .…" at bounding box center [974, 274] width 202 height 491
type textarea """
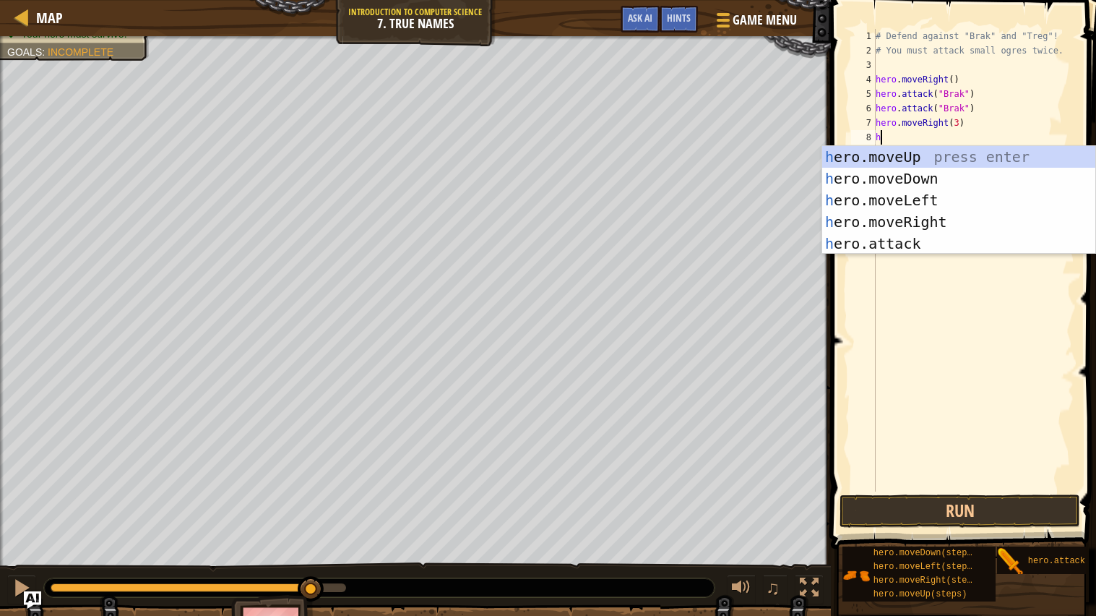
click at [942, 243] on div "h ero.moveUp press enter h ero.moveDown press enter h ero.moveLeft press enter …" at bounding box center [958, 222] width 273 height 152
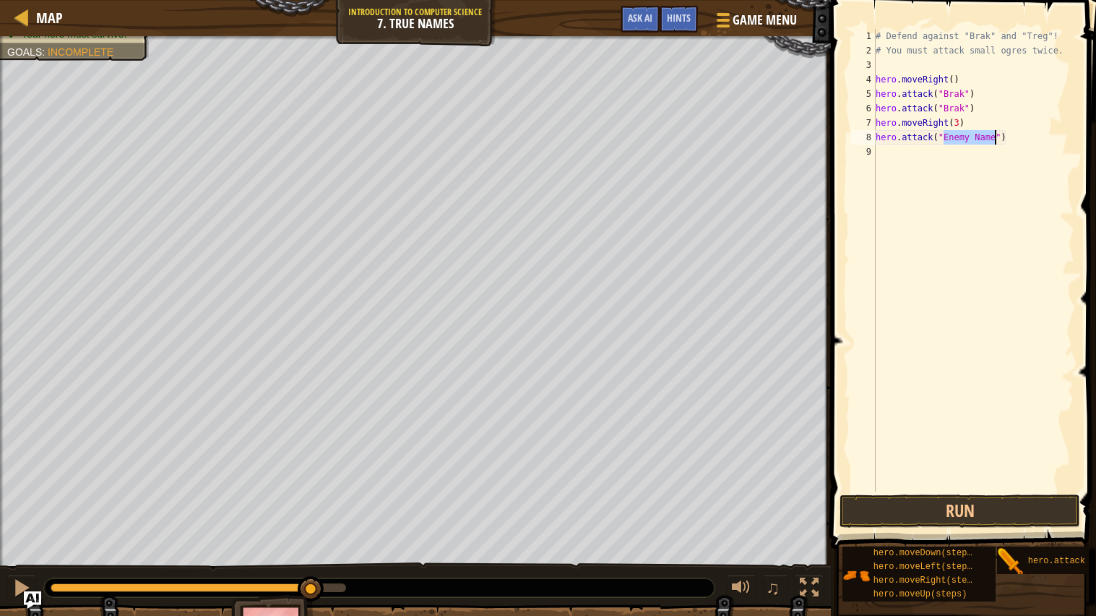
click at [967, 137] on div "# Defend against "Brak" and "Treg"! # You must attack small ogres twice. hero .…" at bounding box center [974, 274] width 202 height 491
click at [973, 142] on div "# Defend against "Brak" and "Treg"! # You must attack small ogres twice. hero .…" at bounding box center [974, 274] width 202 height 491
click at [970, 134] on div "# Defend against "Brak" and "Treg"! # You must attack small ogres twice. hero .…" at bounding box center [974, 274] width 202 height 491
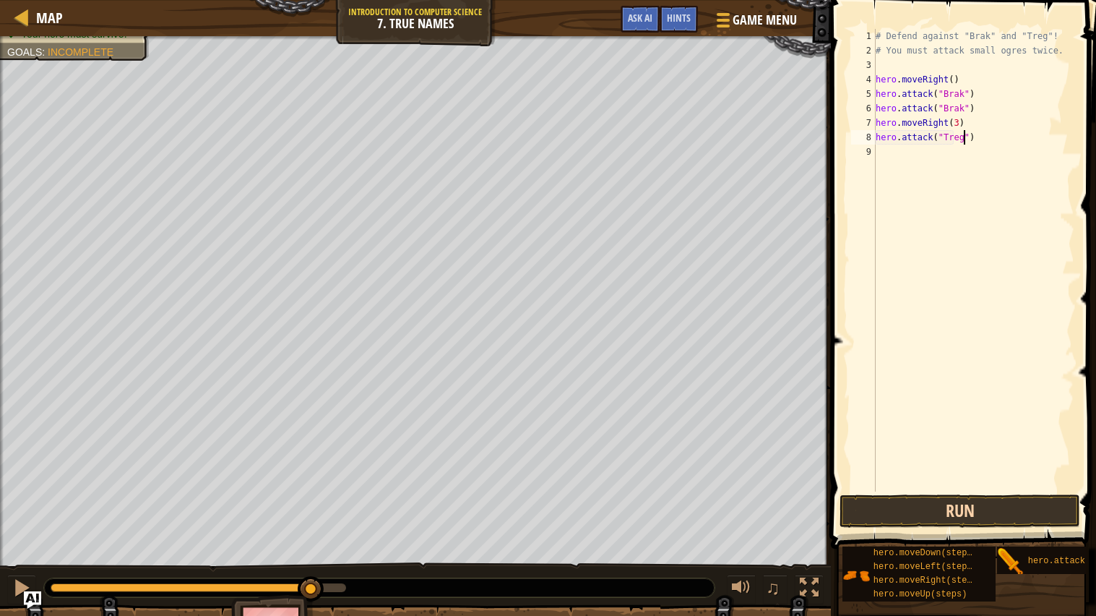
type textarea "hero.attack("Treg")"
click at [1013, 496] on button "Run" at bounding box center [960, 510] width 241 height 33
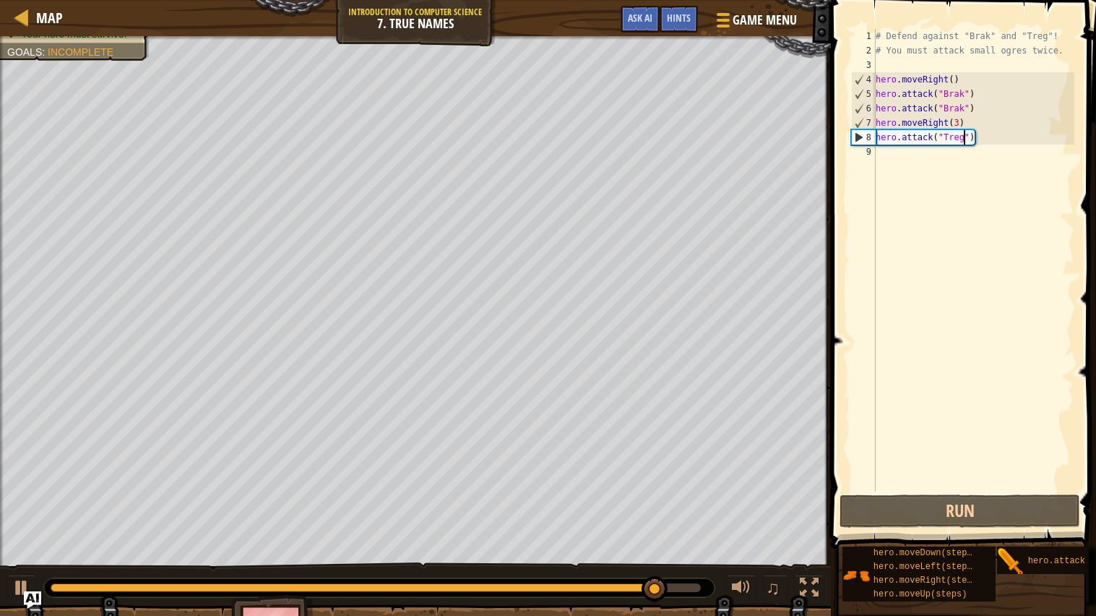
click at [918, 147] on div "# Defend against "Brak" and "Treg"! # You must attack small ogres twice. hero .…" at bounding box center [974, 274] width 202 height 491
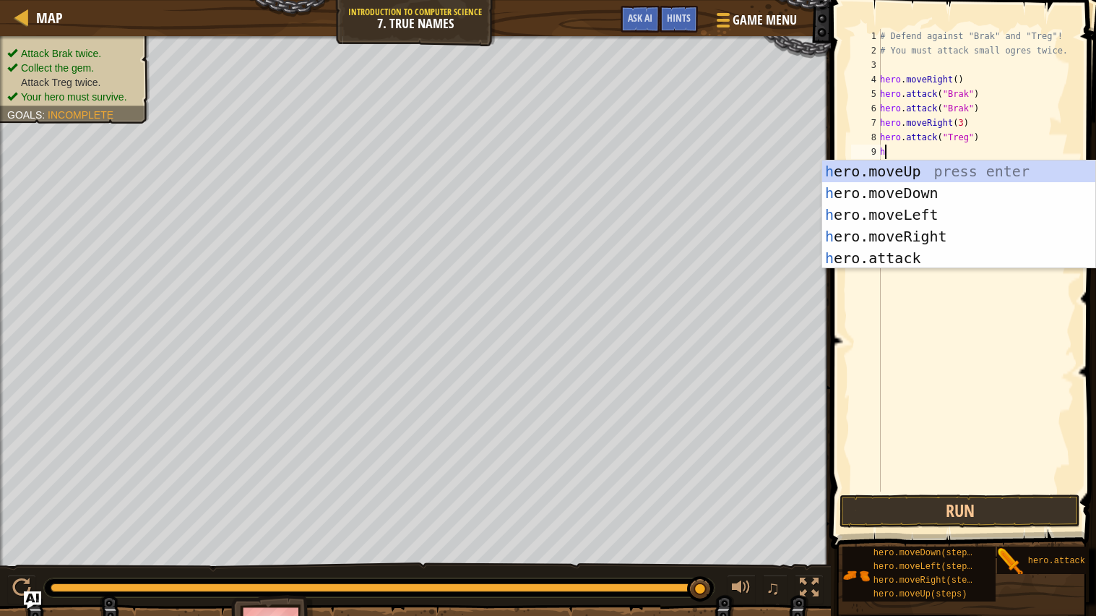
click at [957, 255] on div "h ero.moveUp press enter h ero.moveDown press enter h ero.moveLeft press enter …" at bounding box center [958, 236] width 273 height 152
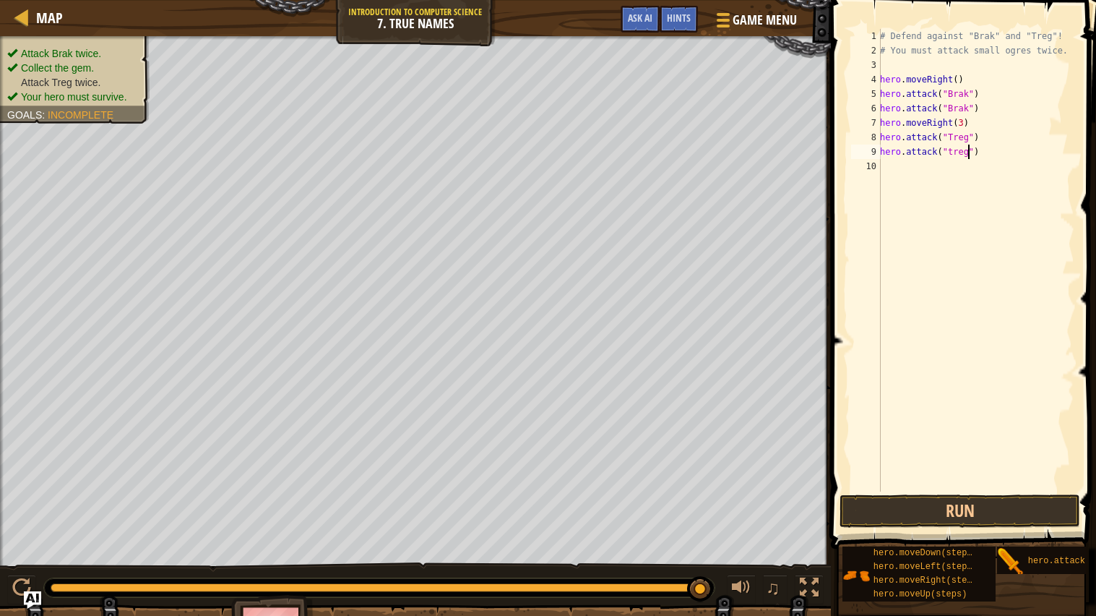
scroll to position [6, 7]
click at [1001, 522] on button "Run" at bounding box center [960, 510] width 241 height 33
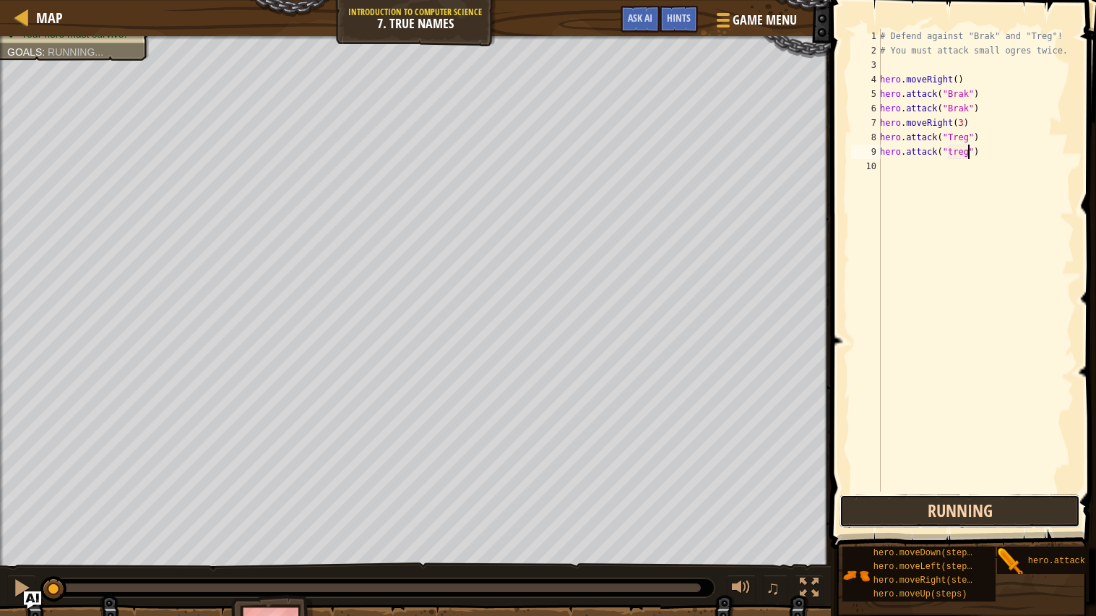
click at [1027, 517] on button "Running" at bounding box center [960, 510] width 241 height 33
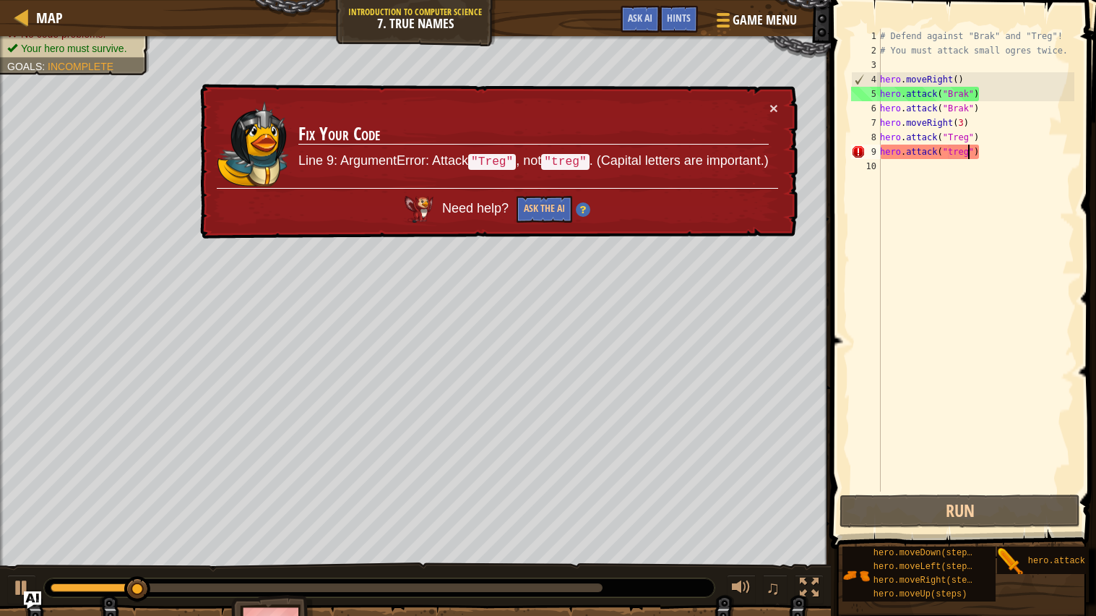
click at [952, 152] on div "# Defend against "Brak" and "Treg"! # You must attack small ogres twice. hero .…" at bounding box center [975, 274] width 197 height 491
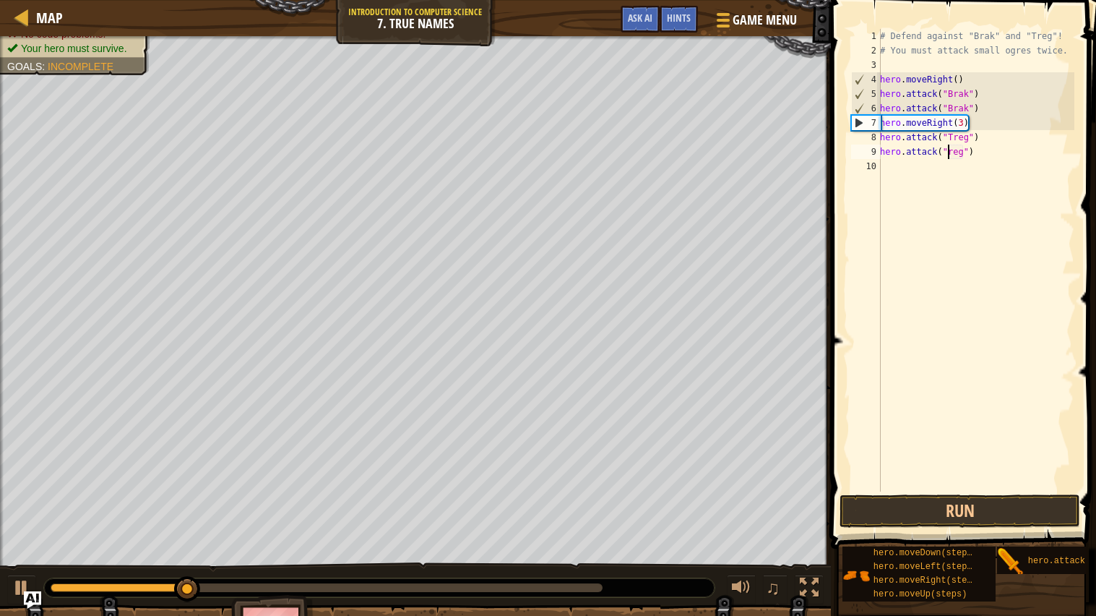
type textarea "hero.attack("Treg")"
click at [1028, 283] on div "# Defend against "Brak" and "Treg"! # You must attack small ogres twice. hero .…" at bounding box center [975, 274] width 197 height 491
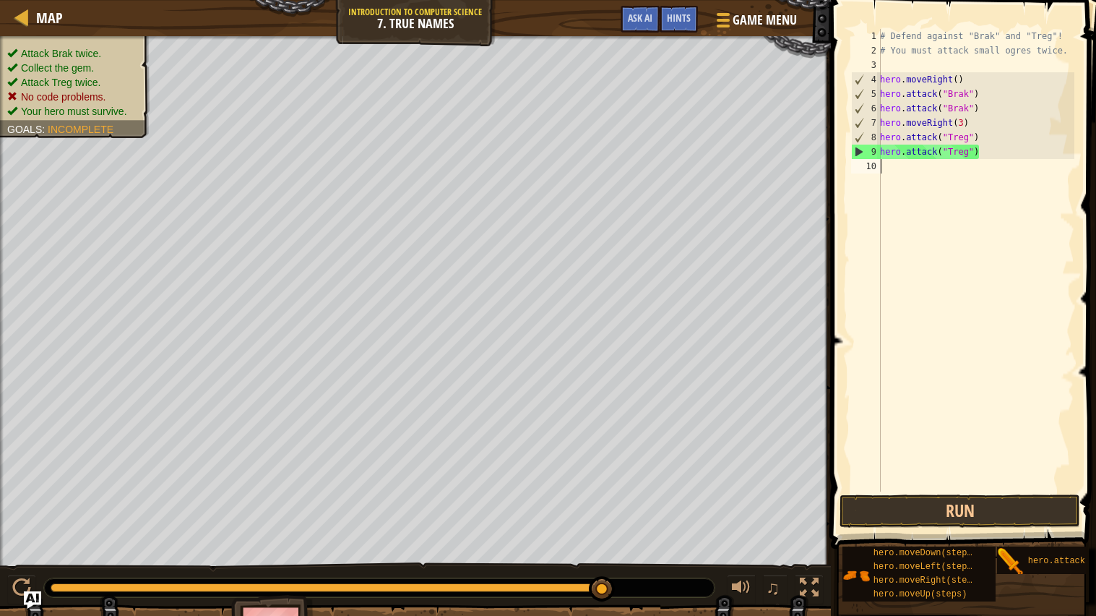
click at [955, 171] on div "# Defend against "Brak" and "Treg"! # You must attack small ogres twice. hero .…" at bounding box center [975, 274] width 197 height 491
click at [992, 119] on div "# Defend against "Brak" and "Treg"! # You must attack small ogres twice. hero .…" at bounding box center [975, 274] width 197 height 491
type textarea "h"
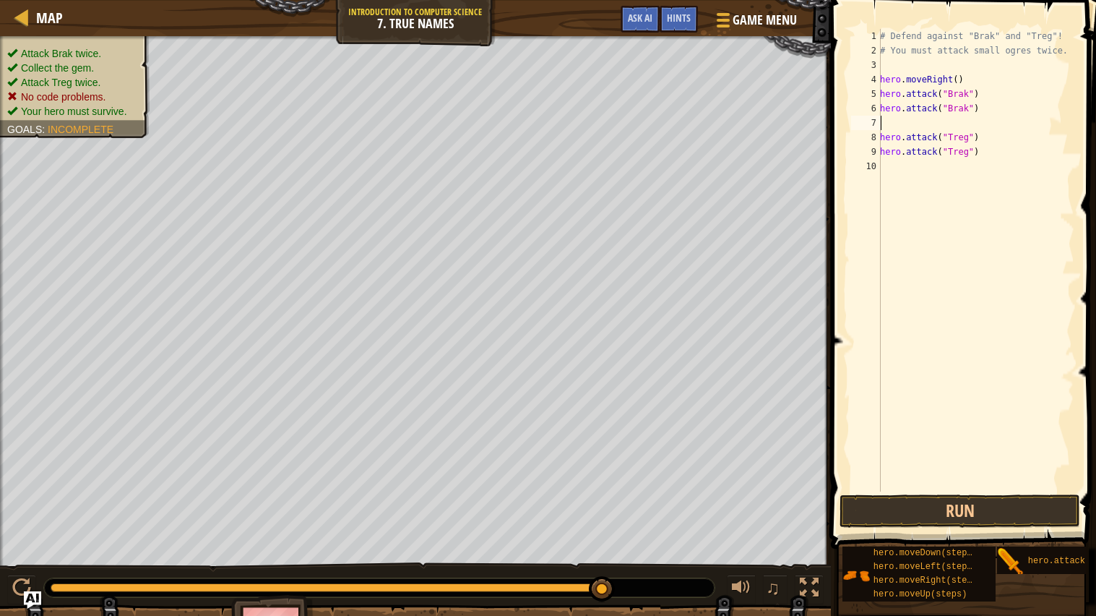
click at [934, 178] on div "# Defend against "Brak" and "Treg"! # You must attack small ogres twice. hero .…" at bounding box center [975, 274] width 197 height 491
type textarea "h"
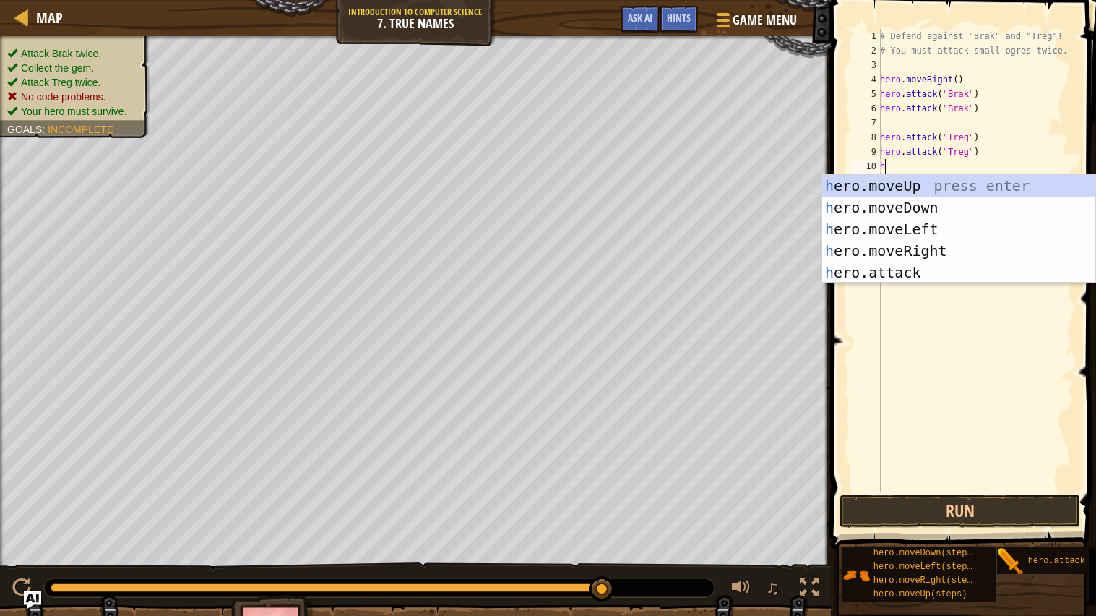
click at [950, 249] on div "h ero.moveUp press enter h ero.moveDown press enter h ero.moveLeft press enter …" at bounding box center [958, 251] width 273 height 152
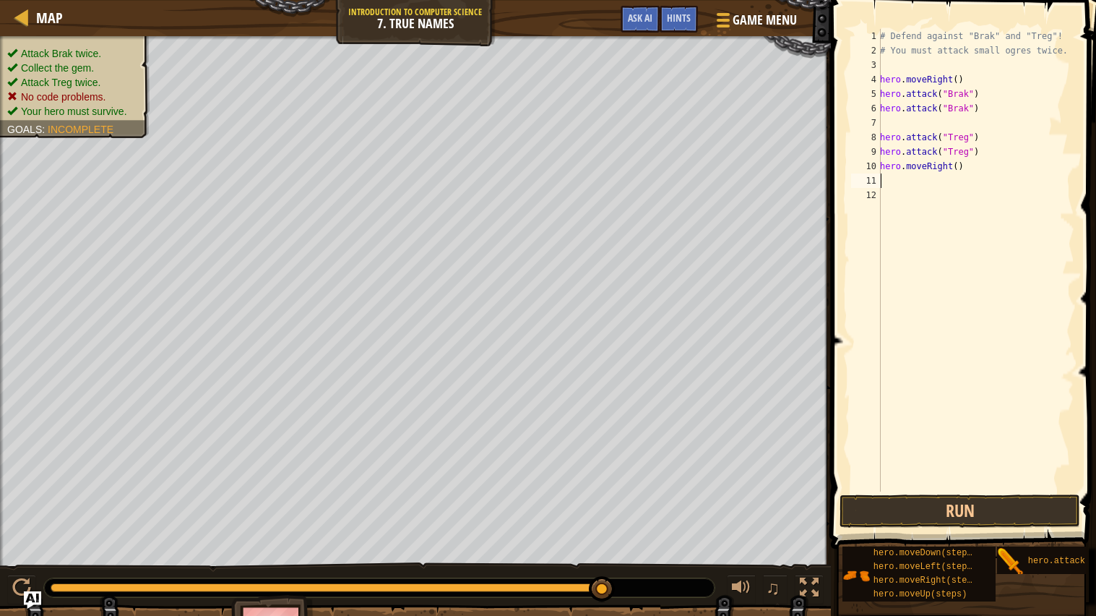
click at [989, 520] on button "Run" at bounding box center [960, 510] width 241 height 33
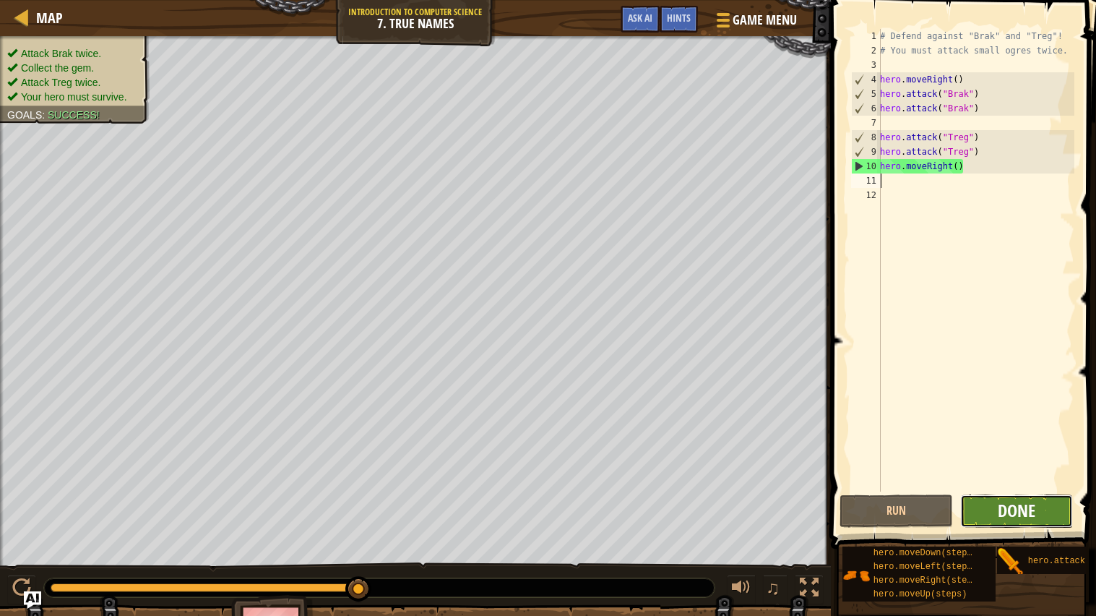
click at [1018, 509] on span "Done" at bounding box center [1017, 510] width 38 height 23
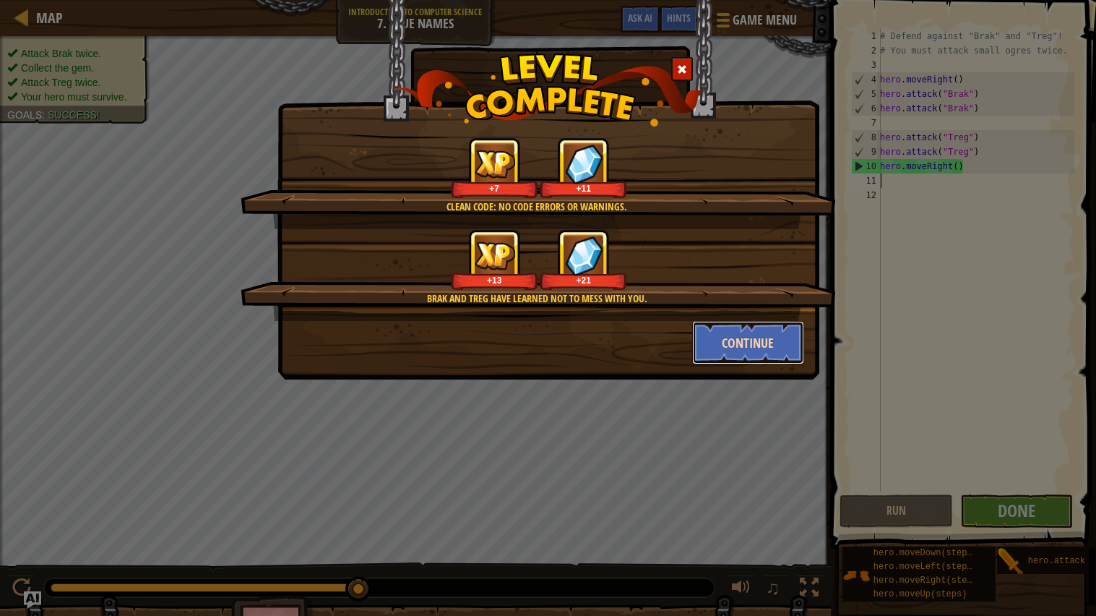
click at [715, 353] on button "Continue" at bounding box center [748, 342] width 112 height 43
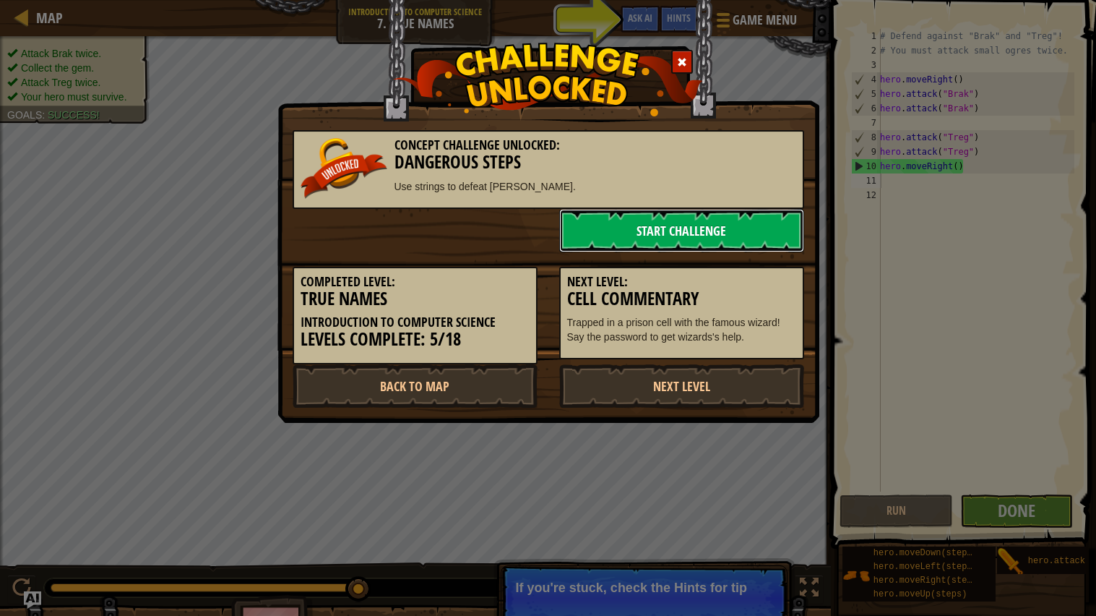
click at [687, 228] on link "Start Challenge" at bounding box center [681, 230] width 245 height 43
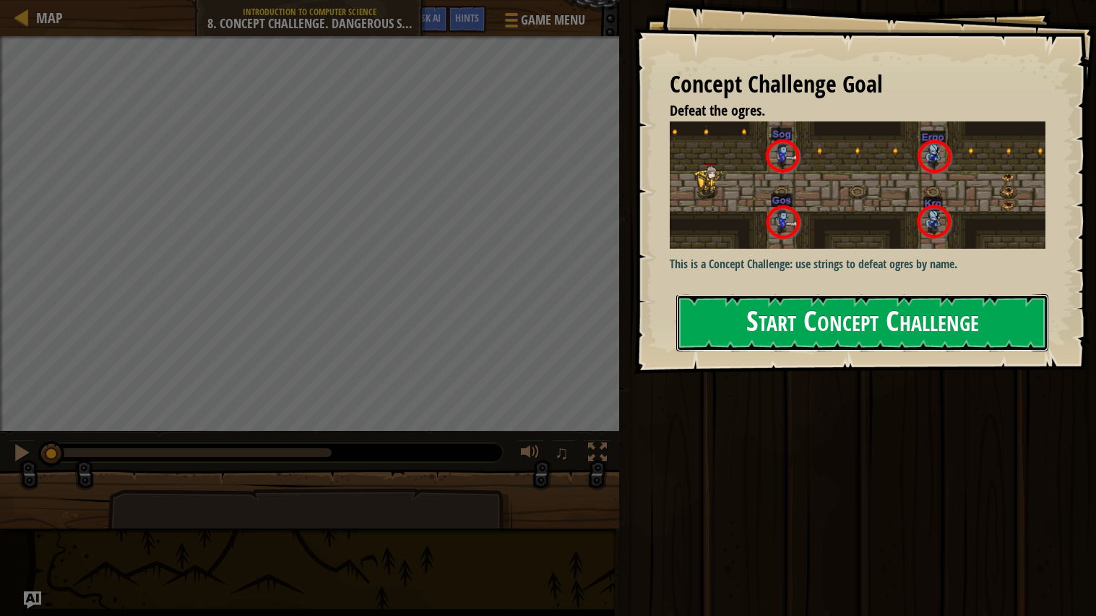
click at [799, 335] on button "Start Concept Challenge" at bounding box center [862, 322] width 372 height 57
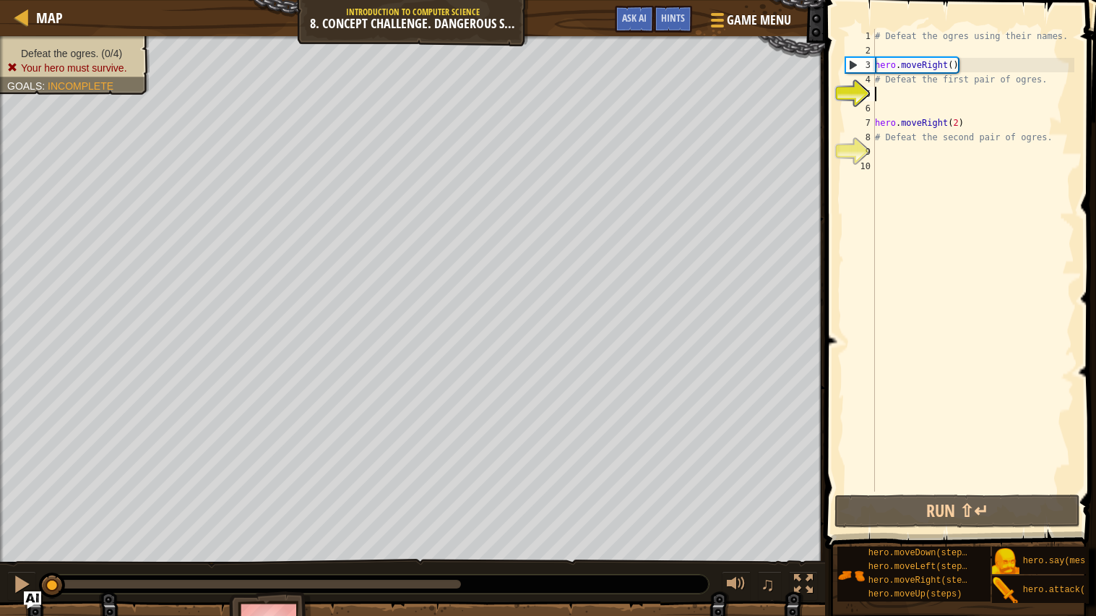
scroll to position [6, 0]
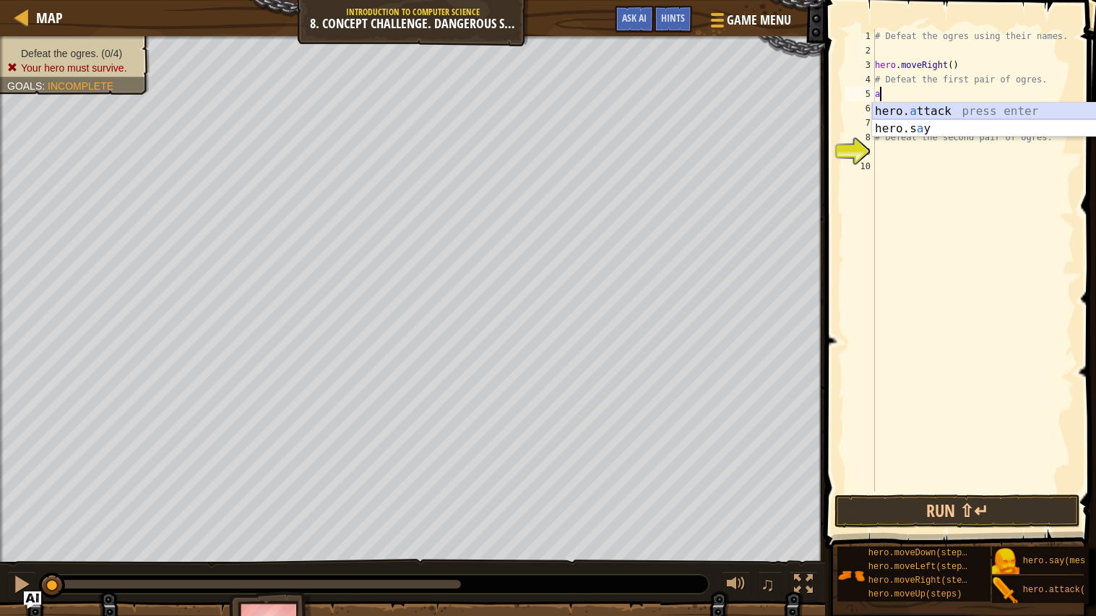
click at [937, 112] on div "hero. a ttack press enter hero.s a y press enter" at bounding box center [1008, 137] width 273 height 69
type textarea "hero.attack("Sog")"
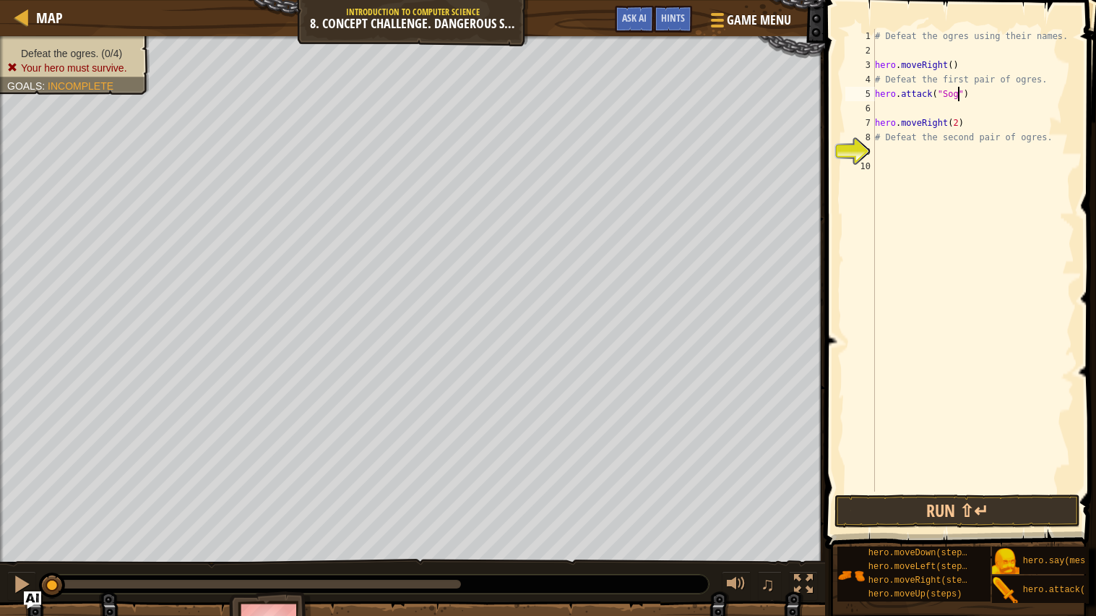
click at [950, 111] on div "# Defeat the ogres using their names. hero . moveRight ( ) # Defeat the first p…" at bounding box center [973, 274] width 202 height 491
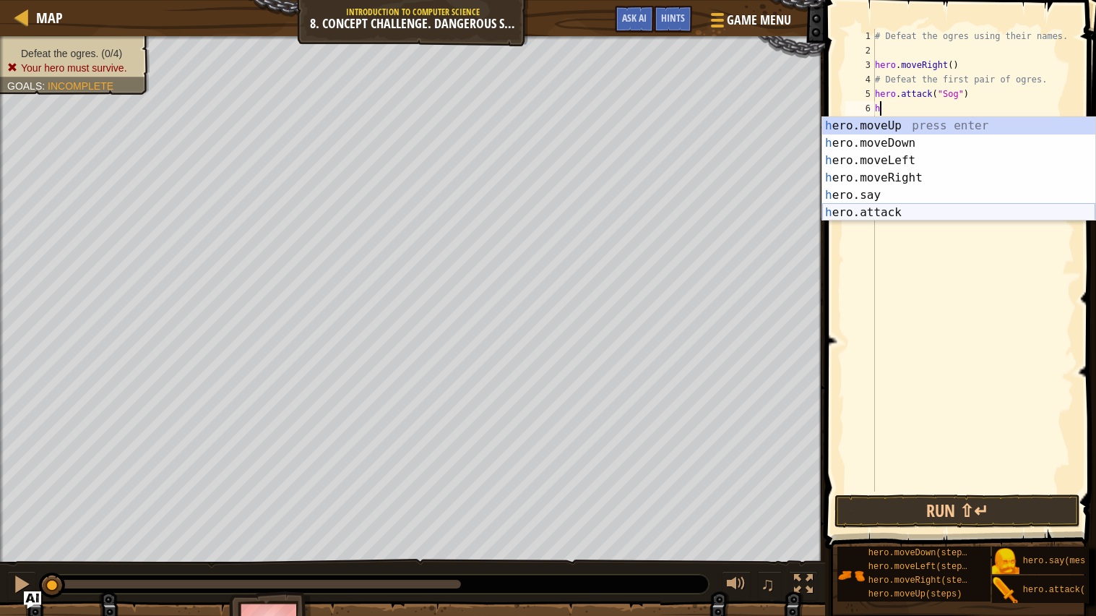
click at [915, 209] on div "h ero.moveUp press enter h ero.moveDown press enter h ero.moveLeft press enter …" at bounding box center [958, 186] width 273 height 139
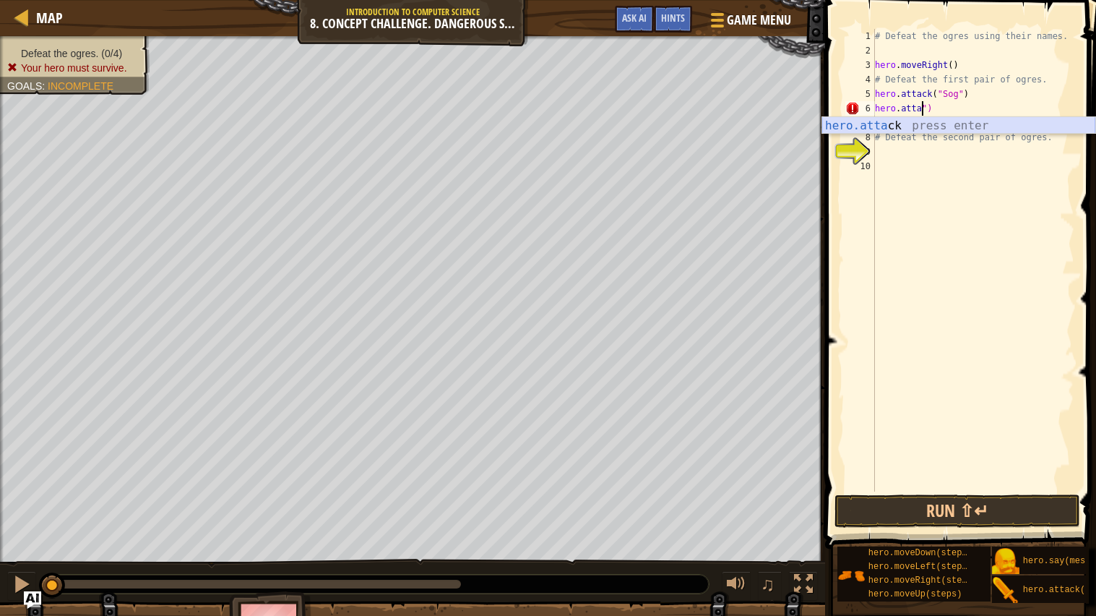
click at [997, 129] on div "hero.[PERSON_NAME] press enter" at bounding box center [958, 143] width 273 height 52
type textarea "hero.attack("Gos")"
click at [977, 165] on div "# Defeat the ogres using their names. hero . moveRight ( ) # Defeat the first p…" at bounding box center [973, 274] width 202 height 491
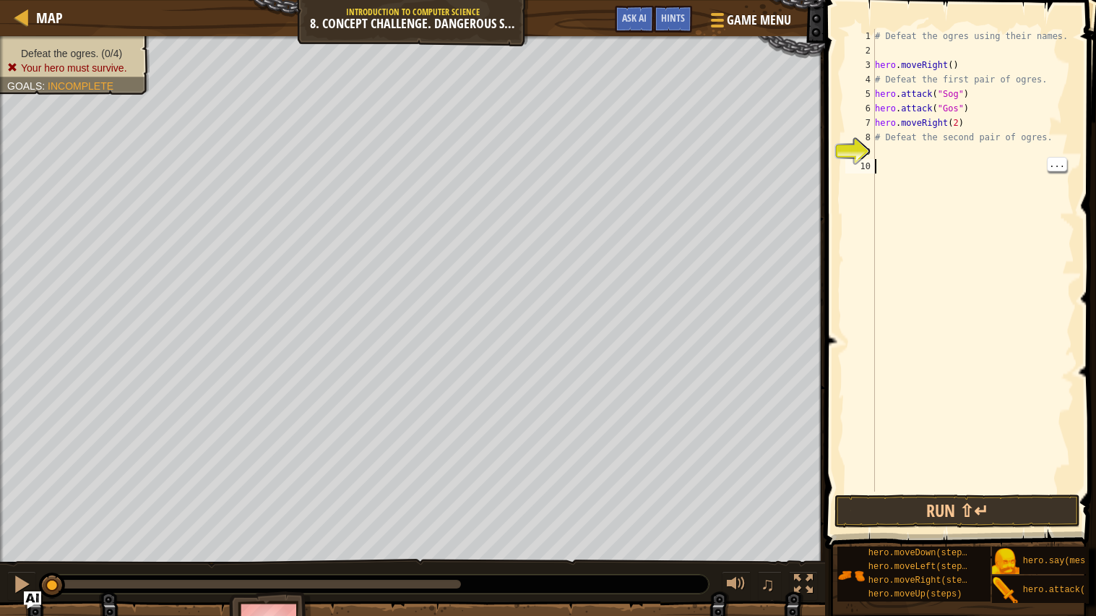
scroll to position [6, 0]
click at [975, 156] on div "# Defeat the ogres using their names. hero . moveRight ( ) # Defeat the first p…" at bounding box center [973, 274] width 202 height 491
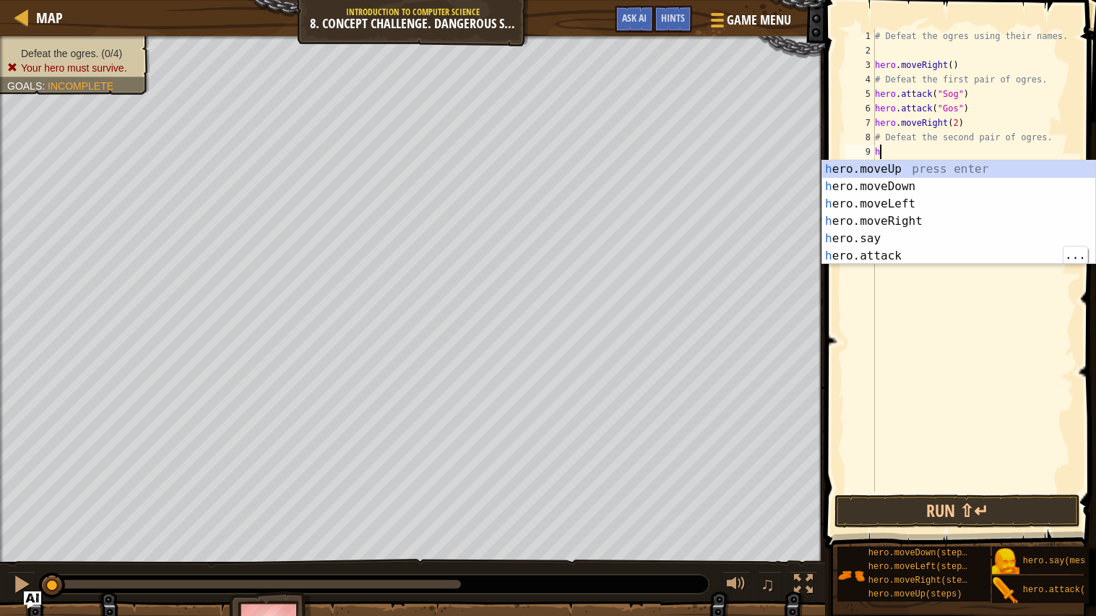
click at [928, 258] on div "h ero.moveUp press enter h ero.moveDown press enter h ero.moveLeft press enter …" at bounding box center [958, 229] width 273 height 139
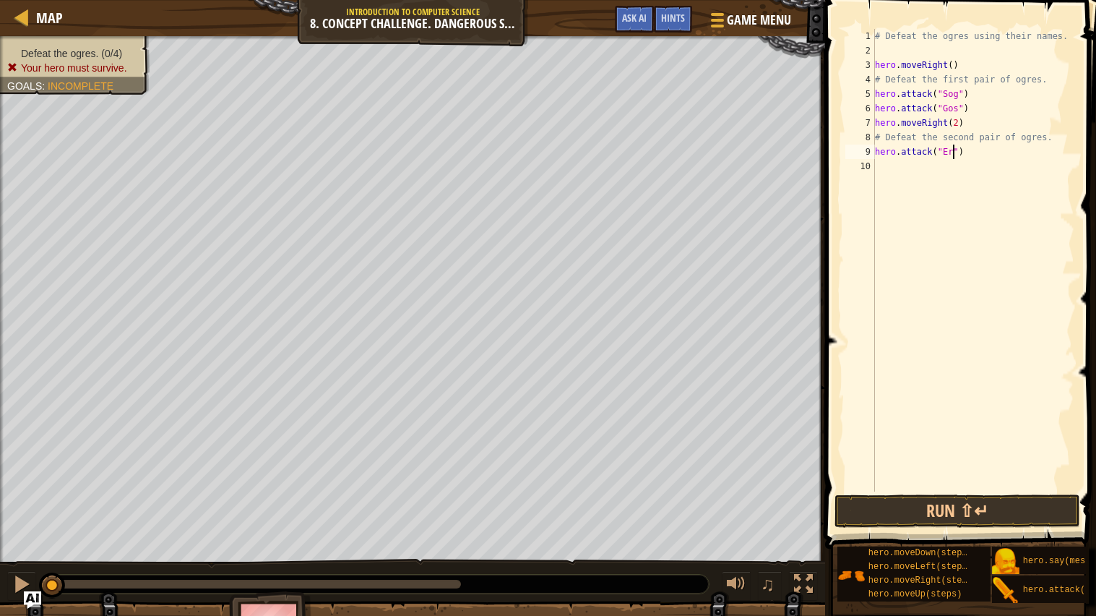
scroll to position [6, 7]
type textarea "hero.attack("Ergo")"
click at [971, 168] on div "# Defeat the ogres using their names. hero . moveRight ( ) # Defeat the first p…" at bounding box center [973, 274] width 202 height 491
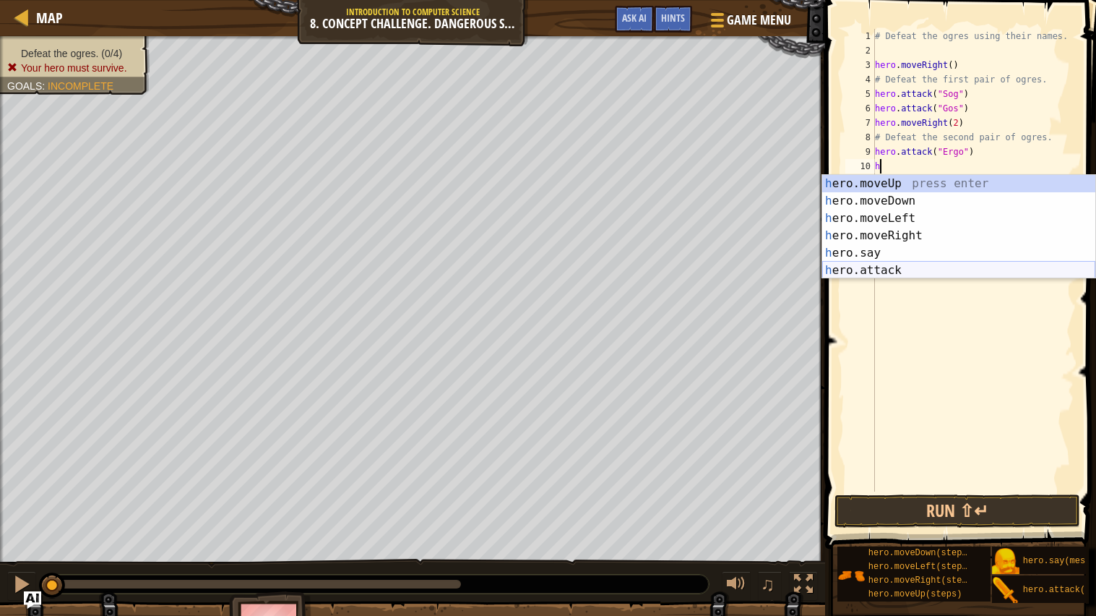
click at [934, 275] on div "h ero.moveUp press enter h ero.moveDown press enter h ero.moveLeft press enter …" at bounding box center [958, 244] width 273 height 139
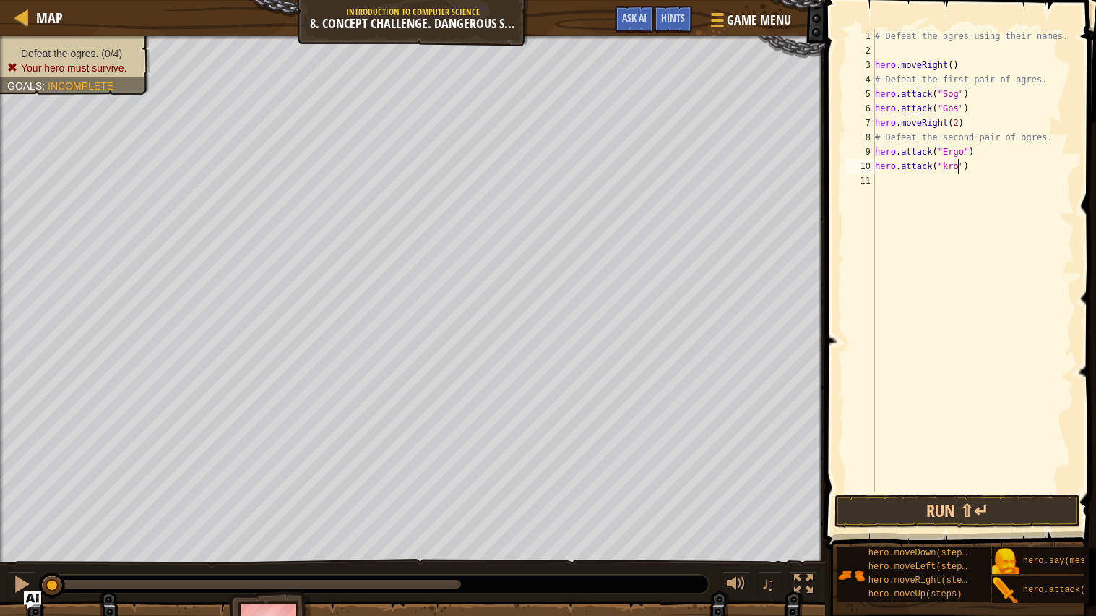
scroll to position [6, 7]
click at [1021, 516] on button "Run ⇧↵" at bounding box center [958, 510] width 246 height 33
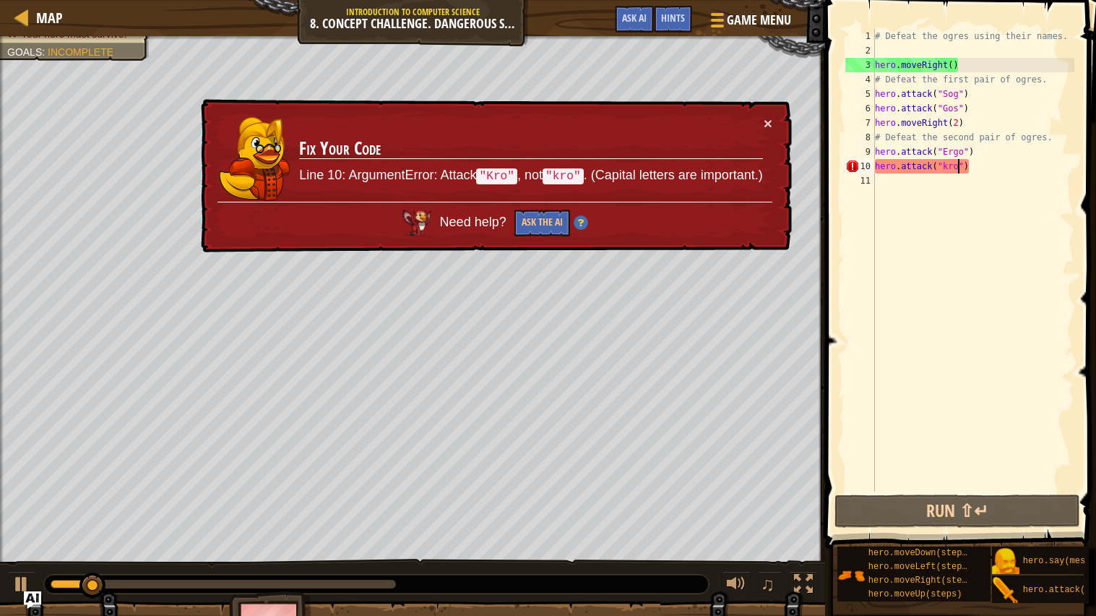
click at [947, 163] on div "# Defeat the ogres using their names. hero . moveRight ( ) # Defeat the first p…" at bounding box center [973, 274] width 202 height 491
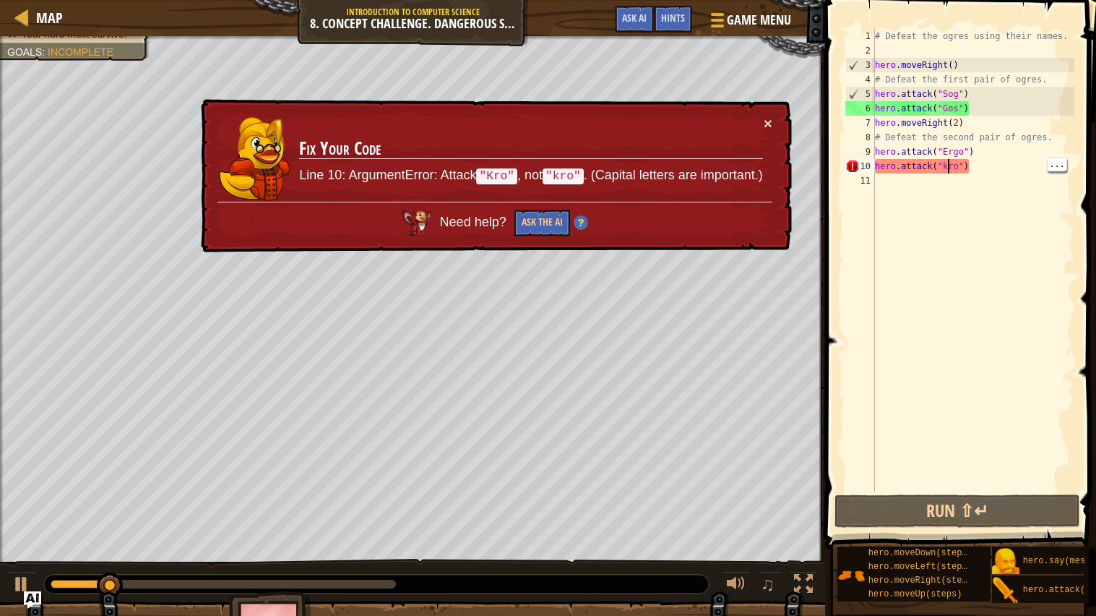
click at [950, 161] on div "# Defeat the ogres using their names. hero . moveRight ( ) # Defeat the first p…" at bounding box center [973, 274] width 202 height 491
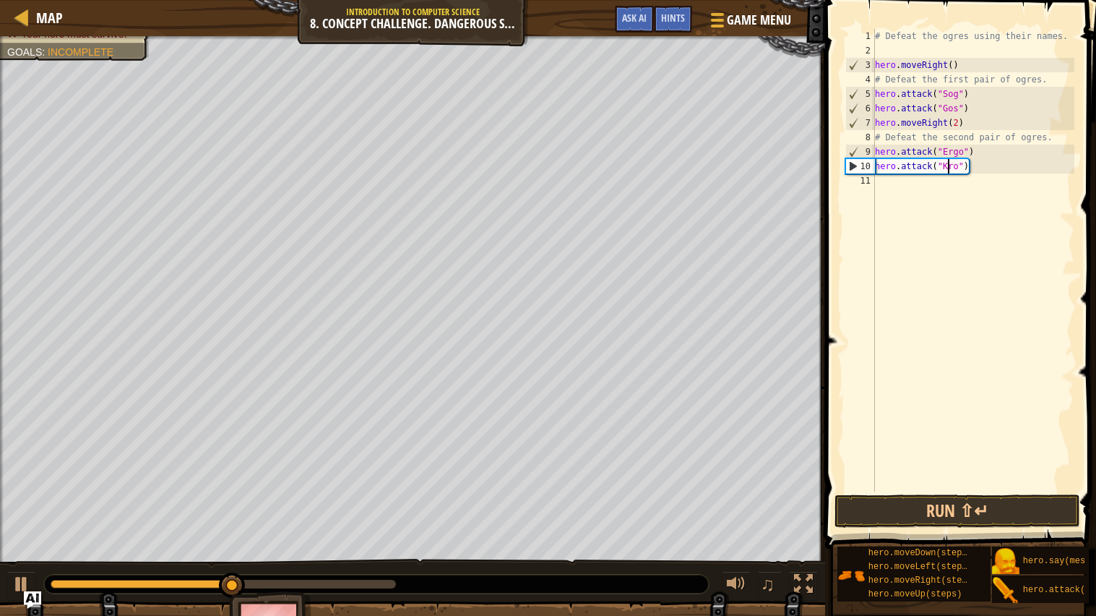
type textarea "hero.attack("Kro")"
click at [942, 338] on div "# Defeat the ogres using their names. hero . moveRight ( ) # Defeat the first p…" at bounding box center [973, 274] width 202 height 491
click at [997, 504] on button "Run ⇧↵" at bounding box center [958, 510] width 246 height 33
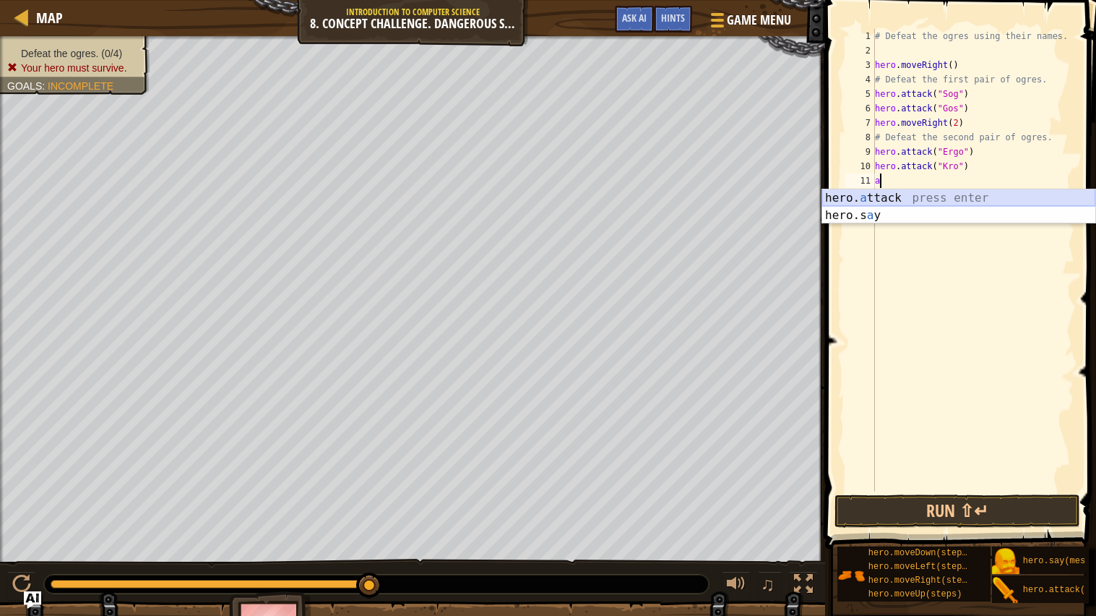
click at [931, 199] on div "hero. a ttack press enter hero.s a y press enter" at bounding box center [958, 223] width 273 height 69
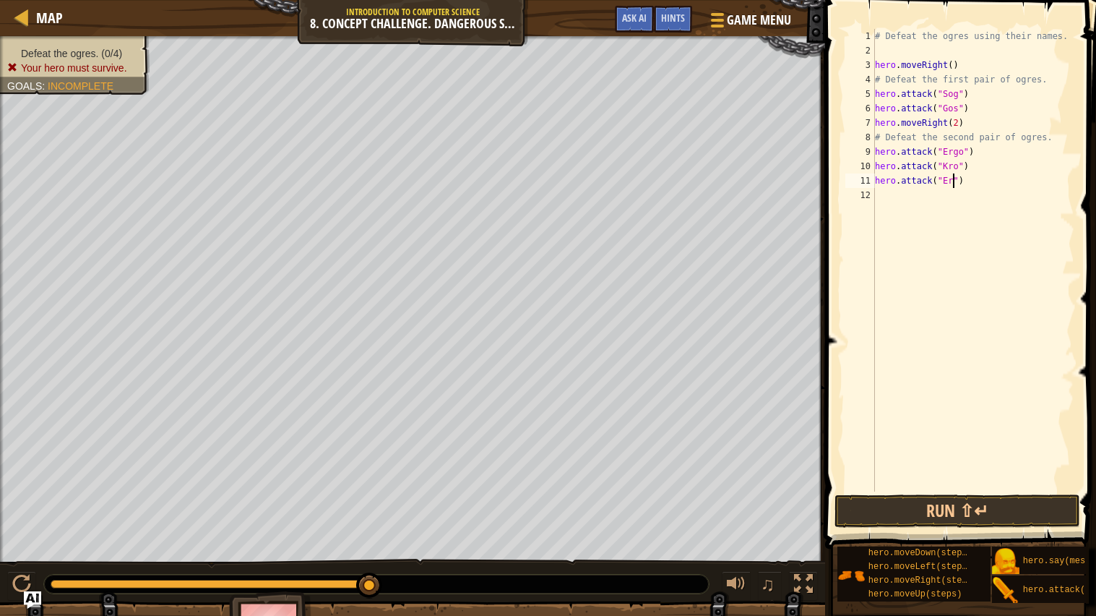
scroll to position [6, 7]
type textarea "hero.attack("Ergo")"
click at [970, 210] on div "# Defeat the ogres using their names. hero . moveRight ( ) # Defeat the first p…" at bounding box center [973, 274] width 202 height 491
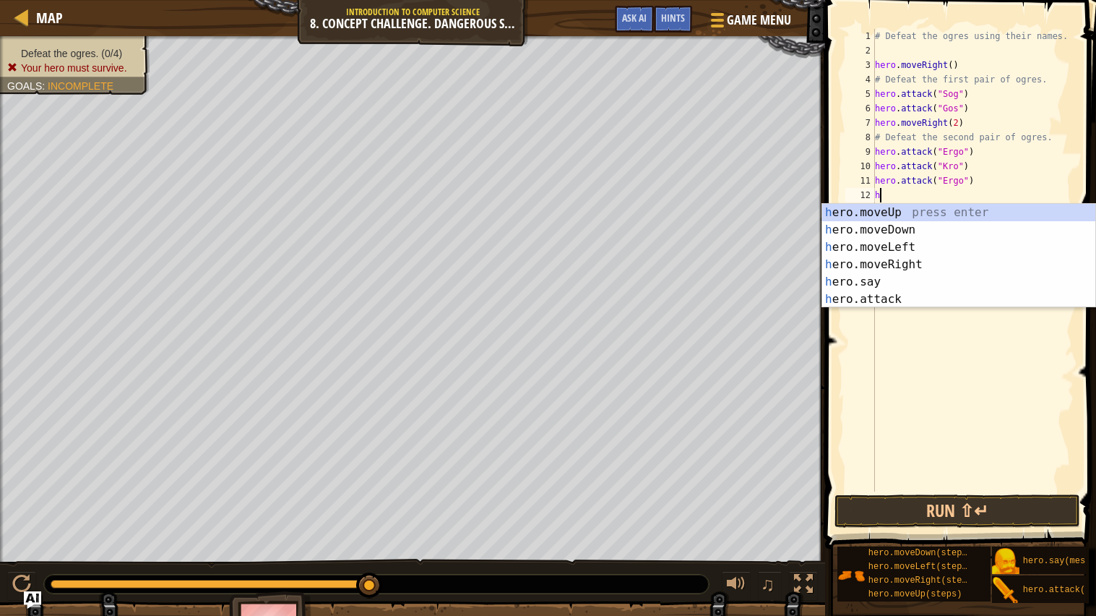
click at [937, 299] on div "h ero.moveUp press enter h ero.moveDown press enter h ero.moveLeft press enter …" at bounding box center [958, 273] width 273 height 139
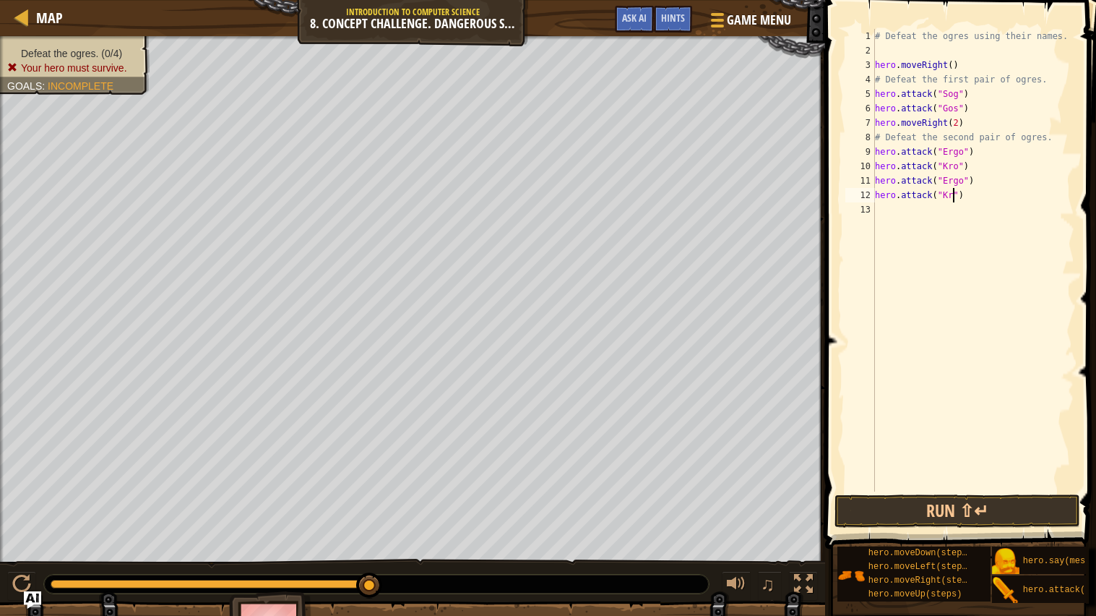
type textarea "hero.attack("Kro")"
click at [917, 215] on div "# Defeat the ogres using their names. hero . moveRight ( ) # Defeat the first p…" at bounding box center [973, 274] width 202 height 491
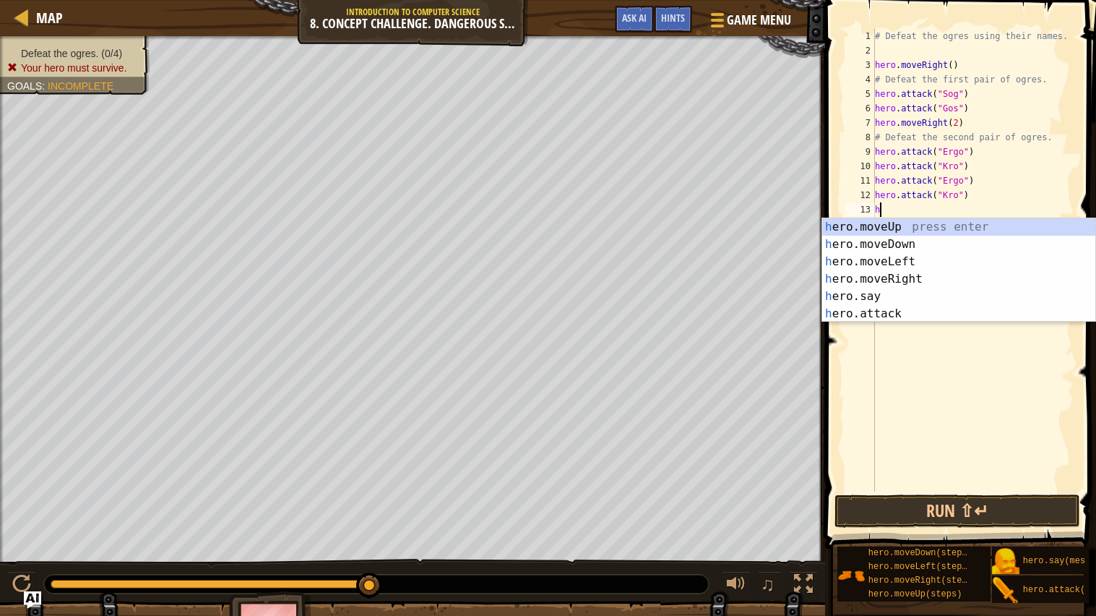
click at [942, 317] on div "h ero.moveUp press enter h ero.moveDown press enter h ero.moveLeft press enter …" at bounding box center [958, 287] width 273 height 139
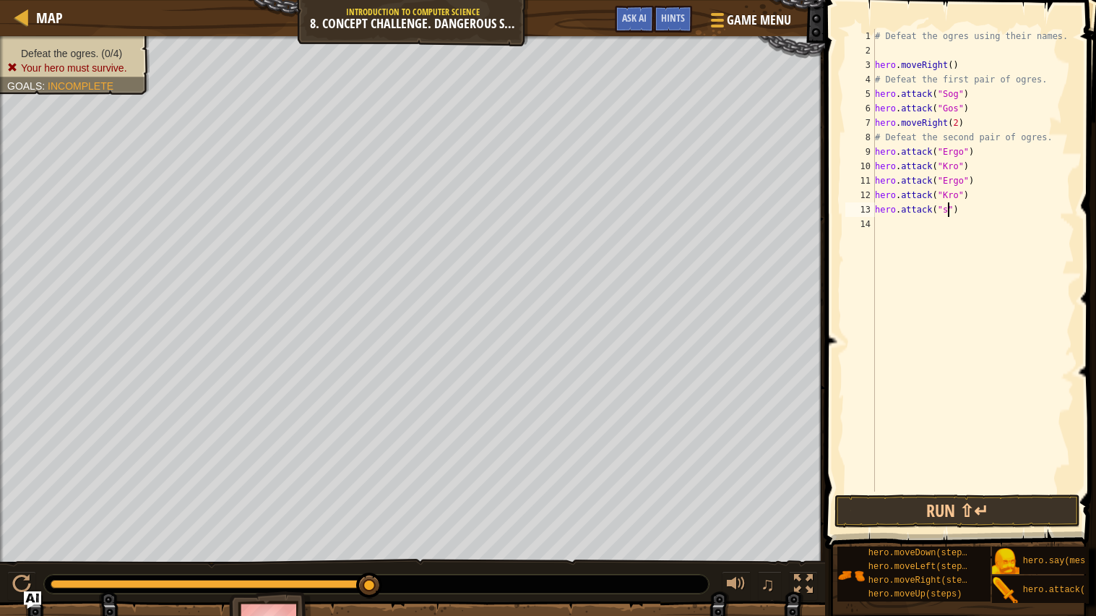
scroll to position [6, 5]
type textarea "hero.attack("Sog")"
click at [1001, 244] on div "# Defeat the ogres using their names. hero . moveRight ( ) # Defeat the first p…" at bounding box center [973, 274] width 202 height 491
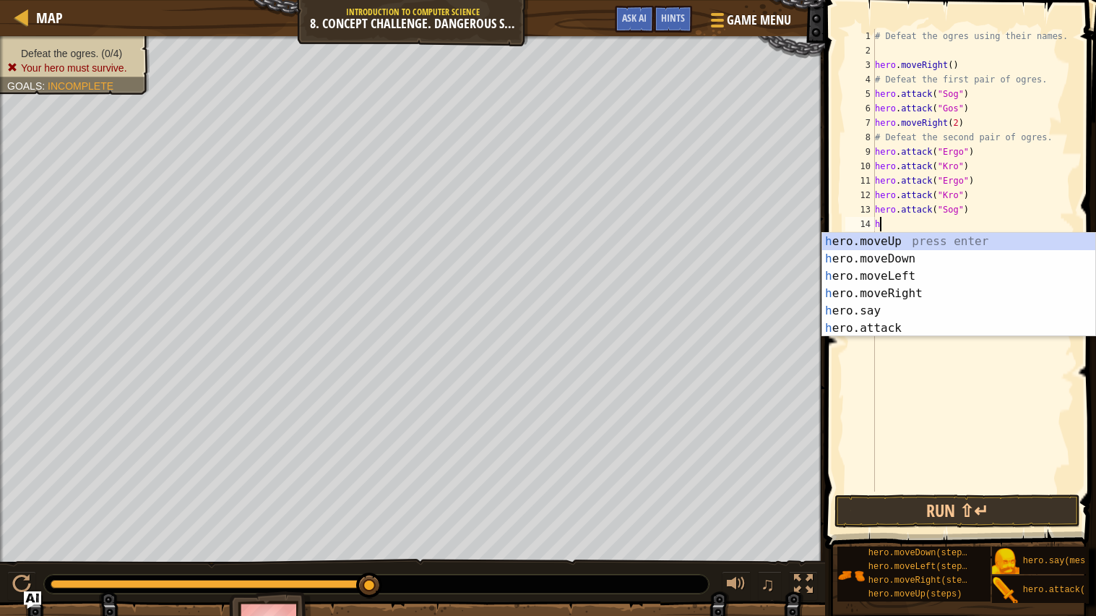
click at [935, 326] on div "h ero.moveUp press enter h ero.moveDown press enter h ero.moveLeft press enter …" at bounding box center [958, 302] width 273 height 139
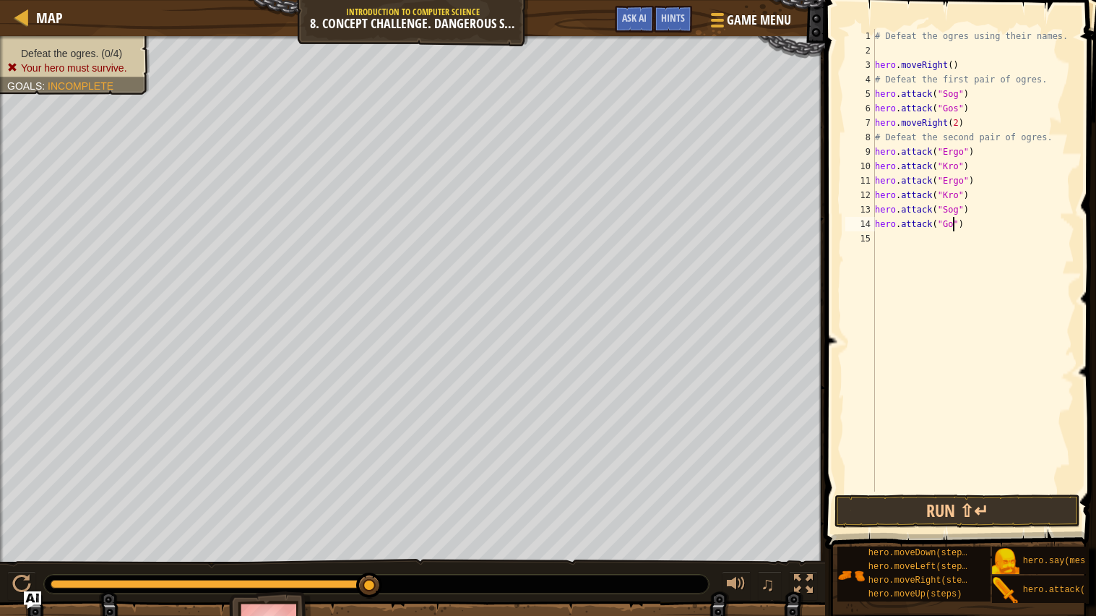
scroll to position [6, 7]
type textarea "hero.attack("Gos")"
click at [1020, 506] on button "Run ⇧↵" at bounding box center [958, 510] width 246 height 33
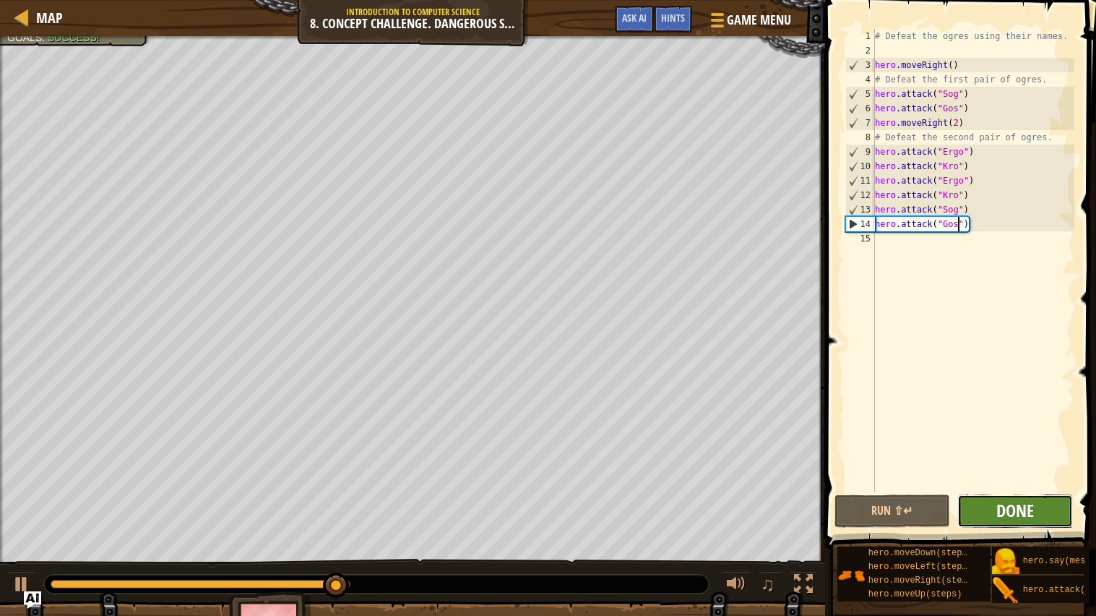
click at [1033, 512] on span "Done" at bounding box center [1016, 510] width 38 height 23
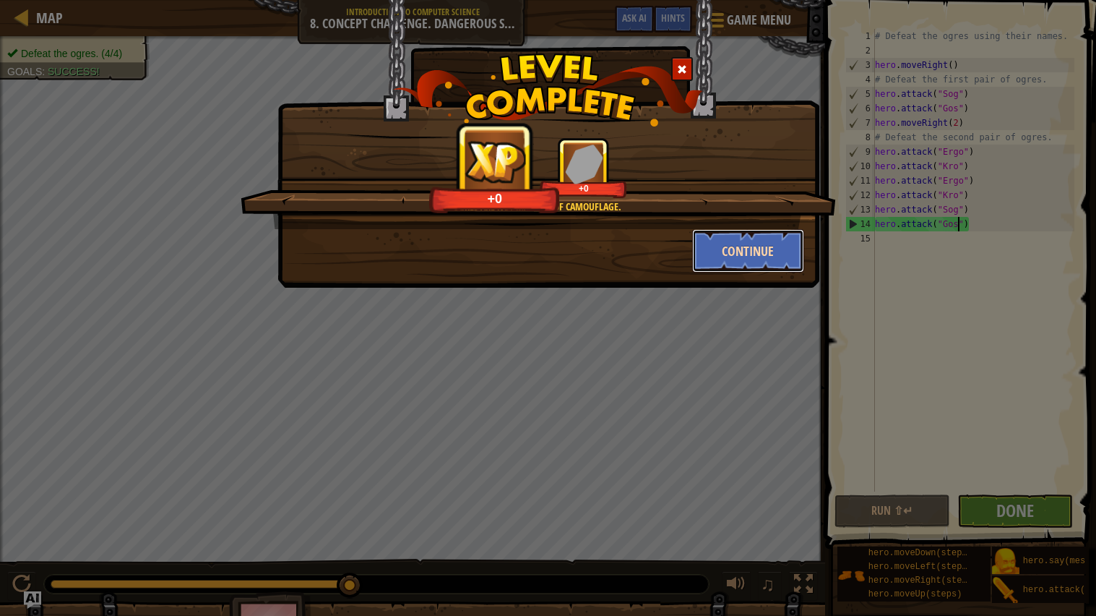
click at [738, 244] on button "Continue" at bounding box center [748, 250] width 112 height 43
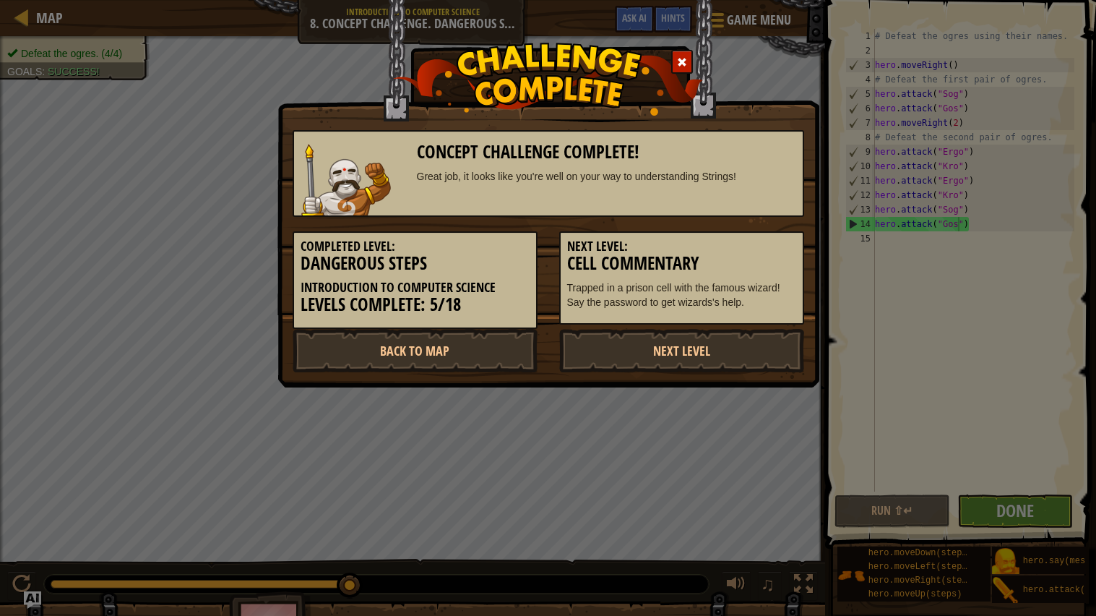
click at [763, 249] on h5 "Next Level:" at bounding box center [681, 246] width 229 height 14
click at [732, 332] on link "Next Level" at bounding box center [681, 350] width 245 height 43
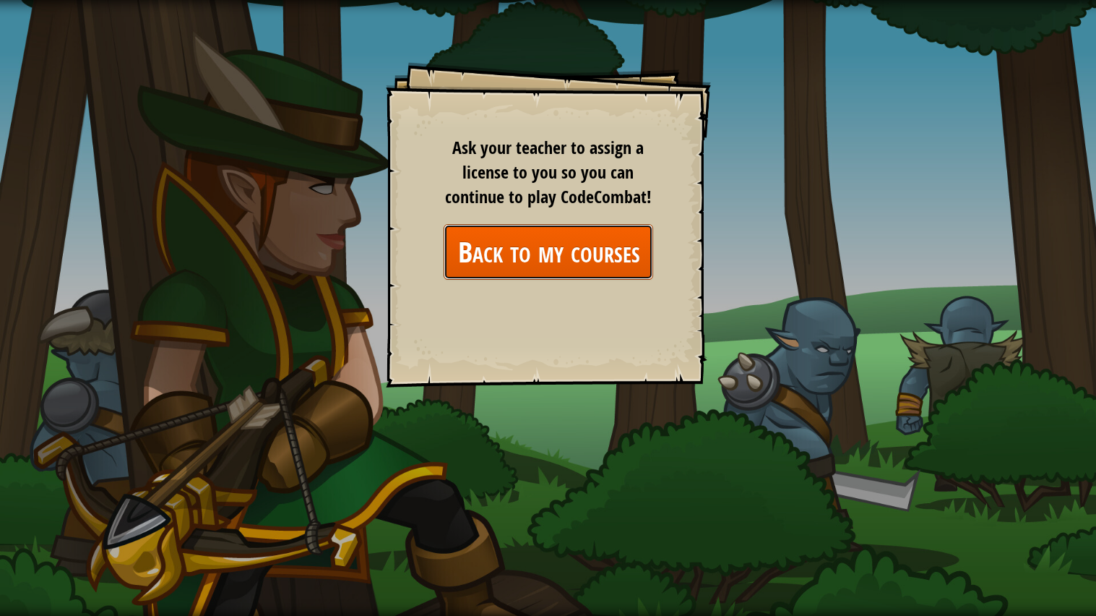
click at [642, 258] on link "Back to my courses" at bounding box center [549, 252] width 210 height 56
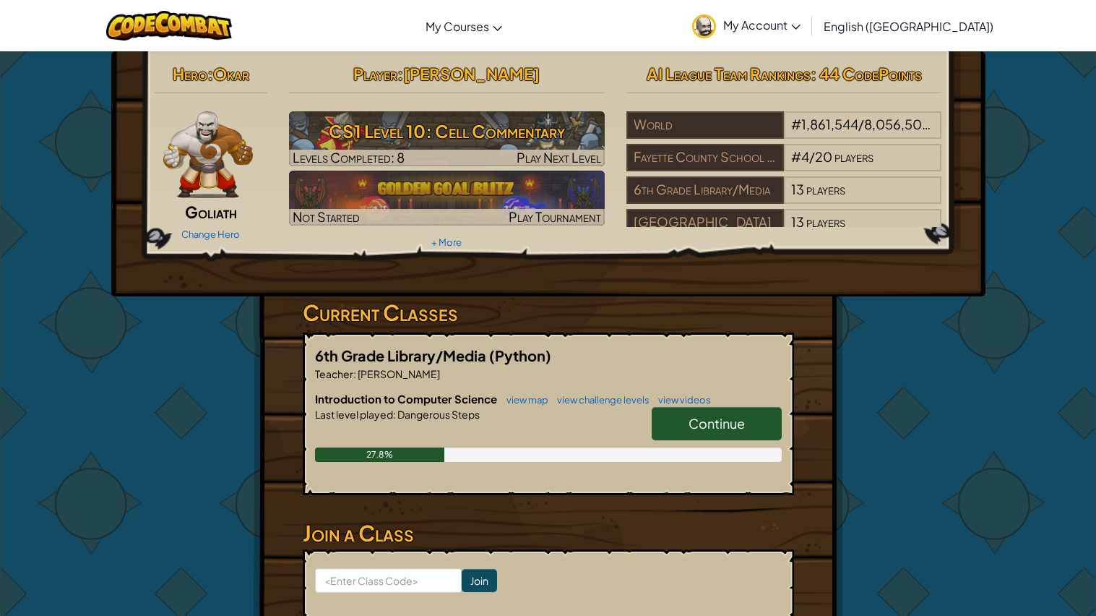
click at [746, 416] on link "Continue" at bounding box center [717, 423] width 130 height 33
